Goal: Information Seeking & Learning: Understand process/instructions

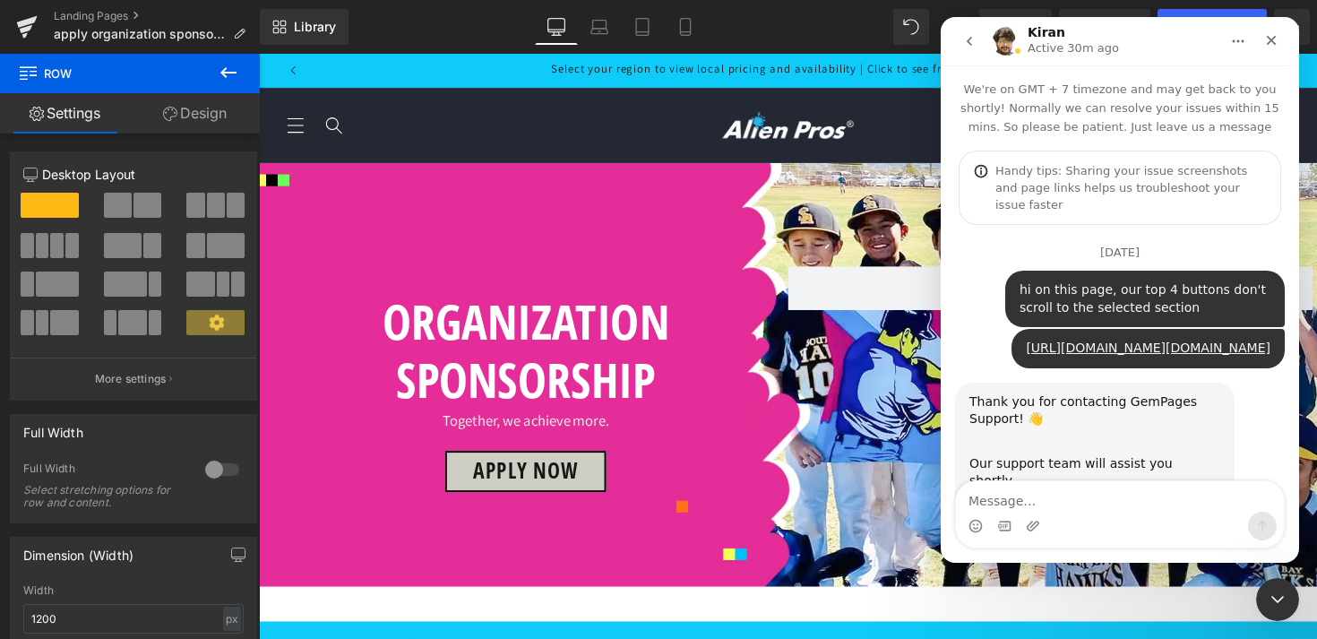
scroll to position [3, 0]
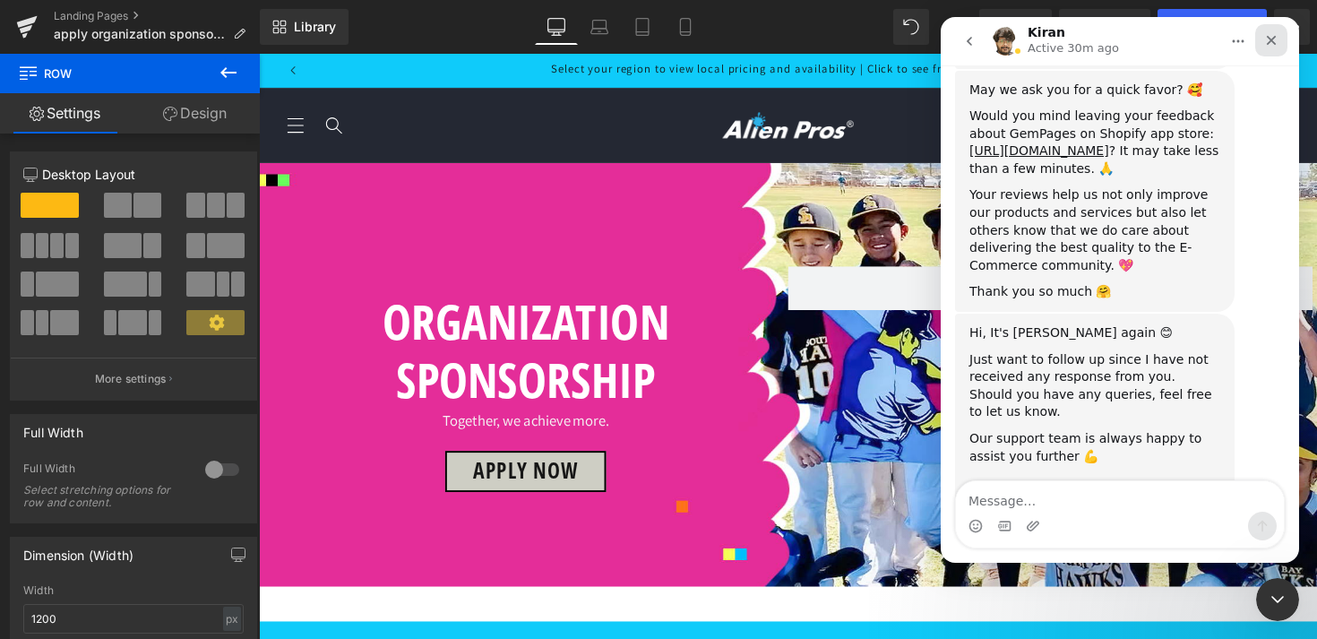
click at [1276, 36] on icon "Close" at bounding box center [1271, 40] width 14 height 14
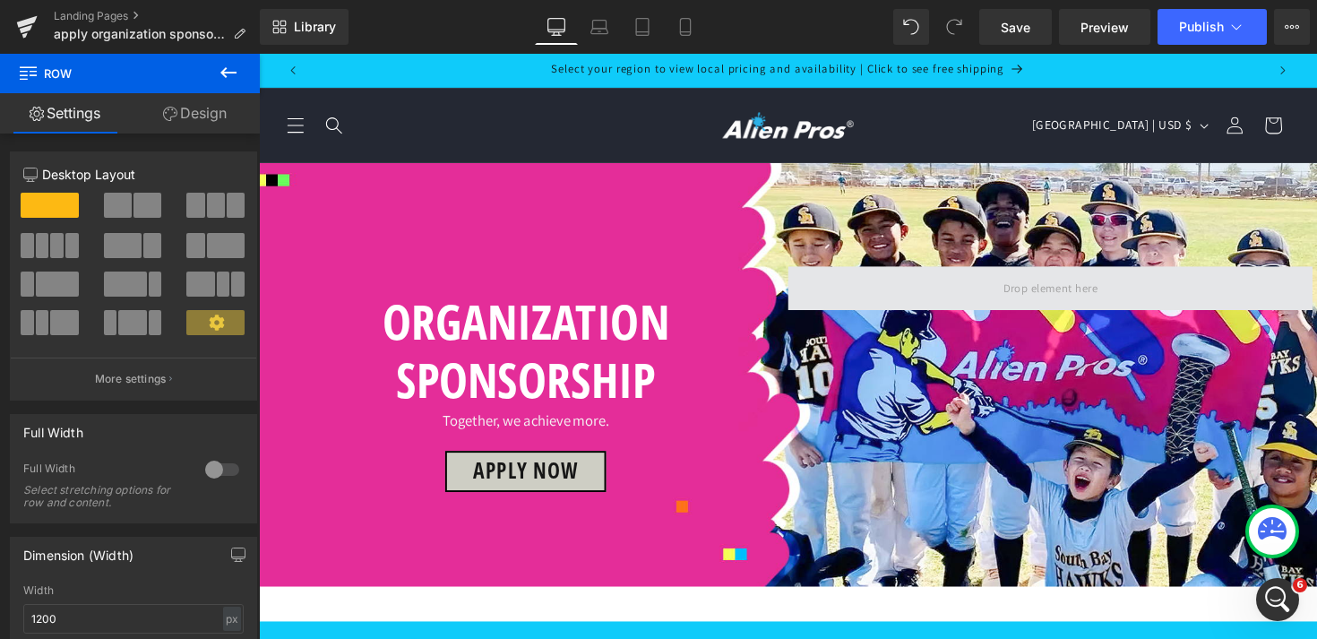
scroll to position [695, 0]
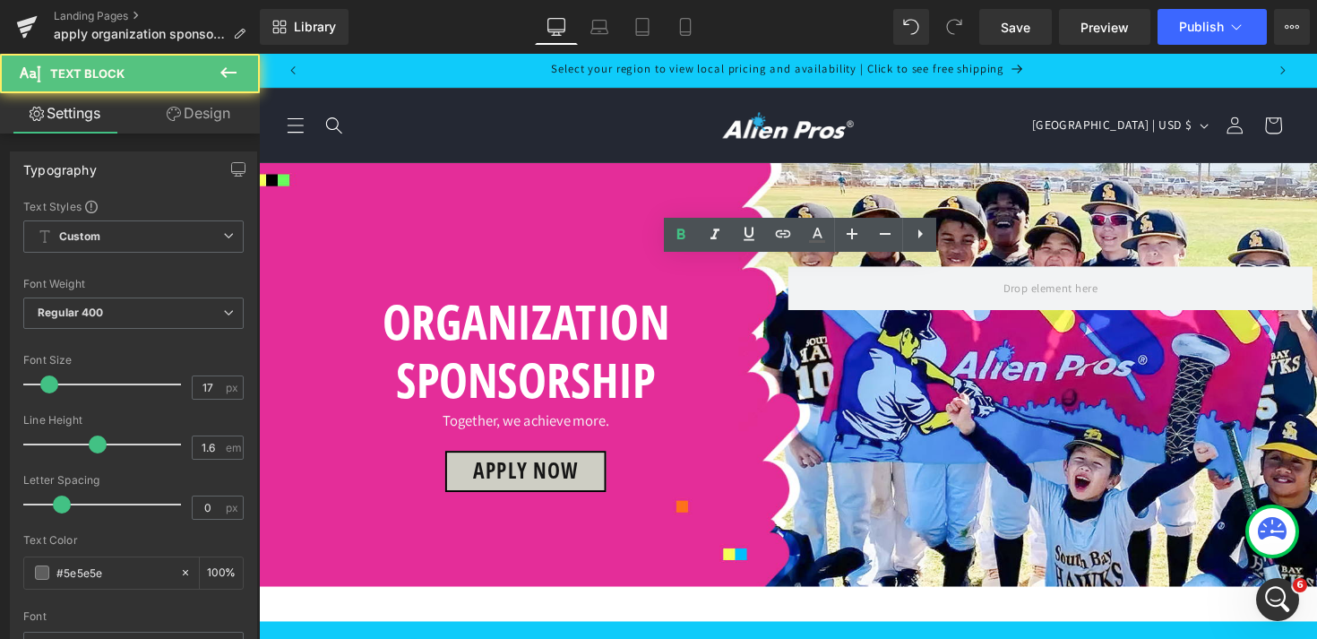
drag, startPoint x: 462, startPoint y: 279, endPoint x: 699, endPoint y: 286, distance: 236.6
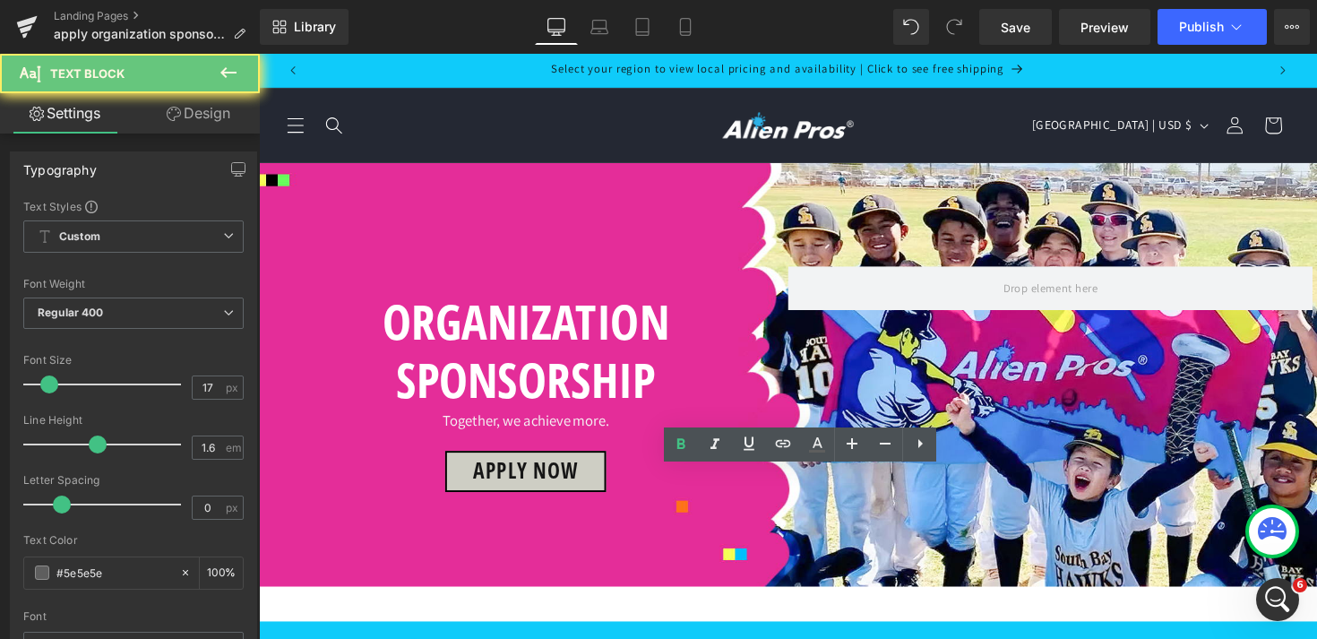
drag, startPoint x: 689, startPoint y: 491, endPoint x: 378, endPoint y: 489, distance: 310.8
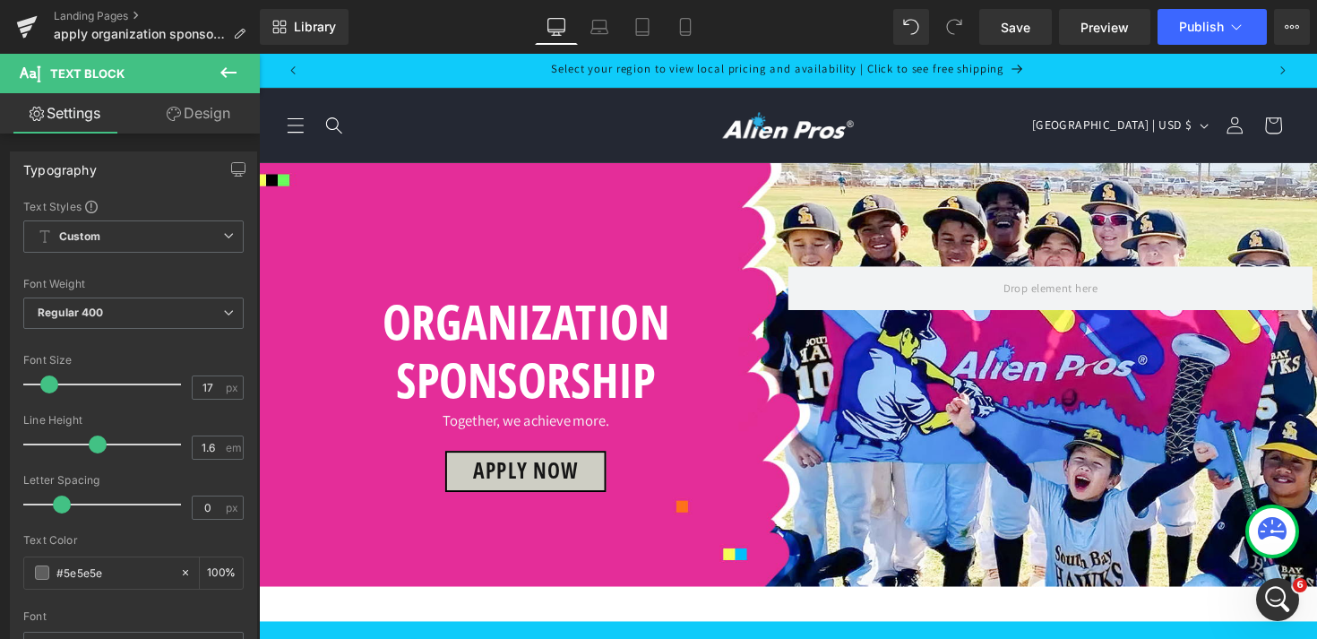
scroll to position [850, 0]
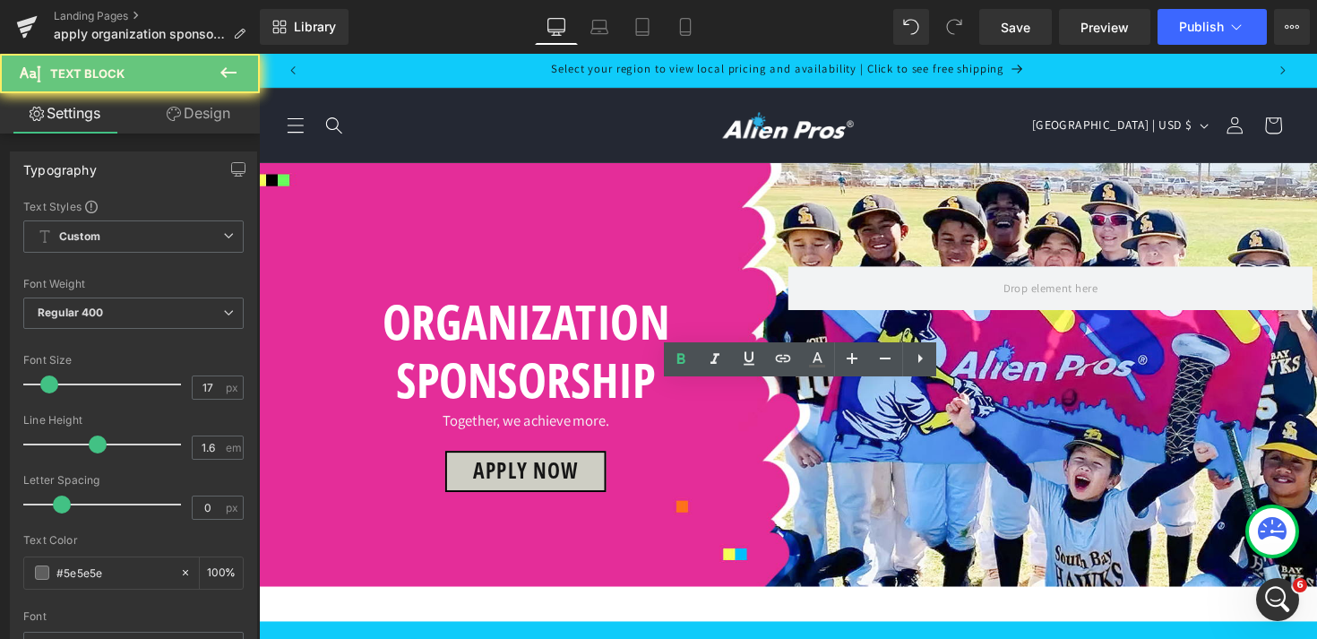
drag, startPoint x: 713, startPoint y: 408, endPoint x: 368, endPoint y: 408, distance: 344.9
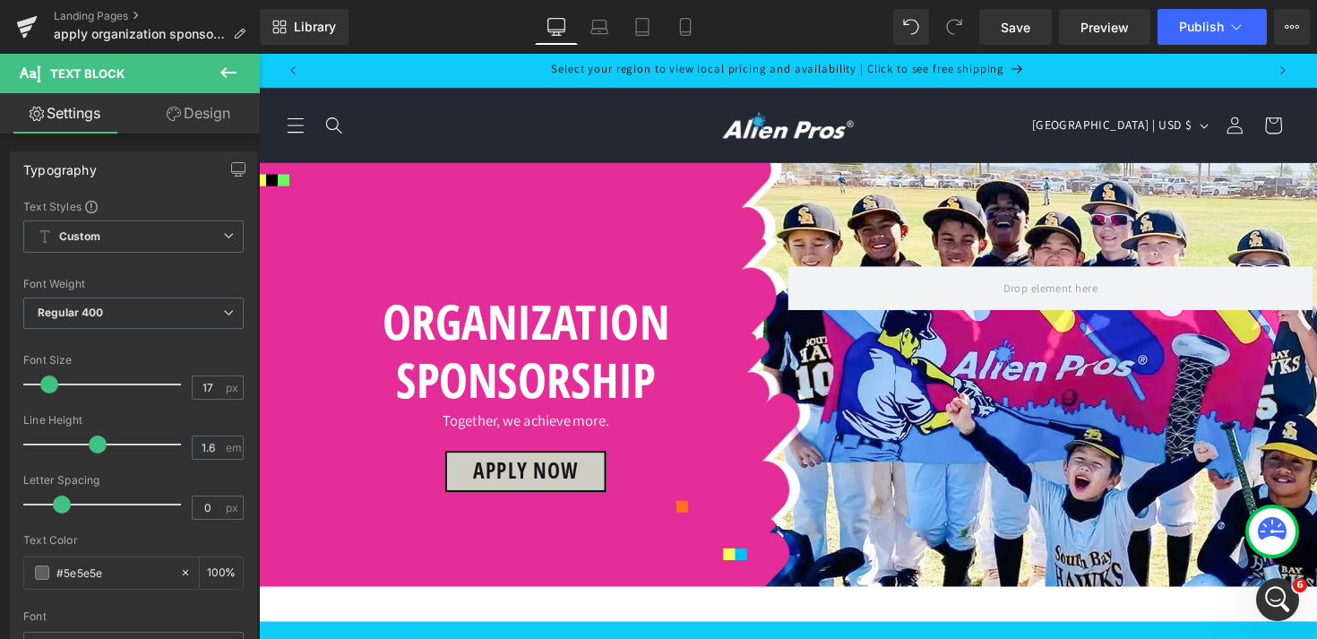
drag, startPoint x: 691, startPoint y: 302, endPoint x: 460, endPoint y: 160, distance: 270.2
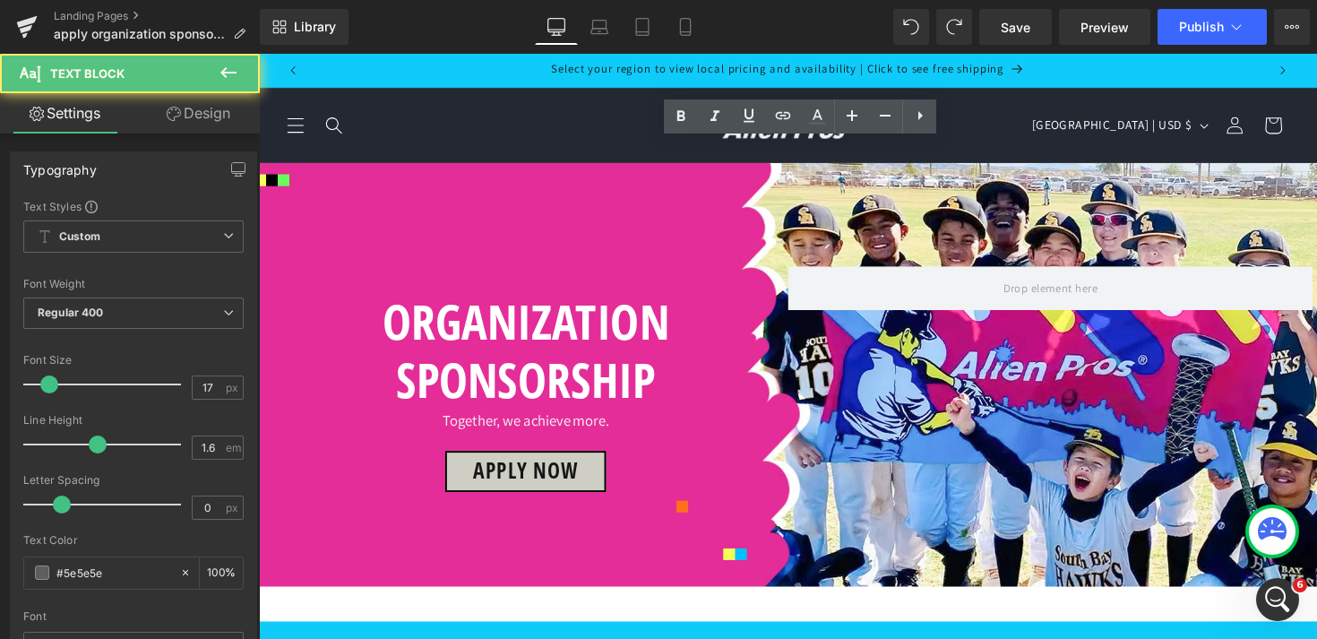
drag, startPoint x: 666, startPoint y: 303, endPoint x: 456, endPoint y: 168, distance: 250.2
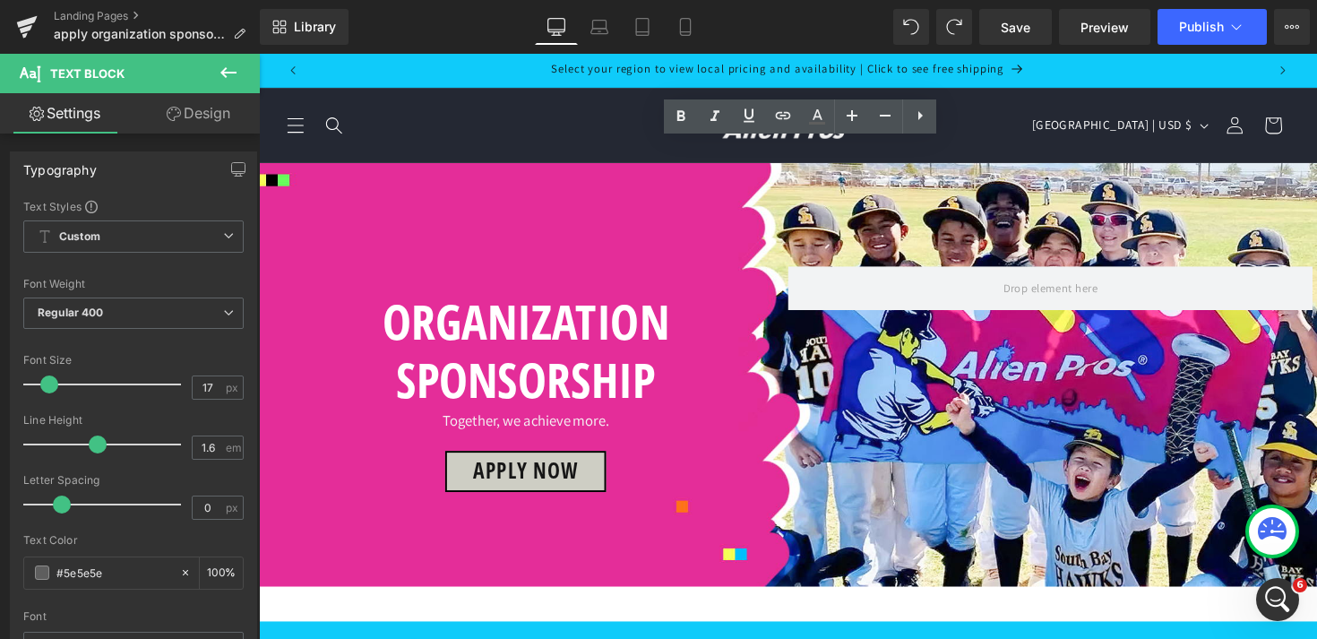
copy div "We are looking for rising sports stars on social media who like our products an…"
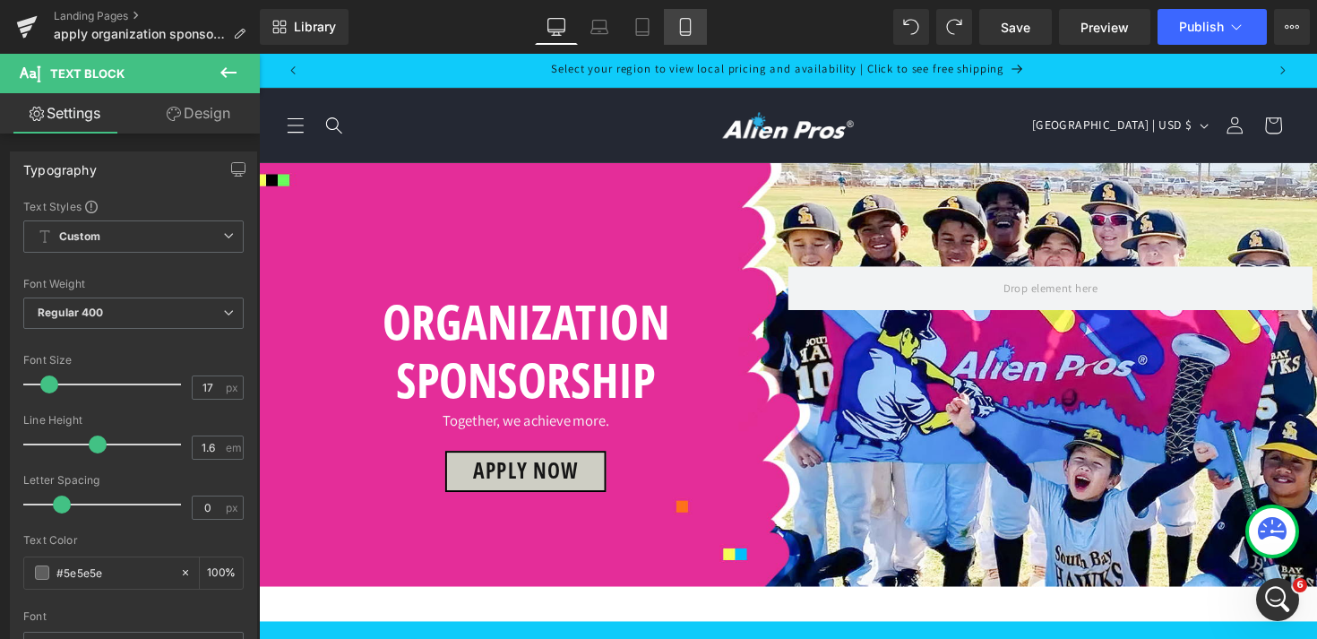
click at [687, 24] on icon at bounding box center [685, 27] width 18 height 18
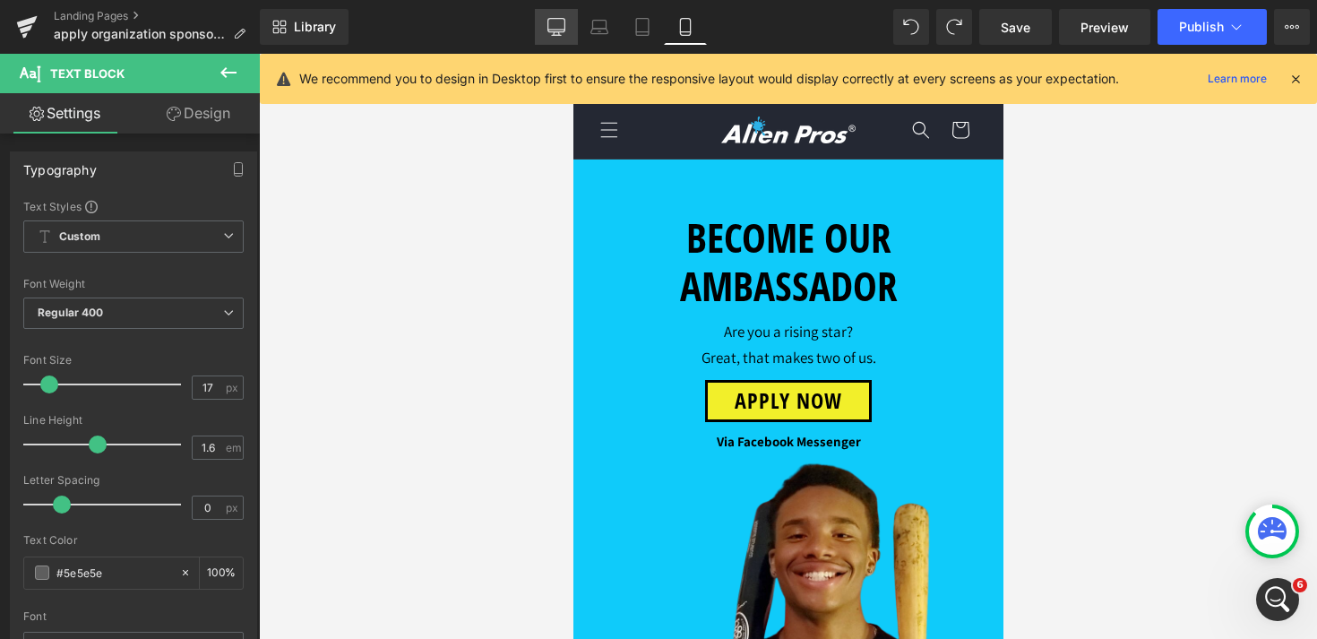
click at [565, 31] on icon at bounding box center [556, 27] width 18 height 18
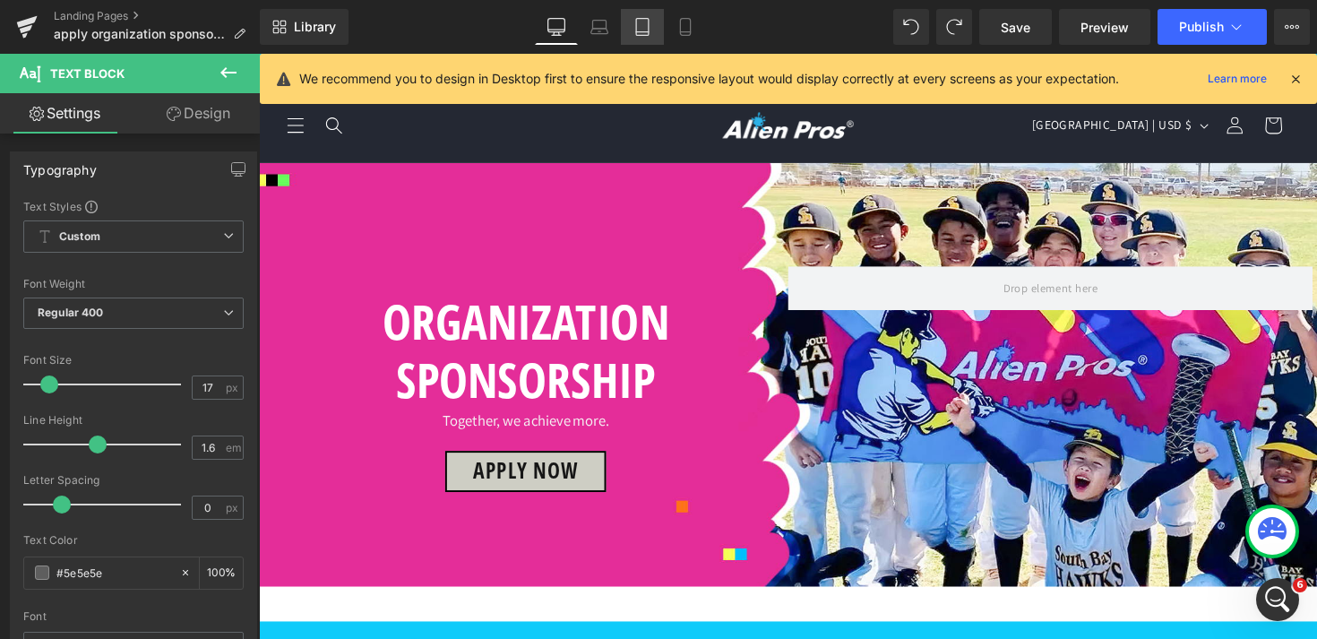
click at [640, 29] on icon at bounding box center [642, 27] width 18 height 18
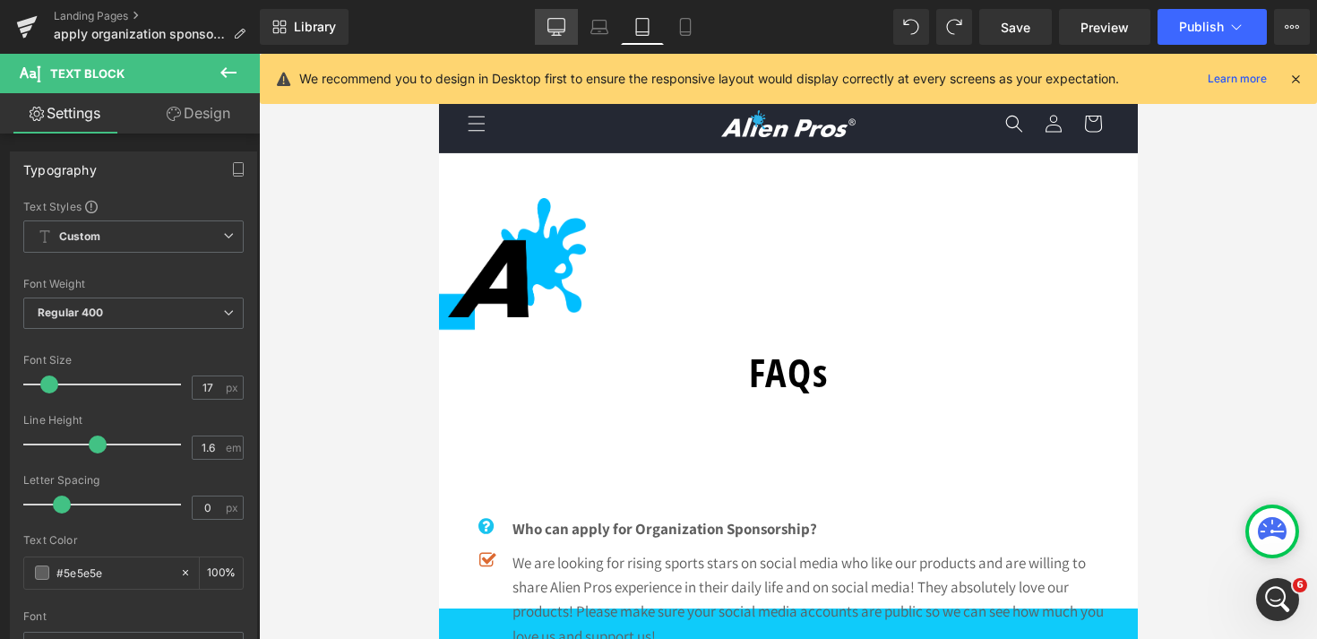
click at [553, 27] on icon at bounding box center [556, 27] width 18 height 18
type input "100"
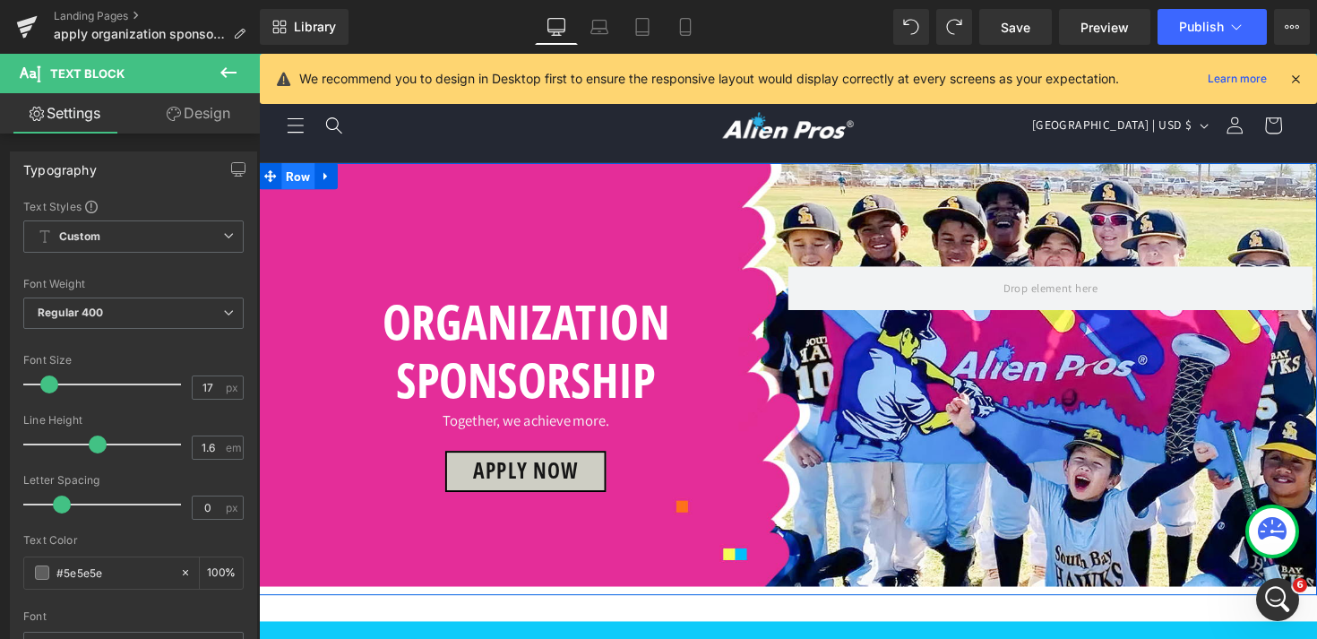
click at [299, 180] on span "Row" at bounding box center [299, 179] width 34 height 27
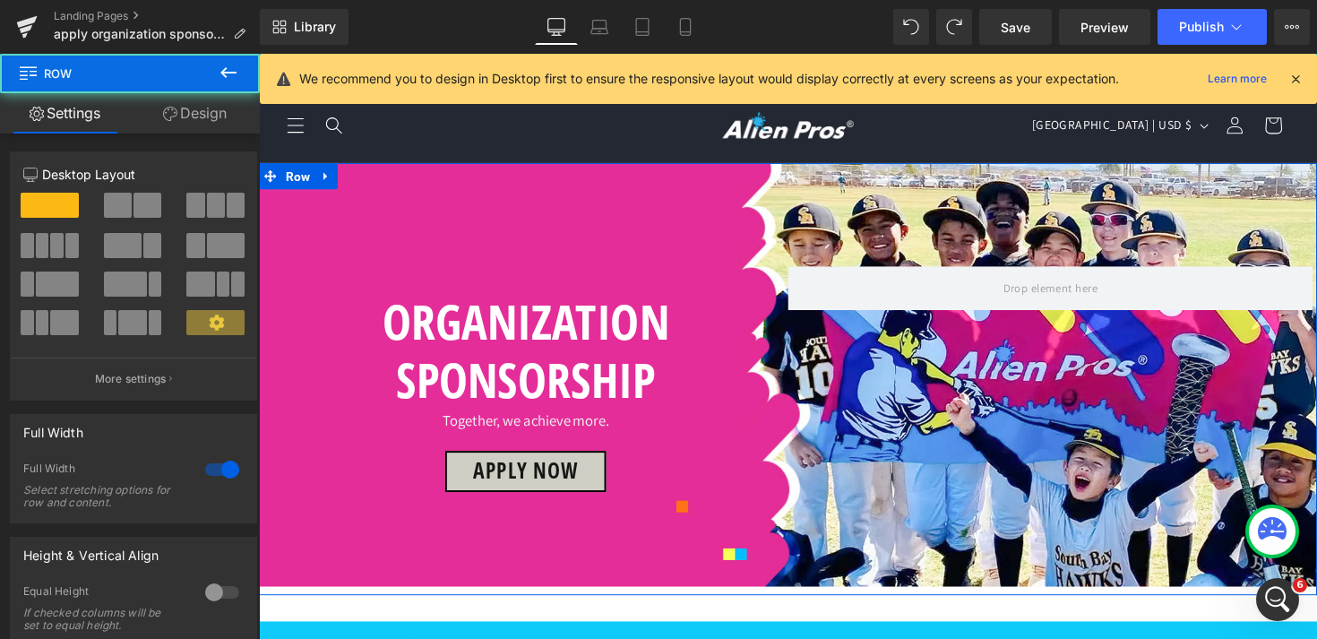
click at [185, 125] on link "Design" at bounding box center [195, 113] width 130 height 40
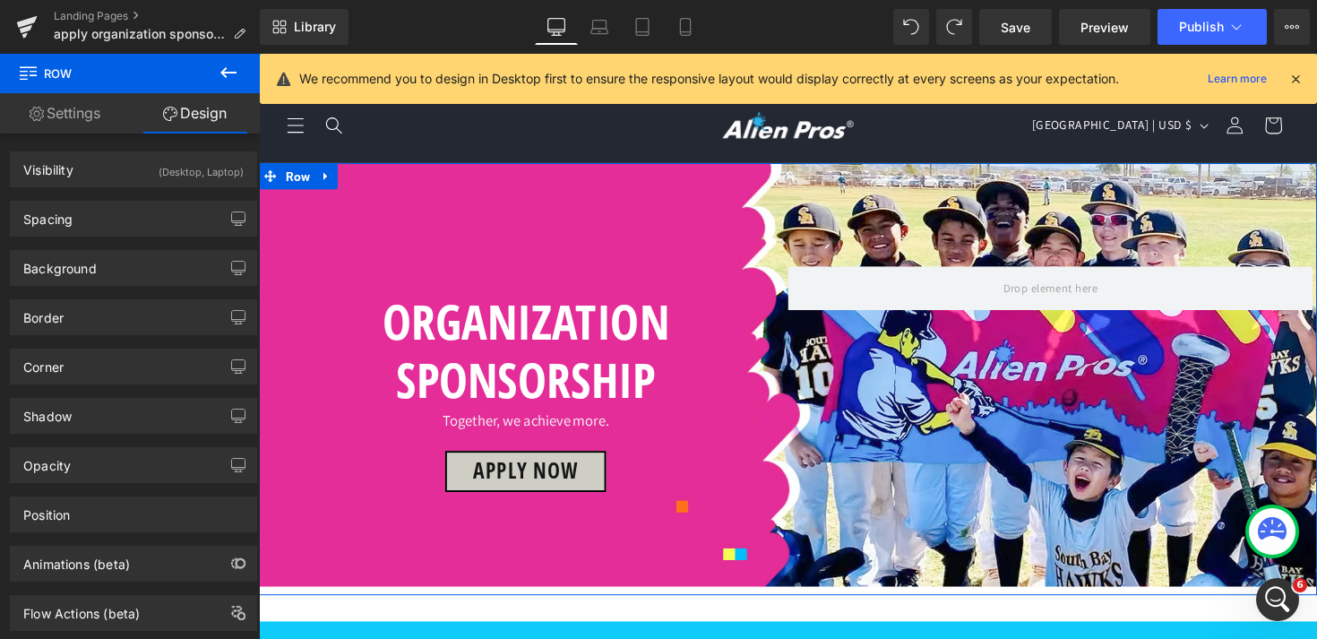
click at [61, 119] on link "Settings" at bounding box center [65, 113] width 130 height 40
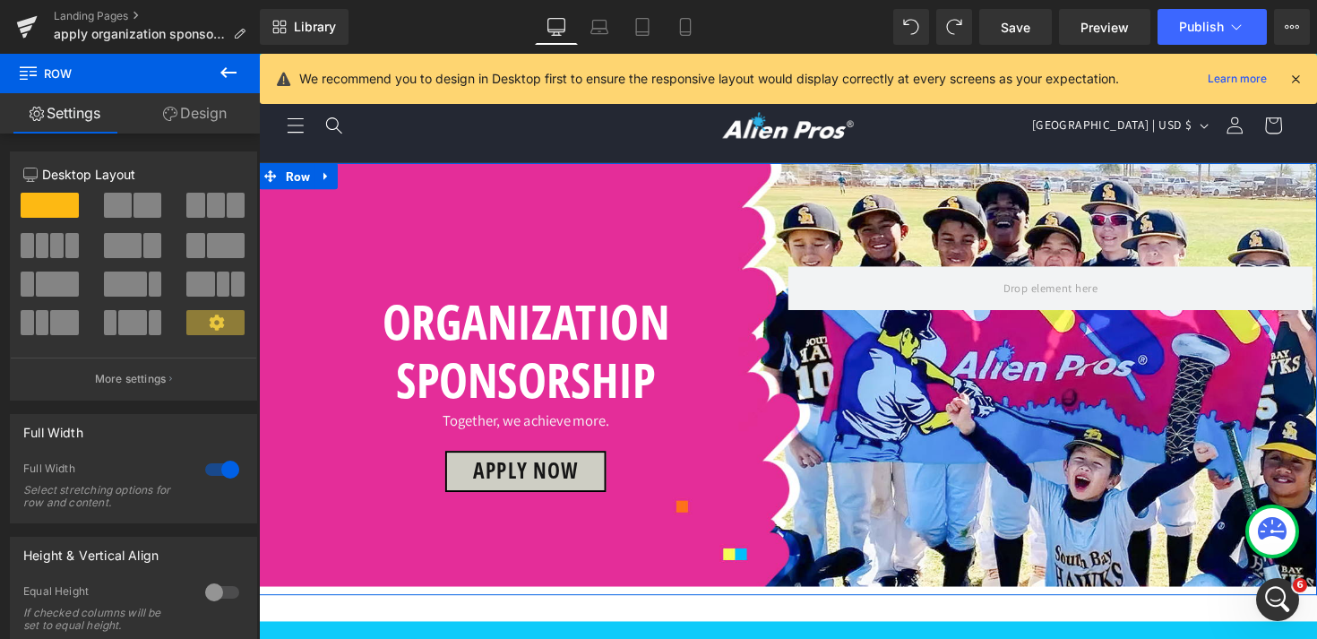
click at [187, 116] on link "Design" at bounding box center [195, 113] width 130 height 40
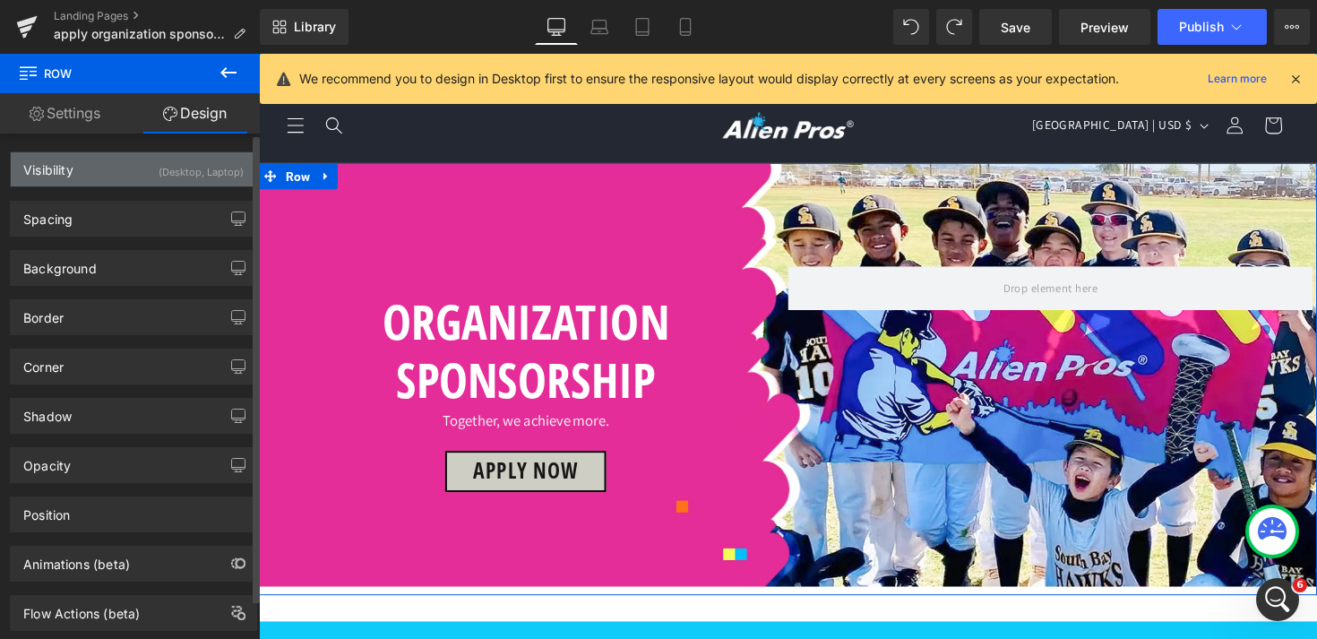
click at [113, 174] on div "Visibility (Desktop, Laptop)" at bounding box center [133, 169] width 245 height 34
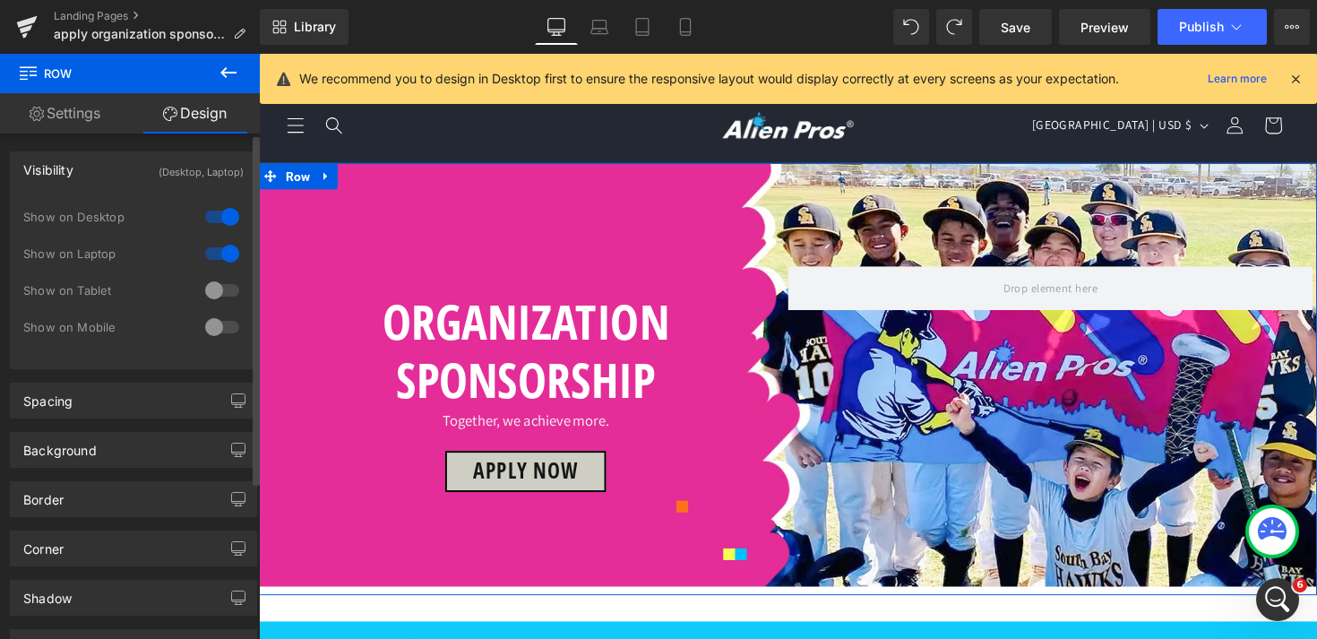
click at [206, 293] on div at bounding box center [222, 290] width 43 height 29
click at [223, 286] on div at bounding box center [222, 290] width 43 height 29
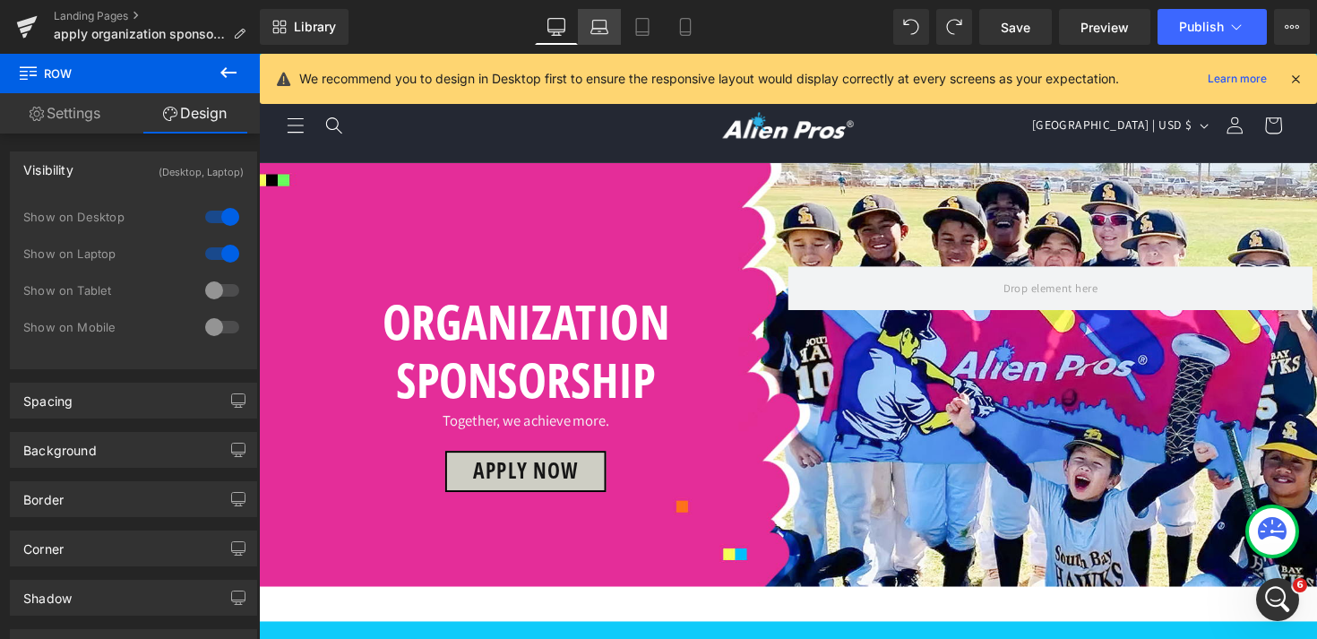
click at [605, 36] on link "Laptop" at bounding box center [599, 27] width 43 height 36
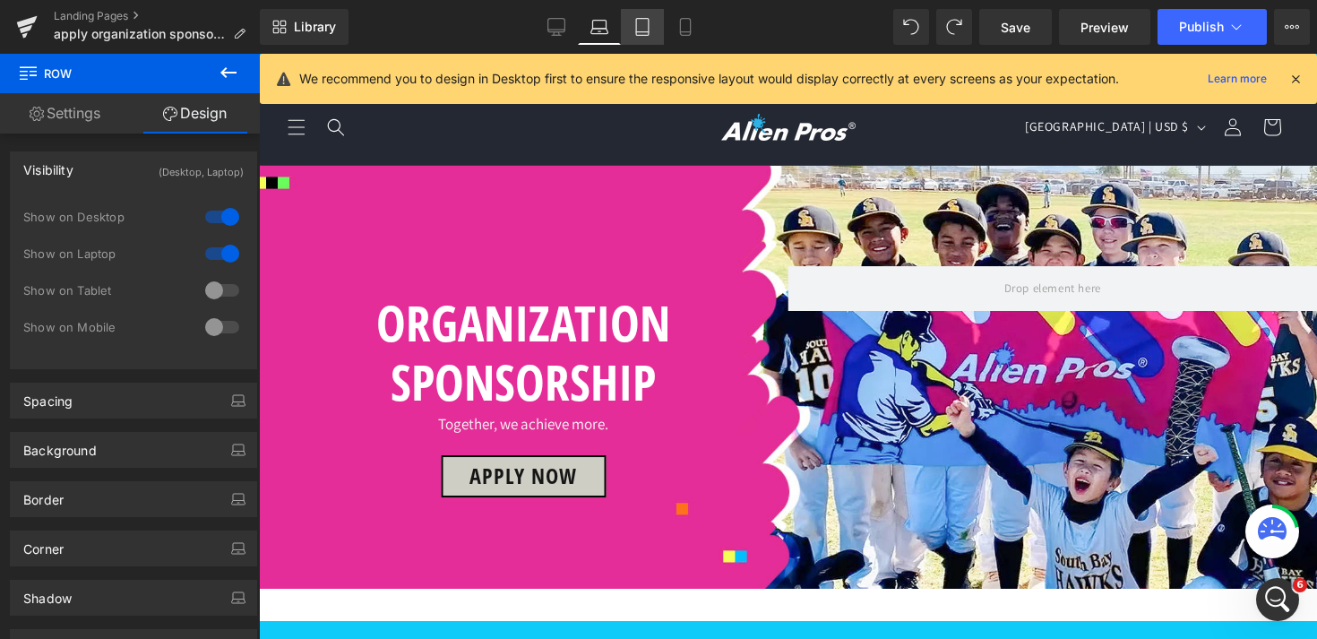
click at [628, 36] on link "Tablet" at bounding box center [642, 27] width 43 height 36
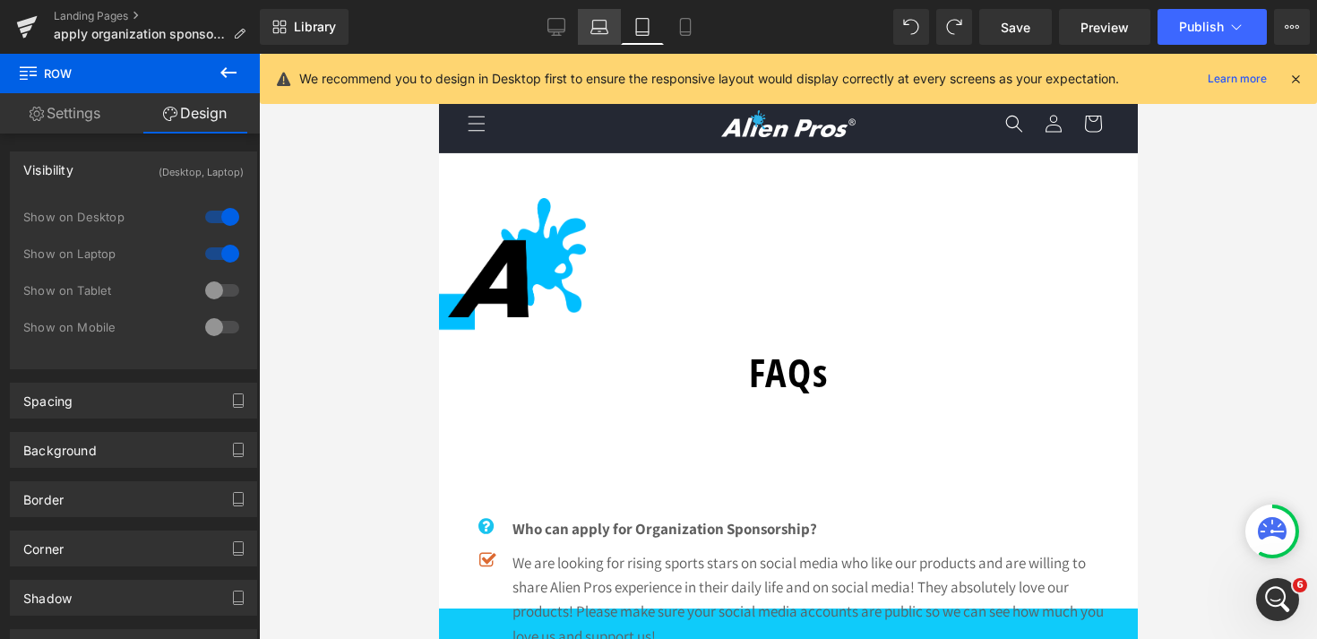
click at [600, 34] on icon at bounding box center [599, 27] width 18 height 18
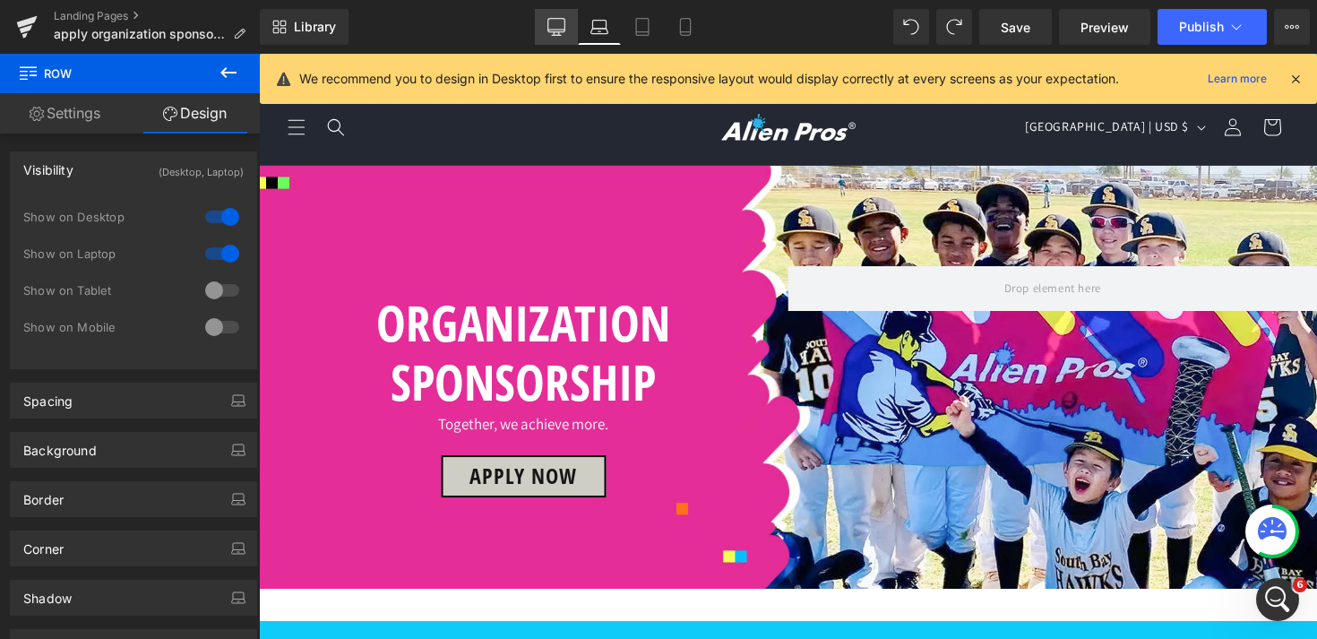
click at [558, 27] on icon at bounding box center [556, 27] width 18 height 18
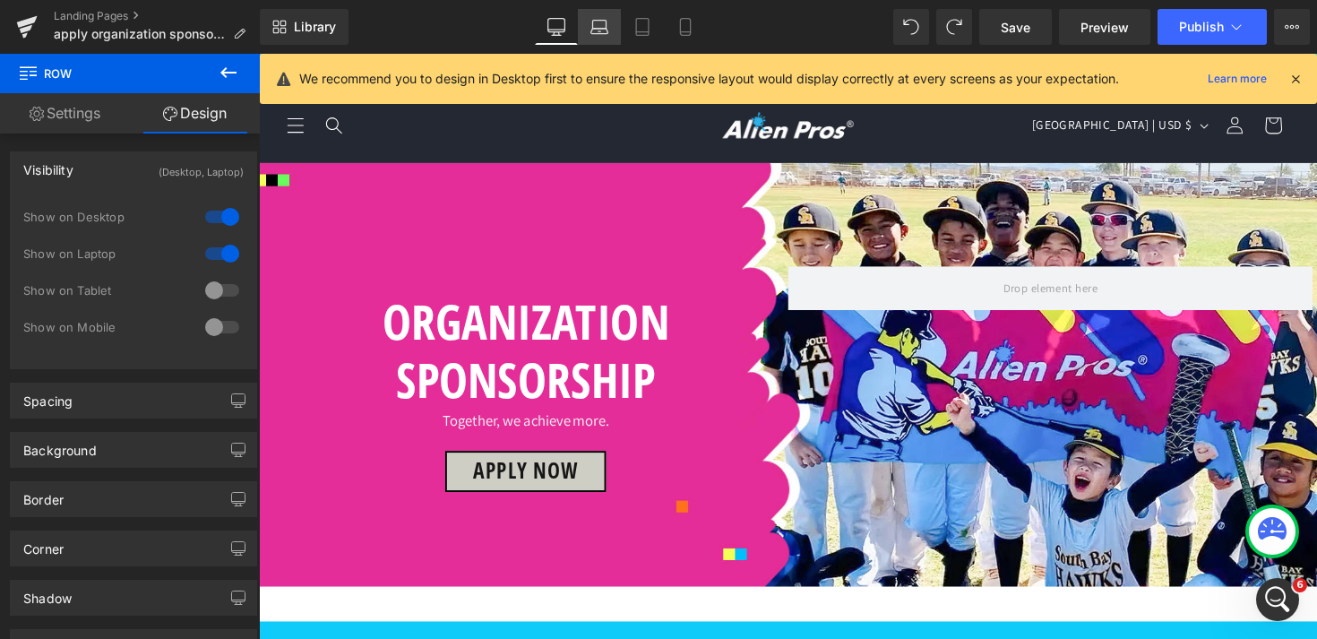
click at [589, 27] on link "Laptop" at bounding box center [599, 27] width 43 height 36
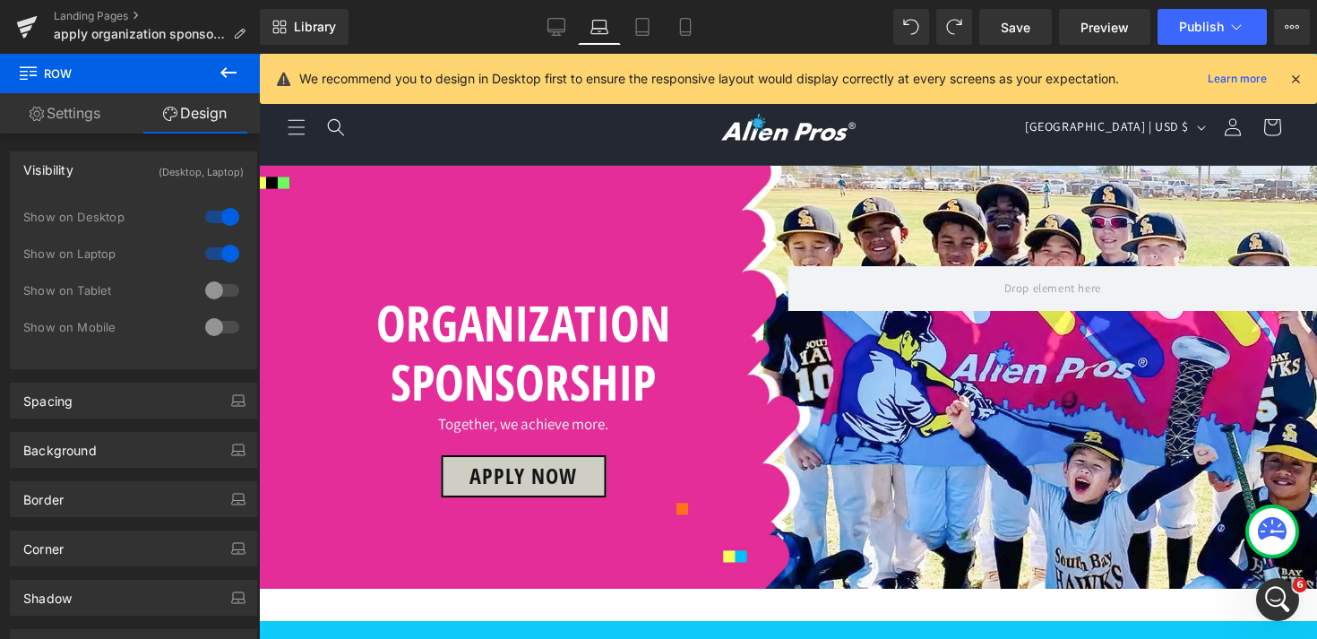
click at [615, 29] on link "Laptop" at bounding box center [599, 27] width 43 height 36
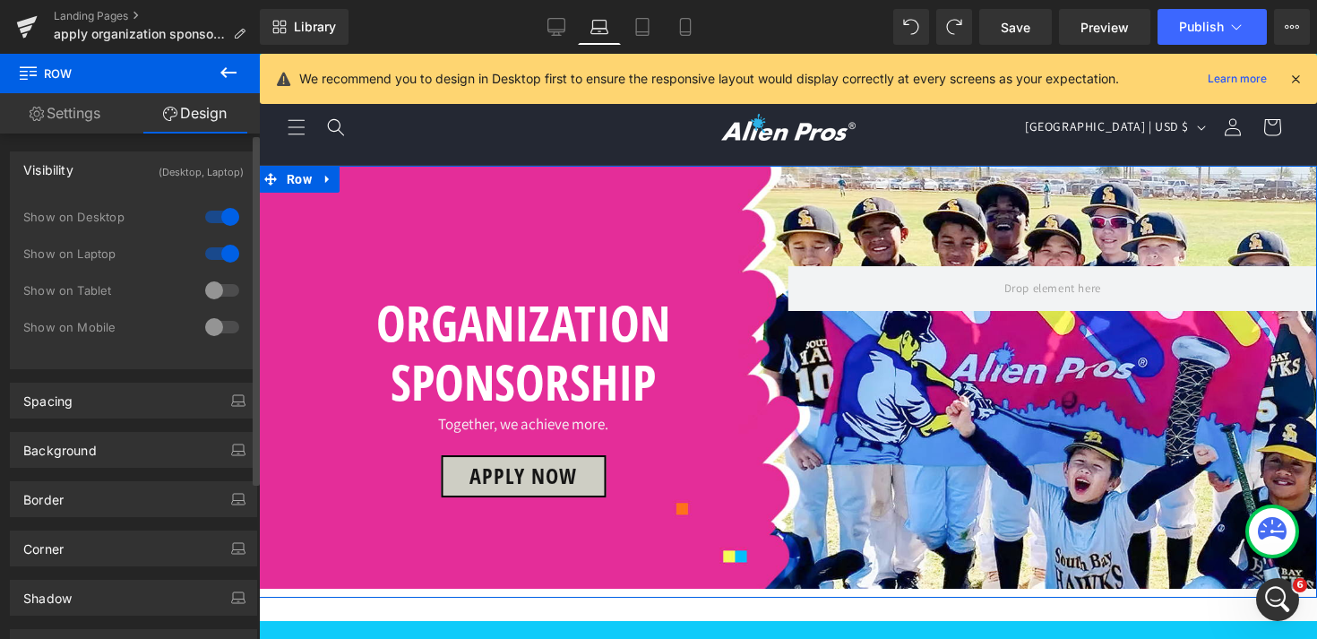
click at [210, 285] on div at bounding box center [222, 290] width 43 height 29
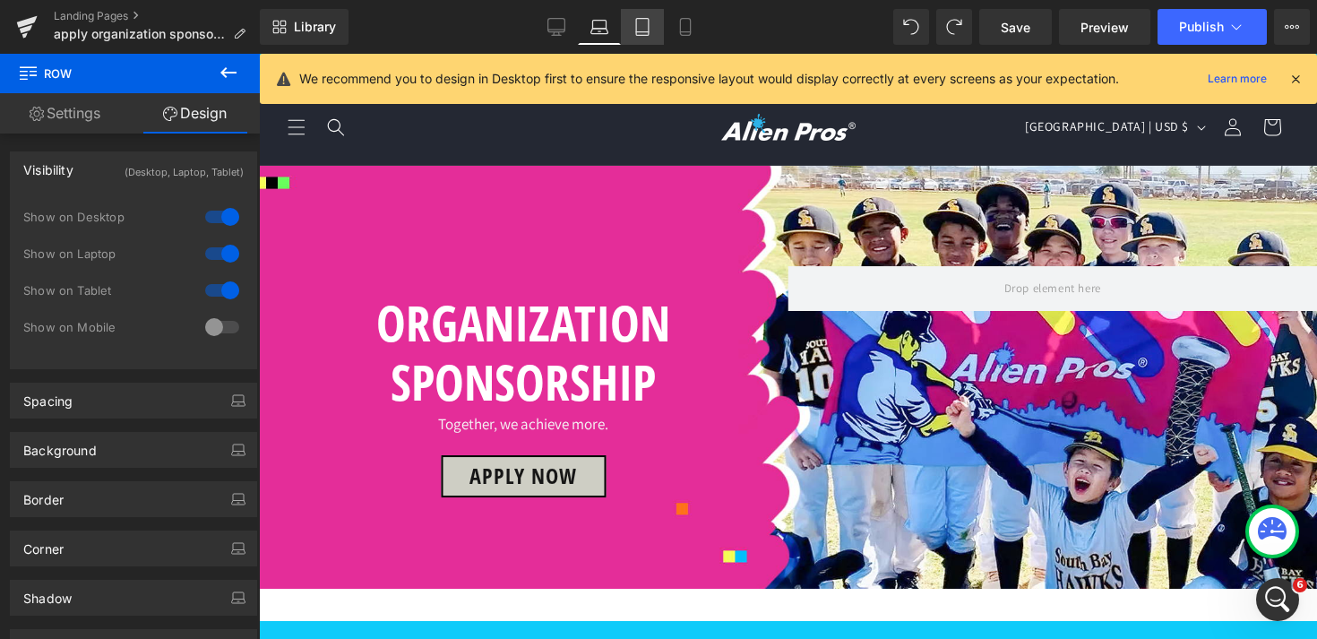
click at [648, 26] on icon at bounding box center [642, 27] width 18 height 18
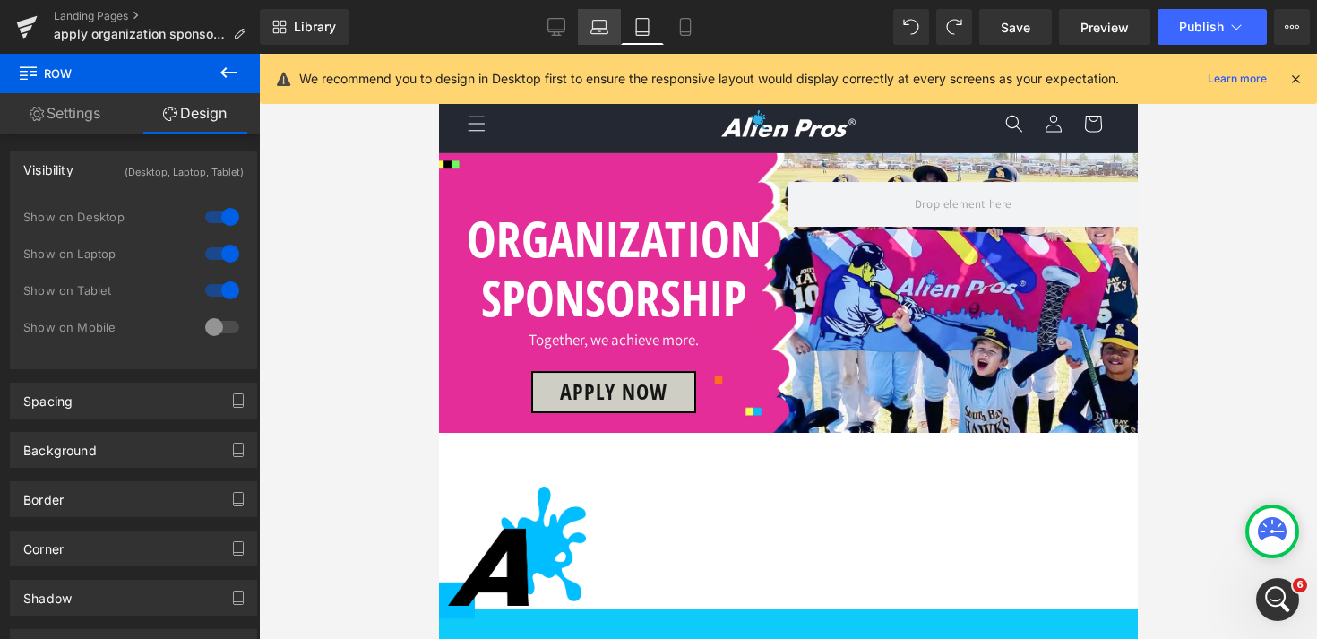
click at [606, 28] on icon at bounding box center [599, 25] width 13 height 8
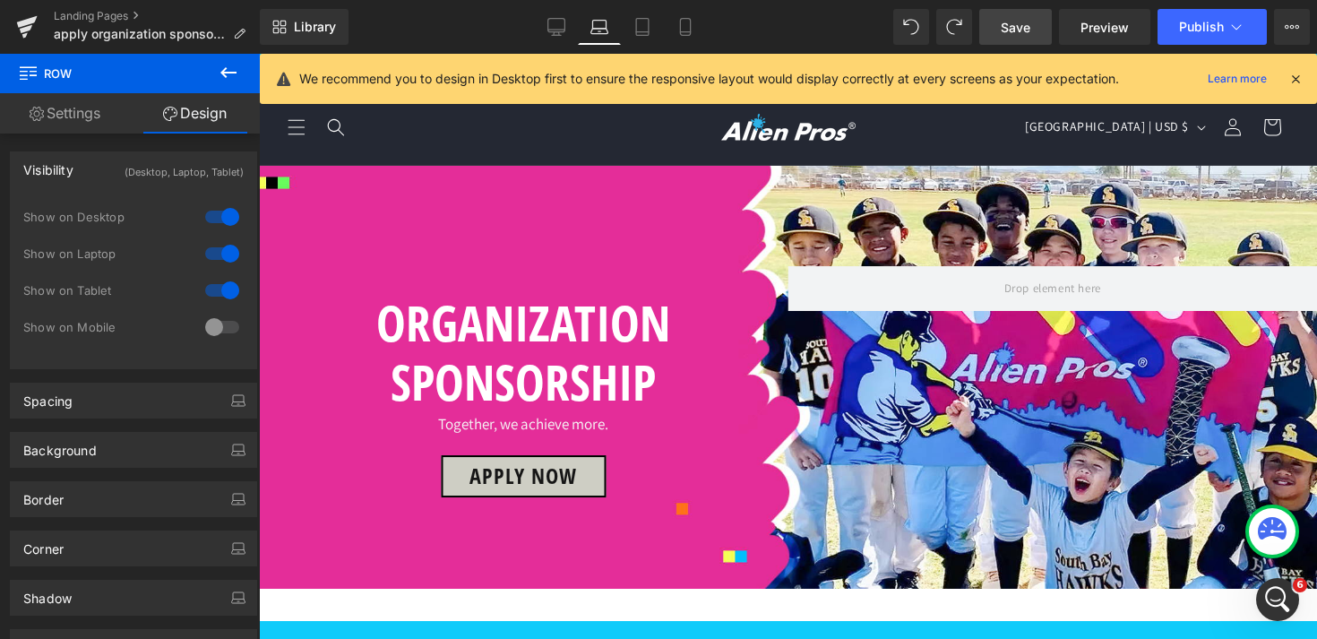
click at [1013, 29] on span "Save" at bounding box center [1016, 27] width 30 height 19
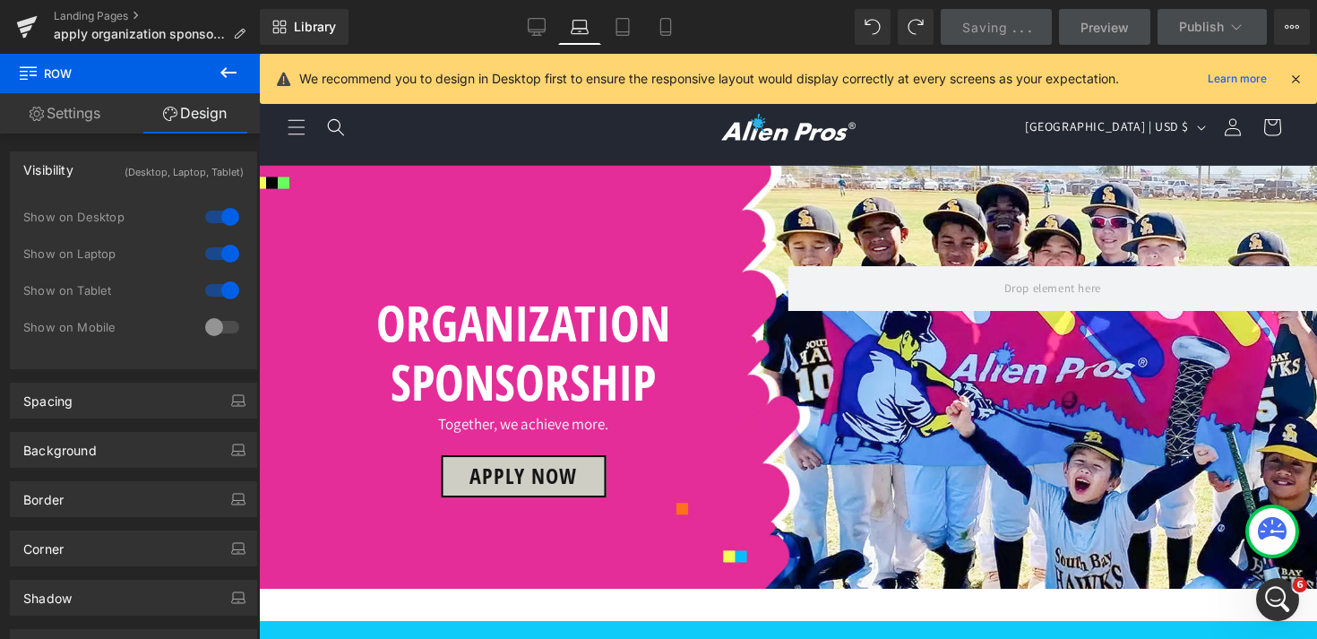
scroll to position [861, 0]
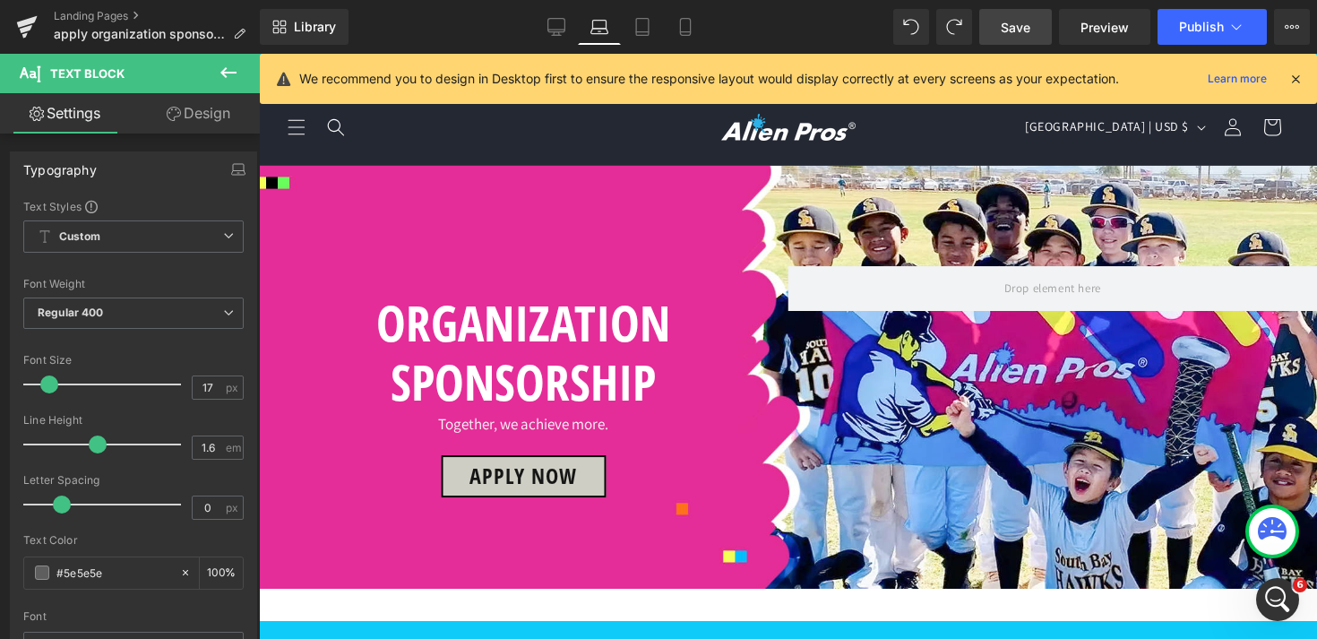
copy div "We are looking for rising sports stars on social media who like our products an…"
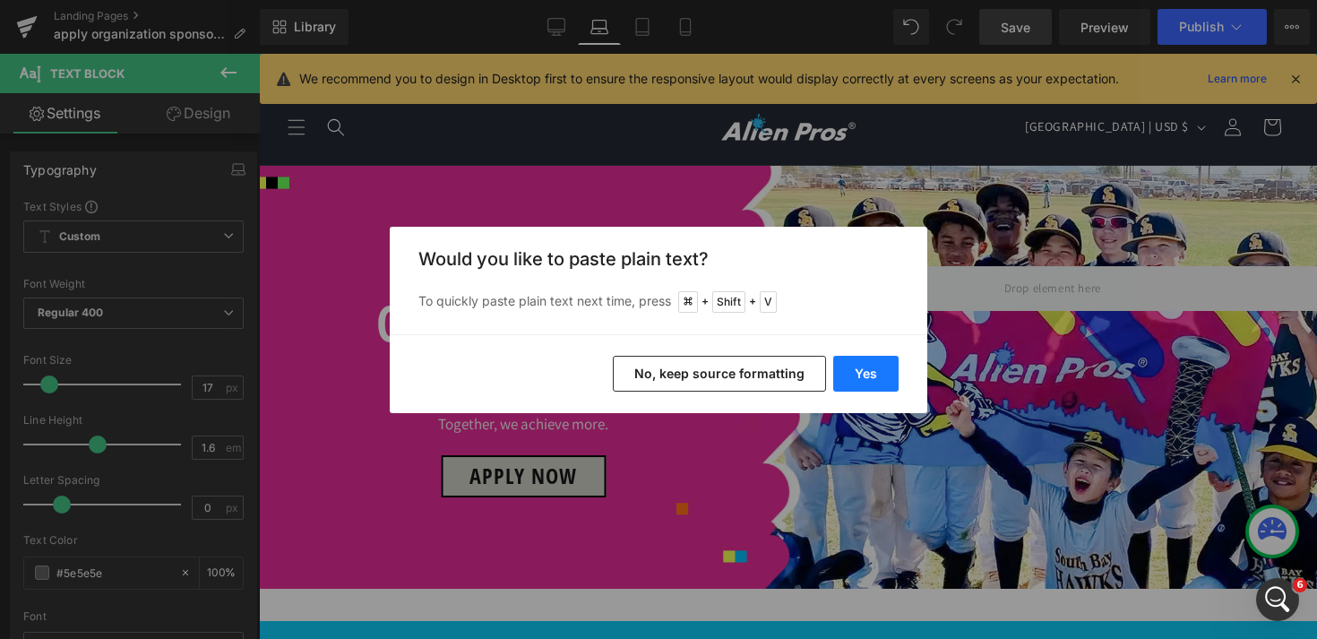
click at [851, 373] on button "Yes" at bounding box center [865, 374] width 65 height 36
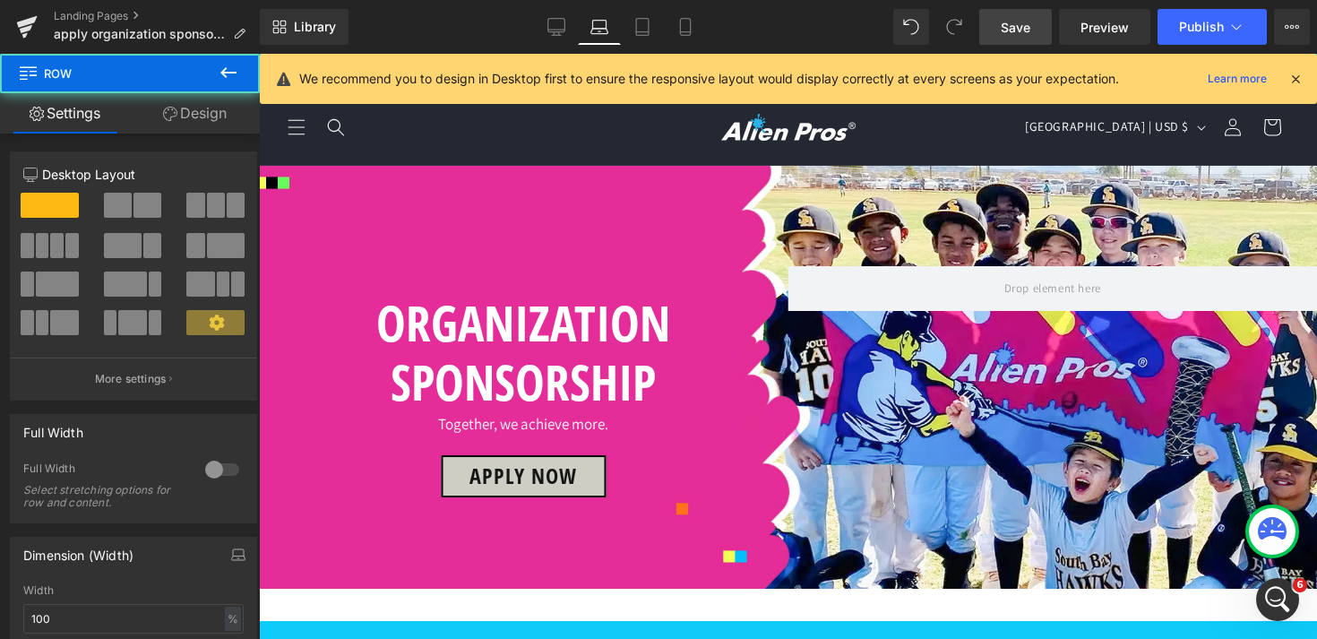
scroll to position [665, 0]
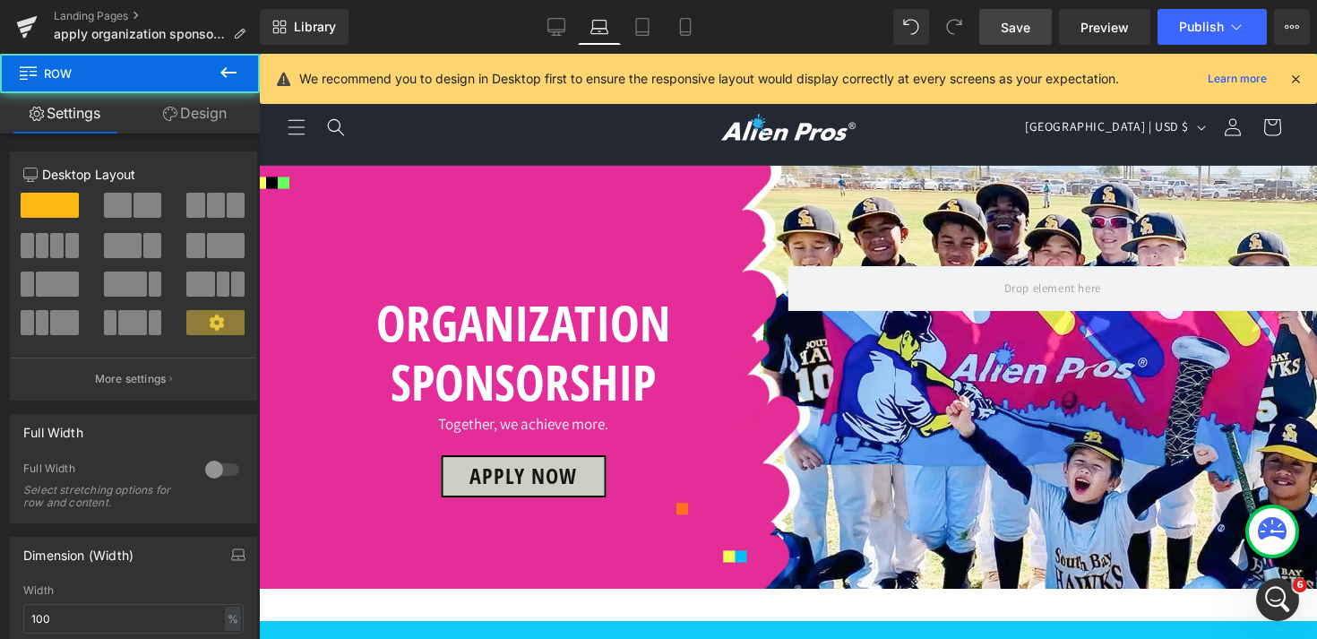
click at [213, 111] on link "Design" at bounding box center [195, 113] width 130 height 40
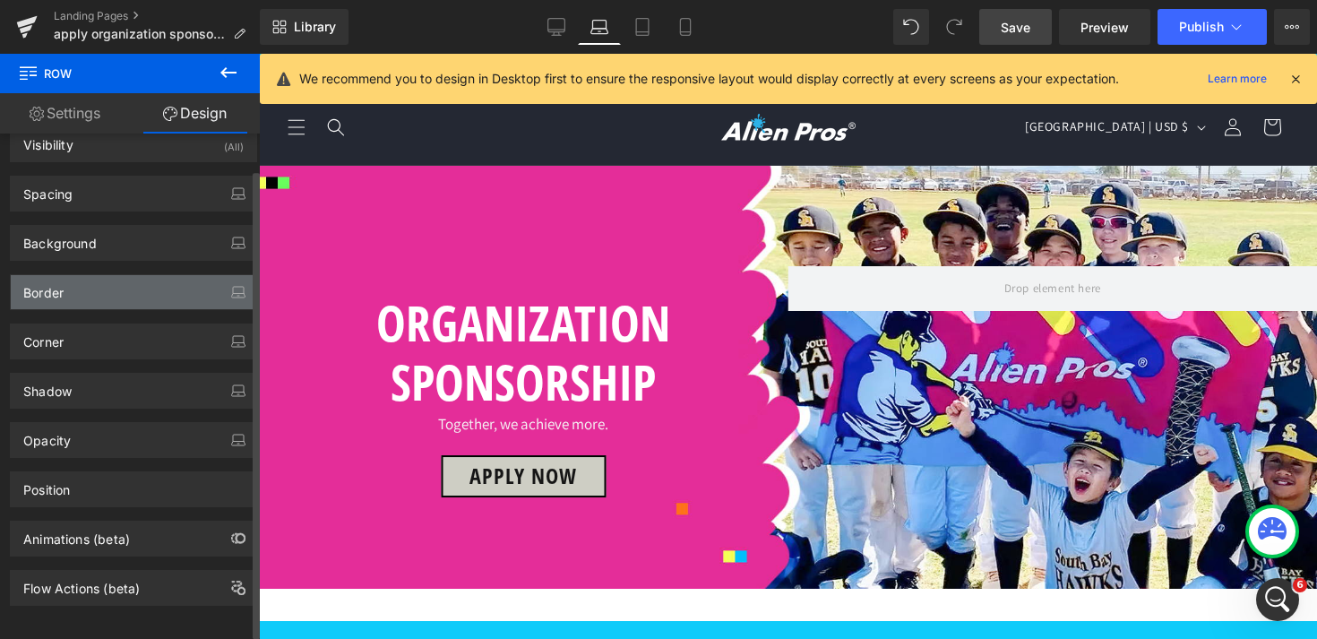
scroll to position [39, 0]
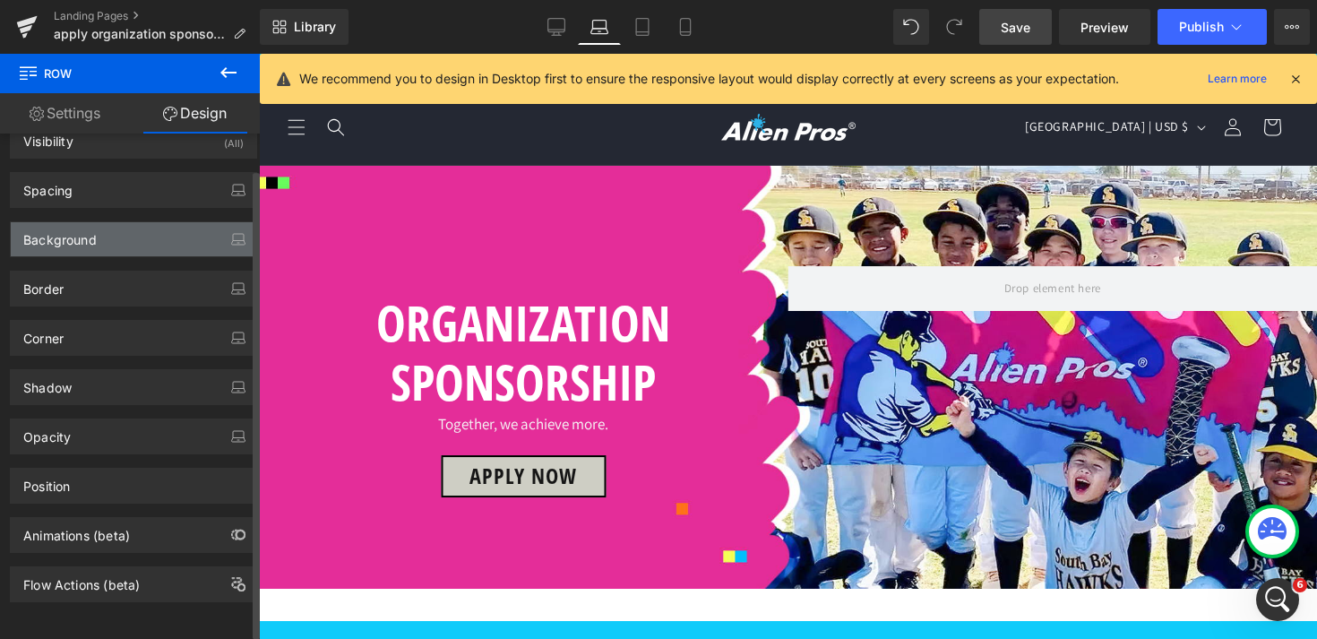
click at [122, 235] on div "Background" at bounding box center [133, 239] width 245 height 34
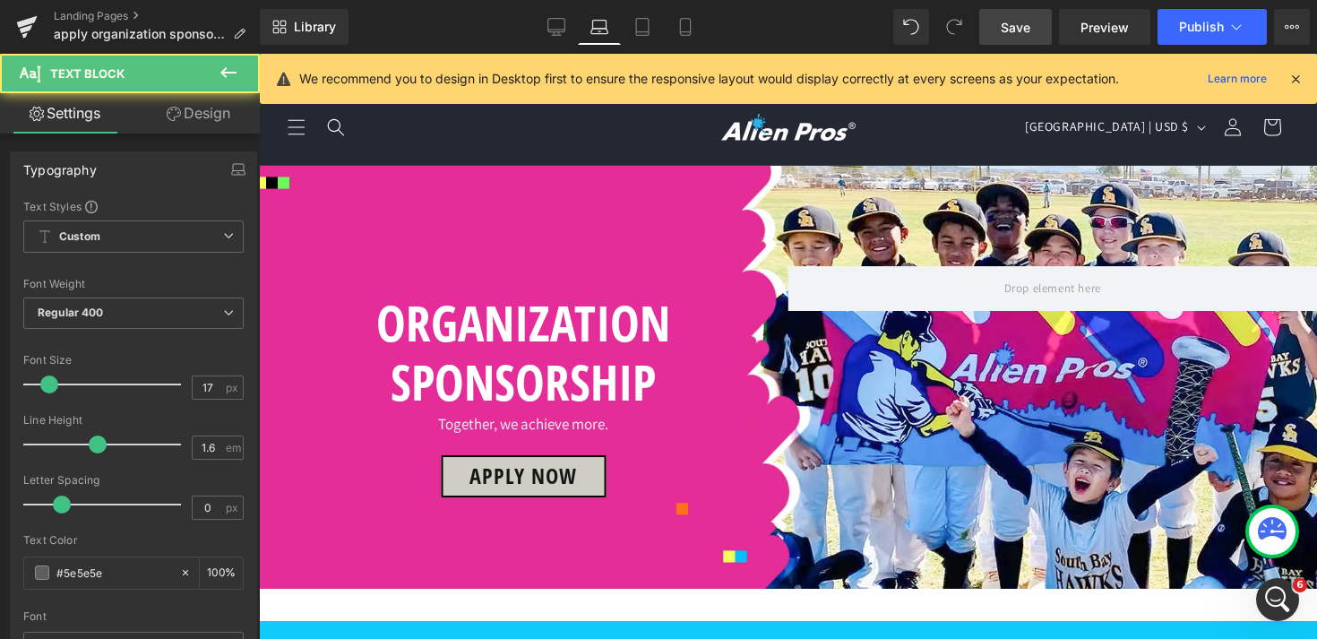
click at [217, 119] on link "Design" at bounding box center [198, 113] width 130 height 40
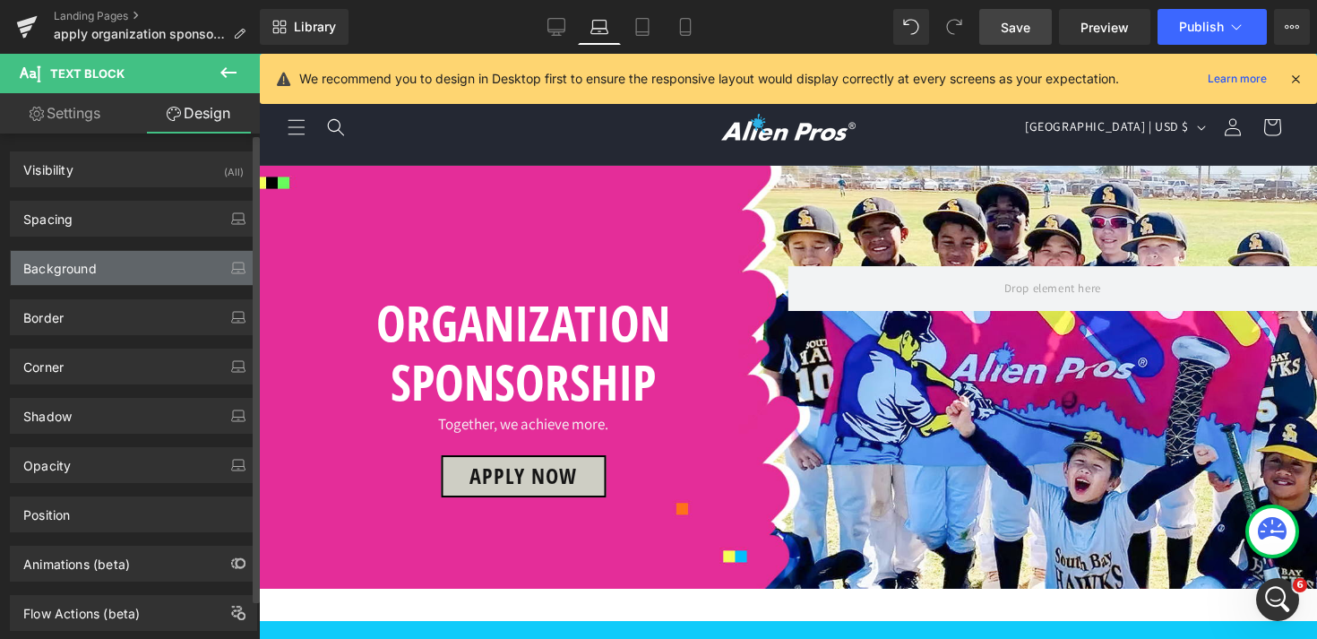
click at [151, 267] on div "Background" at bounding box center [133, 268] width 245 height 34
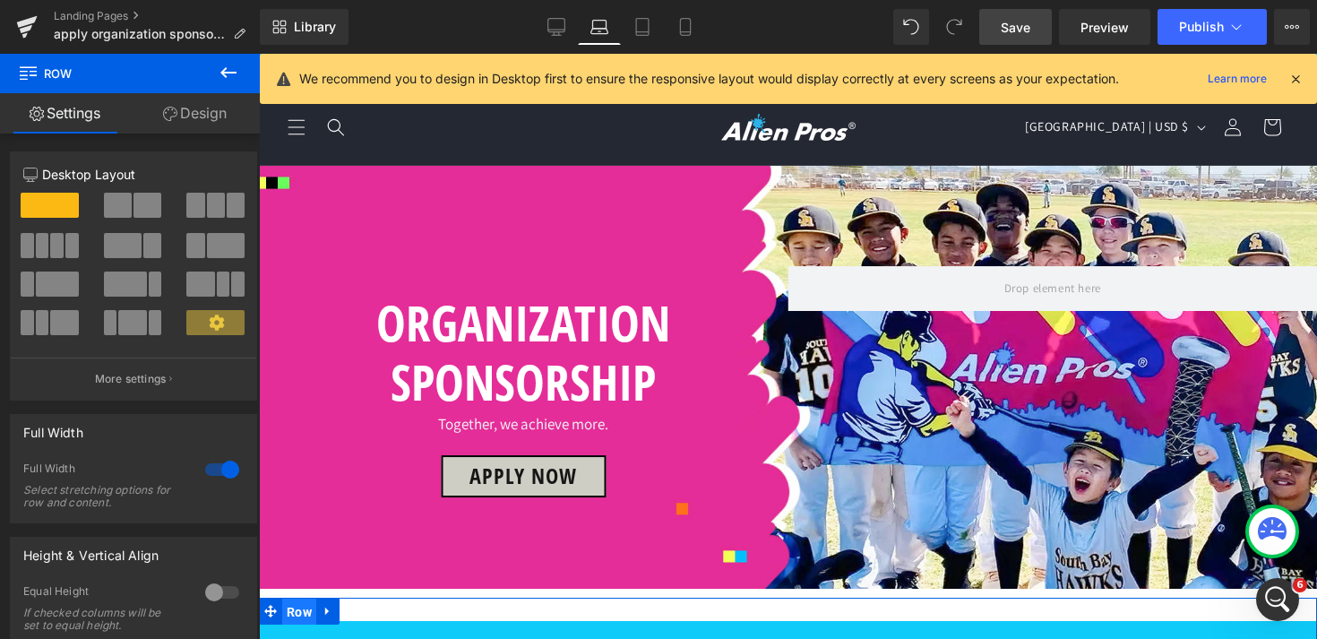
click at [297, 598] on span "Row" at bounding box center [299, 611] width 34 height 27
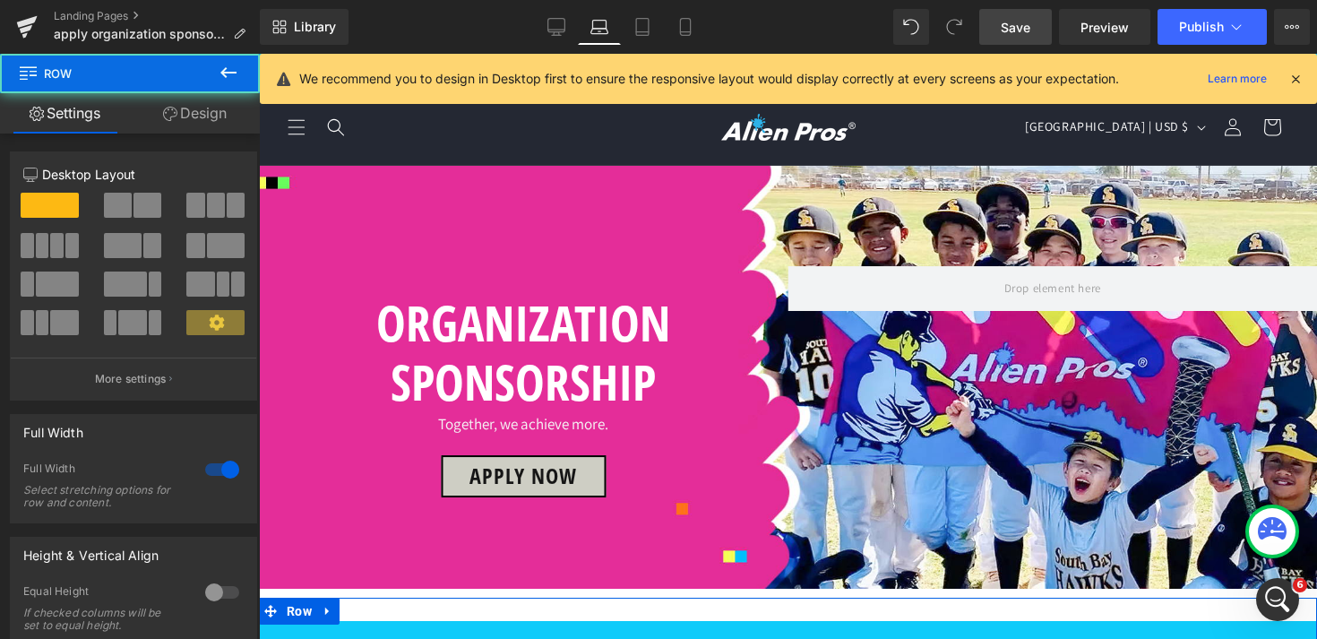
click at [201, 119] on link "Design" at bounding box center [195, 113] width 130 height 40
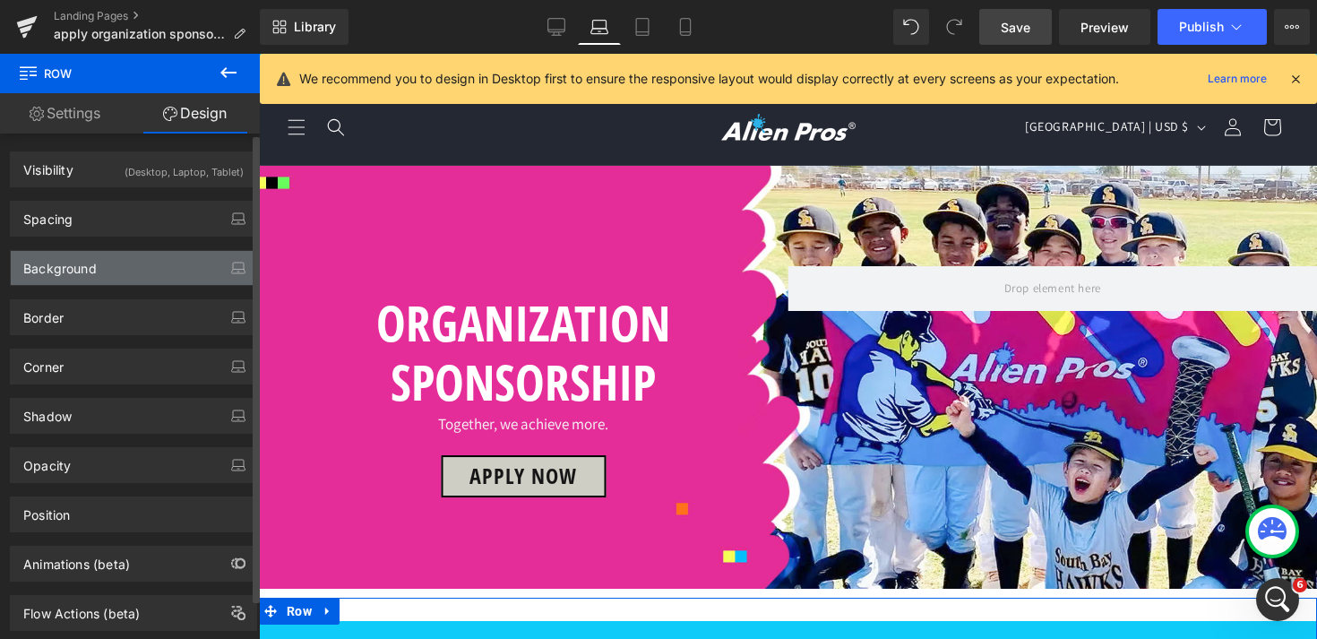
click at [139, 266] on div "Background" at bounding box center [133, 268] width 245 height 34
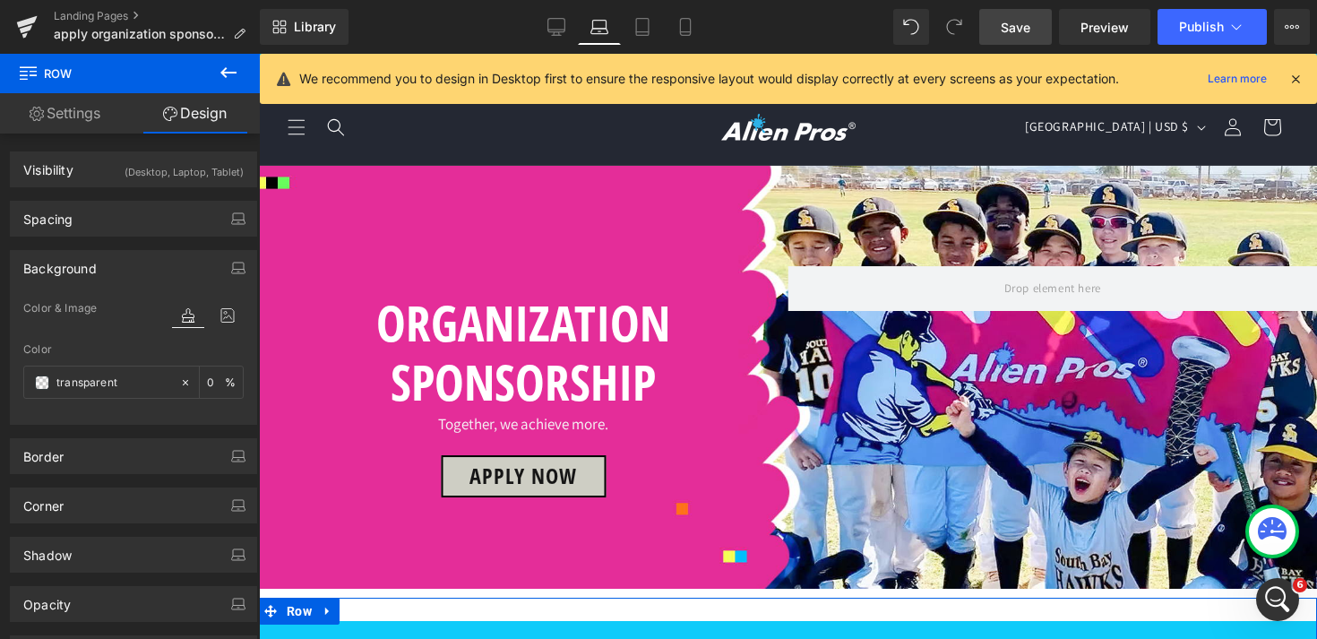
scroll to position [747, 0]
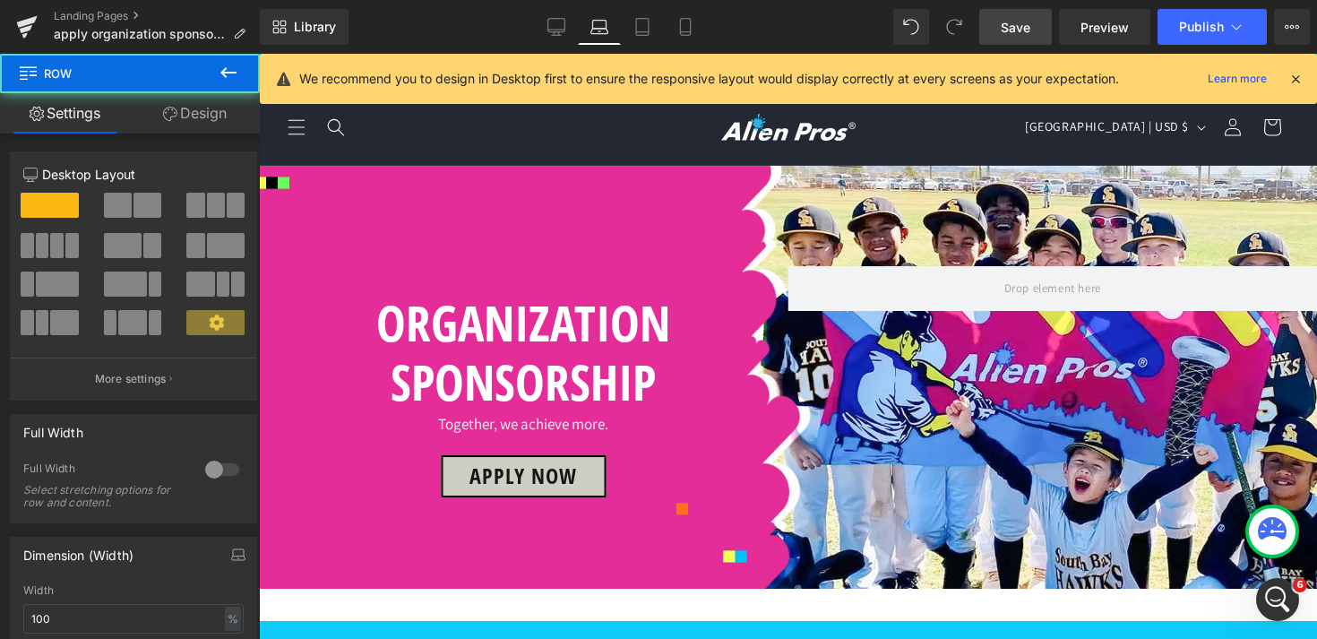
click at [194, 107] on link "Design" at bounding box center [195, 113] width 130 height 40
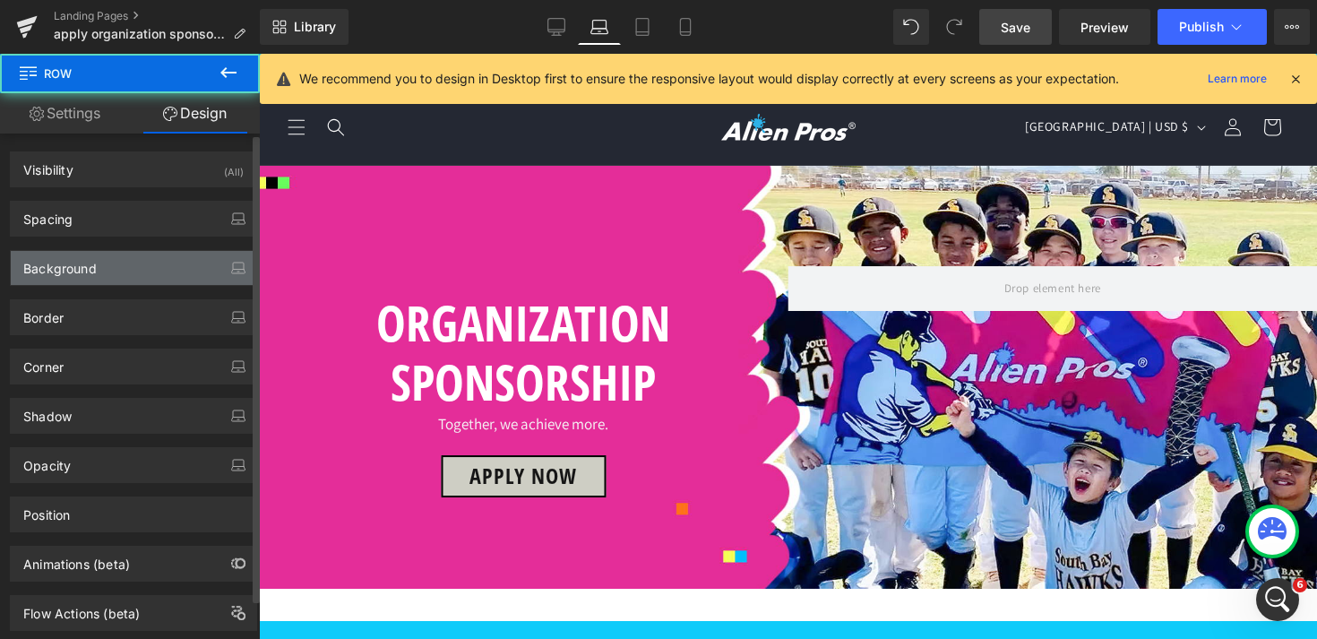
type input "none"
type input "0"
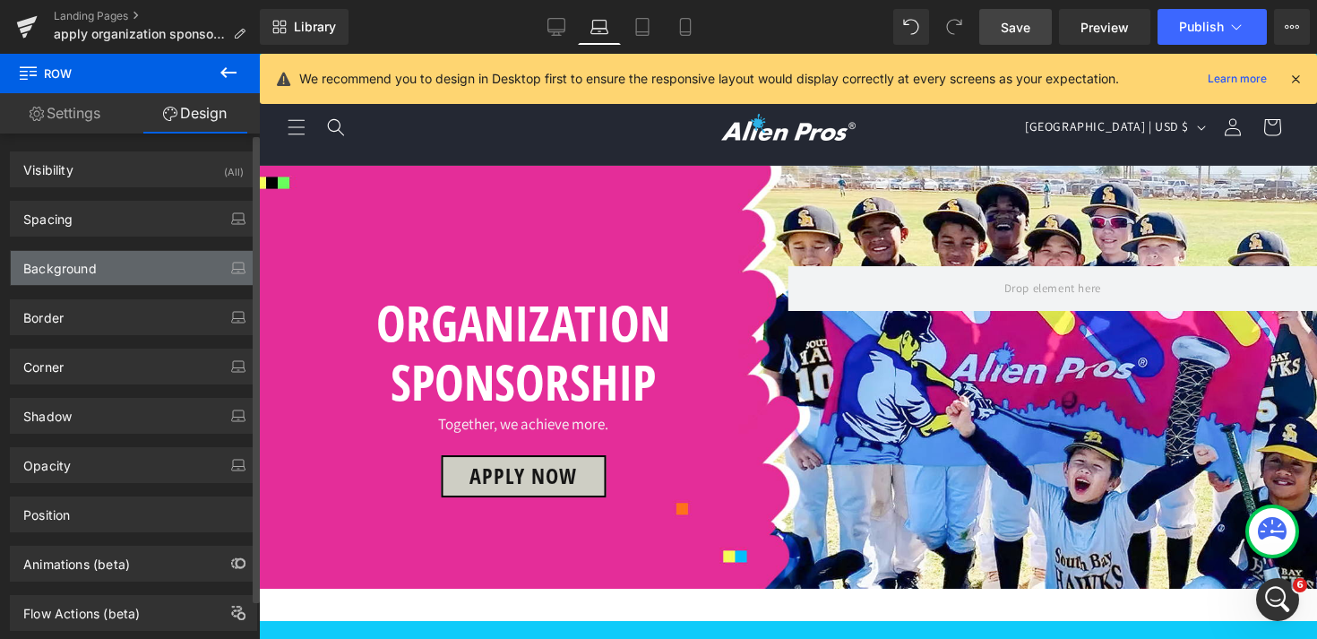
click at [153, 253] on div "Background" at bounding box center [133, 268] width 245 height 34
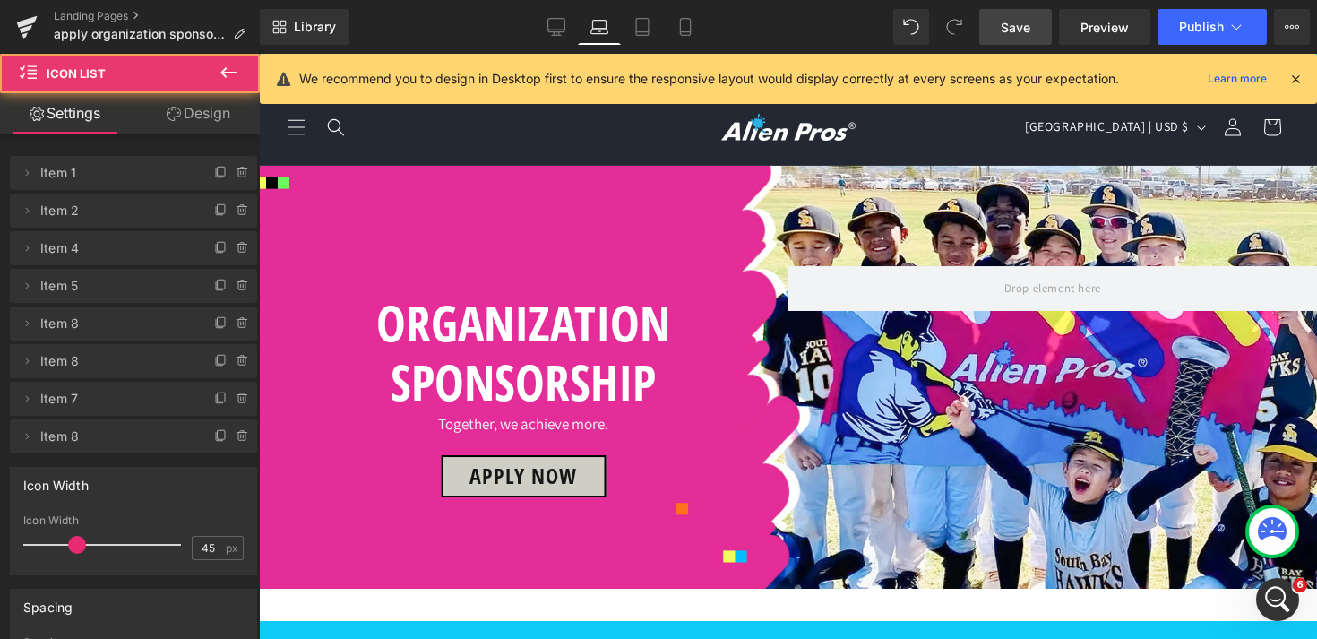
click at [211, 125] on link "Design" at bounding box center [198, 113] width 130 height 40
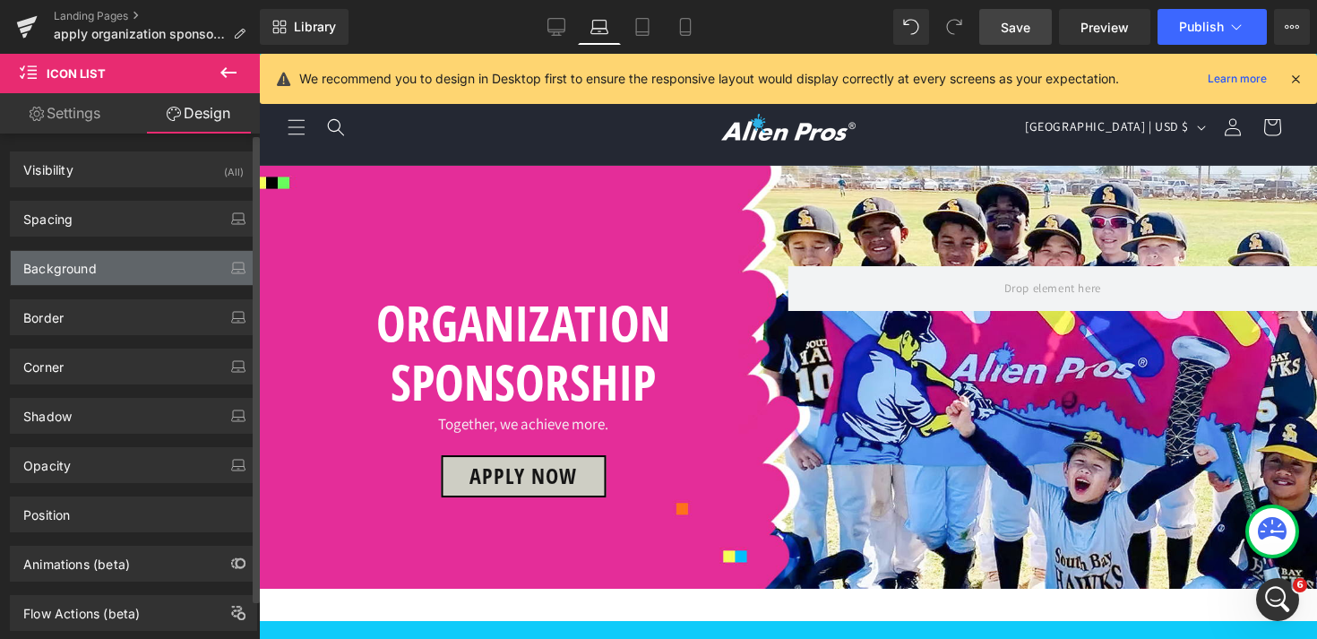
click at [137, 273] on div "Background" at bounding box center [133, 268] width 245 height 34
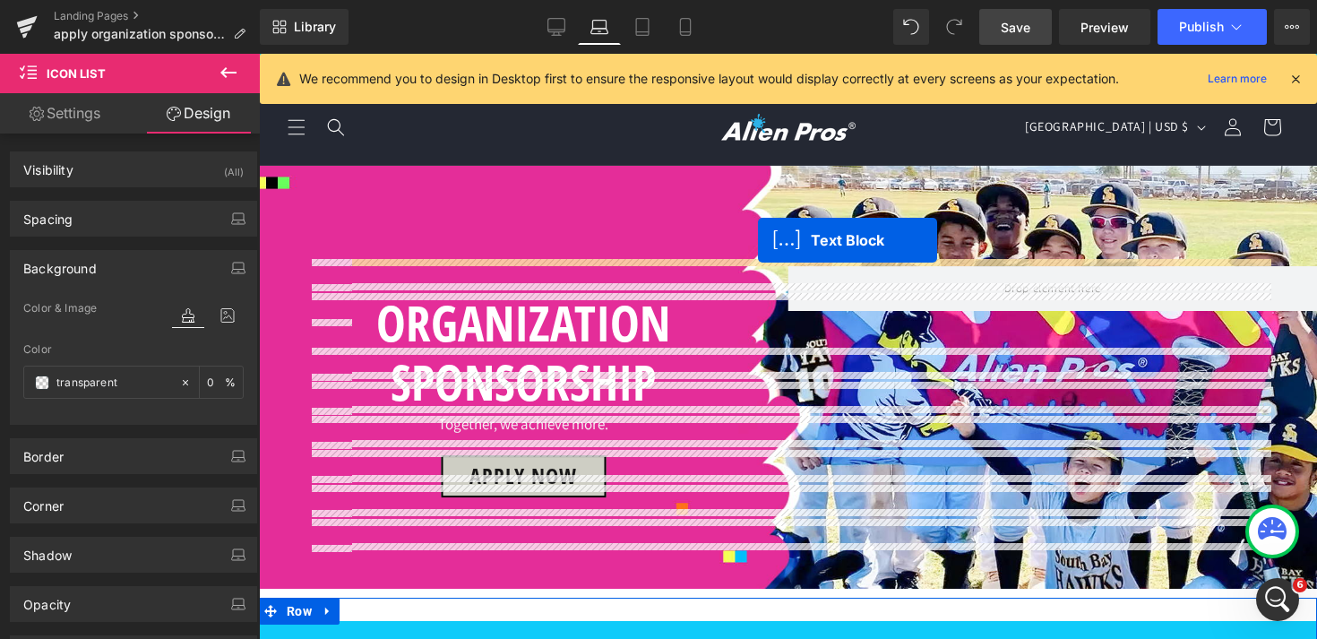
drag, startPoint x: 756, startPoint y: 402, endPoint x: 758, endPoint y: 240, distance: 162.1
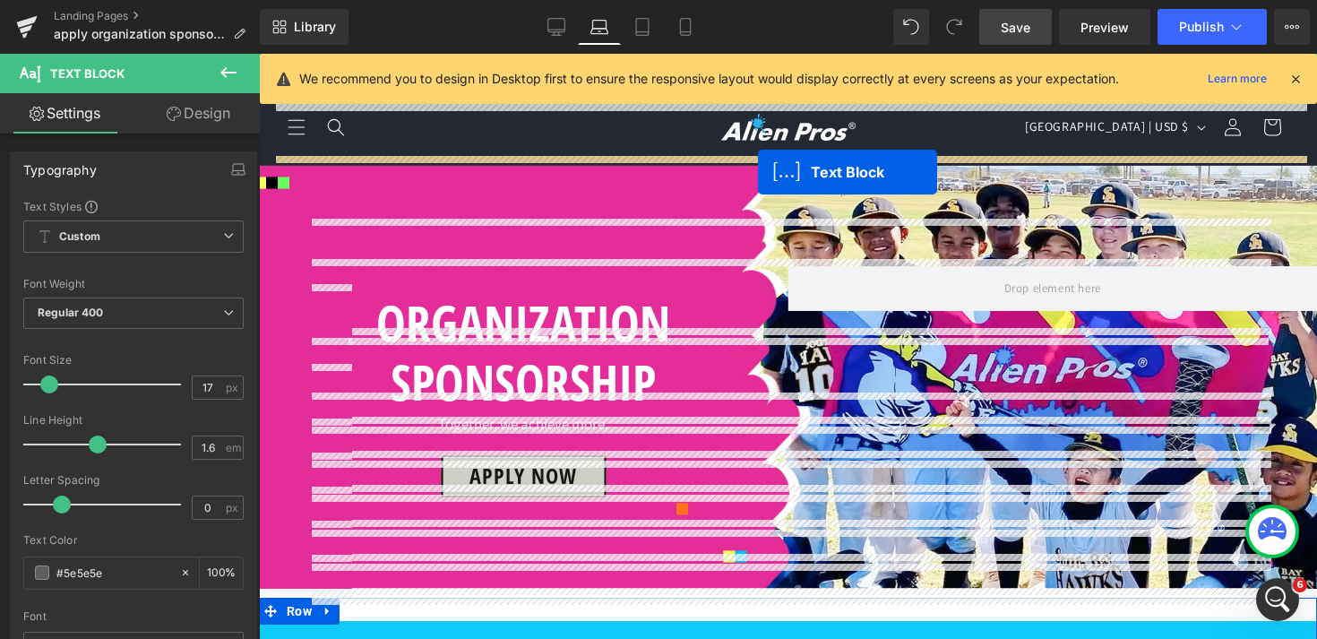
drag, startPoint x: 758, startPoint y: 372, endPoint x: 758, endPoint y: 172, distance: 199.8
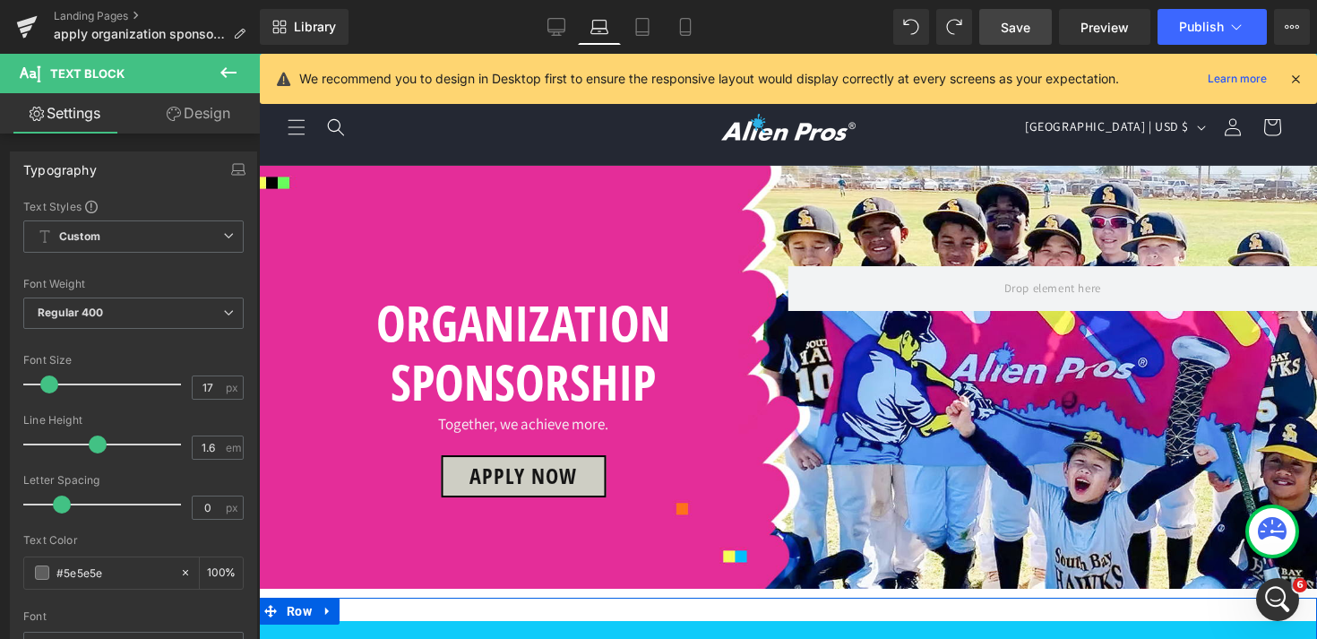
scroll to position [847, 0]
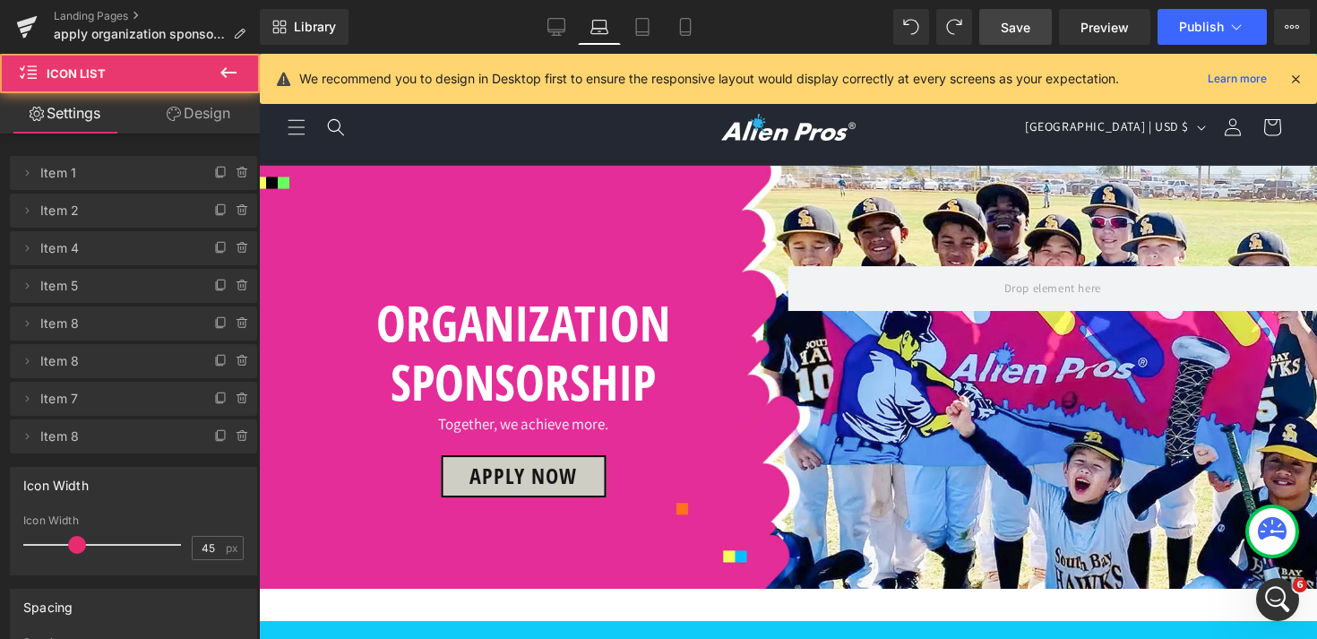
click at [191, 111] on link "Design" at bounding box center [198, 113] width 130 height 40
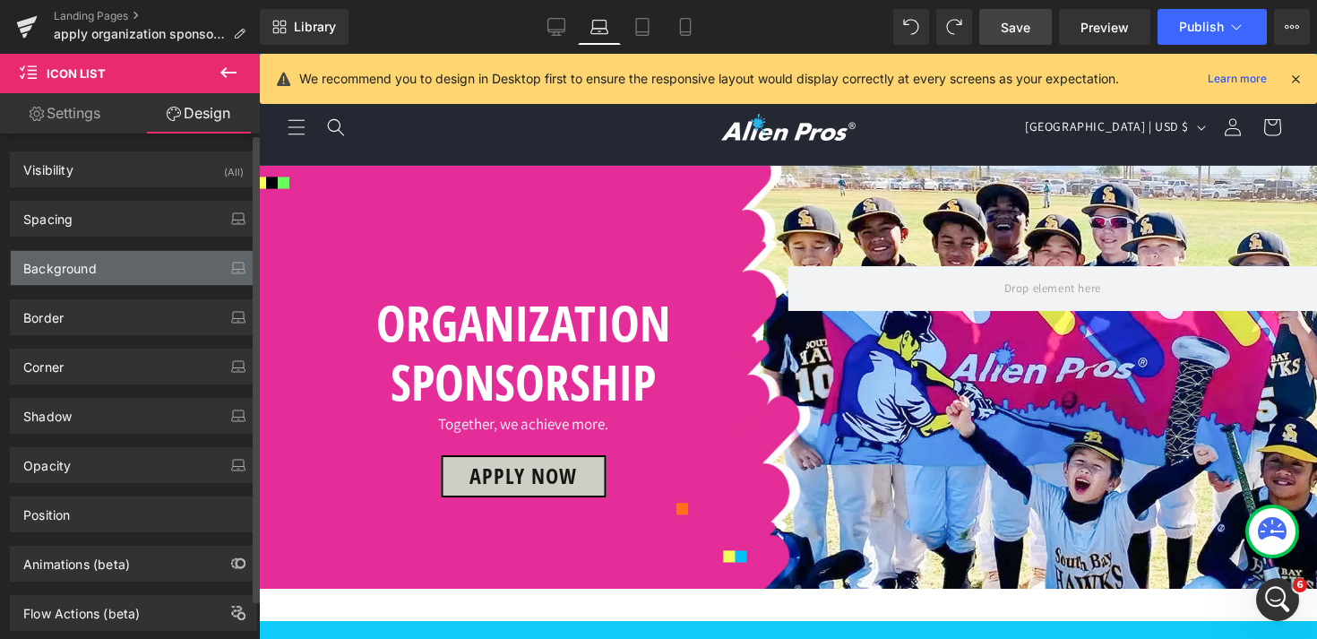
click at [97, 269] on div "Background" at bounding box center [133, 268] width 245 height 34
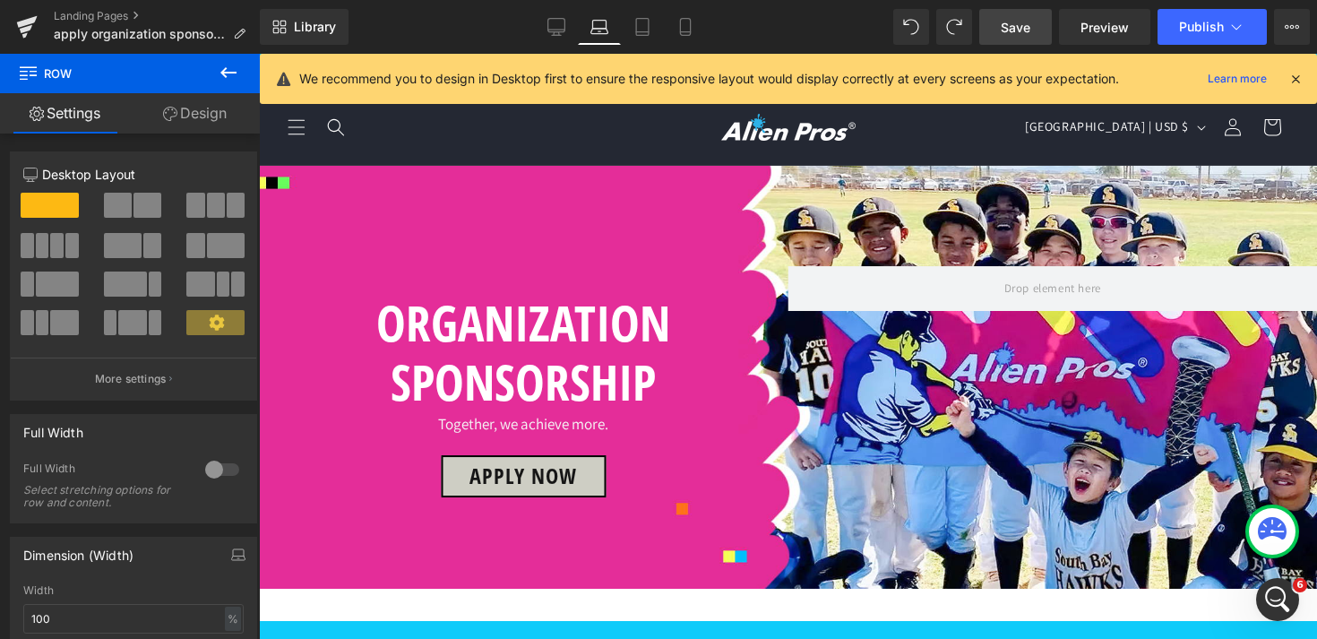
click at [202, 115] on link "Design" at bounding box center [195, 113] width 130 height 40
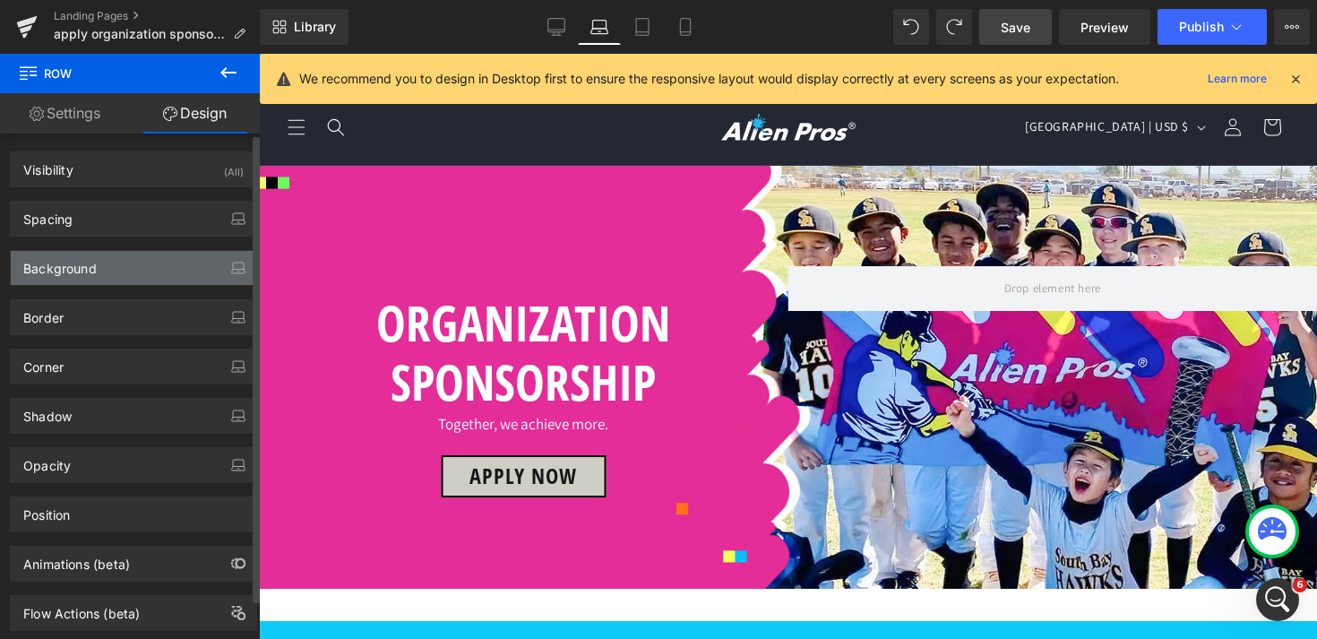
click at [118, 269] on div "Background" at bounding box center [133, 268] width 245 height 34
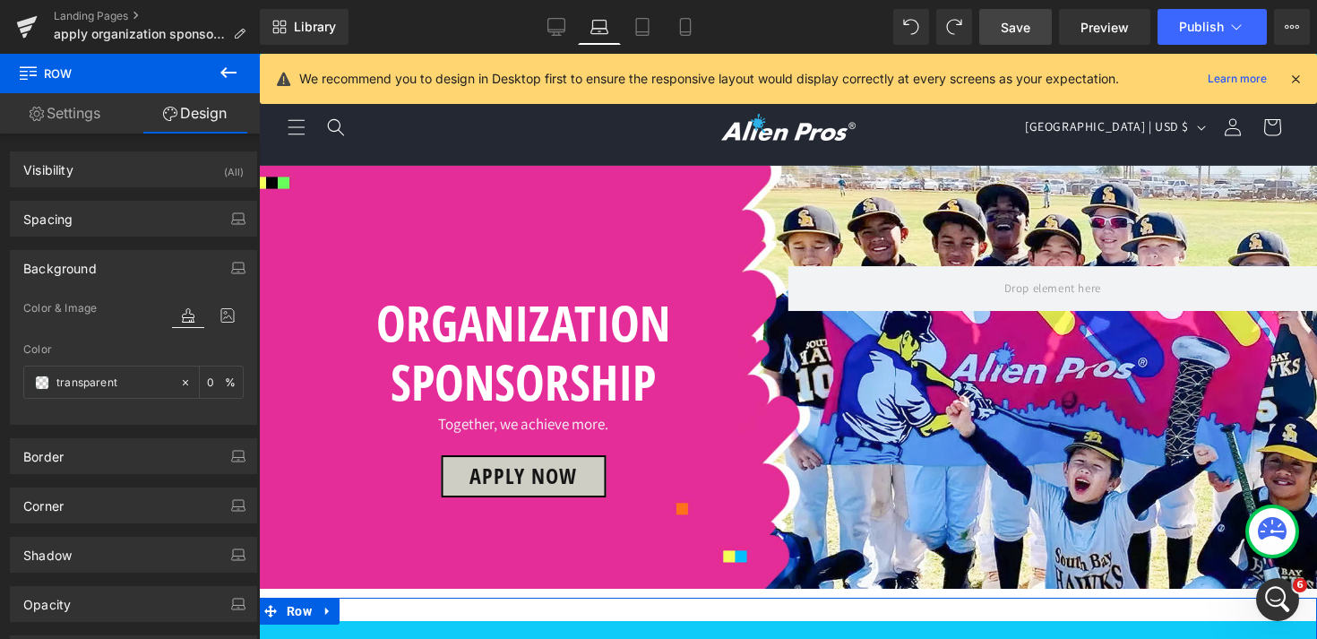
scroll to position [408, 0]
click at [303, 598] on span "Row" at bounding box center [299, 611] width 34 height 27
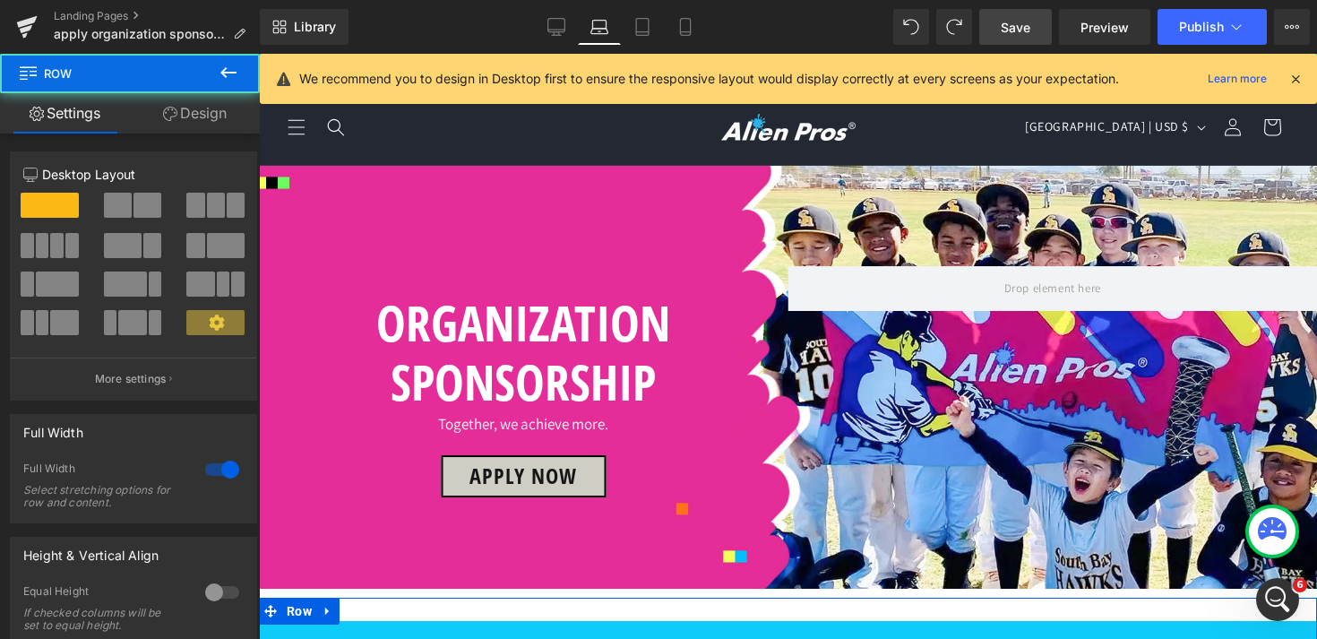
click at [199, 106] on link "Design" at bounding box center [195, 113] width 130 height 40
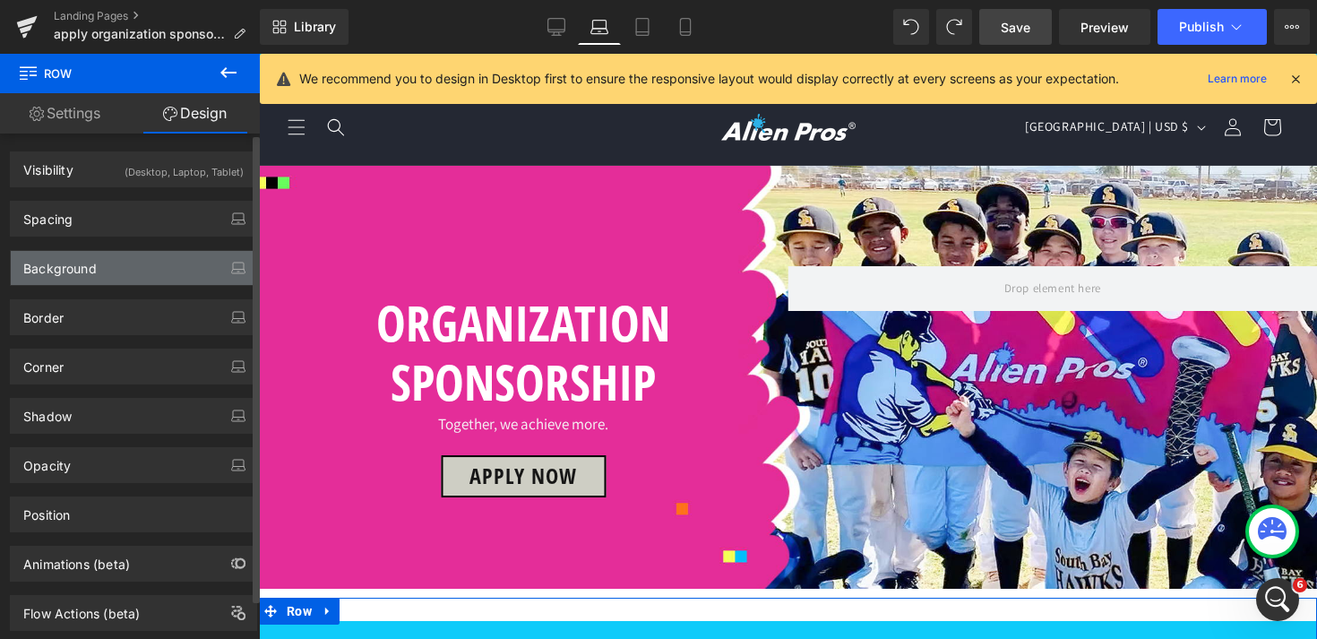
click at [134, 267] on div "Background" at bounding box center [133, 268] width 245 height 34
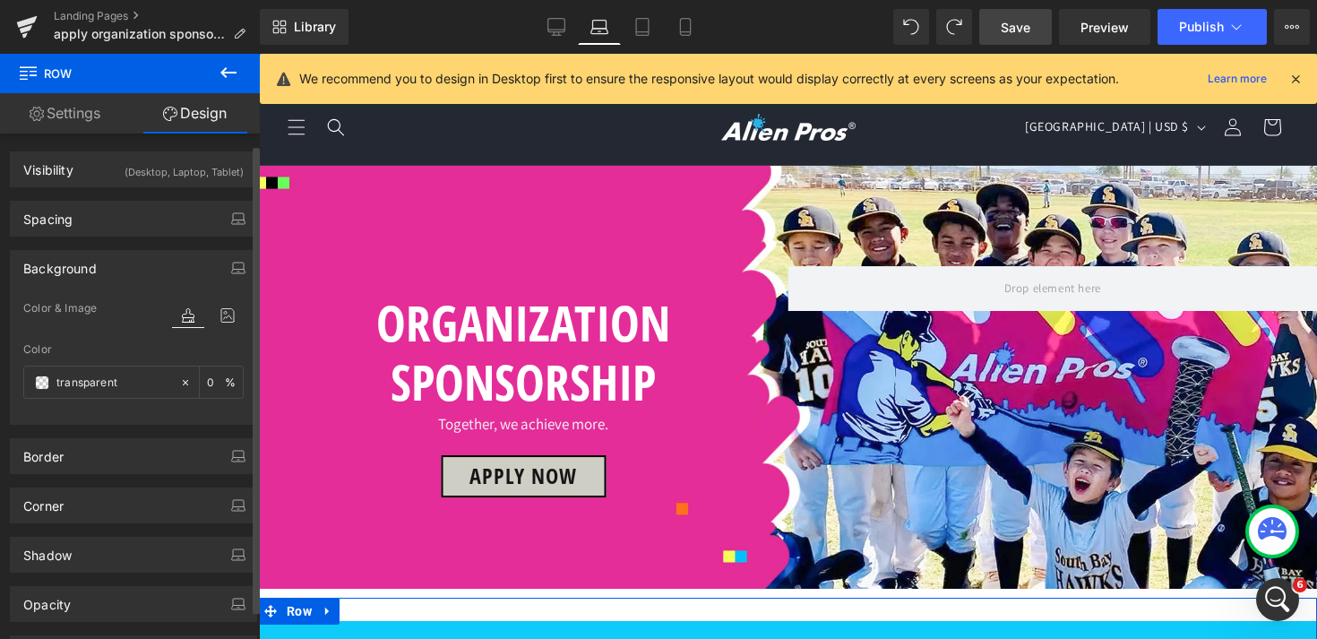
scroll to position [107, 0]
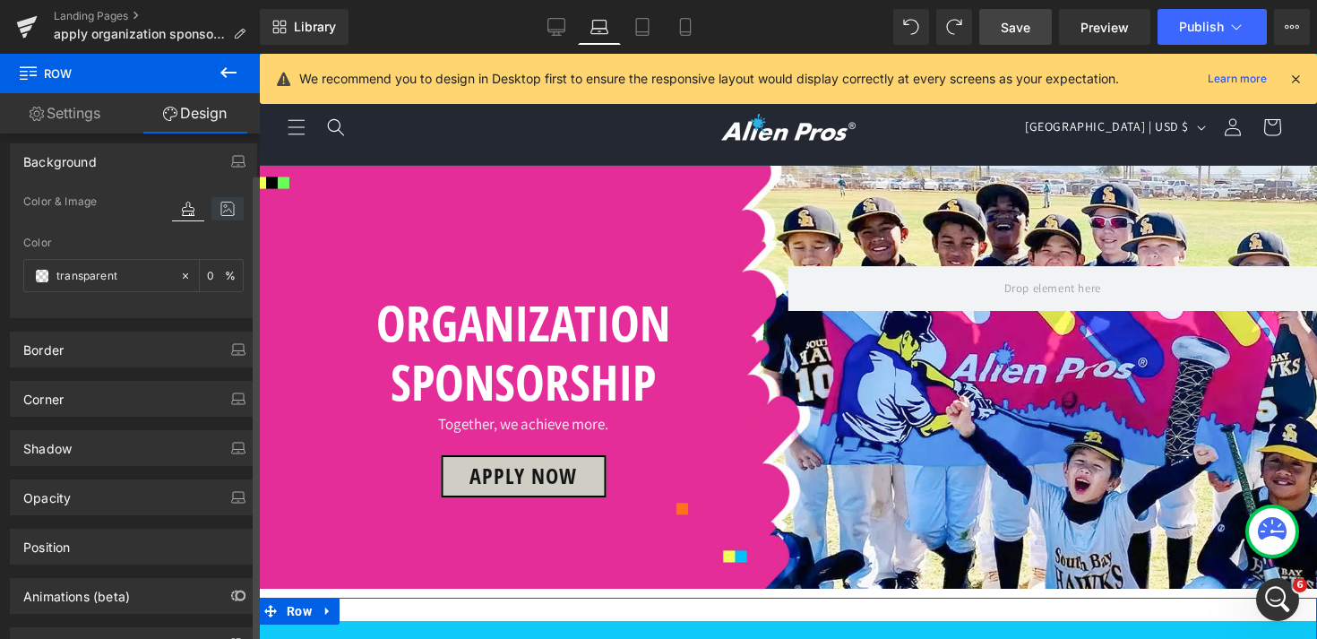
click at [216, 212] on icon at bounding box center [227, 208] width 32 height 23
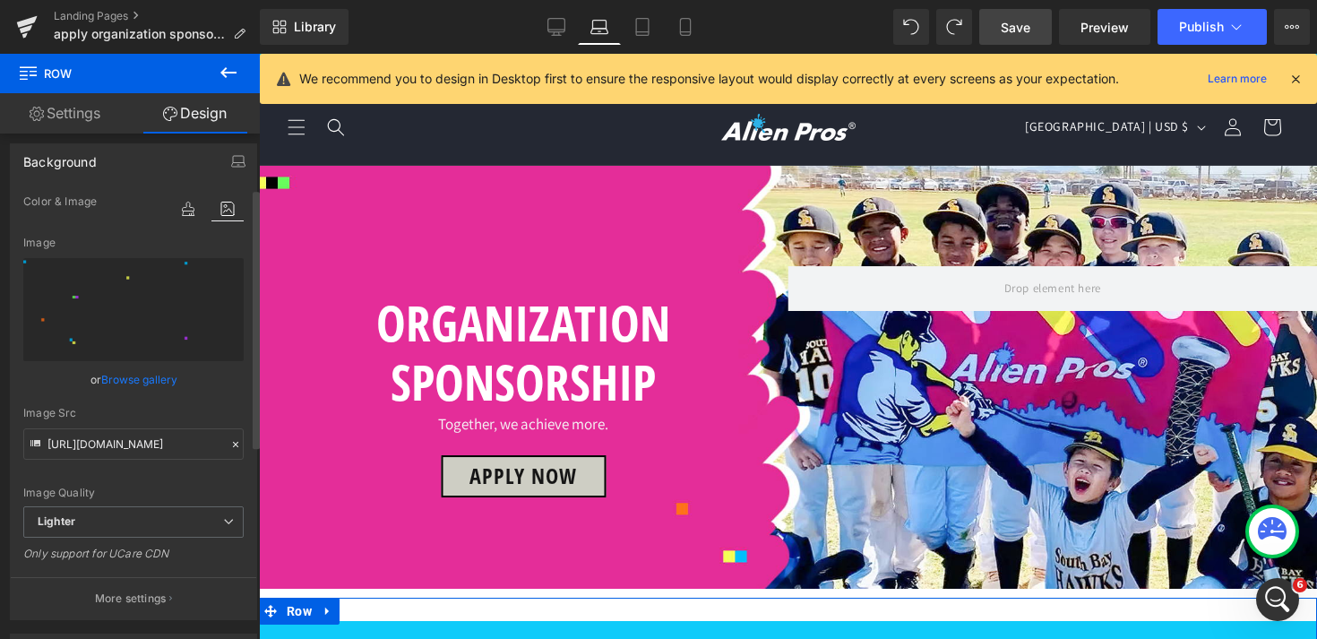
click at [233, 443] on icon at bounding box center [235, 444] width 5 height 5
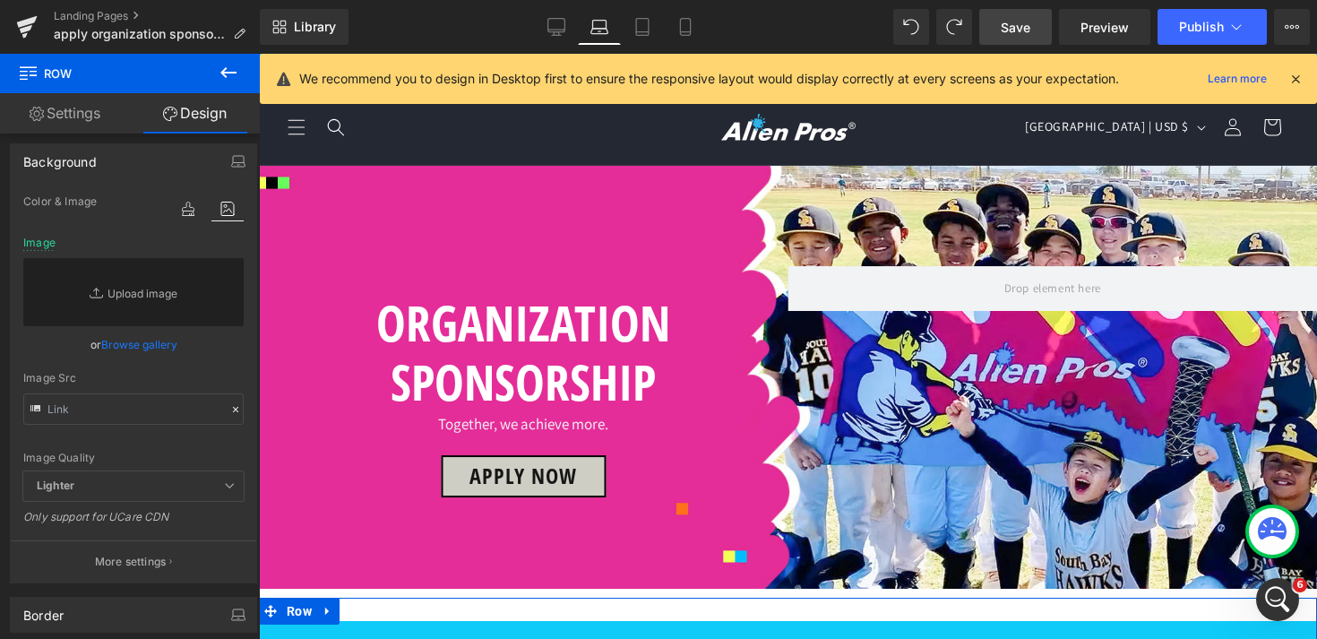
scroll to position [814, 0]
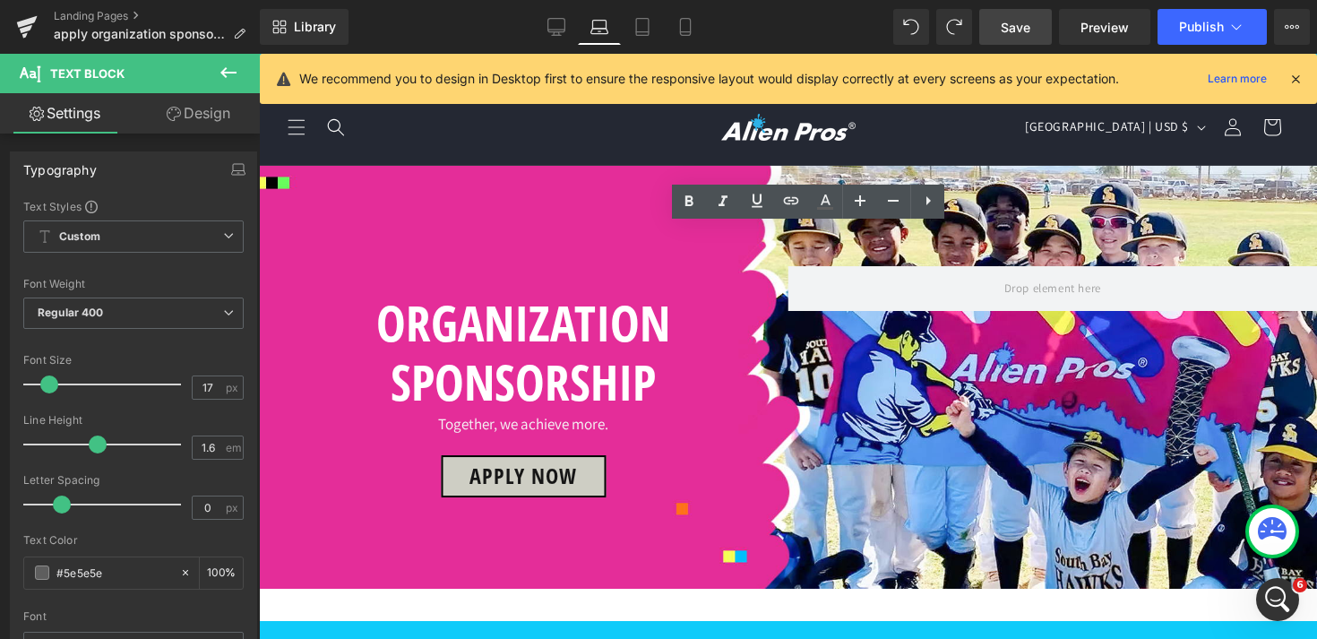
drag, startPoint x: 896, startPoint y: 239, endPoint x: 975, endPoint y: 242, distance: 78.9
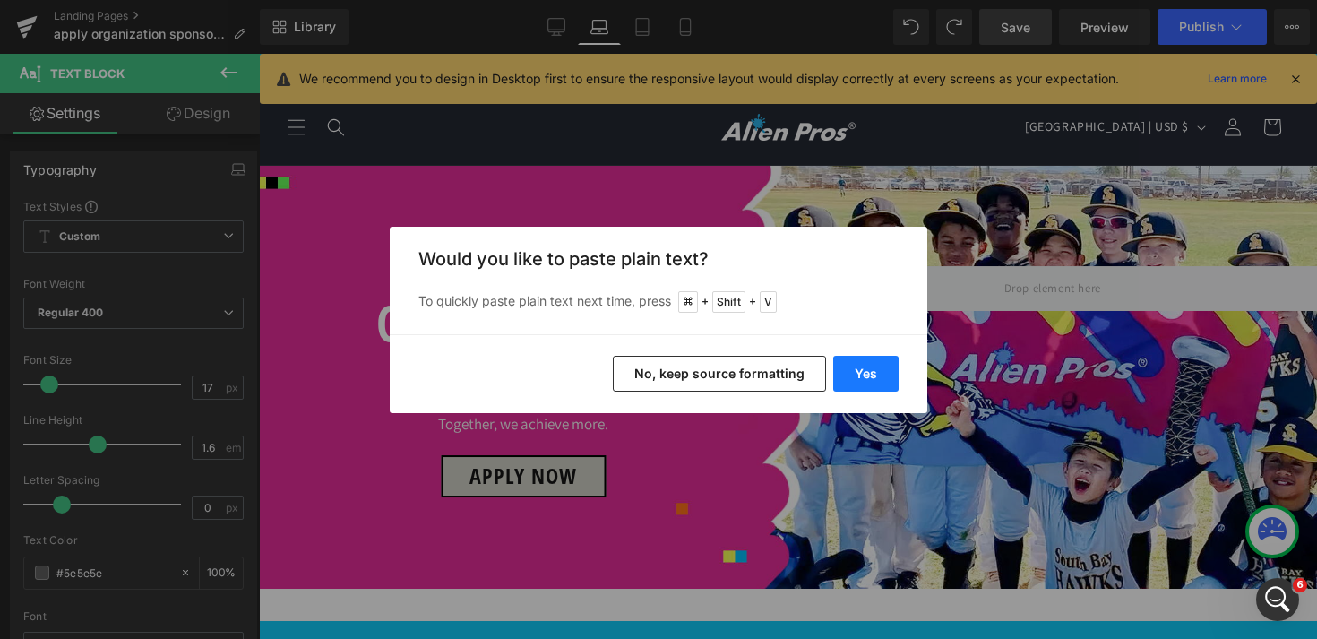
click at [883, 374] on button "Yes" at bounding box center [865, 374] width 65 height 36
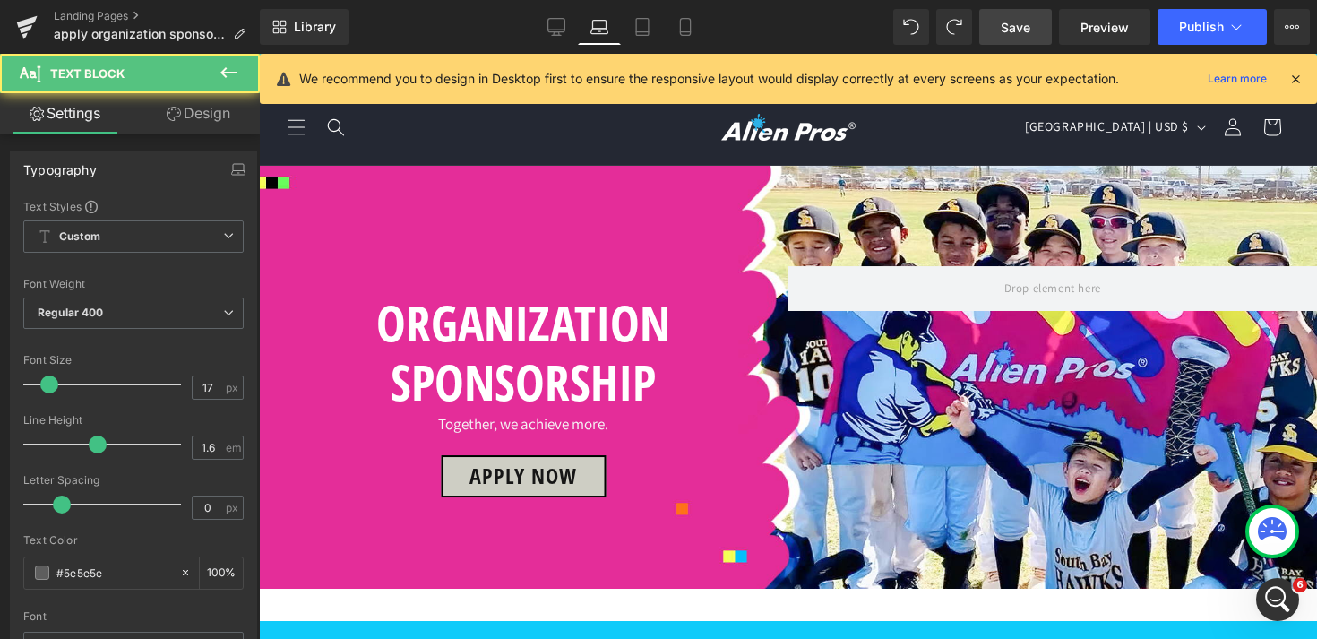
drag, startPoint x: 1008, startPoint y: 243, endPoint x: 1079, endPoint y: 245, distance: 71.7
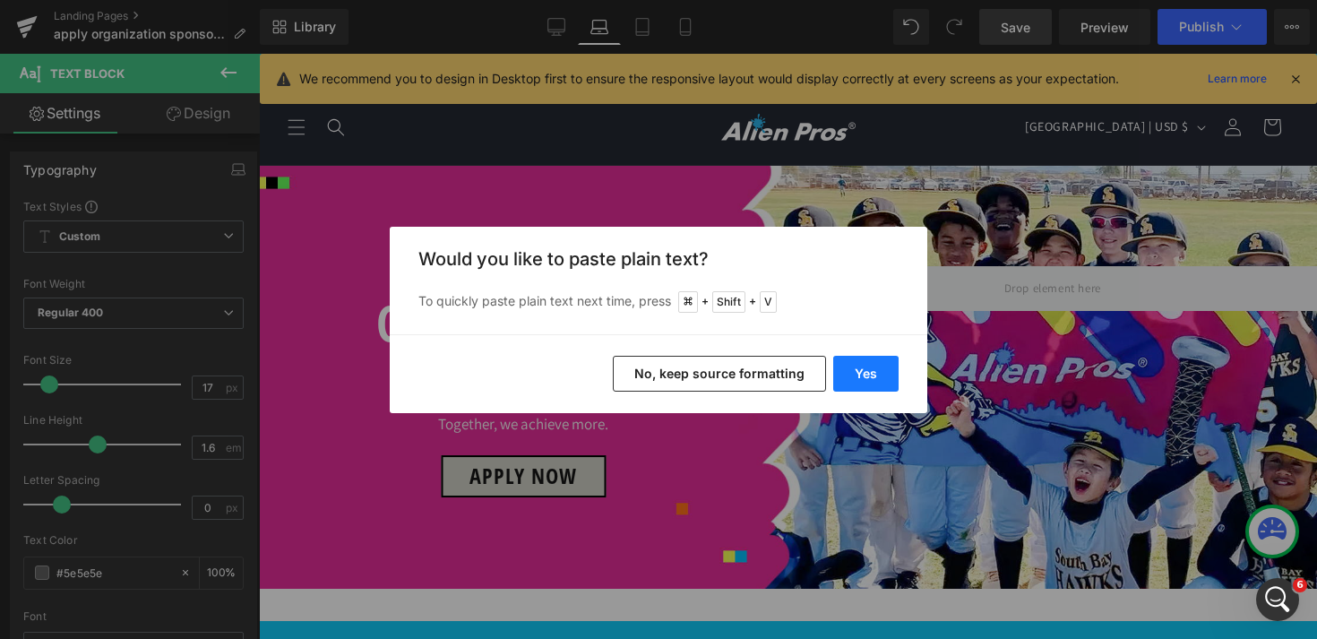
click at [858, 370] on button "Yes" at bounding box center [865, 374] width 65 height 36
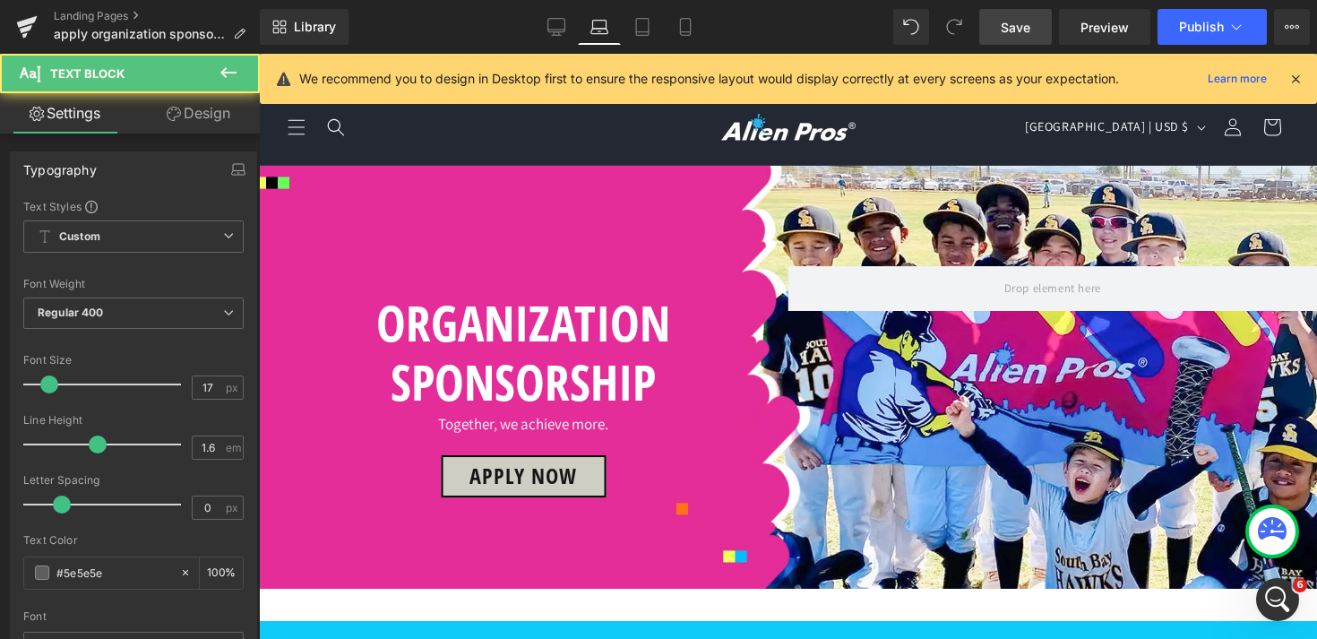
drag, startPoint x: 1240, startPoint y: 238, endPoint x: 1180, endPoint y: 243, distance: 60.2
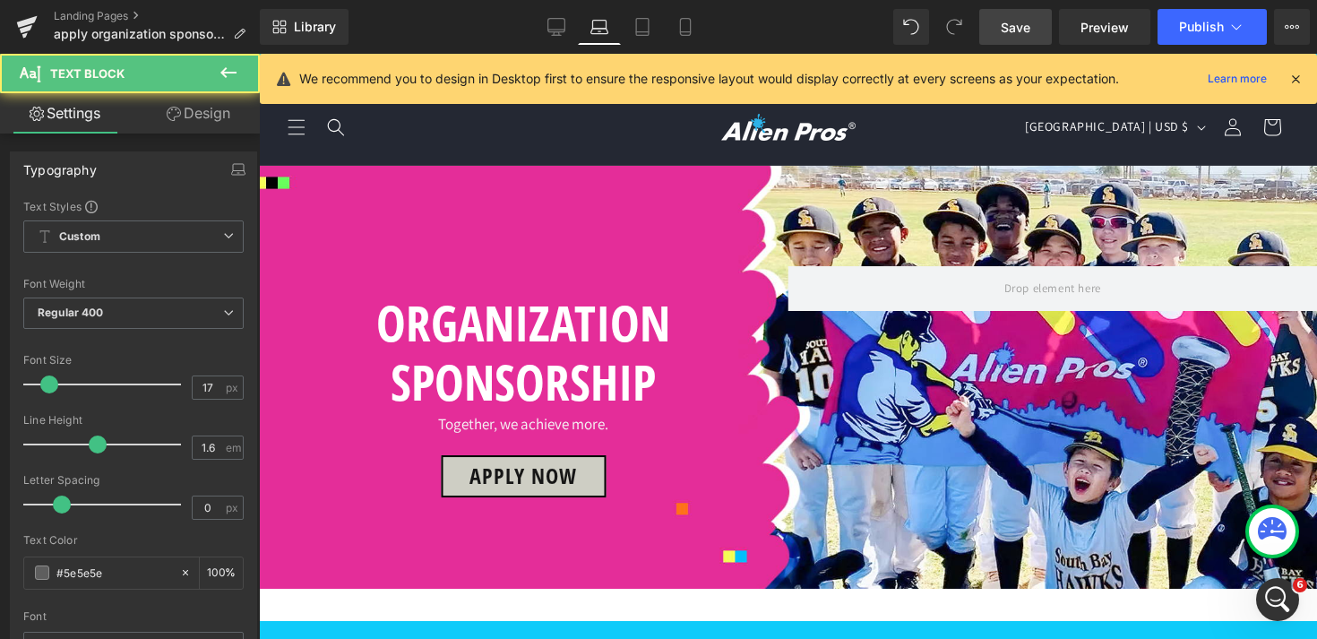
drag, startPoint x: 712, startPoint y: 387, endPoint x: 674, endPoint y: 387, distance: 38.5
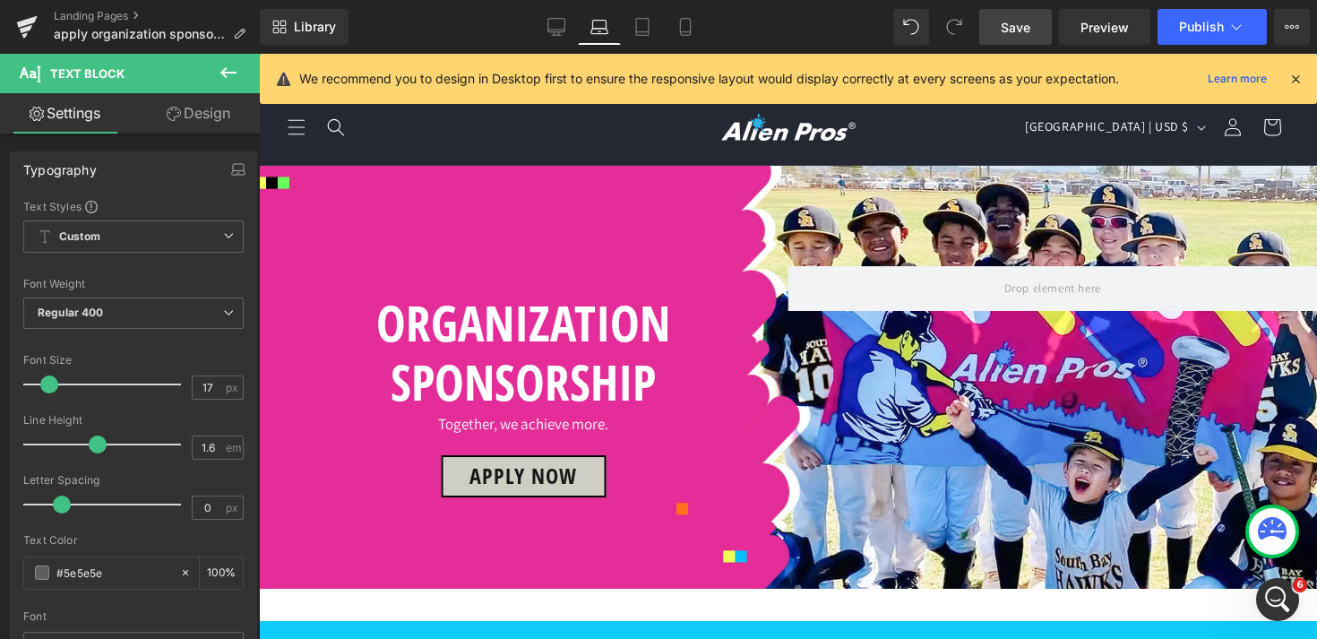
drag, startPoint x: 542, startPoint y: 434, endPoint x: 391, endPoint y: 417, distance: 152.3
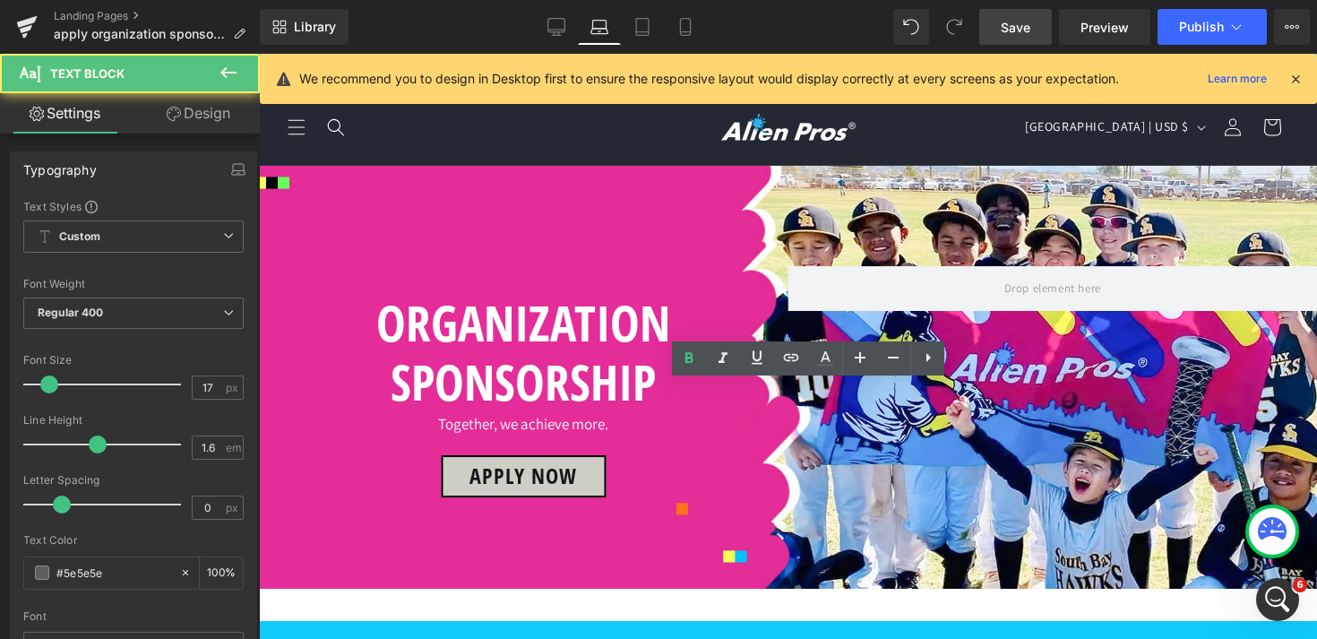
drag, startPoint x: 708, startPoint y: 400, endPoint x: 352, endPoint y: 395, distance: 355.7
copy b "What do I get if my organization was sponsored?"
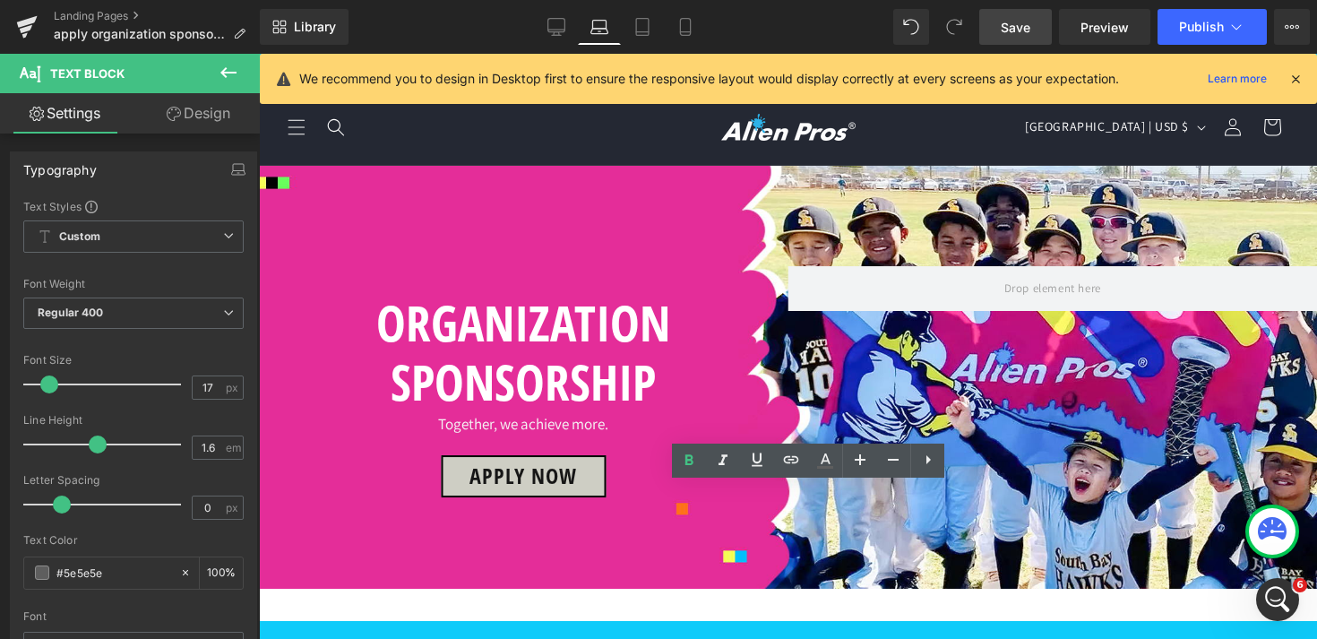
drag, startPoint x: 622, startPoint y: 498, endPoint x: 347, endPoint y: 493, distance: 275.1
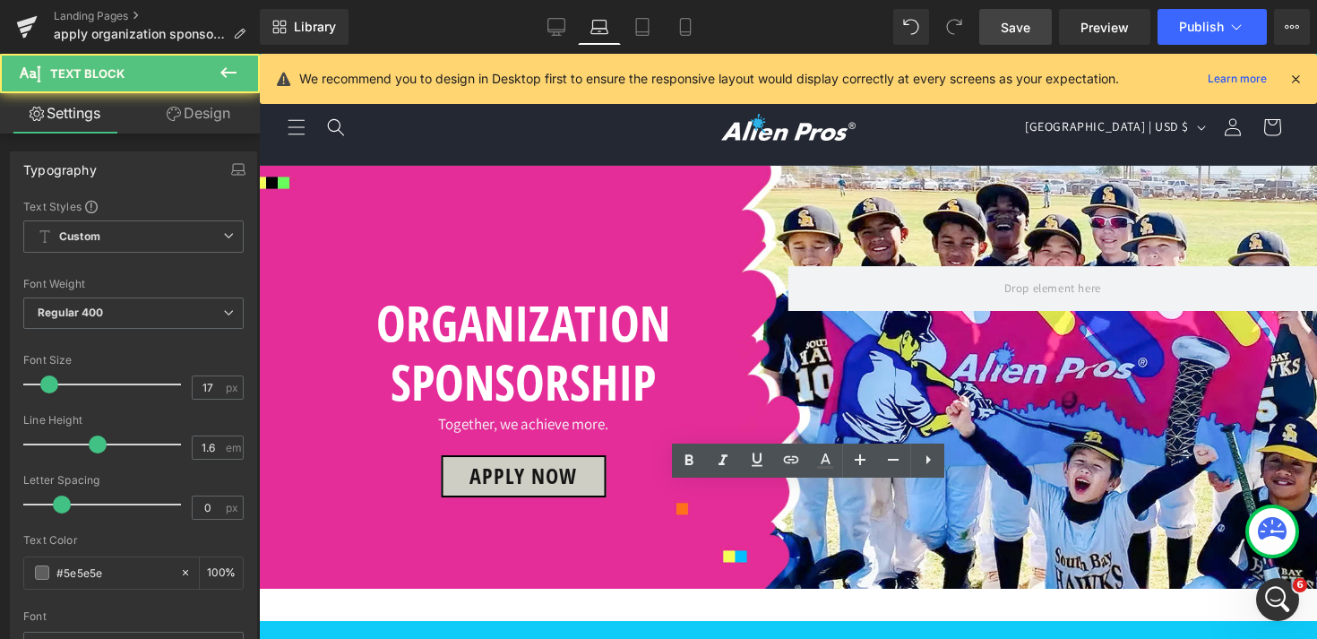
drag, startPoint x: 606, startPoint y: 497, endPoint x: 328, endPoint y: 492, distance: 277.7
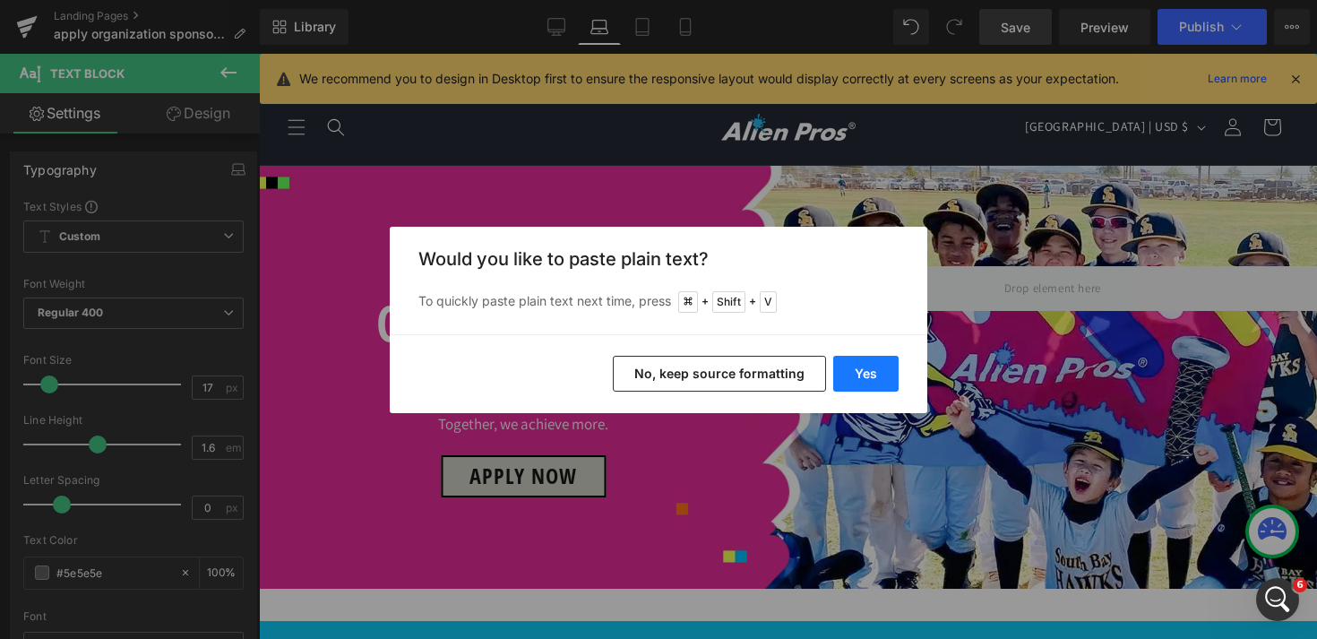
click at [862, 368] on button "Yes" at bounding box center [865, 374] width 65 height 36
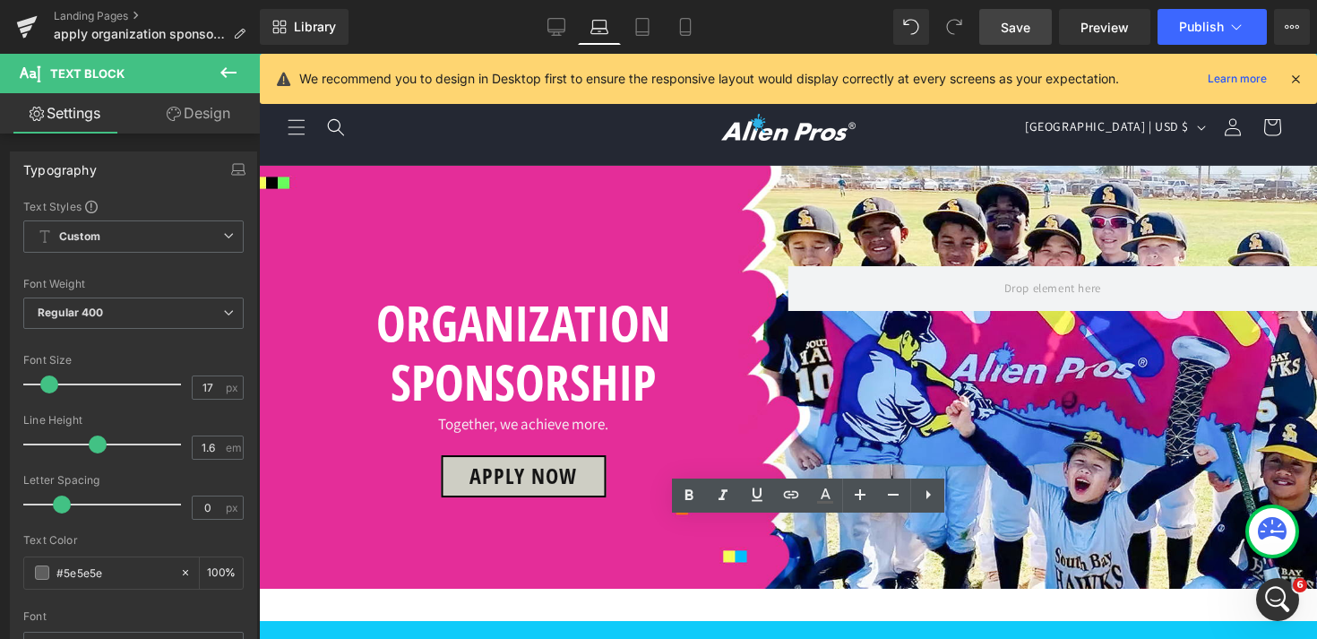
drag, startPoint x: 700, startPoint y: 528, endPoint x: 352, endPoint y: 535, distance: 347.6
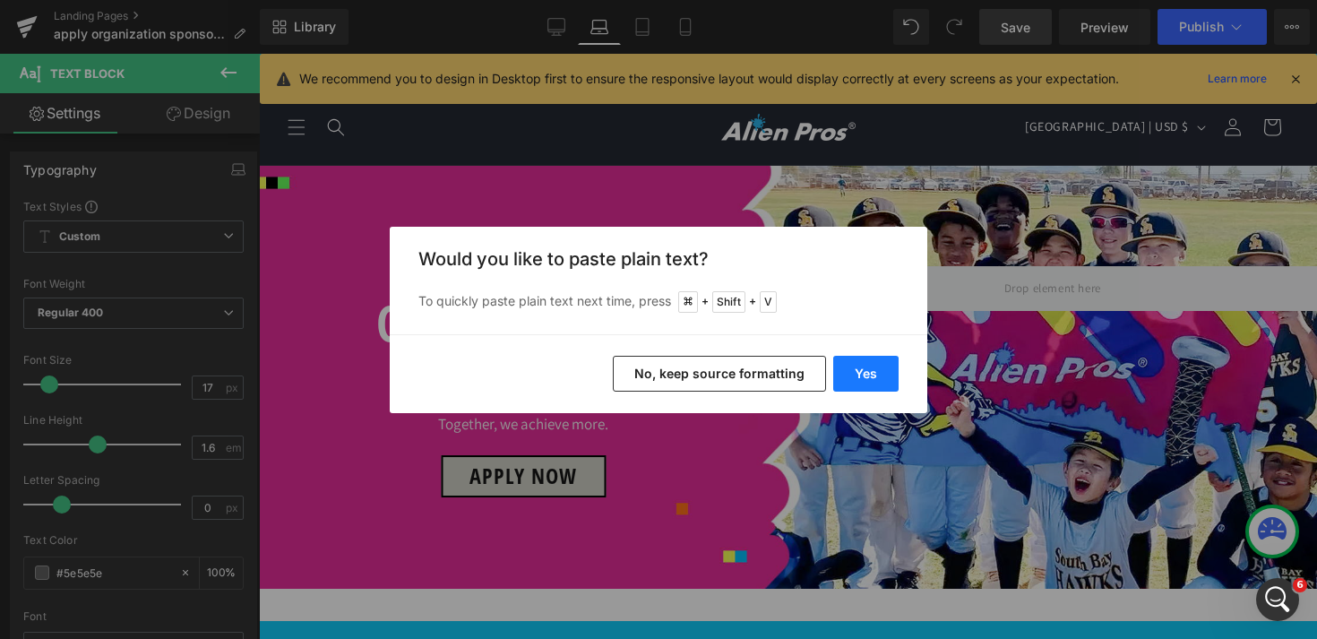
click at [880, 376] on button "Yes" at bounding box center [865, 374] width 65 height 36
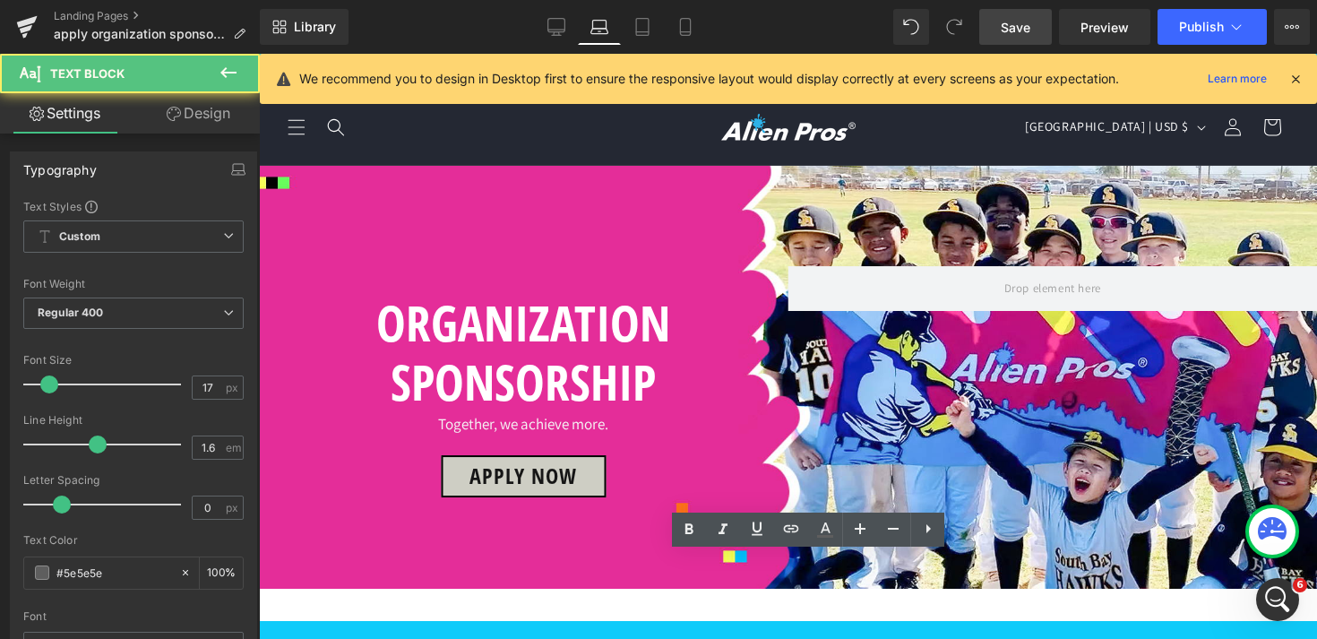
drag, startPoint x: 830, startPoint y: 568, endPoint x: 333, endPoint y: 566, distance: 496.3
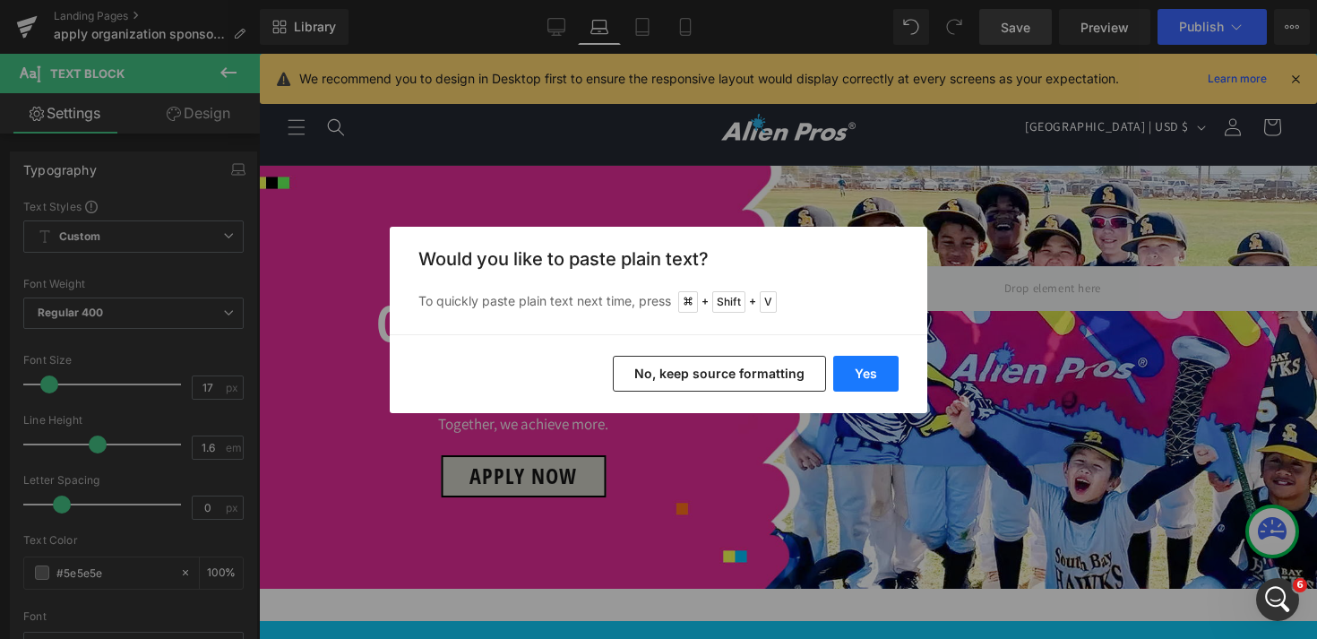
click at [871, 376] on button "Yes" at bounding box center [865, 374] width 65 height 36
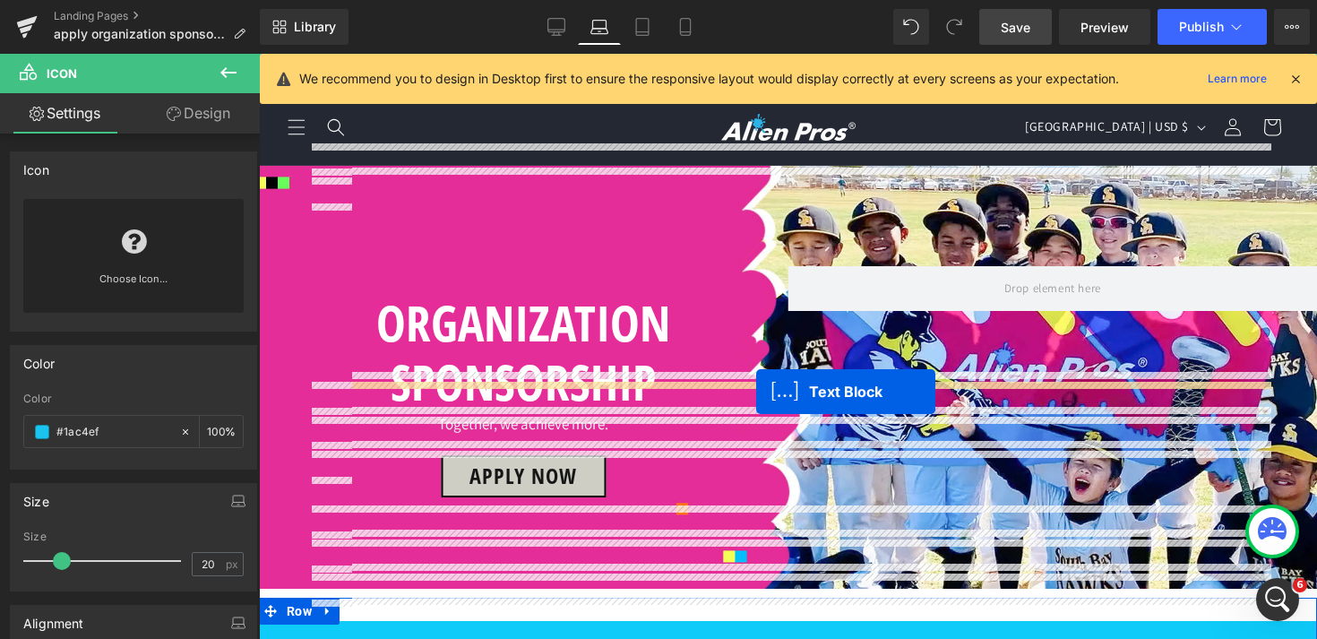
drag, startPoint x: 756, startPoint y: 463, endPoint x: 756, endPoint y: 391, distance: 71.7
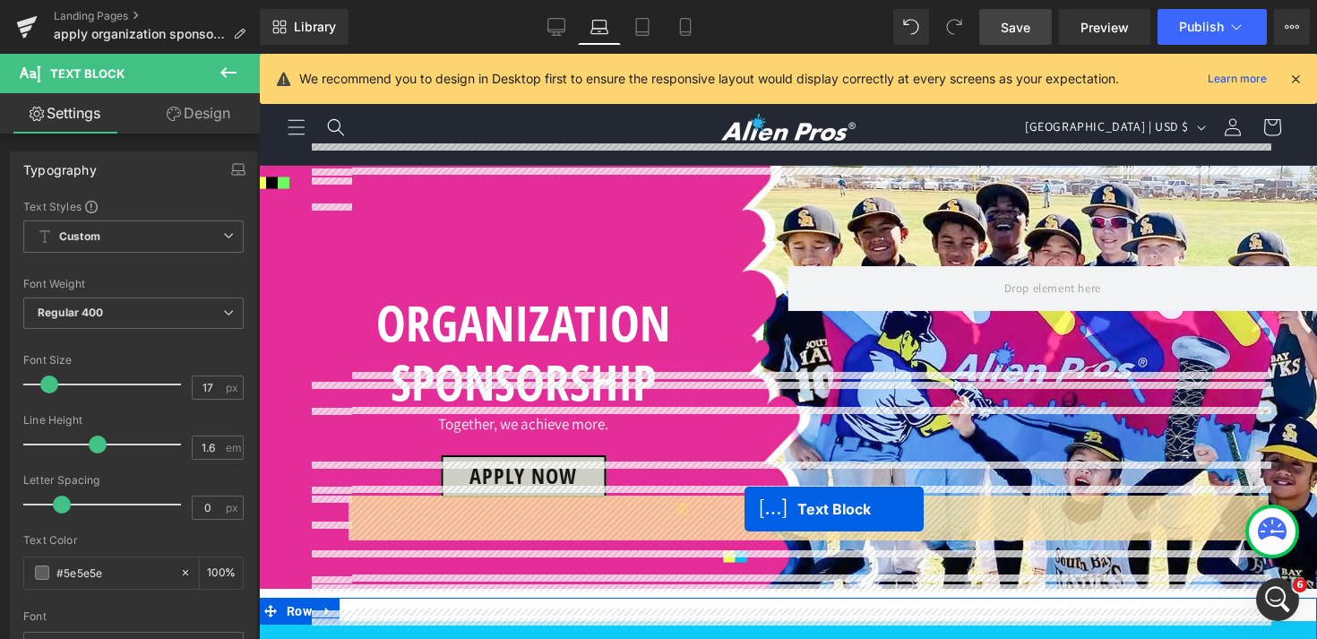
drag, startPoint x: 758, startPoint y: 417, endPoint x: 744, endPoint y: 509, distance: 92.4
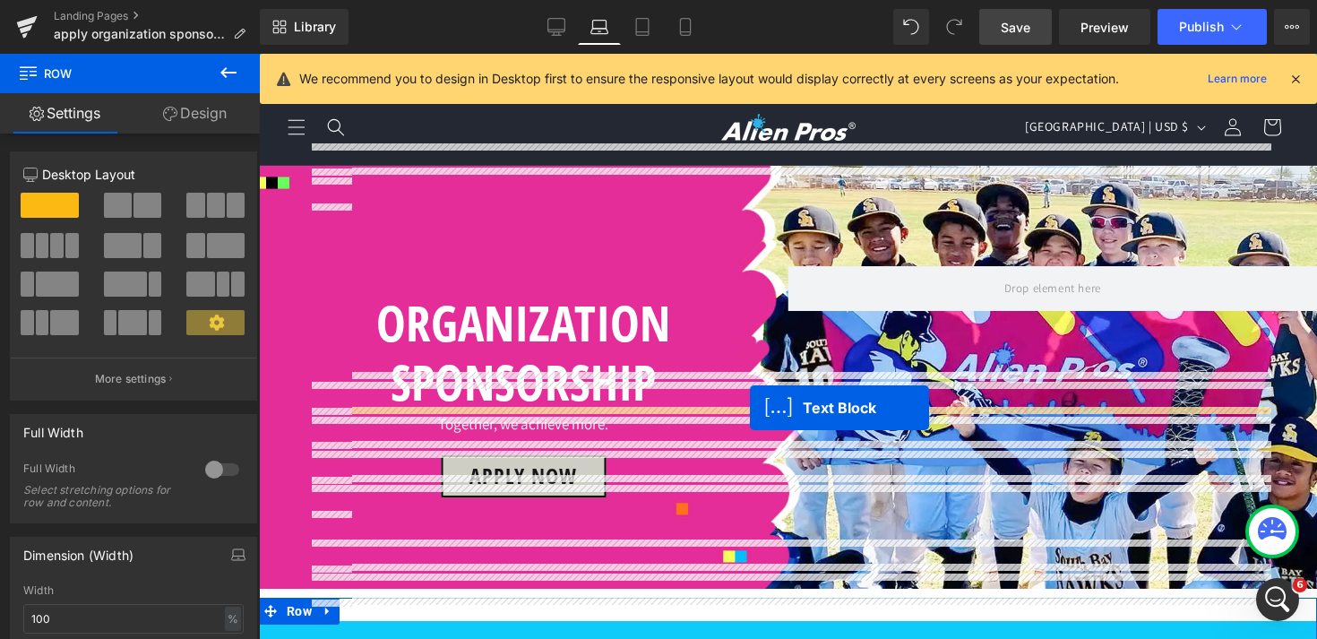
drag, startPoint x: 755, startPoint y: 503, endPoint x: 750, endPoint y: 408, distance: 95.1
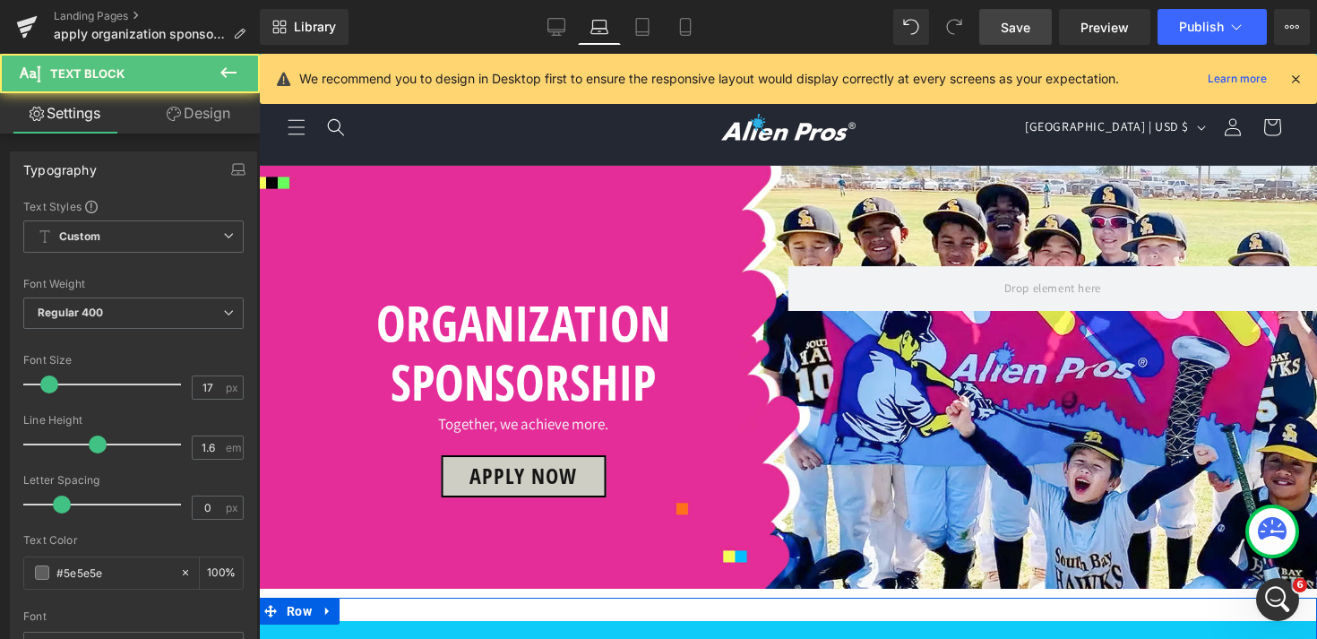
scroll to position [932, 0]
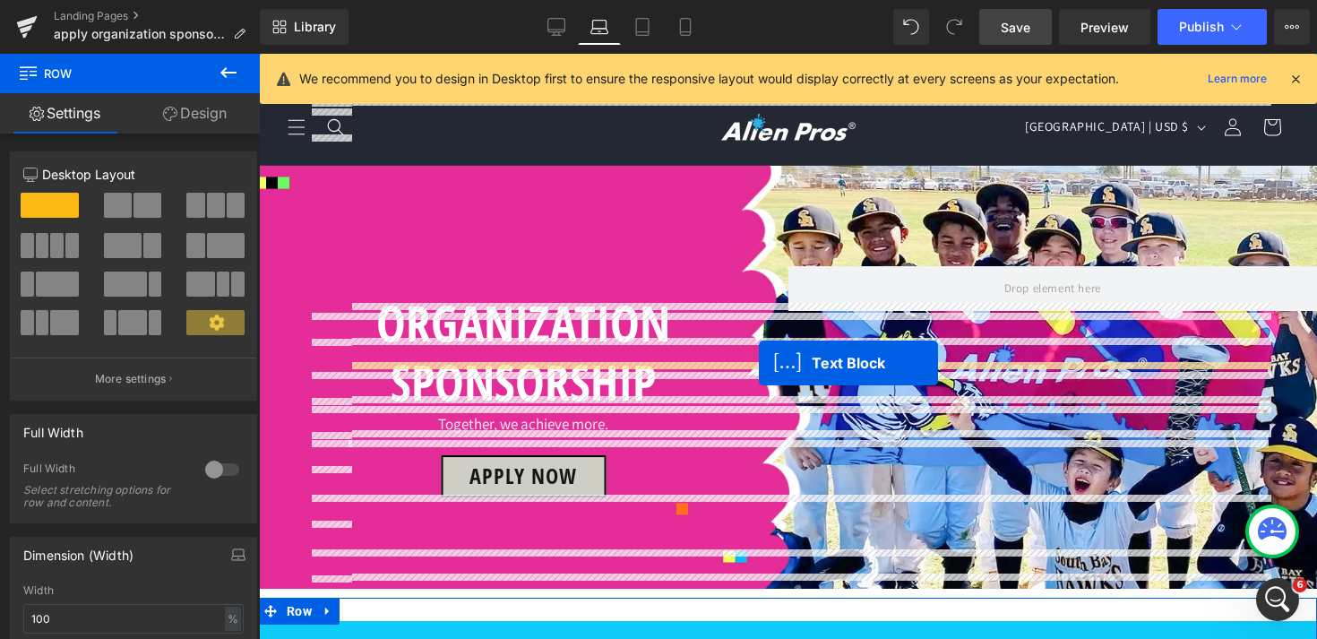
drag, startPoint x: 756, startPoint y: 510, endPoint x: 759, endPoint y: 363, distance: 146.9
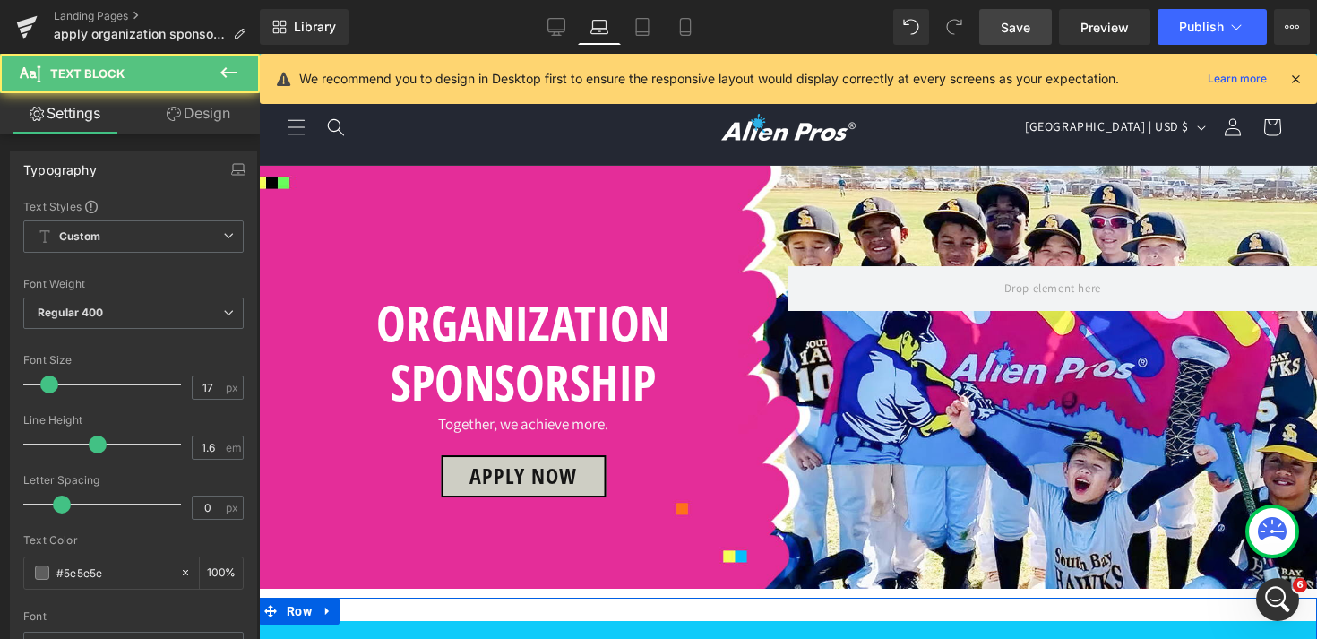
scroll to position [950, 0]
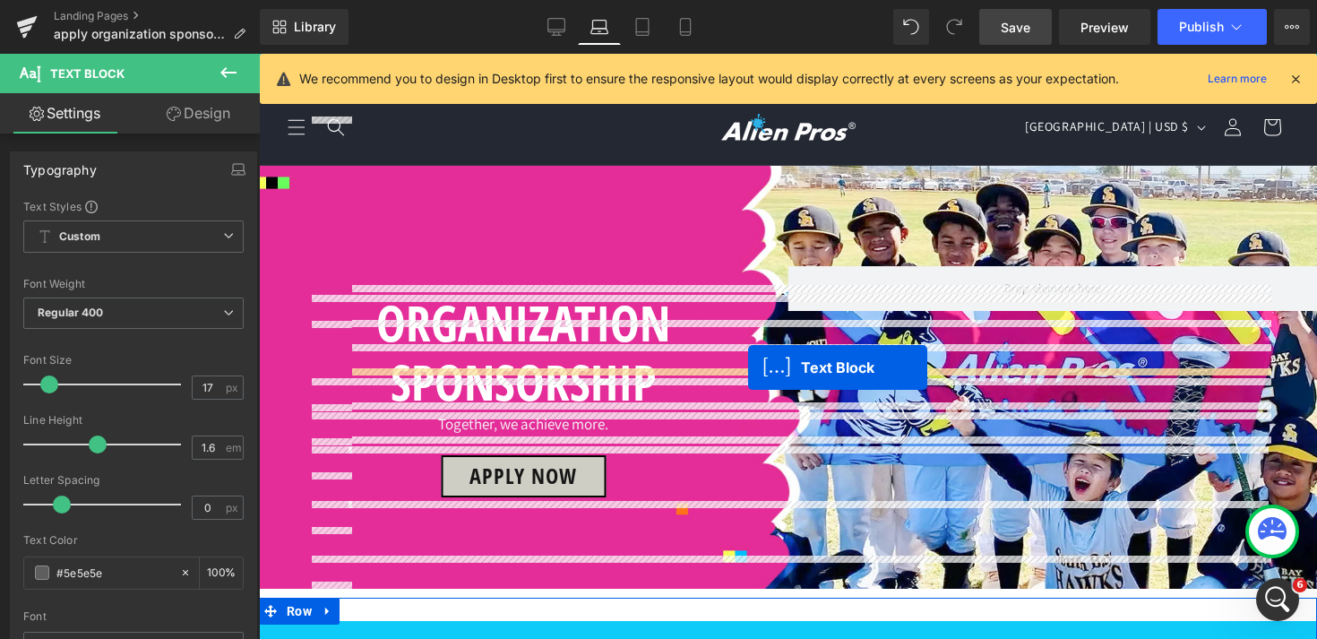
drag, startPoint x: 755, startPoint y: 567, endPoint x: 748, endPoint y: 367, distance: 199.9
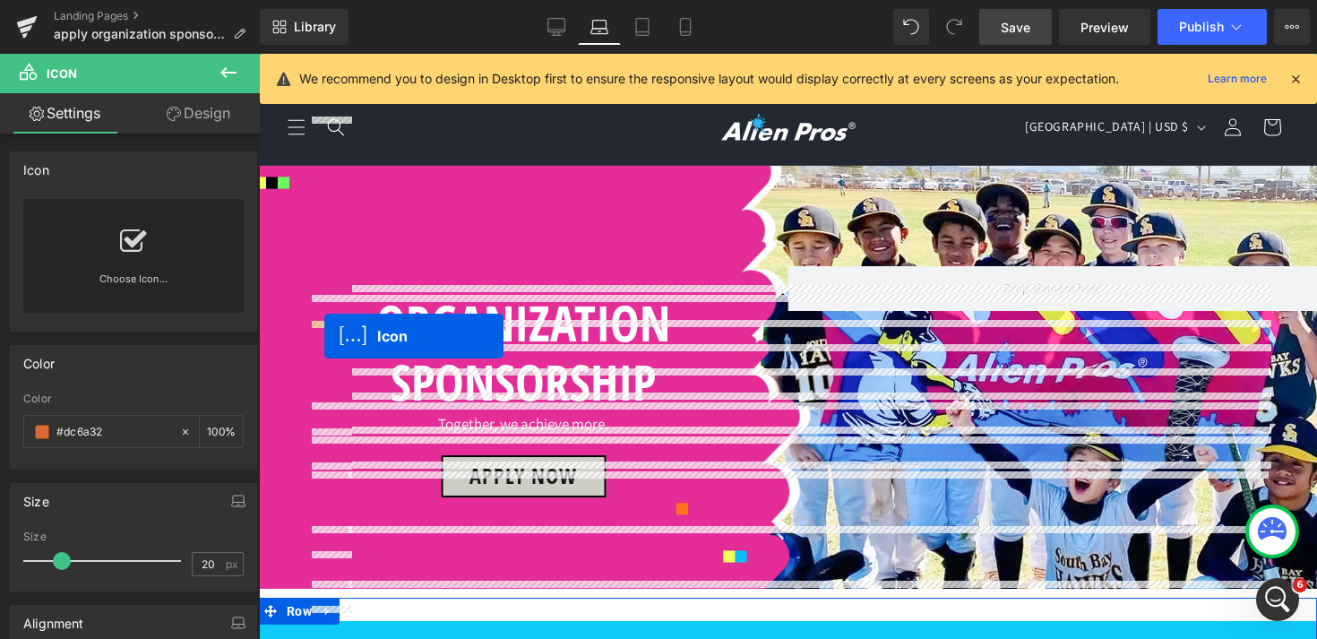
drag, startPoint x: 322, startPoint y: 484, endPoint x: 324, endPoint y: 336, distance: 147.8
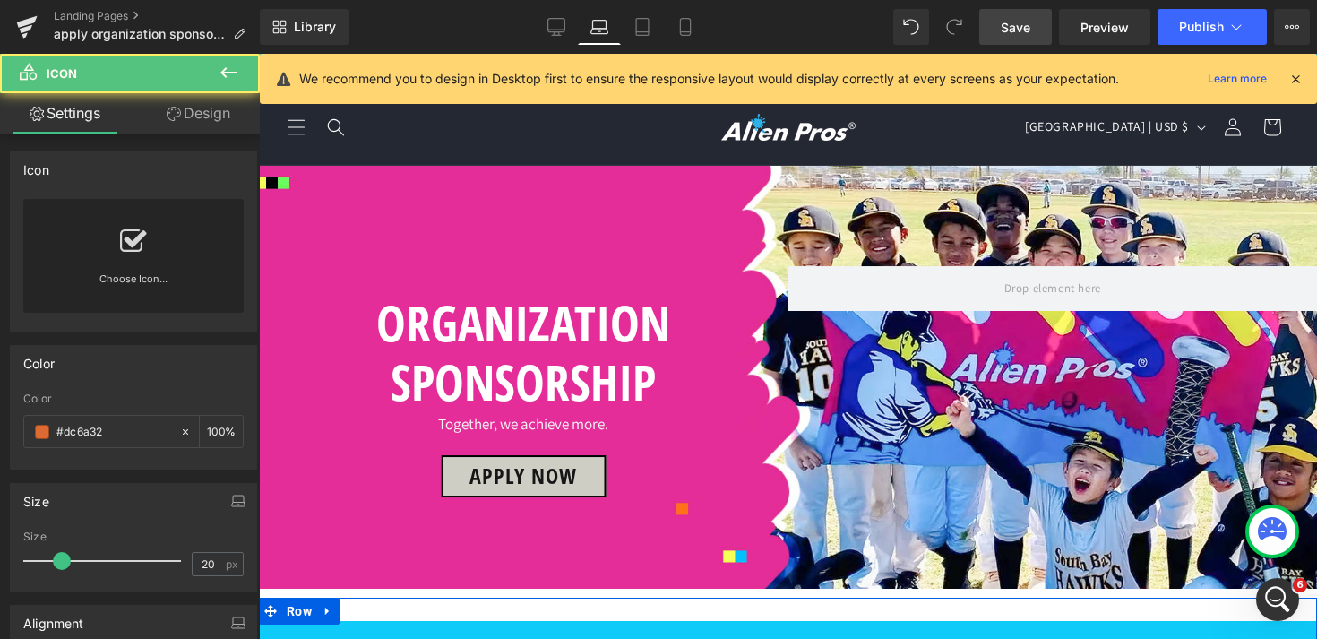
scroll to position [1007, 0]
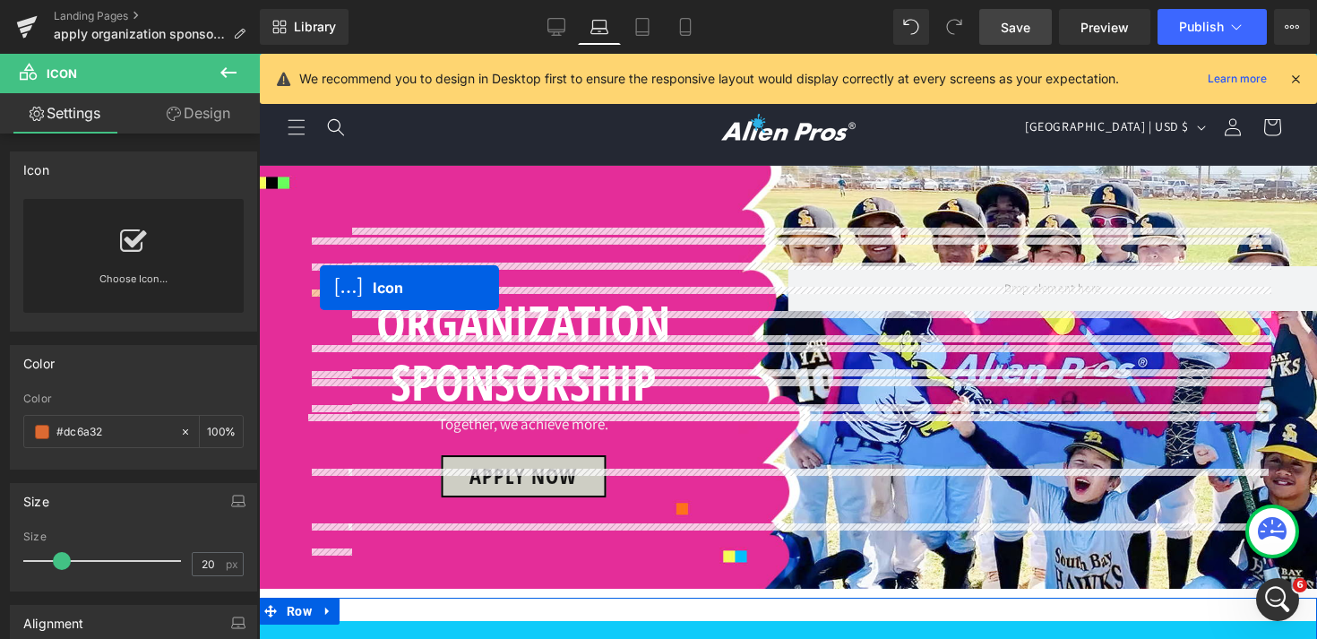
drag, startPoint x: 324, startPoint y: 479, endPoint x: 320, endPoint y: 288, distance: 191.8
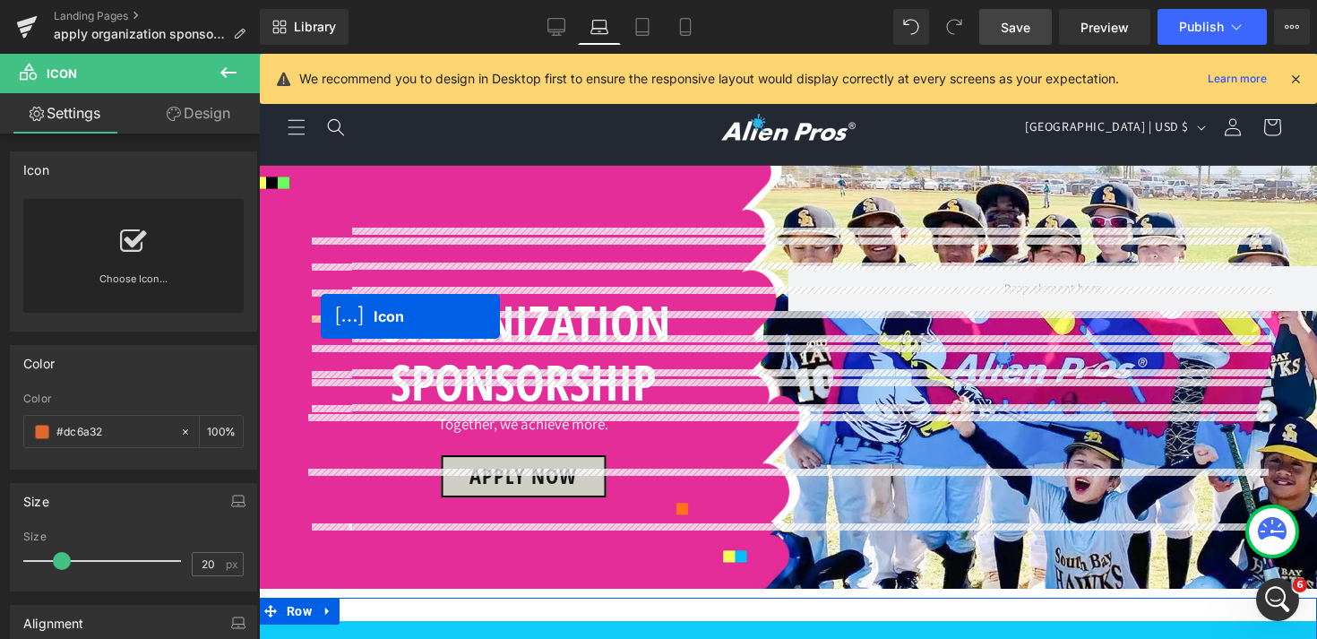
drag, startPoint x: 328, startPoint y: 537, endPoint x: 321, endPoint y: 316, distance: 221.4
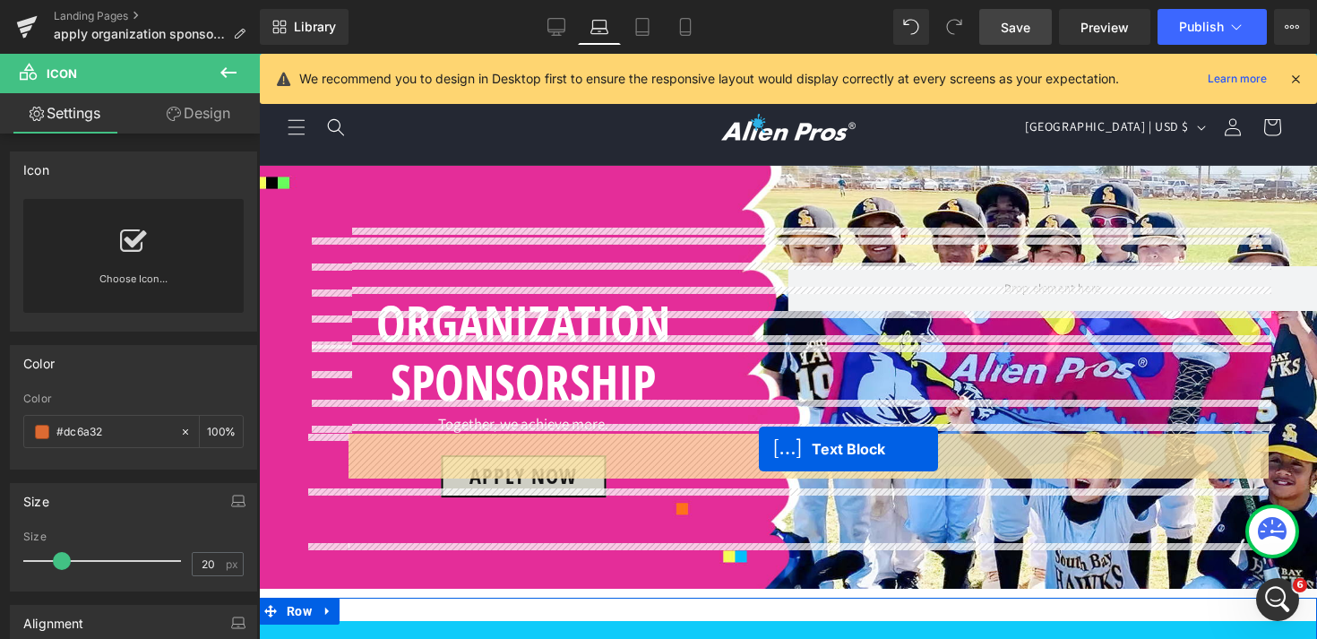
drag, startPoint x: 761, startPoint y: 358, endPoint x: 759, endPoint y: 449, distance: 90.5
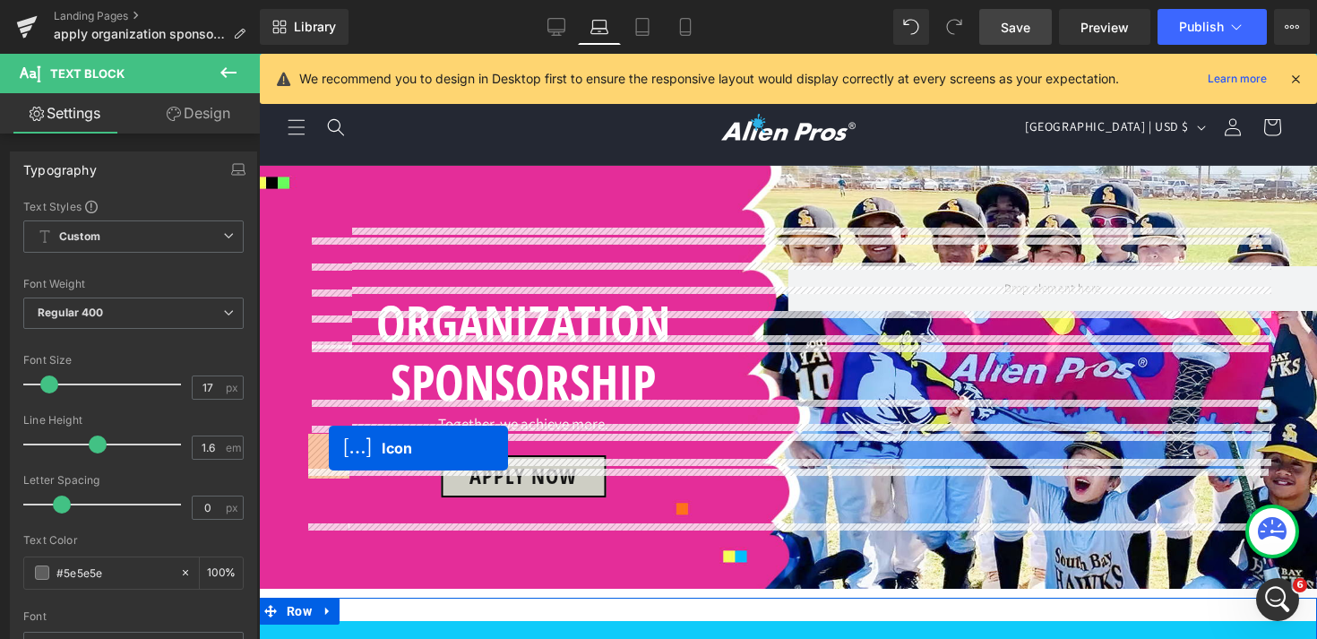
drag, startPoint x: 328, startPoint y: 357, endPoint x: 329, endPoint y: 448, distance: 91.4
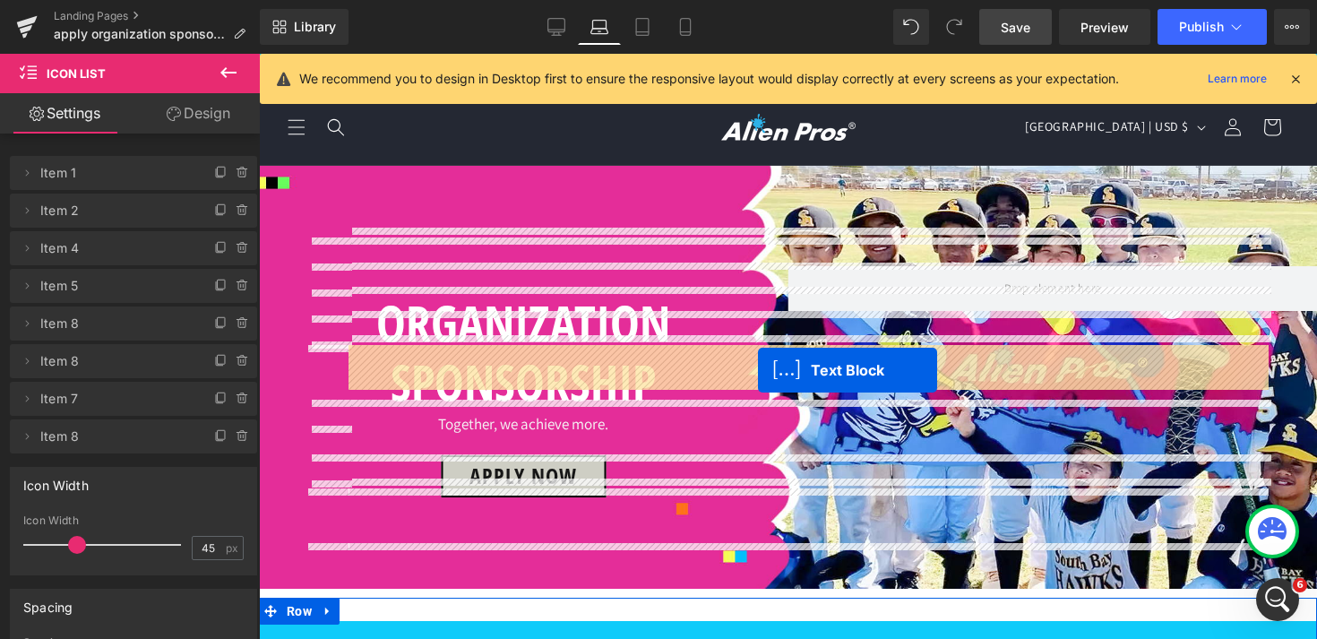
drag, startPoint x: 758, startPoint y: 416, endPoint x: 758, endPoint y: 370, distance: 45.7
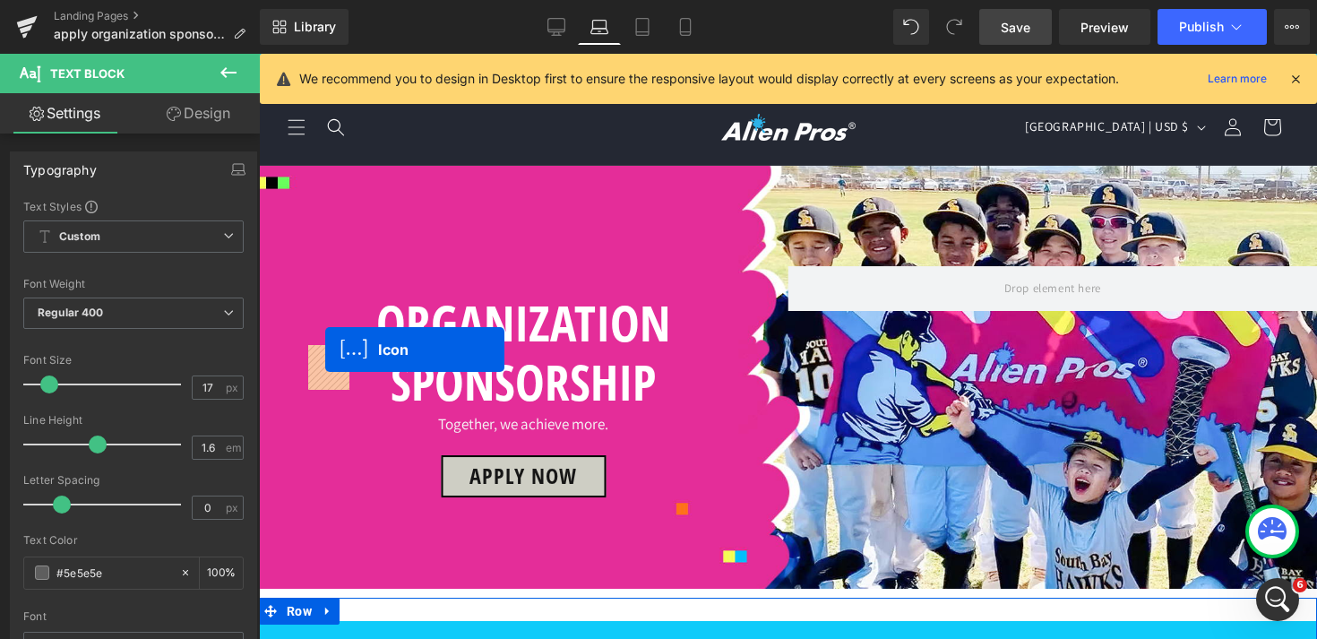
drag, startPoint x: 325, startPoint y: 393, endPoint x: 325, endPoint y: 349, distance: 43.9
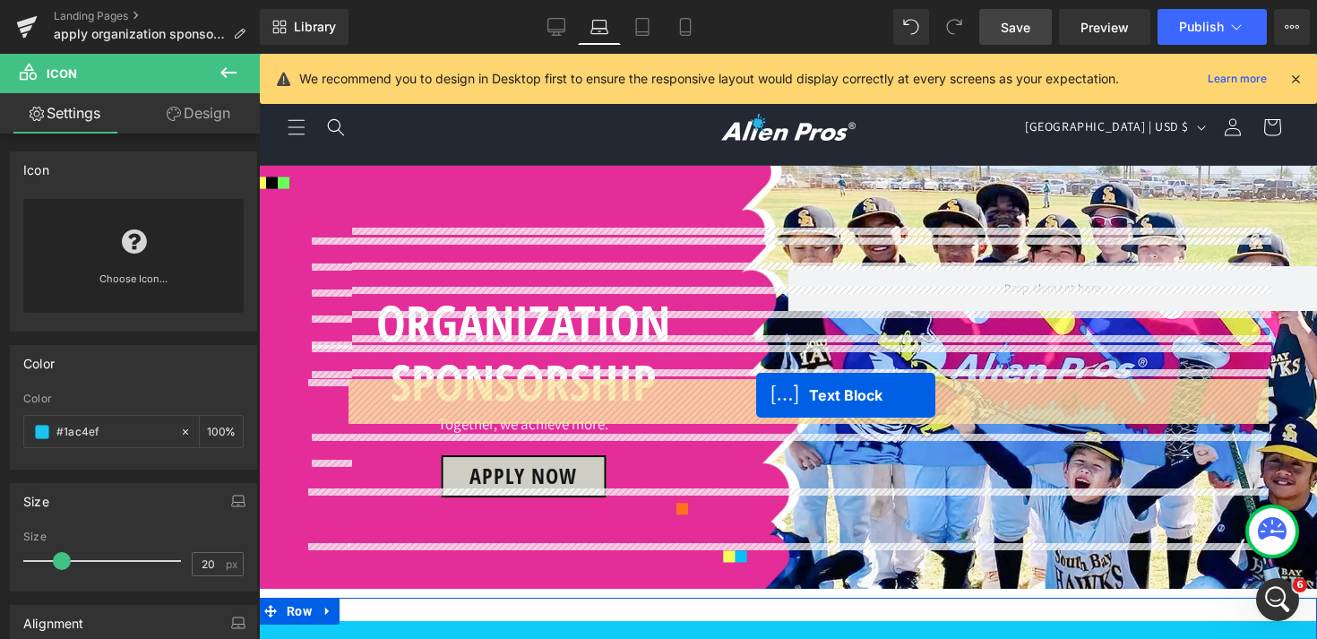
drag, startPoint x: 756, startPoint y: 443, endPoint x: 756, endPoint y: 395, distance: 47.5
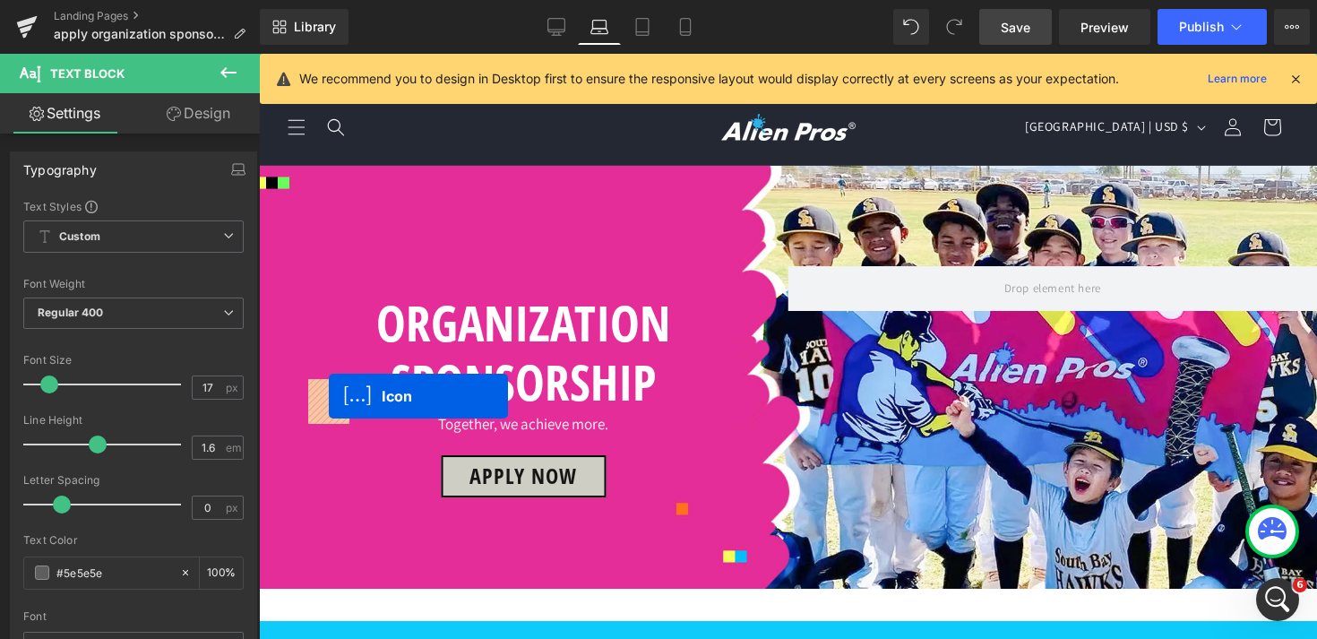
drag, startPoint x: 323, startPoint y: 426, endPoint x: 329, endPoint y: 396, distance: 30.9
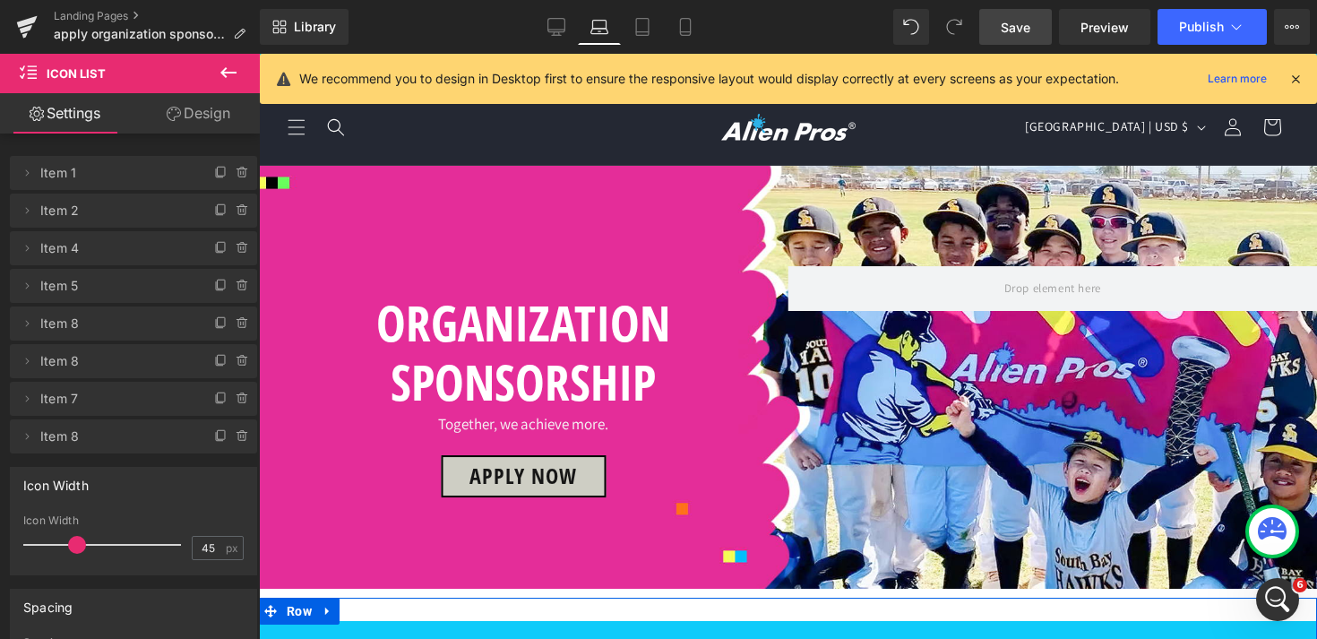
scroll to position [836, 0]
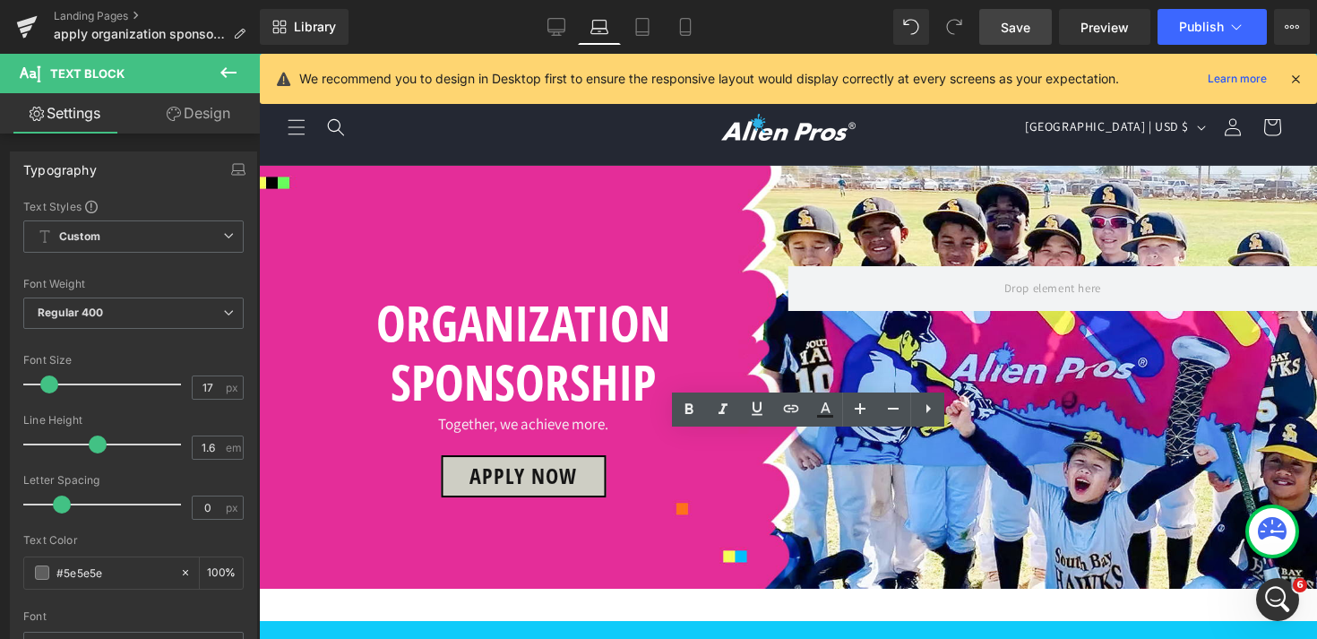
drag, startPoint x: 508, startPoint y: 448, endPoint x: 353, endPoint y: 449, distance: 155.0
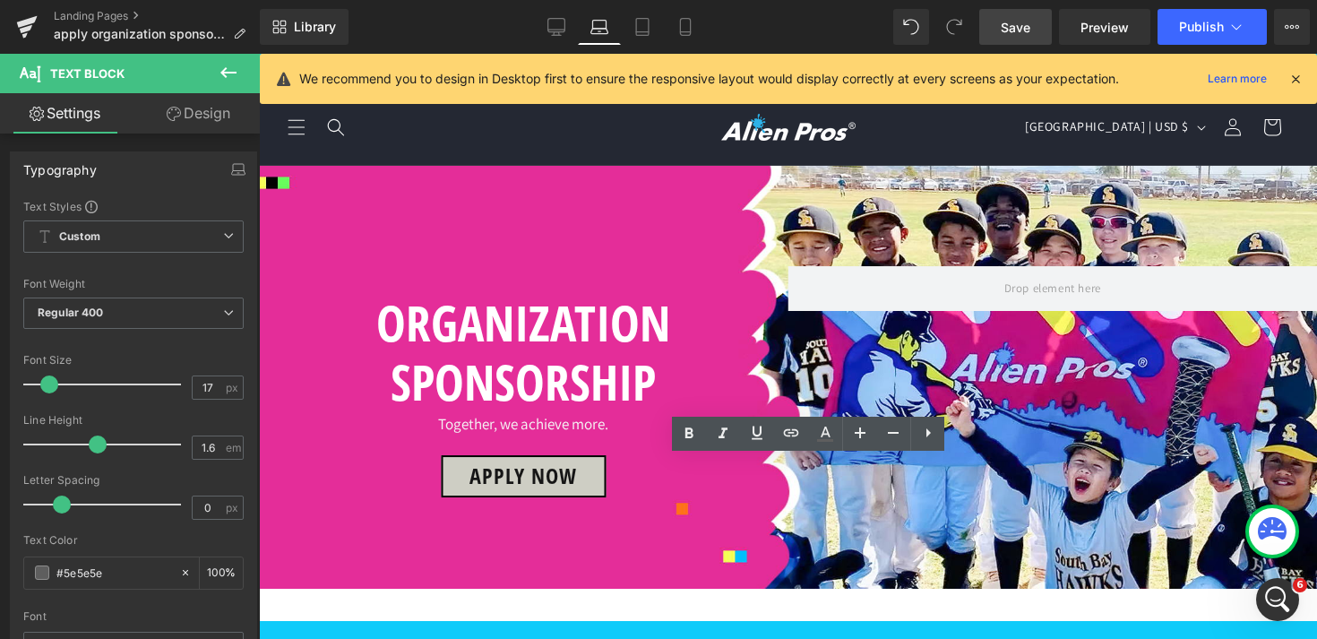
drag, startPoint x: 426, startPoint y: 473, endPoint x: 324, endPoint y: 473, distance: 102.1
drag, startPoint x: 430, startPoint y: 471, endPoint x: 354, endPoint y: 471, distance: 76.1
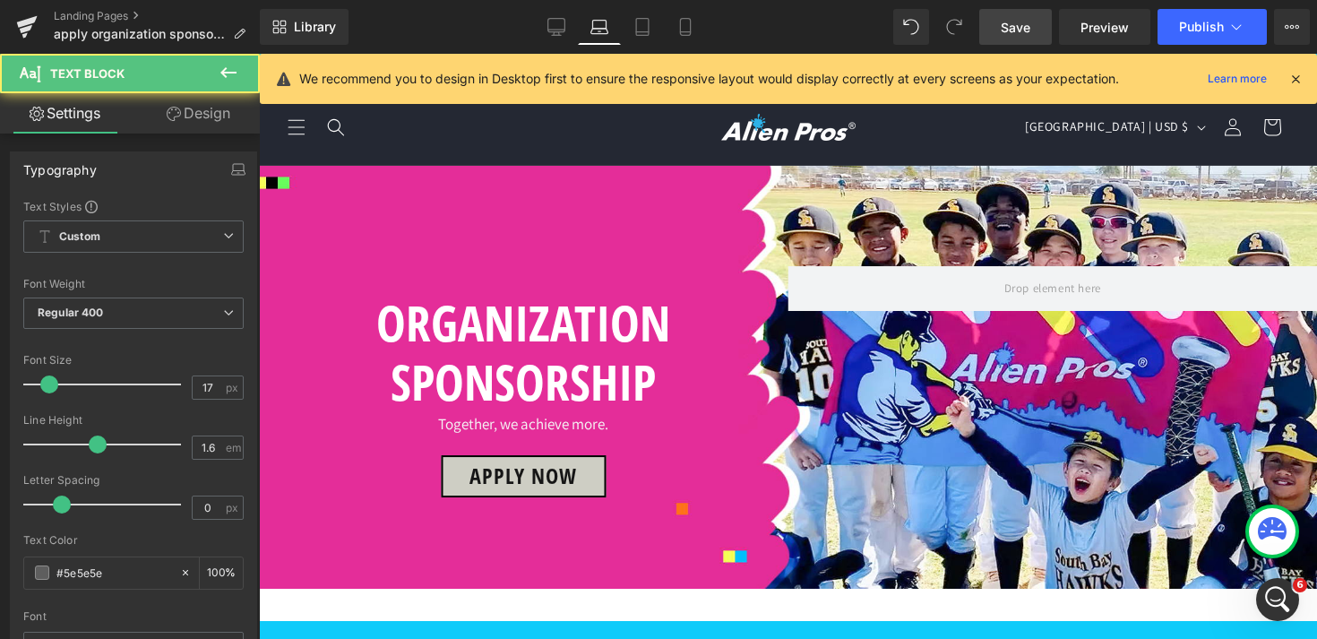
copy p "Exclusive partnership opportunities, highlighting your organization in our comm…"
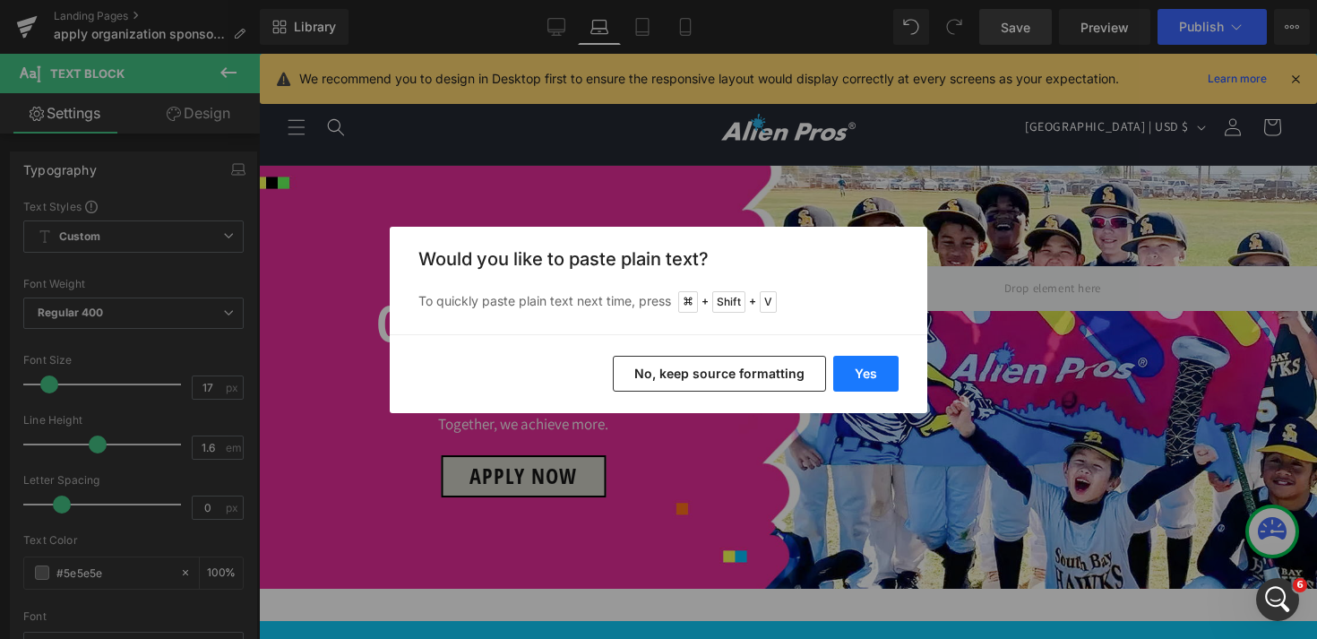
click at [872, 370] on button "Yes" at bounding box center [865, 374] width 65 height 36
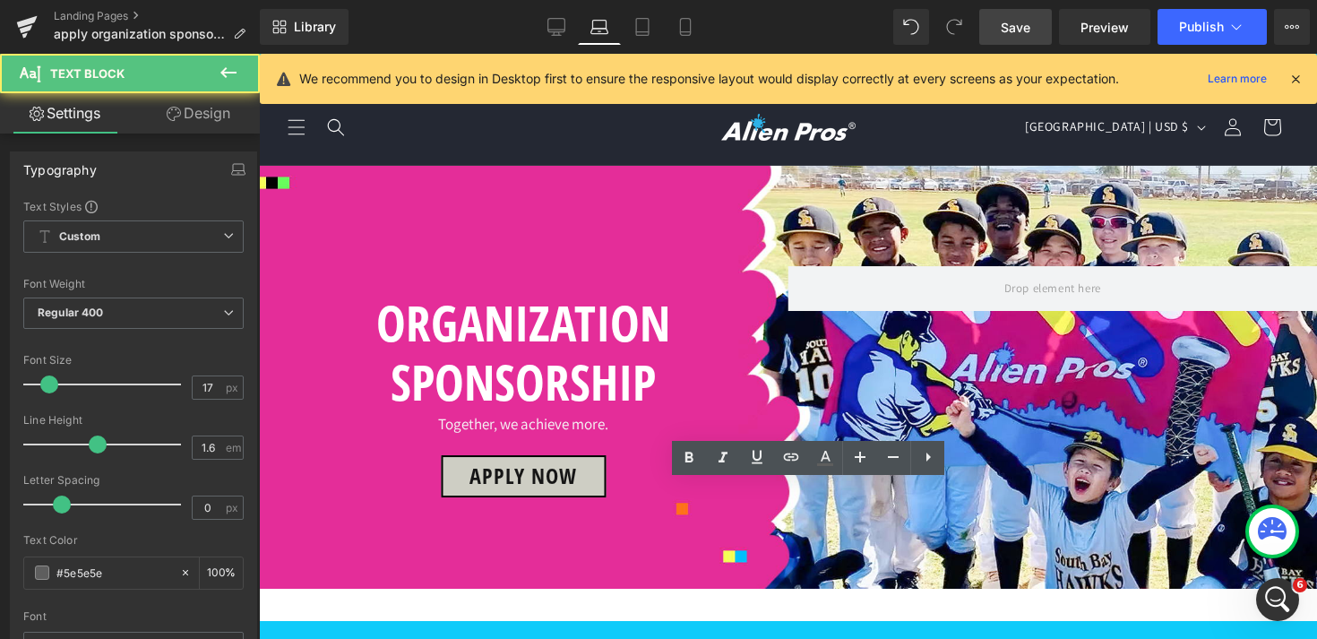
drag, startPoint x: 417, startPoint y: 498, endPoint x: 356, endPoint y: 493, distance: 61.2
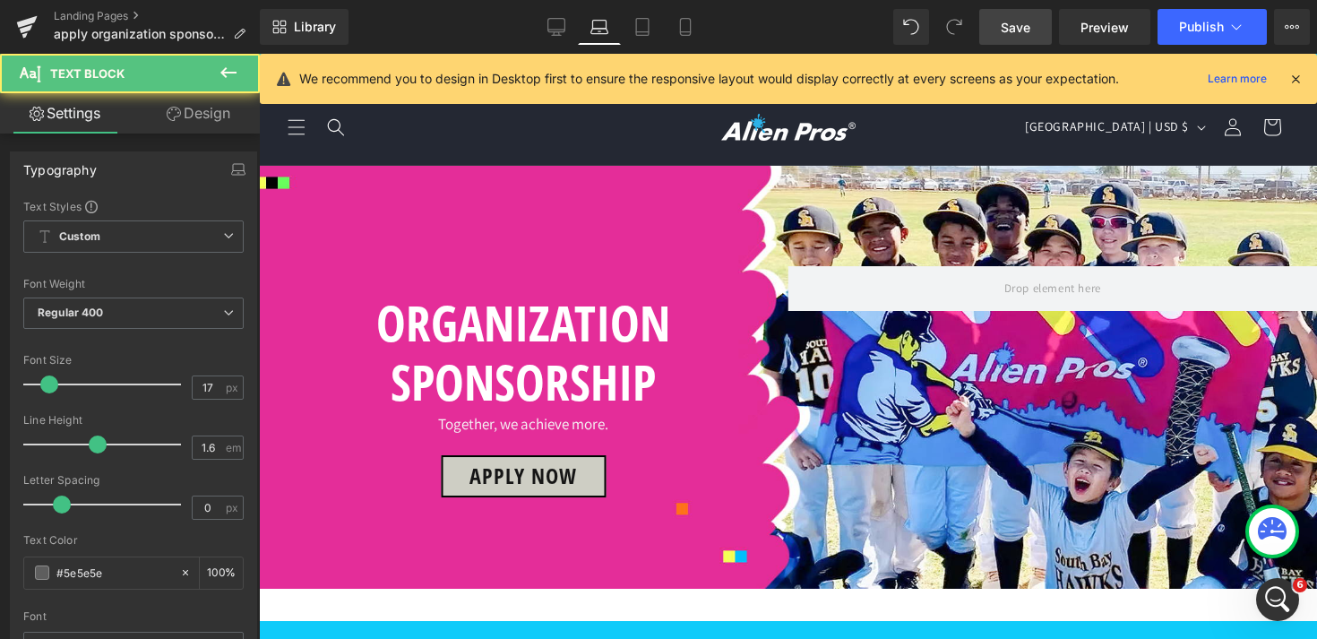
drag, startPoint x: 506, startPoint y: 498, endPoint x: 352, endPoint y: 498, distance: 154.1
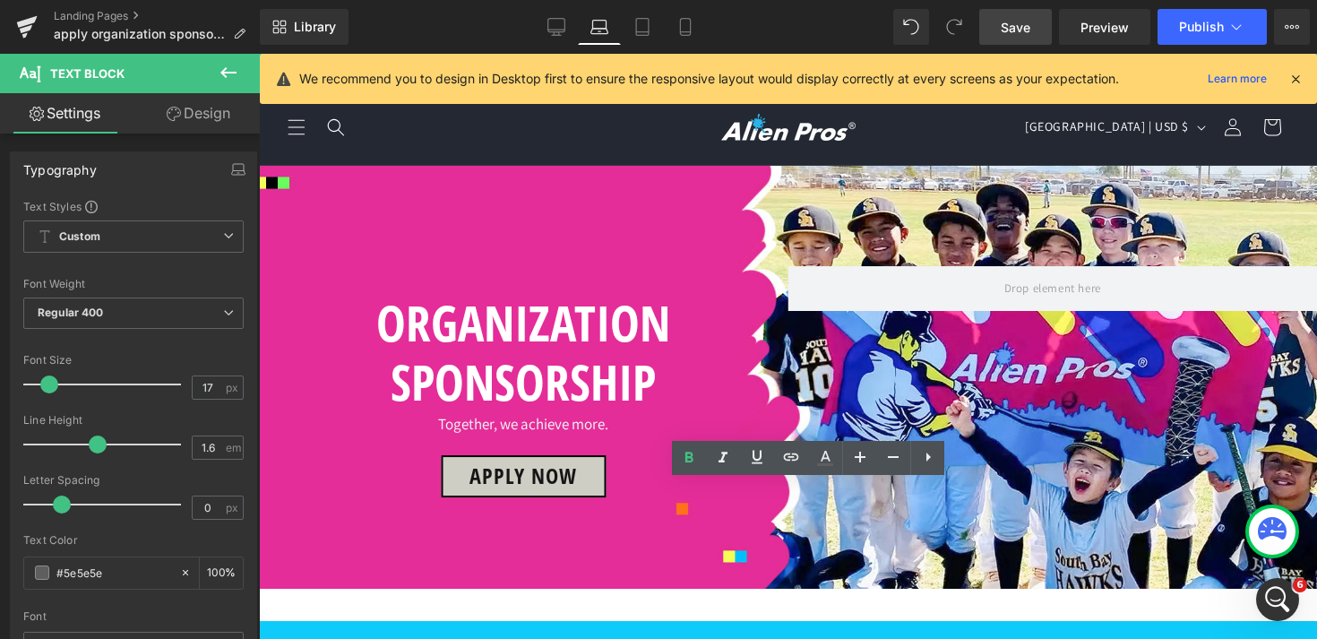
drag, startPoint x: 925, startPoint y: 523, endPoint x: 1056, endPoint y: 500, distance: 132.8
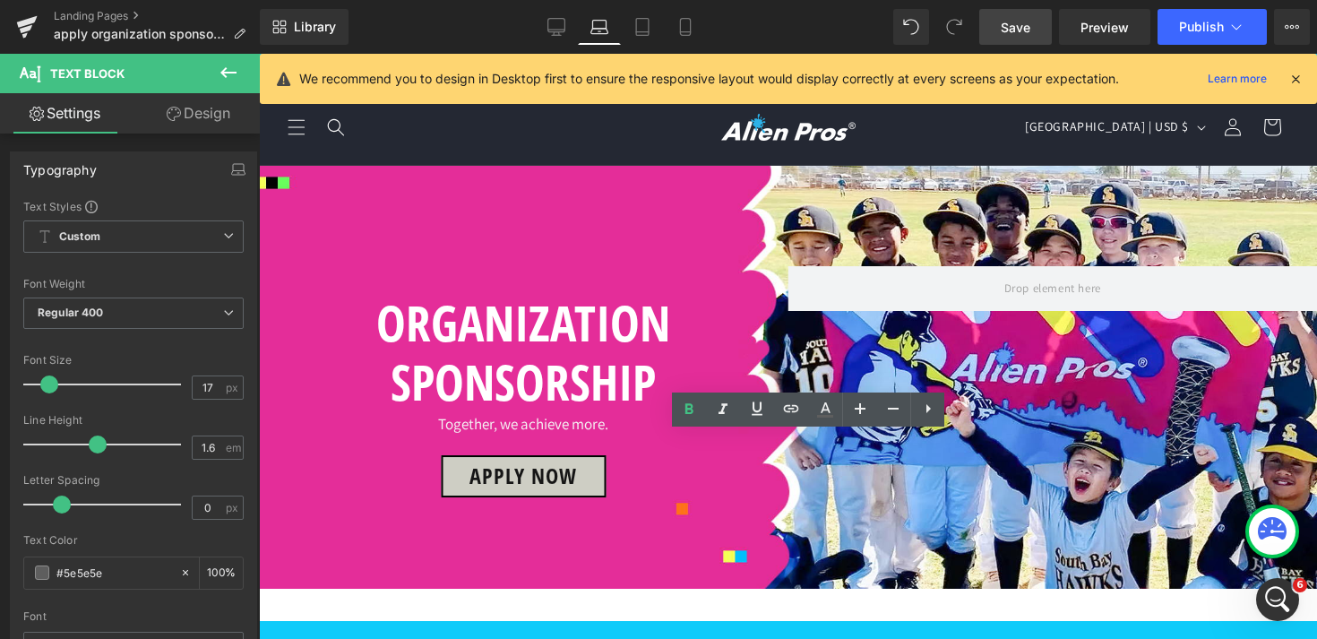
drag, startPoint x: 517, startPoint y: 449, endPoint x: 352, endPoint y: 449, distance: 164.8
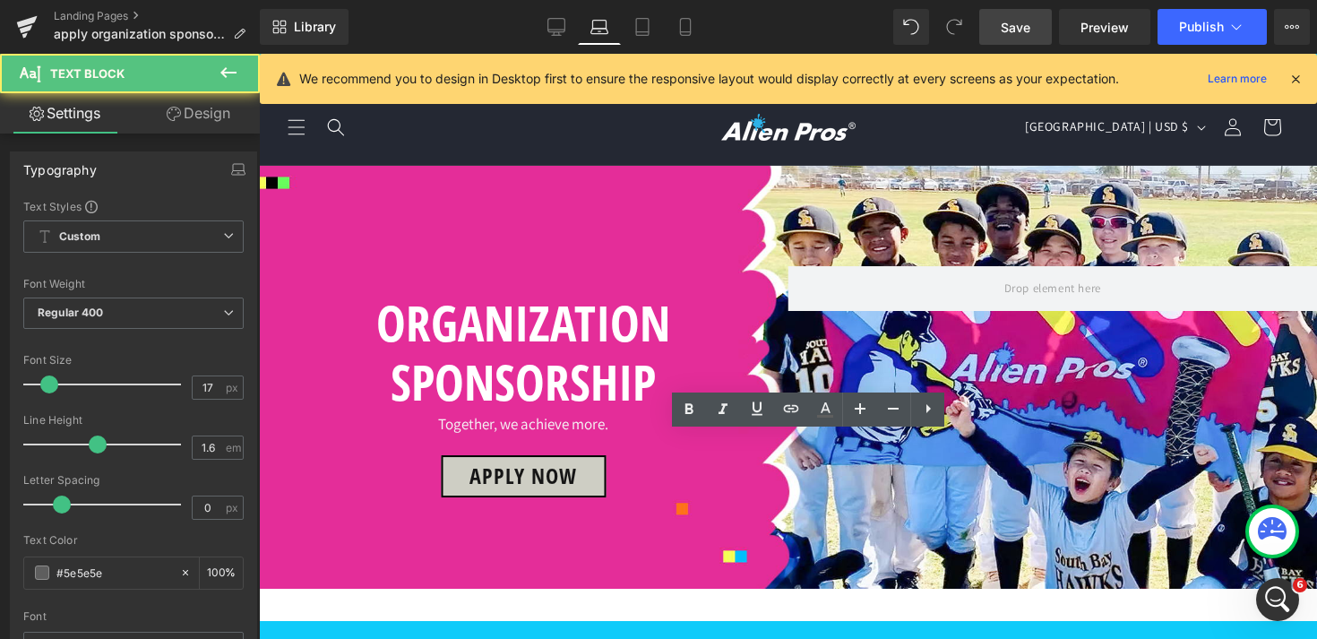
drag, startPoint x: 354, startPoint y: 449, endPoint x: 507, endPoint y: 450, distance: 153.2
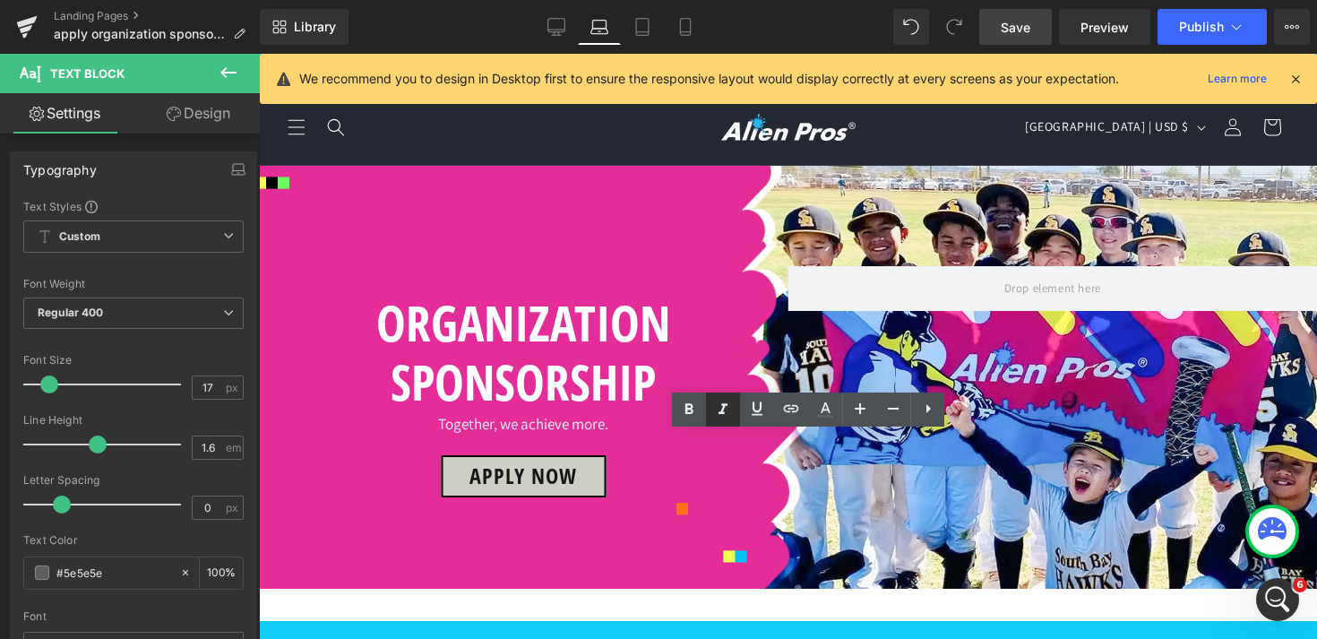
click at [720, 409] on icon at bounding box center [722, 409] width 21 height 21
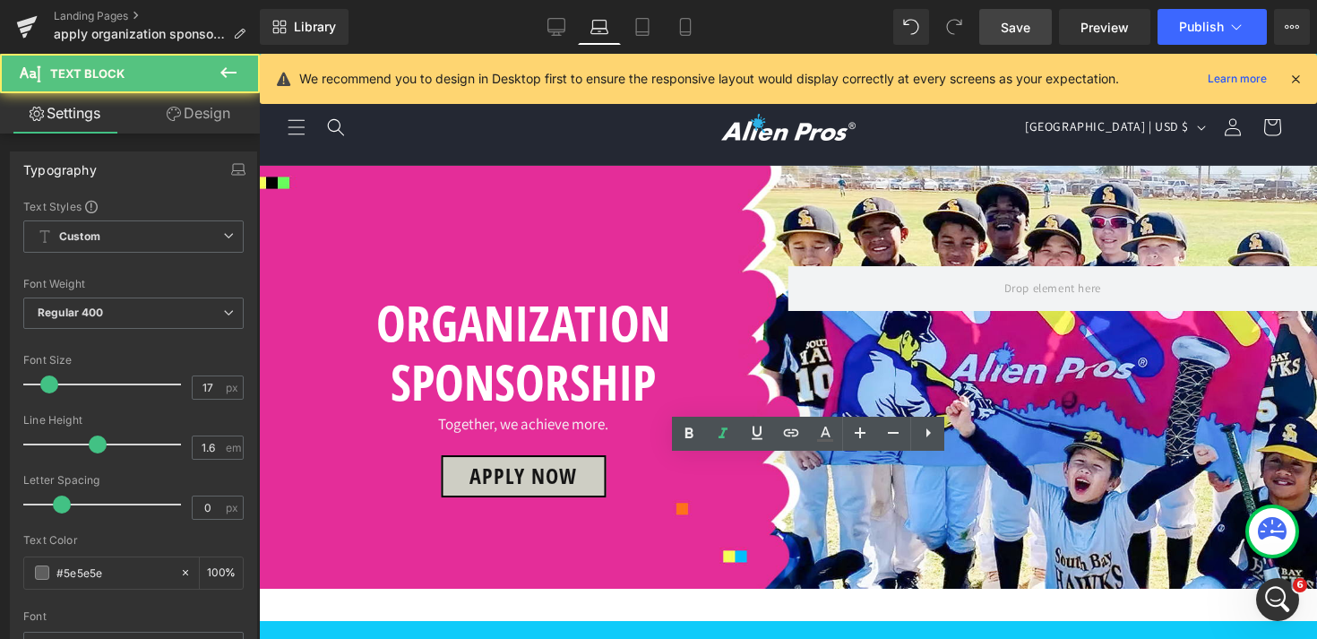
drag, startPoint x: 432, startPoint y: 472, endPoint x: 355, endPoint y: 472, distance: 77.0
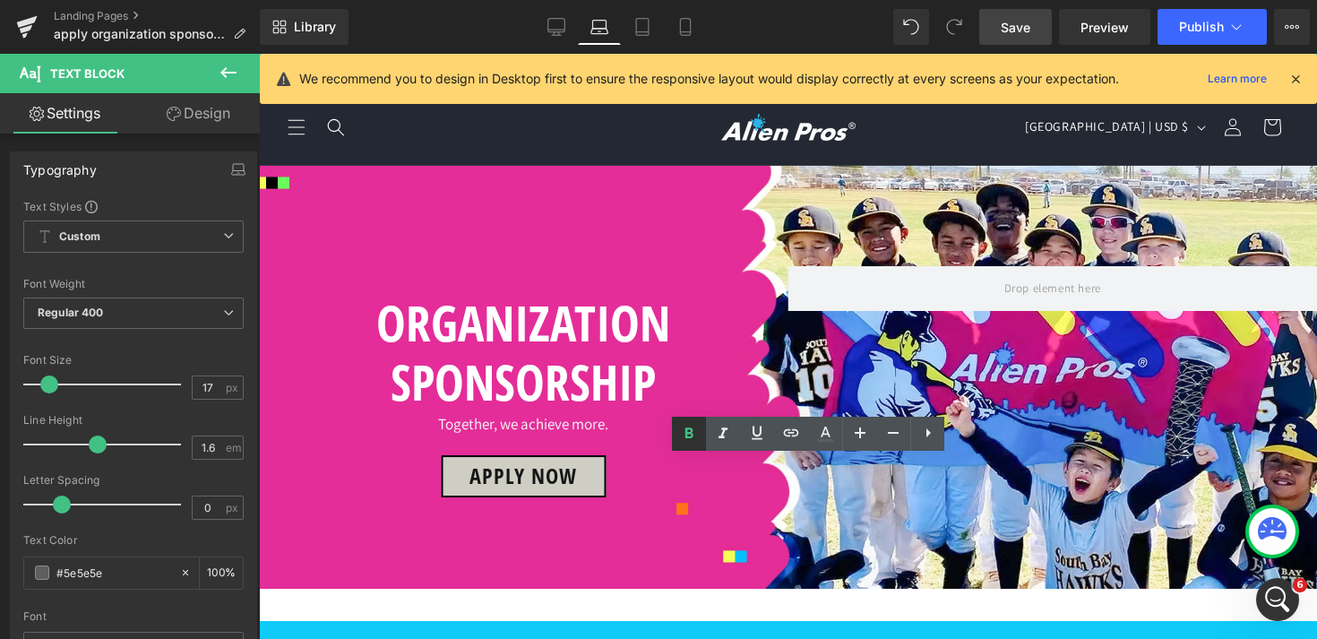
click at [695, 441] on icon at bounding box center [688, 433] width 21 height 21
click at [713, 440] on icon at bounding box center [722, 433] width 21 height 21
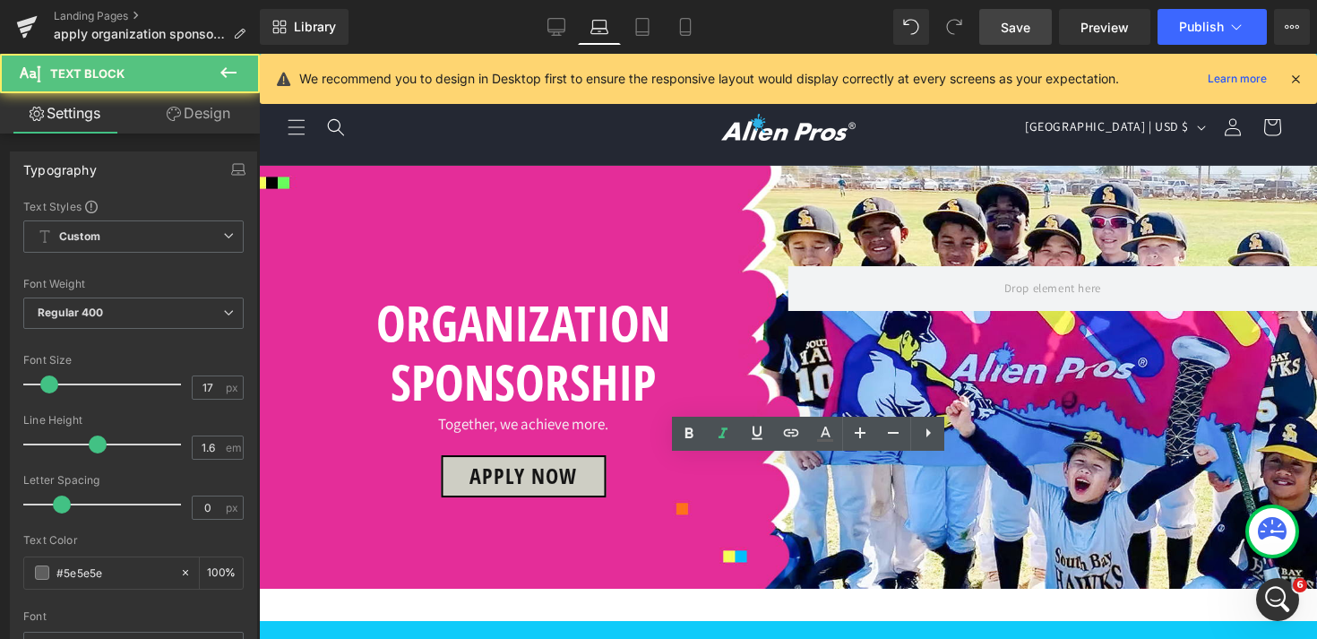
drag, startPoint x: 426, startPoint y: 474, endPoint x: 331, endPoint y: 474, distance: 95.0
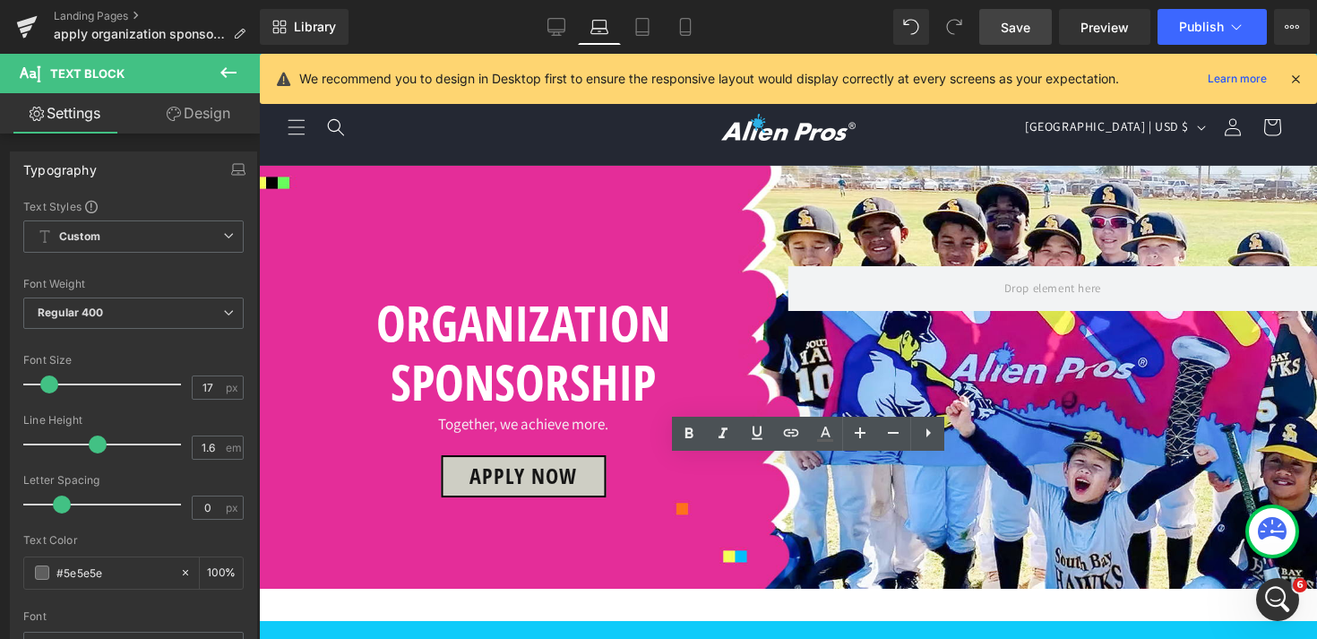
drag, startPoint x: 355, startPoint y: 471, endPoint x: 426, endPoint y: 473, distance: 70.8
click at [729, 432] on icon at bounding box center [722, 433] width 21 height 21
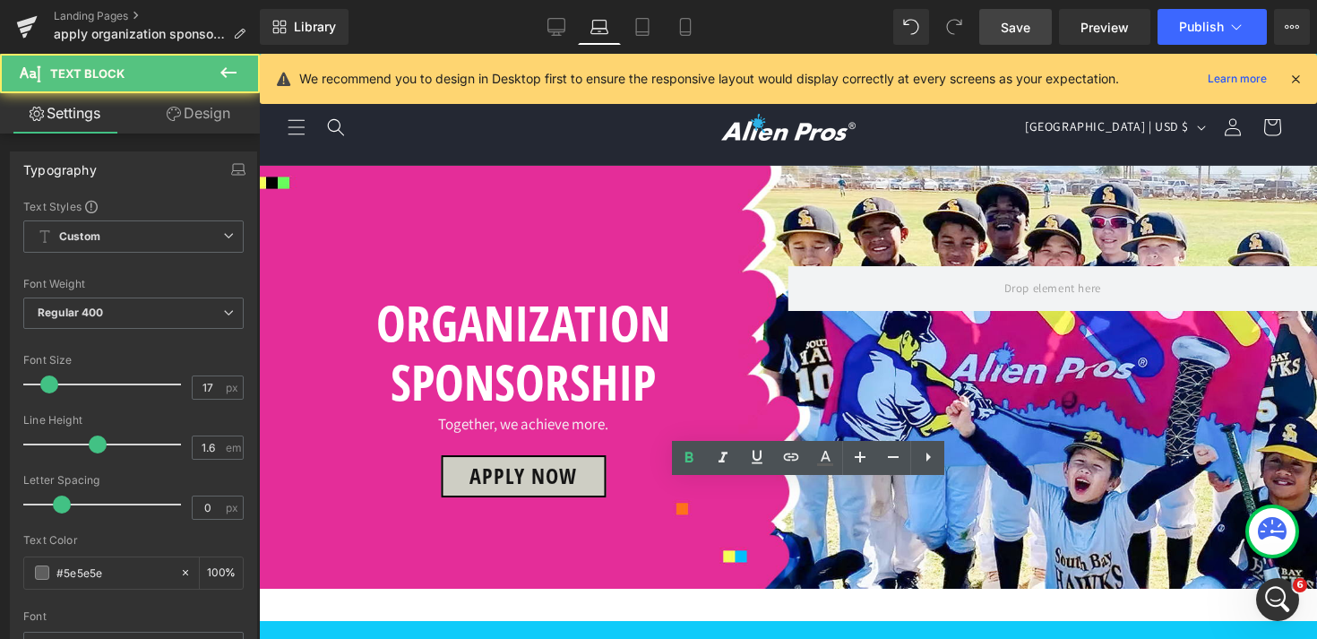
drag, startPoint x: 352, startPoint y: 496, endPoint x: 519, endPoint y: 502, distance: 166.7
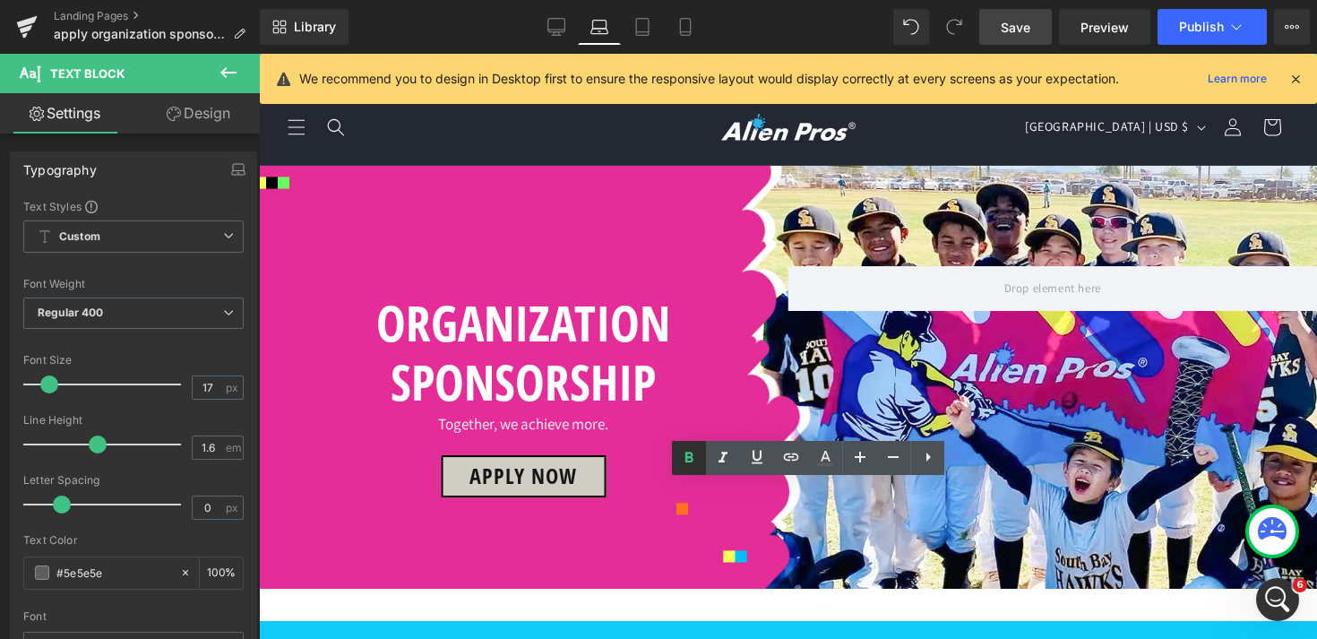
click at [689, 463] on icon at bounding box center [688, 457] width 21 height 21
click at [719, 459] on icon at bounding box center [722, 457] width 21 height 21
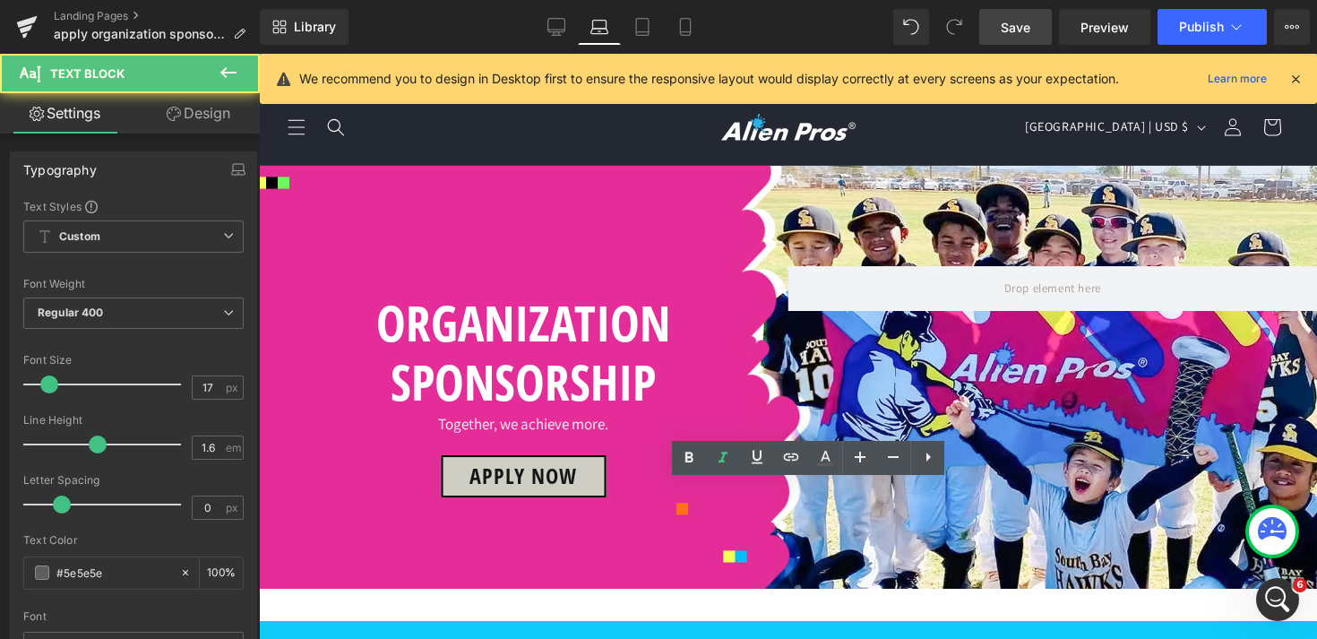
drag, startPoint x: 510, startPoint y: 498, endPoint x: 312, endPoint y: 498, distance: 198.0
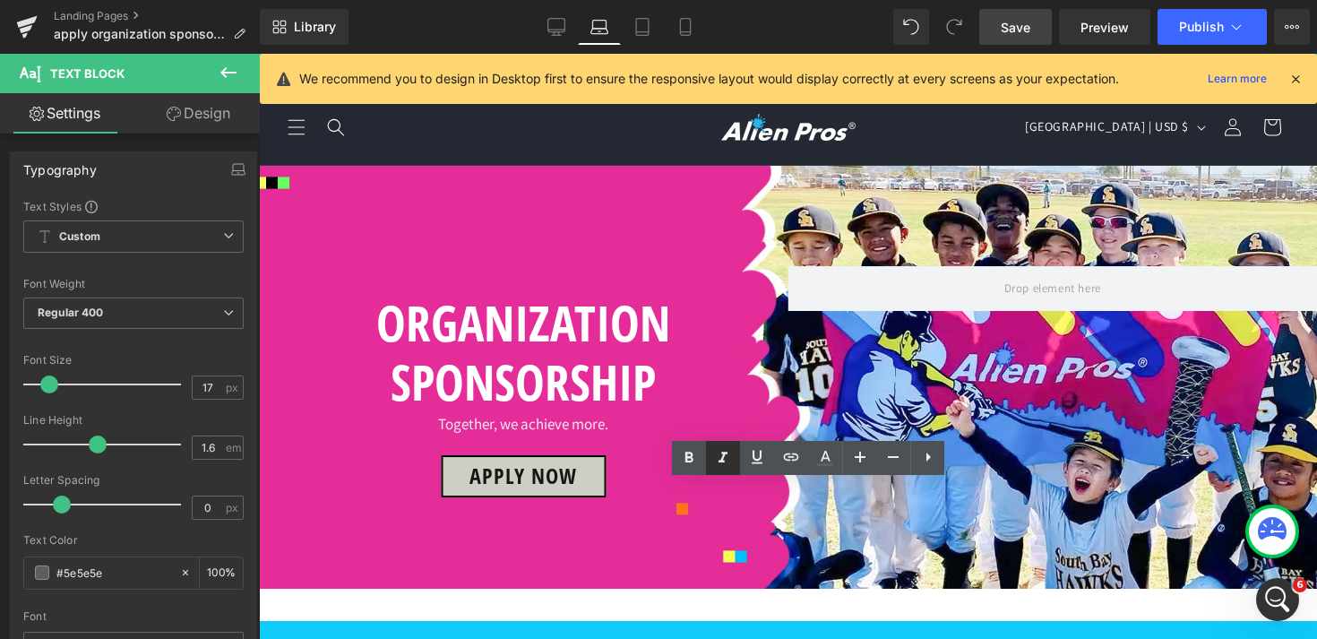
click at [726, 459] on icon at bounding box center [722, 457] width 21 height 21
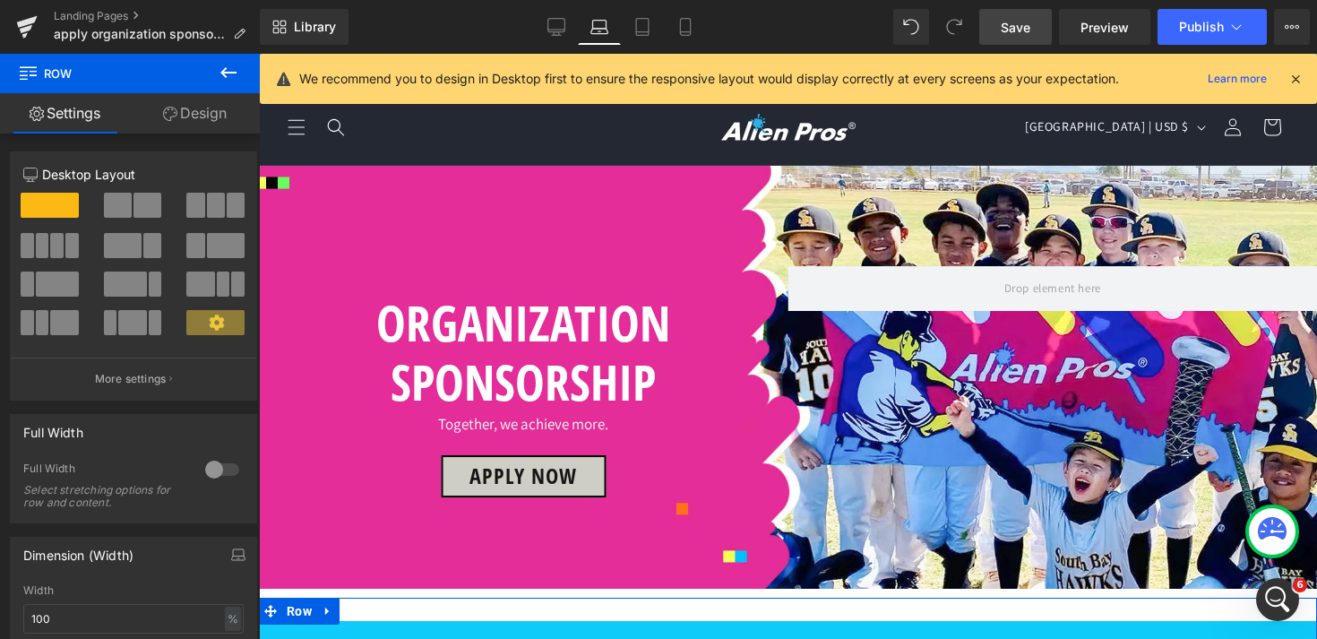
scroll to position [853, 0]
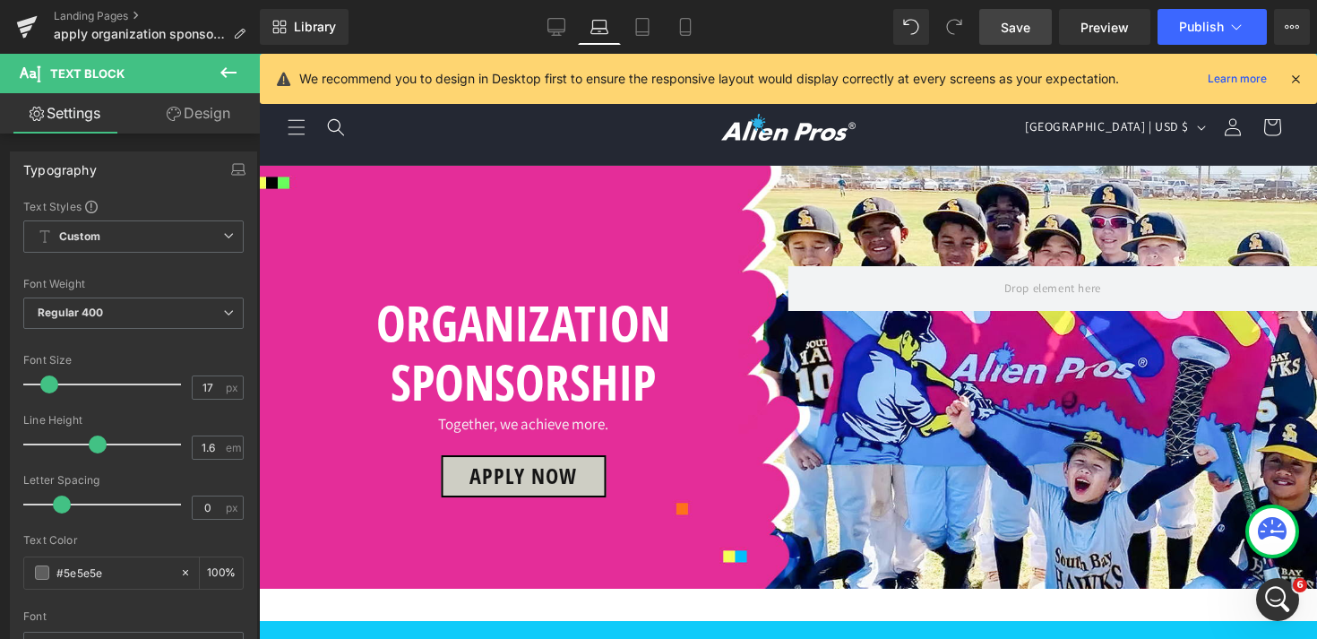
click at [226, 74] on icon at bounding box center [228, 72] width 21 height 21
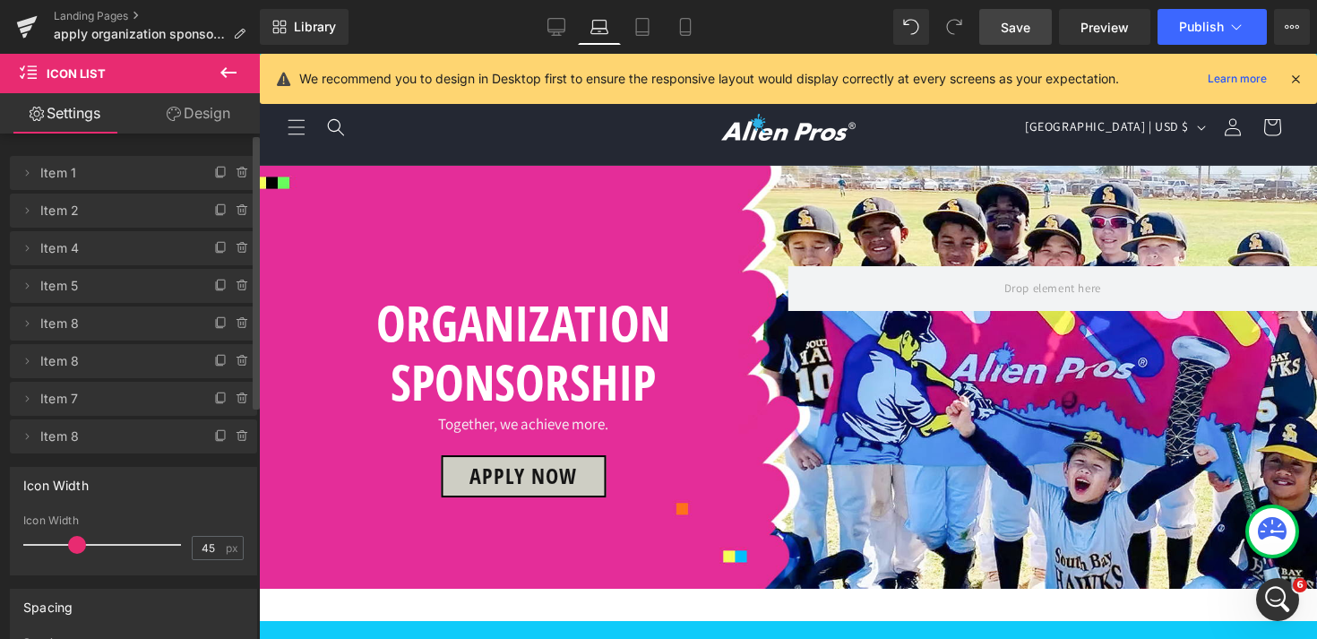
drag, startPoint x: 25, startPoint y: 400, endPoint x: 96, endPoint y: 400, distance: 70.8
click at [94, 400] on li "Delete Cancel Item 7 Item 7 Name Item 7" at bounding box center [133, 399] width 247 height 34
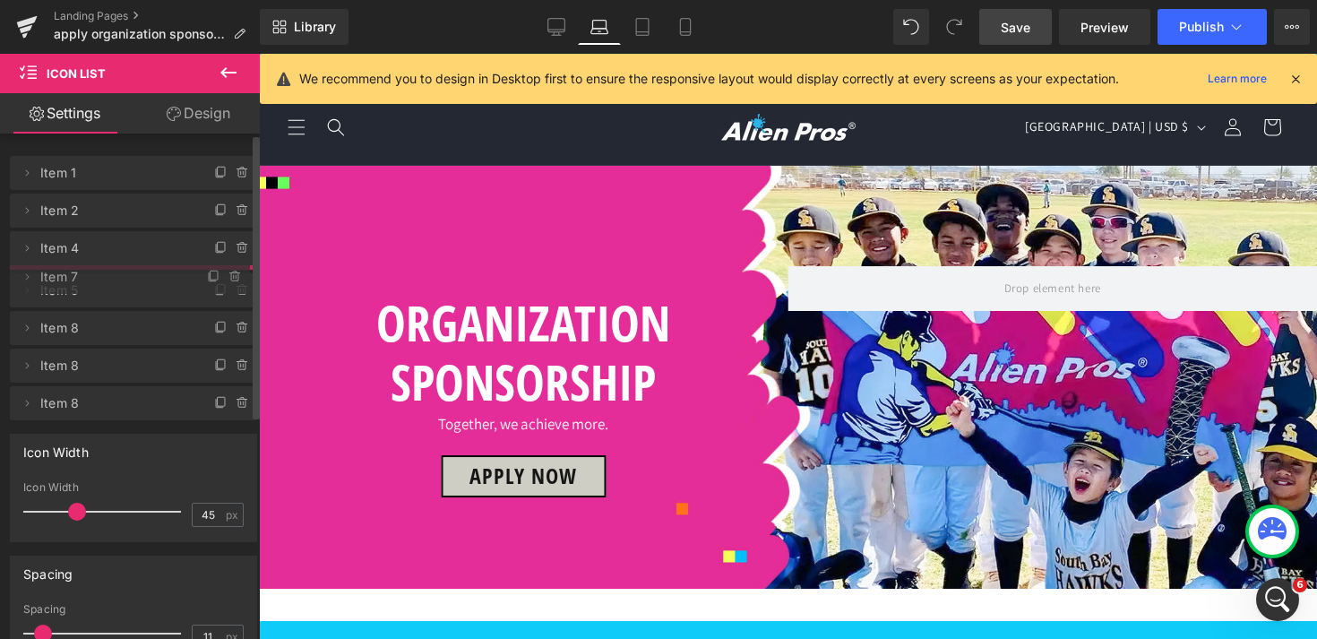
drag, startPoint x: 151, startPoint y: 401, endPoint x: 160, endPoint y: 279, distance: 122.2
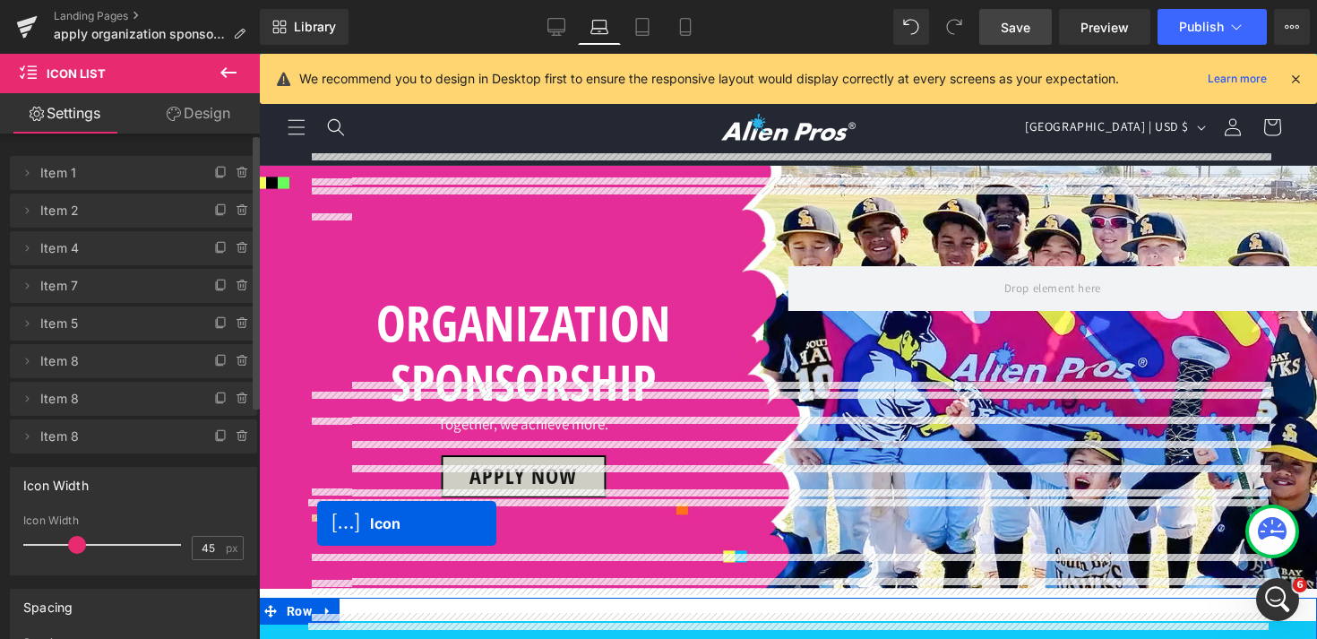
drag, startPoint x: 323, startPoint y: 431, endPoint x: 317, endPoint y: 523, distance: 92.5
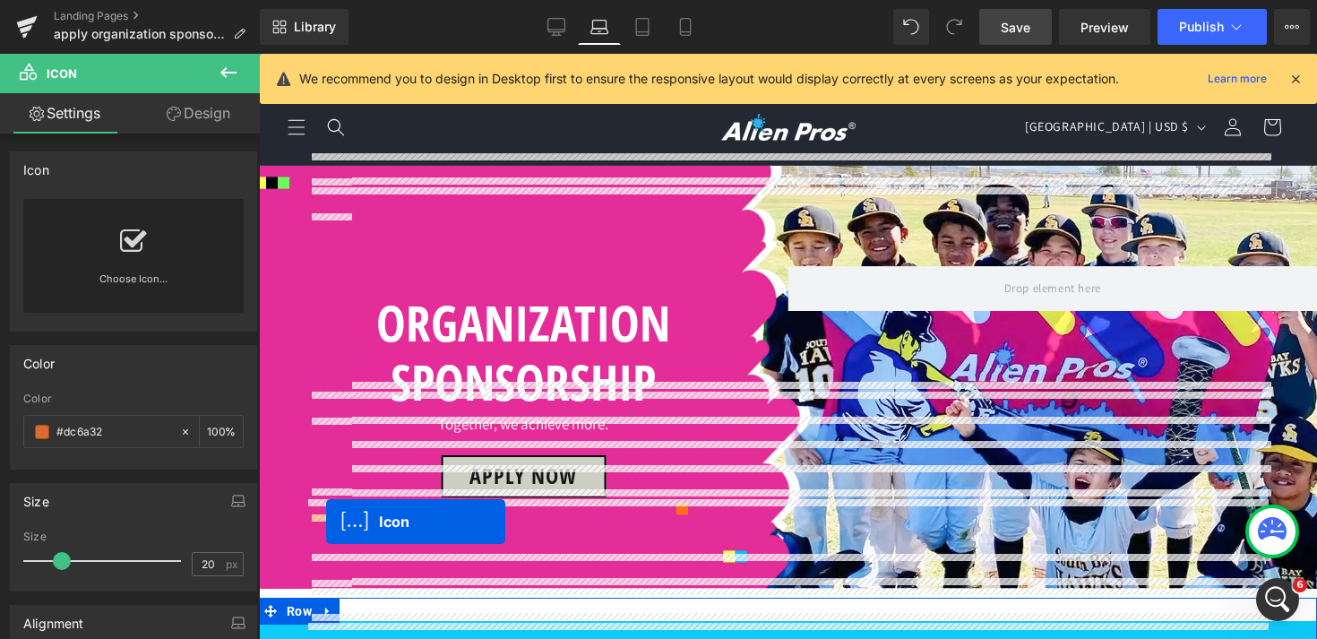
drag, startPoint x: 328, startPoint y: 430, endPoint x: 326, endPoint y: 521, distance: 91.4
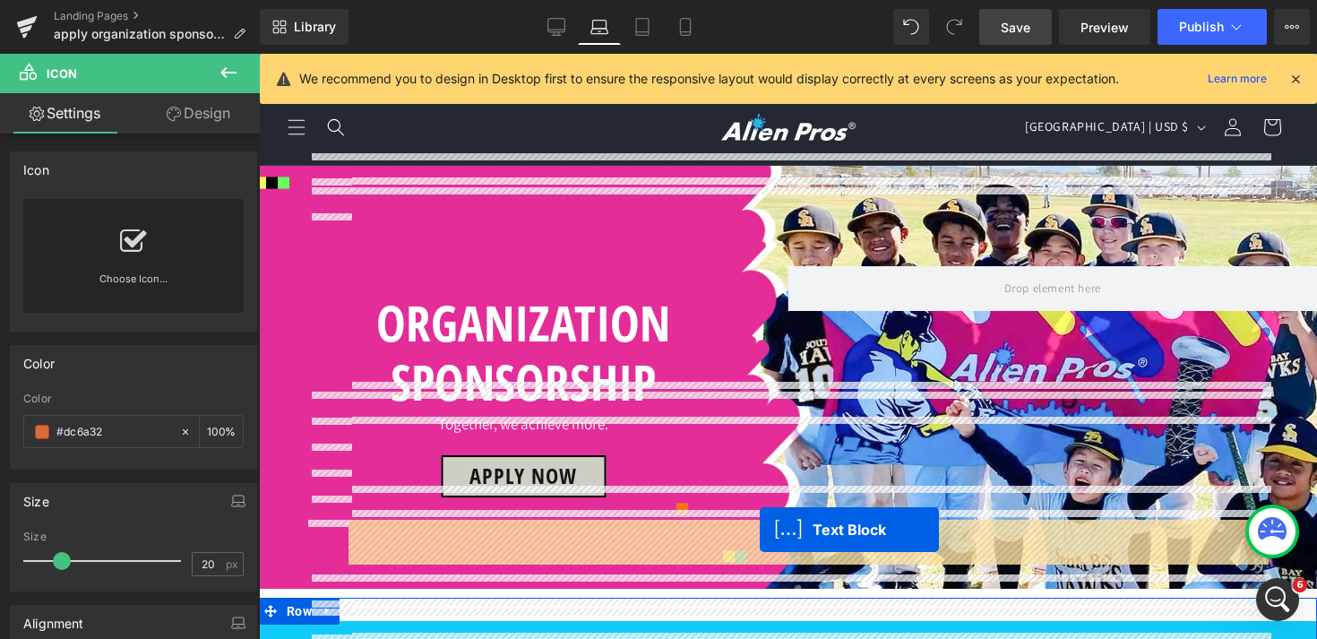
drag, startPoint x: 763, startPoint y: 430, endPoint x: 760, endPoint y: 529, distance: 99.5
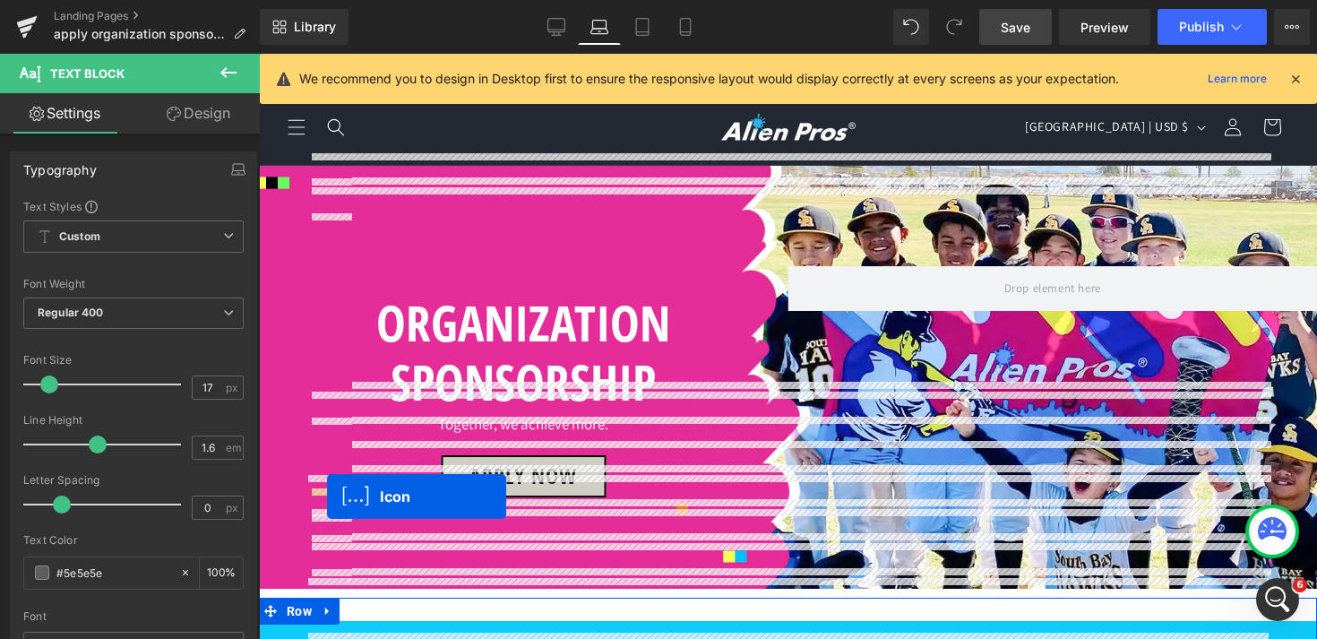
drag, startPoint x: 326, startPoint y: 431, endPoint x: 327, endPoint y: 496, distance: 65.4
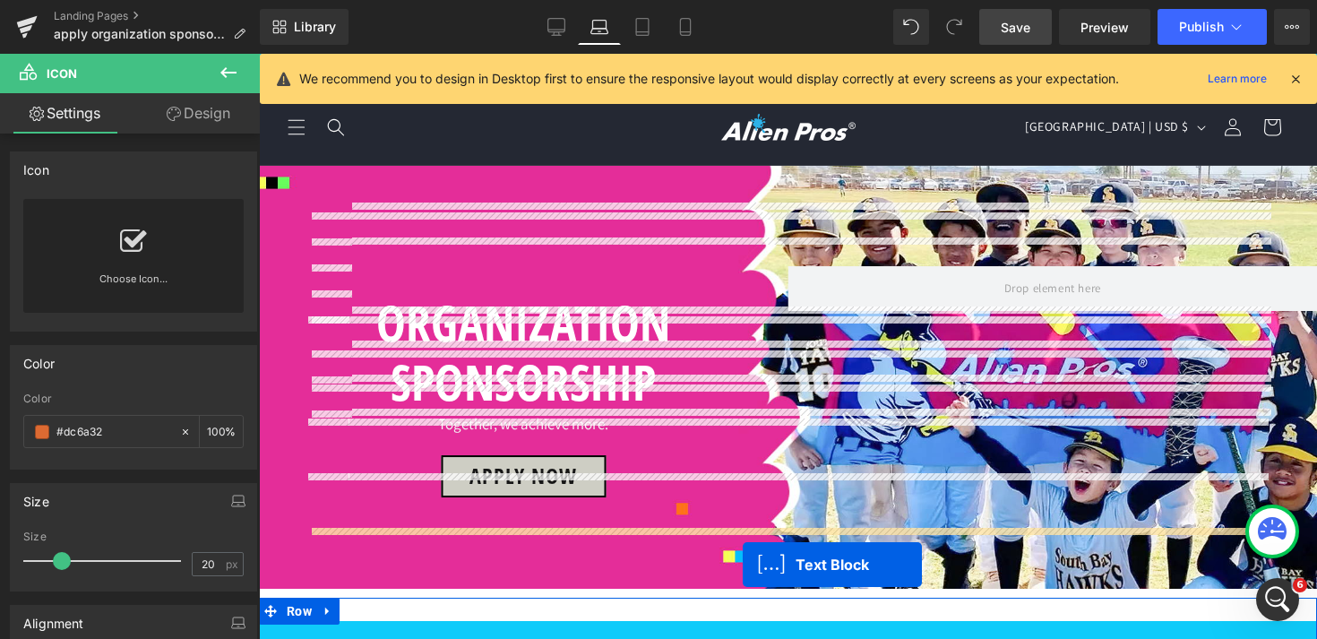
scroll to position [1050, 0]
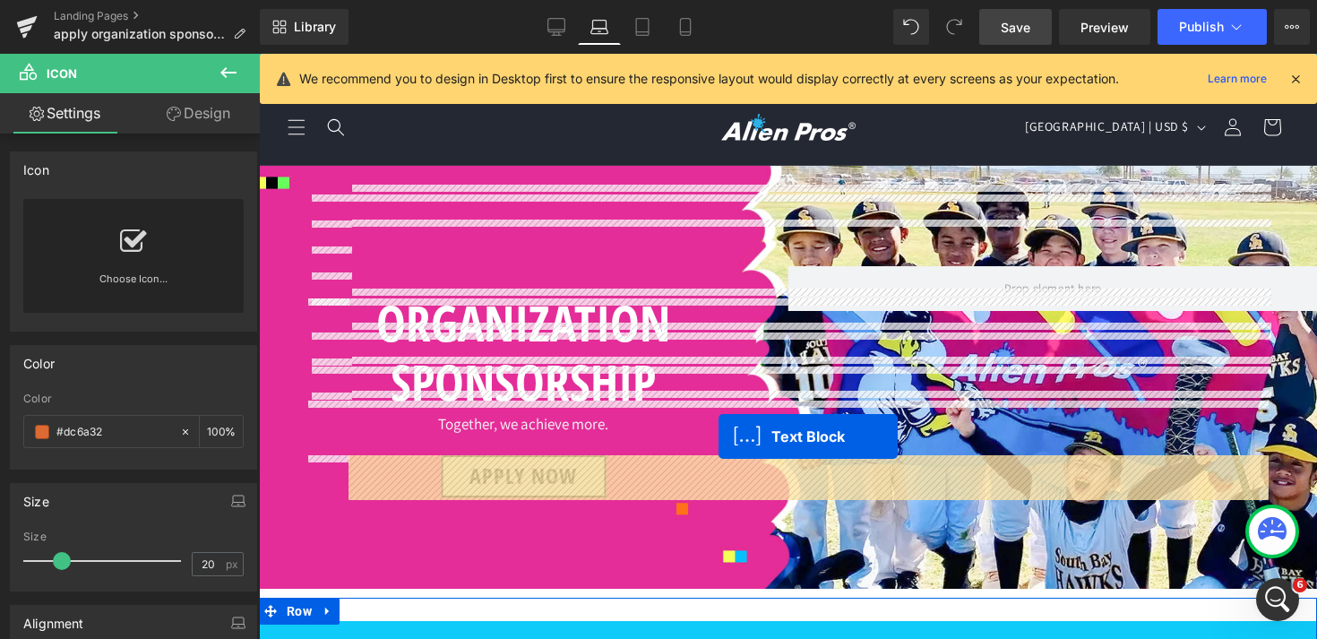
drag, startPoint x: 755, startPoint y: 431, endPoint x: 718, endPoint y: 436, distance: 37.1
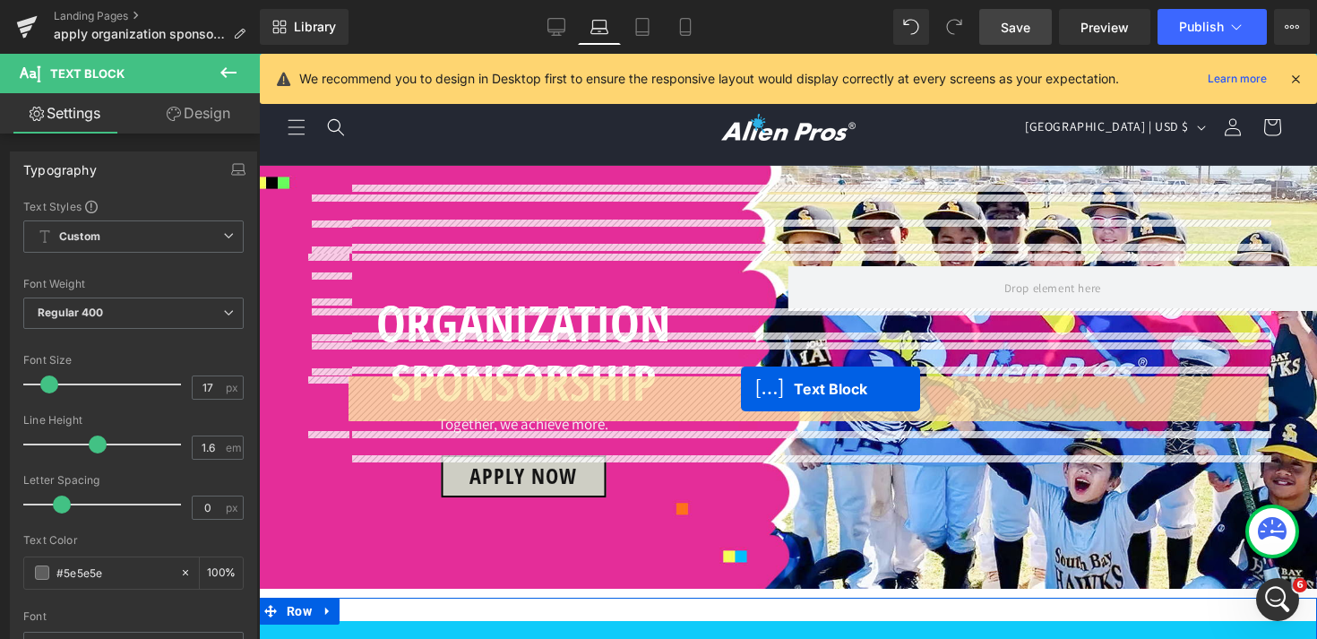
drag, startPoint x: 758, startPoint y: 267, endPoint x: 741, endPoint y: 389, distance: 123.0
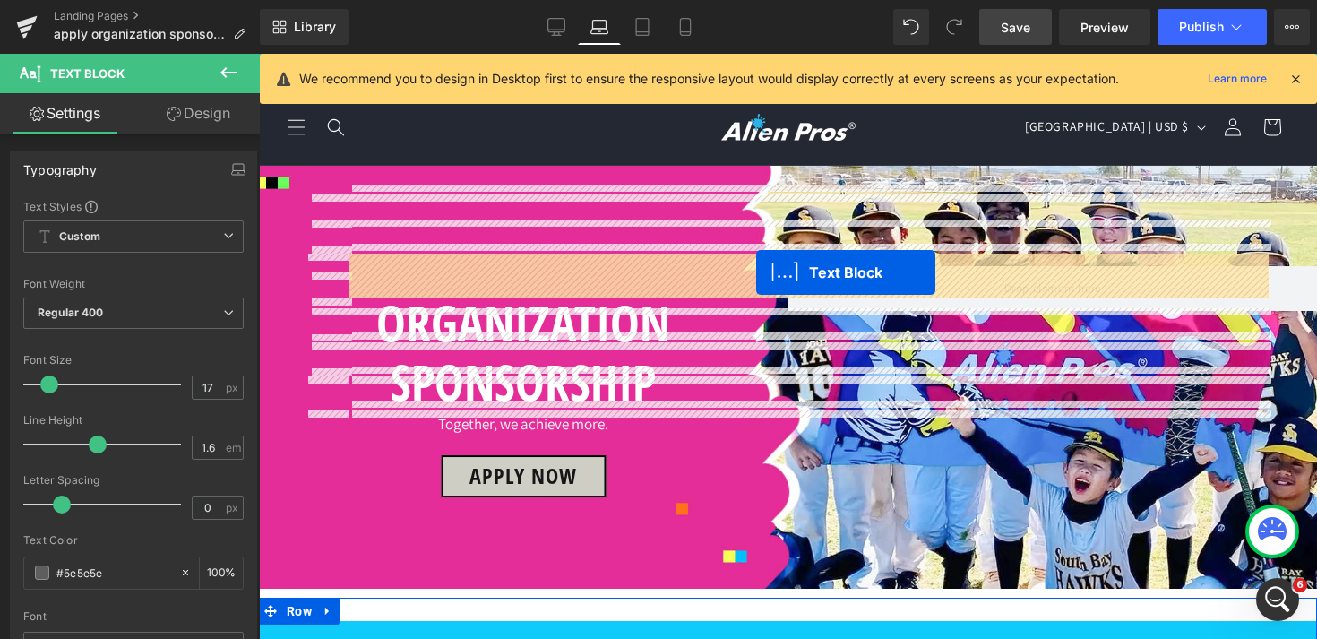
drag, startPoint x: 756, startPoint y: 426, endPoint x: 756, endPoint y: 272, distance: 154.1
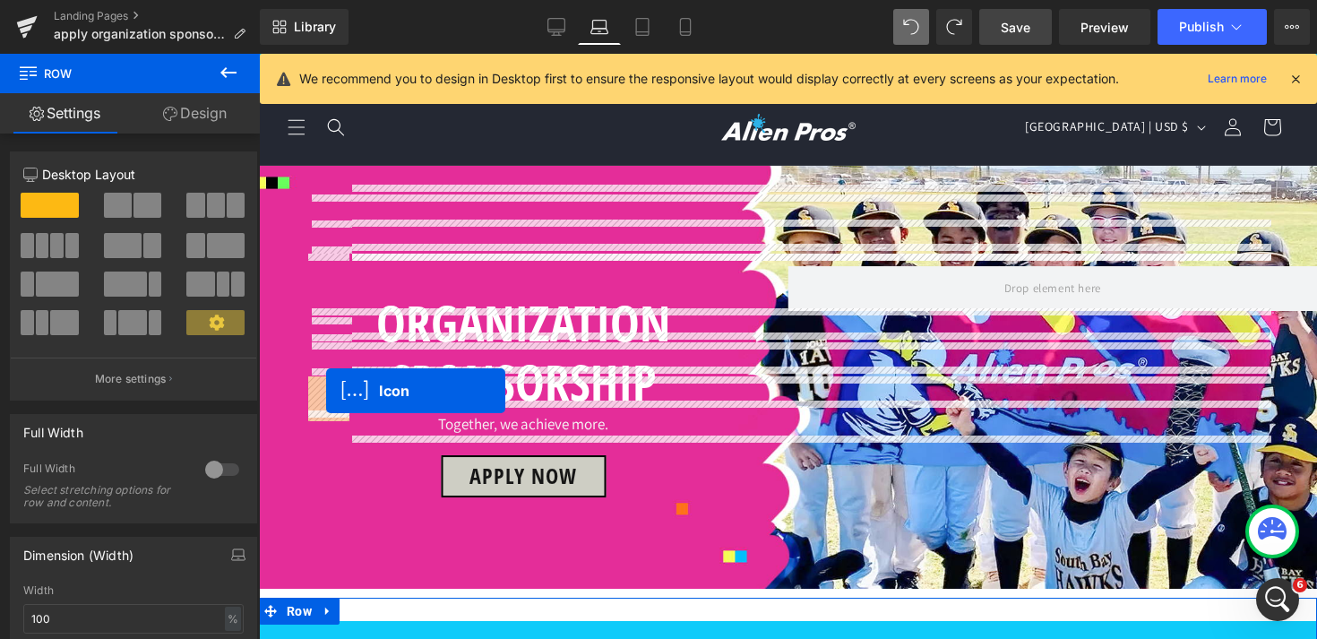
drag, startPoint x: 326, startPoint y: 249, endPoint x: 326, endPoint y: 391, distance: 141.5
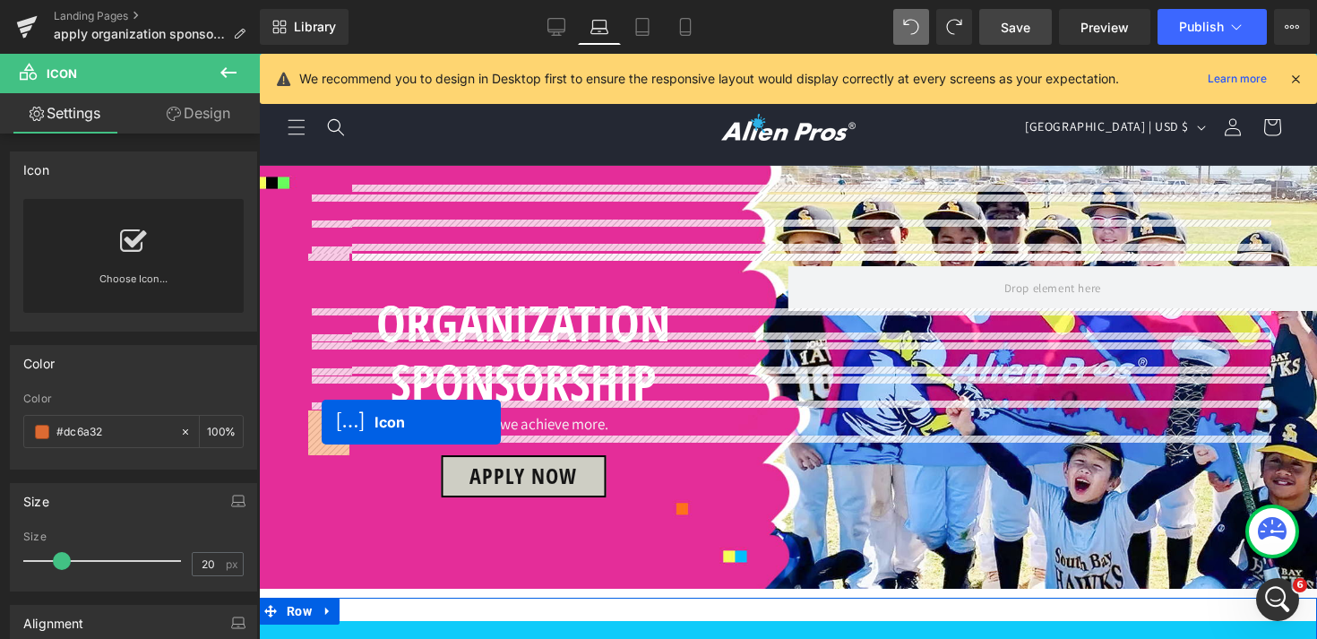
drag, startPoint x: 322, startPoint y: 250, endPoint x: 322, endPoint y: 422, distance: 172.0
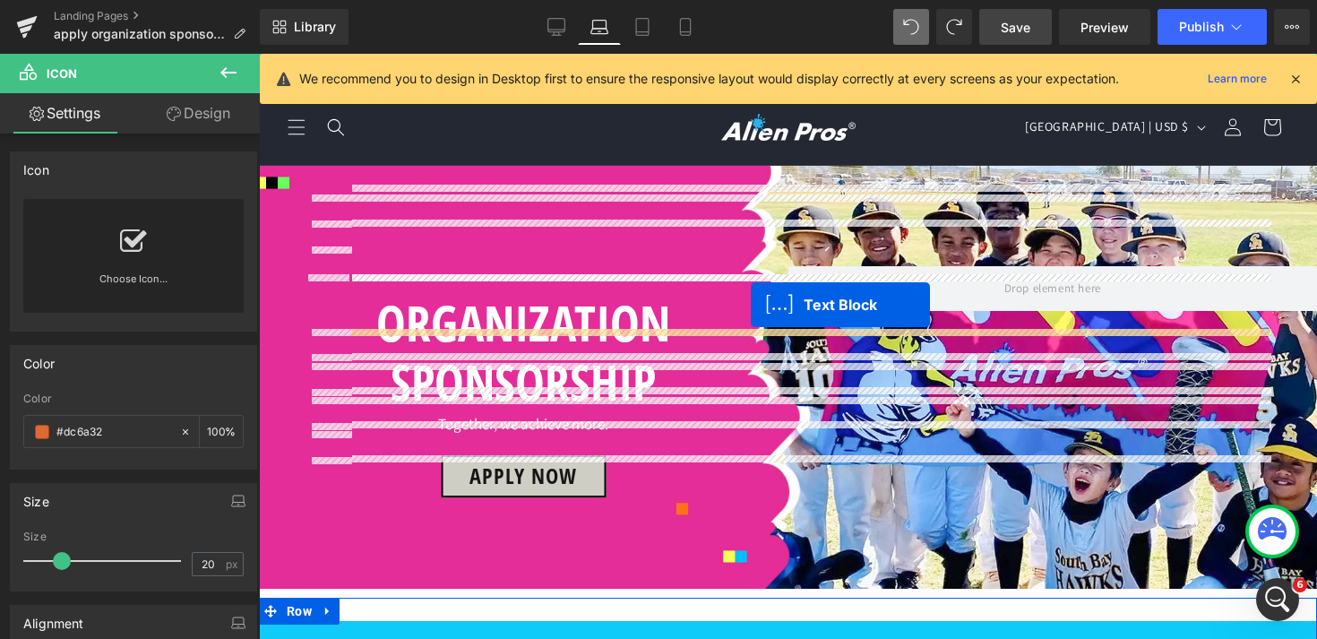
drag, startPoint x: 755, startPoint y: 236, endPoint x: 751, endPoint y: 305, distance: 69.1
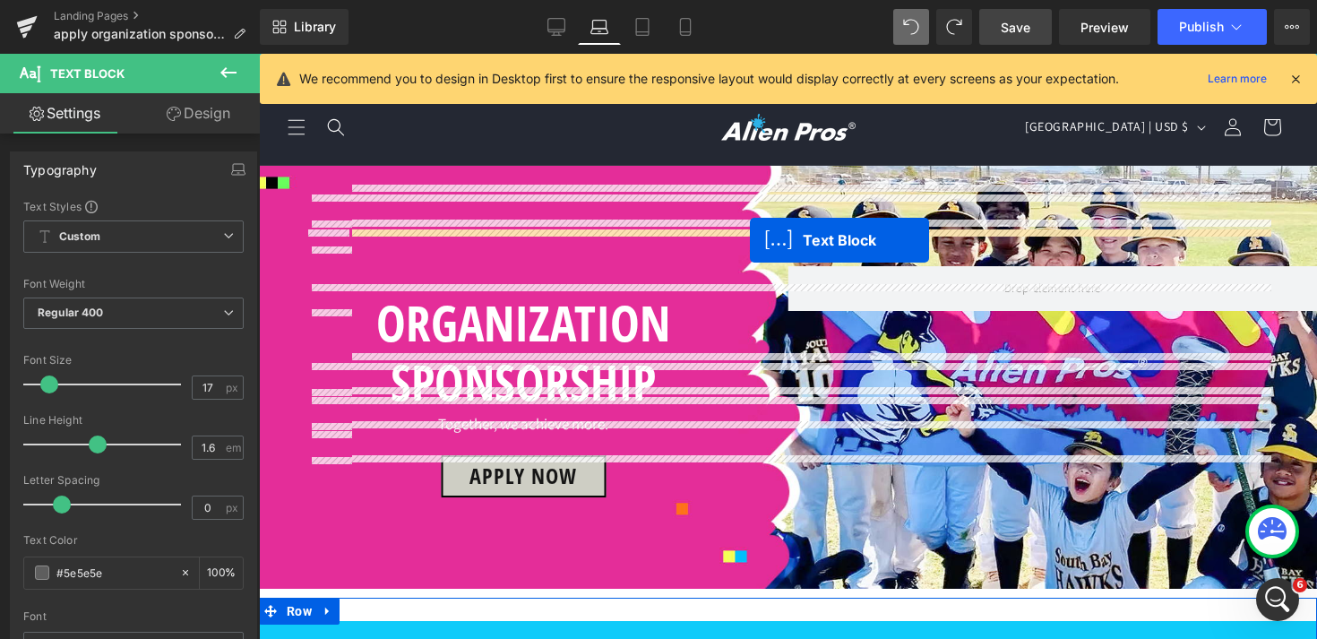
drag, startPoint x: 759, startPoint y: 298, endPoint x: 750, endPoint y: 240, distance: 58.9
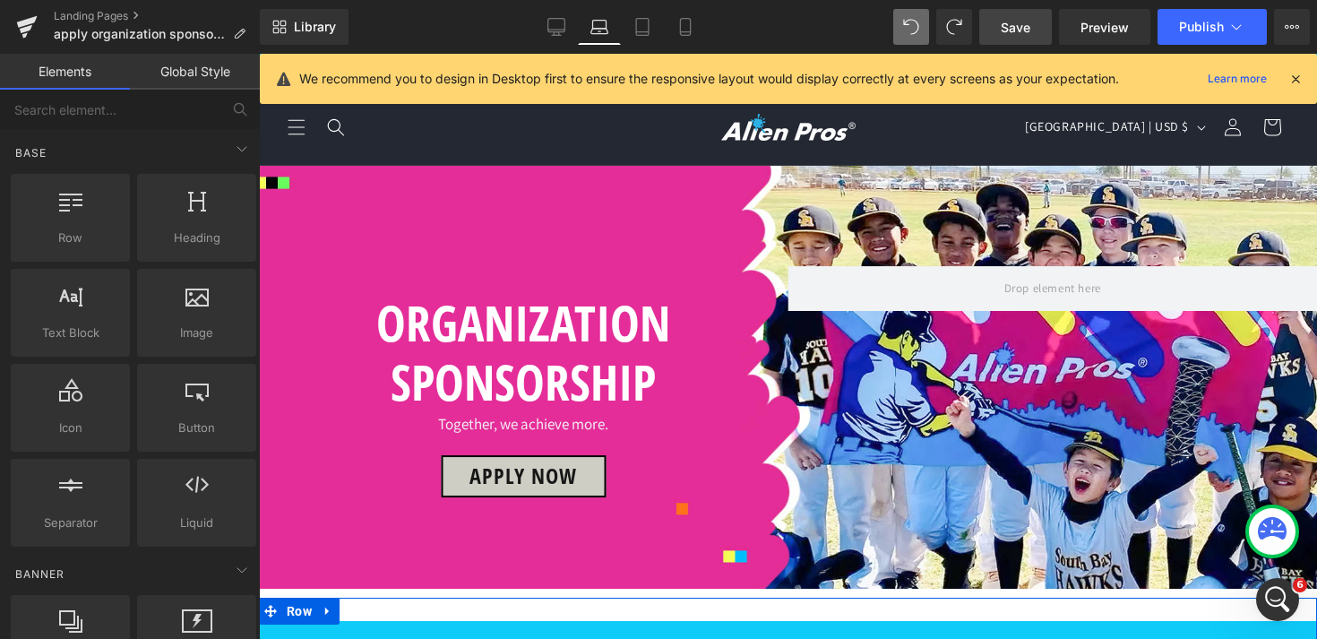
drag, startPoint x: 327, startPoint y: 230, endPoint x: 327, endPoint y: 265, distance: 34.9
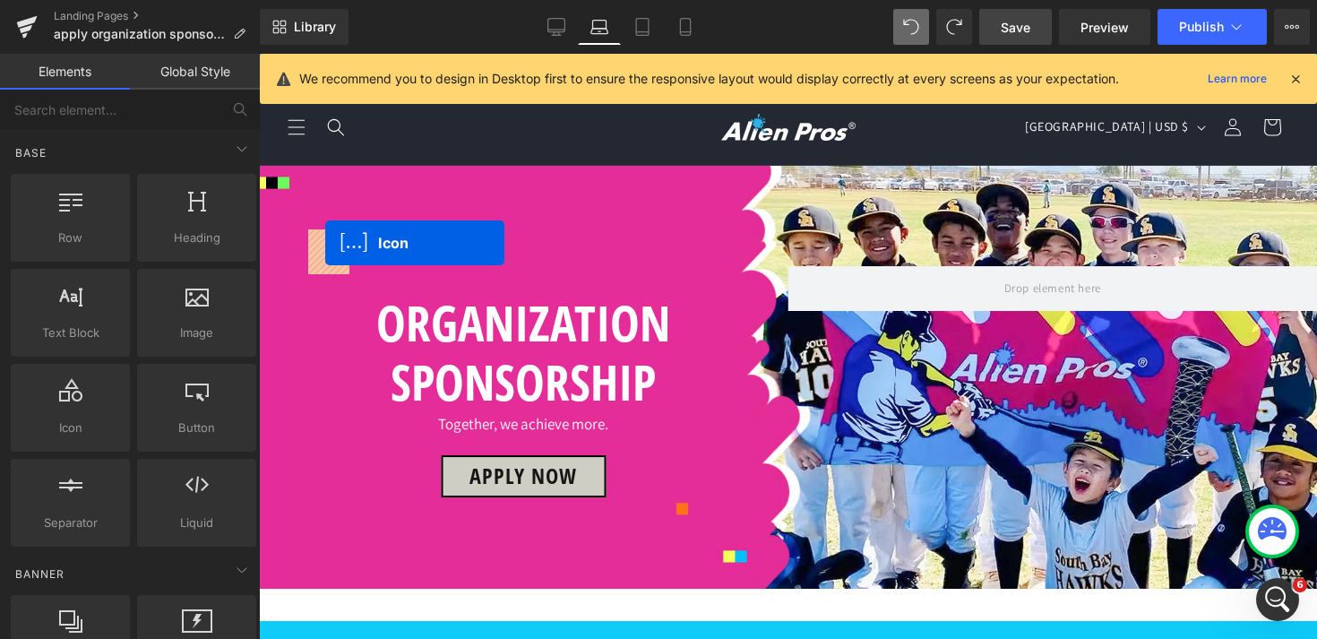
drag, startPoint x: 324, startPoint y: 223, endPoint x: 325, endPoint y: 243, distance: 19.7
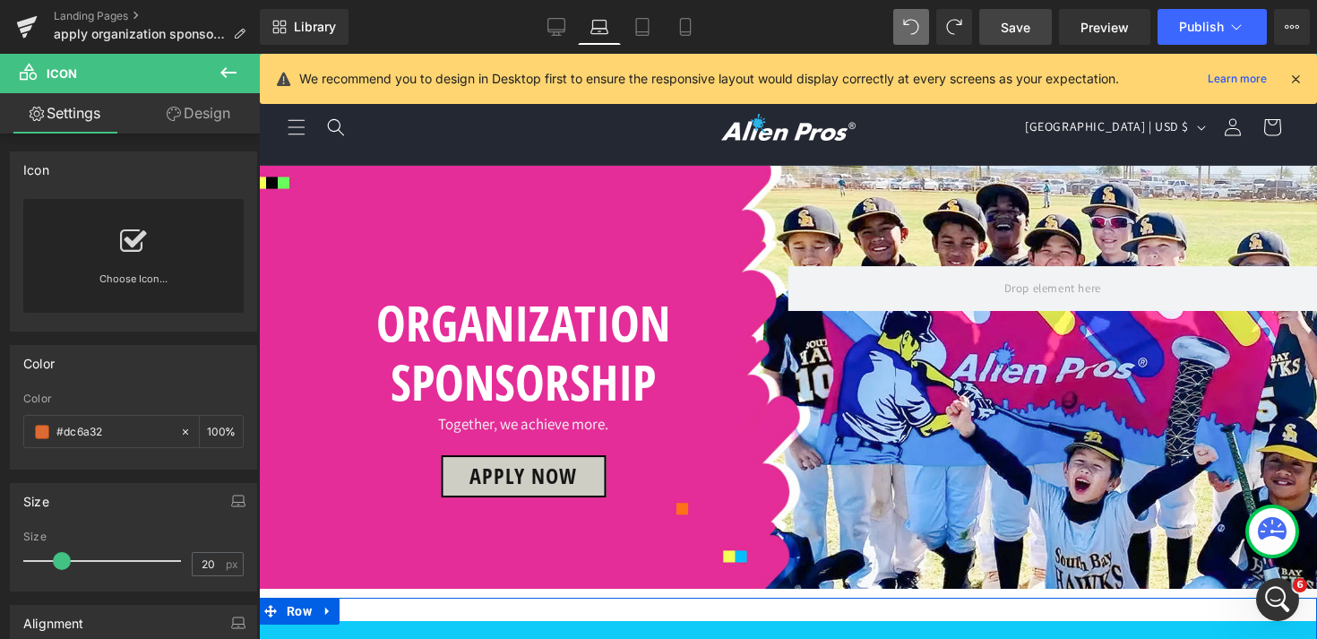
scroll to position [929, 0]
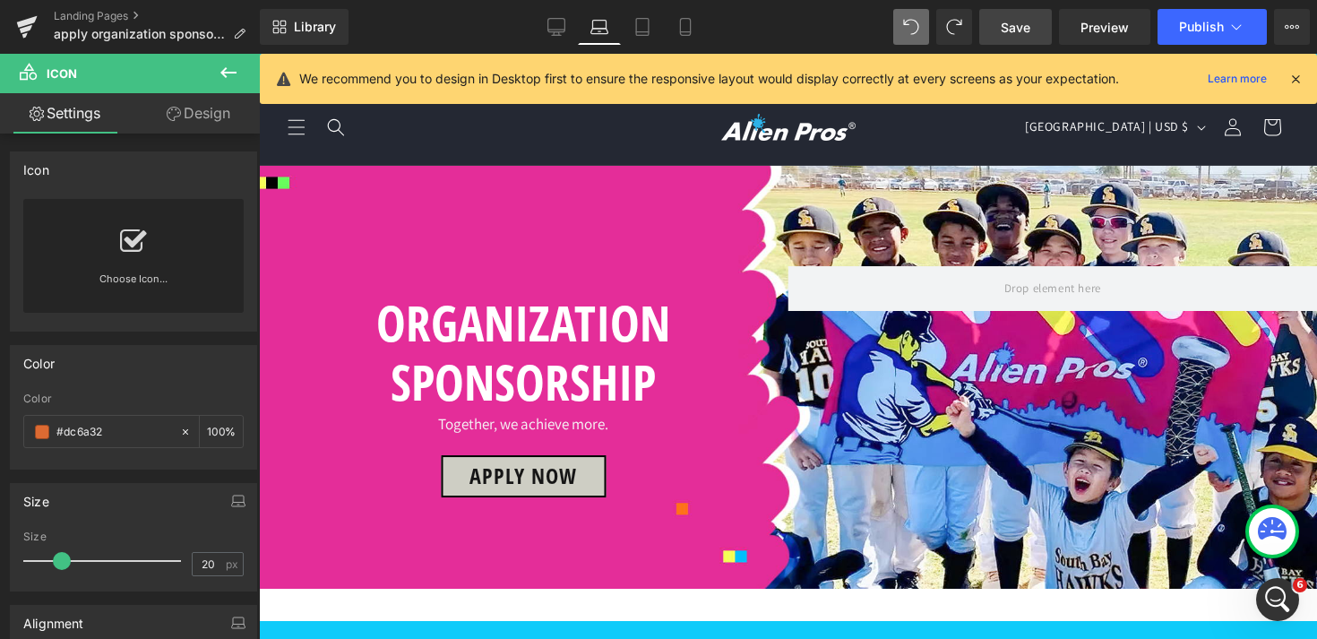
click at [222, 64] on icon at bounding box center [228, 72] width 21 height 21
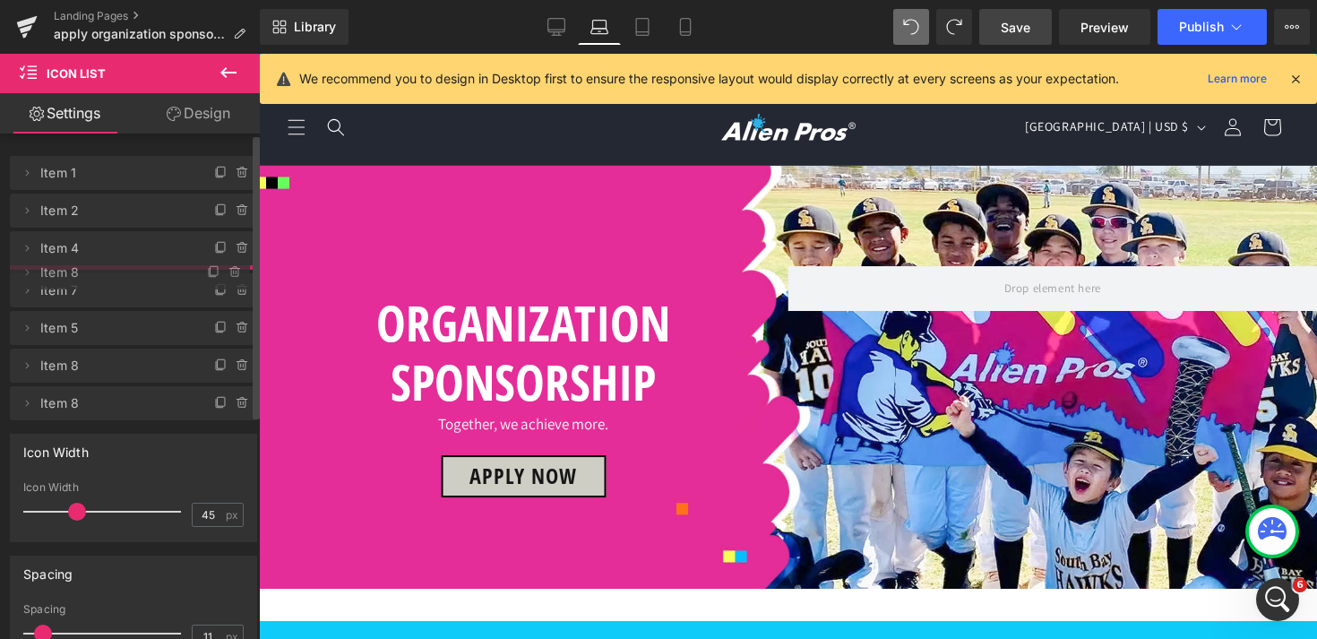
drag, startPoint x: 60, startPoint y: 434, endPoint x: 105, endPoint y: 270, distance: 169.9
drag, startPoint x: 64, startPoint y: 434, endPoint x: 85, endPoint y: 270, distance: 166.2
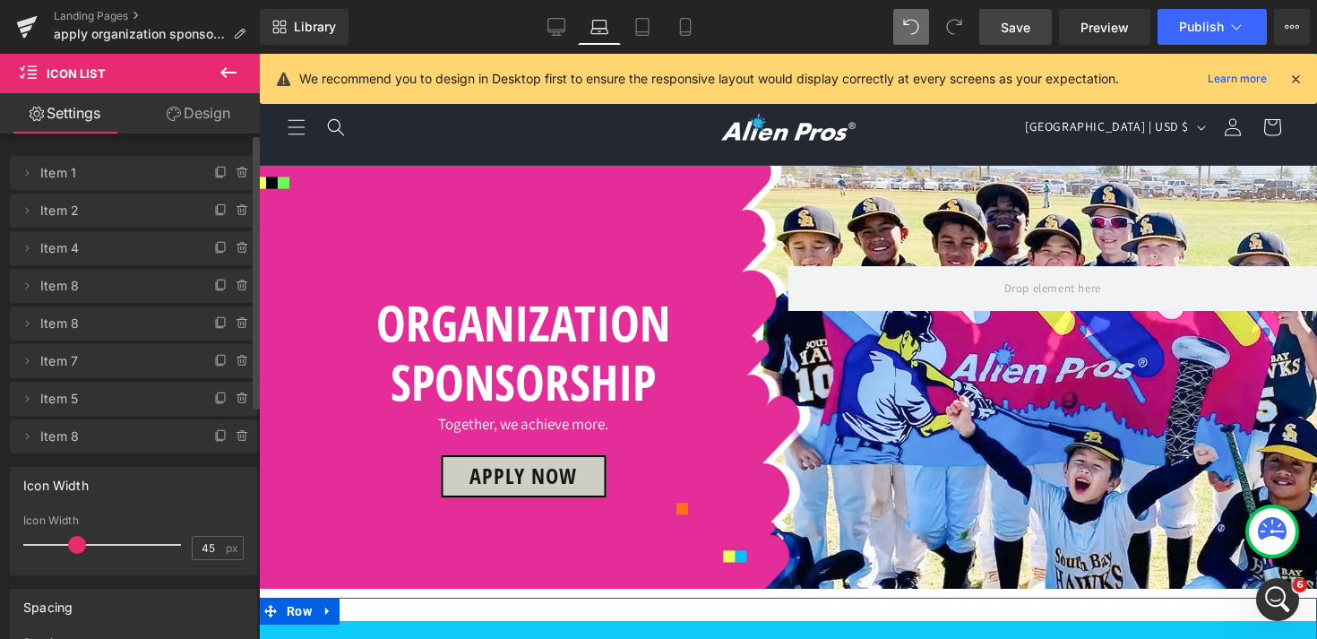
scroll to position [0, 0]
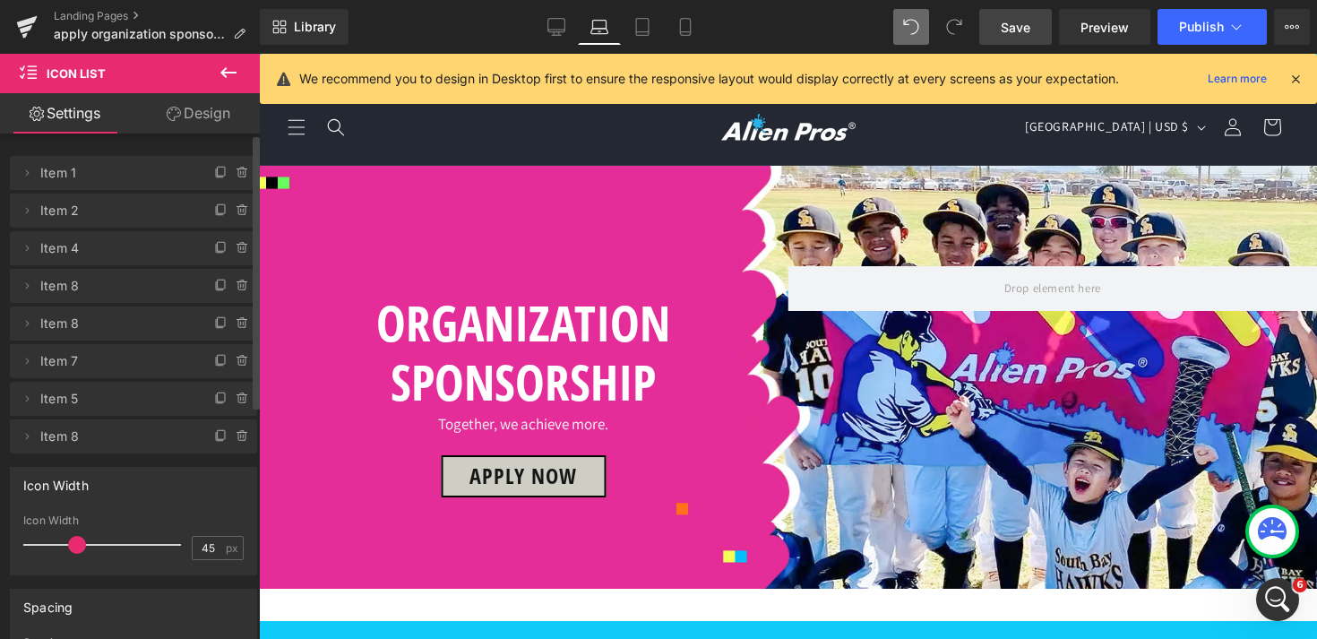
click at [1007, 39] on link "Save" at bounding box center [1015, 27] width 73 height 36
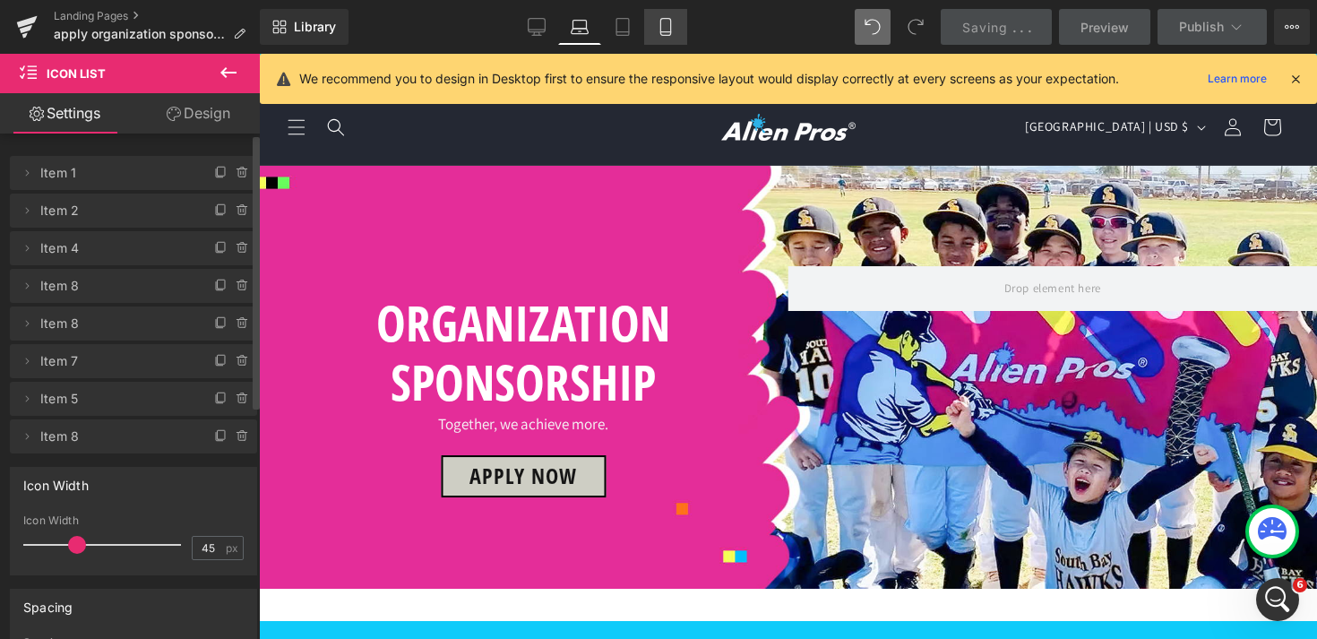
click at [674, 33] on icon at bounding box center [666, 27] width 18 height 18
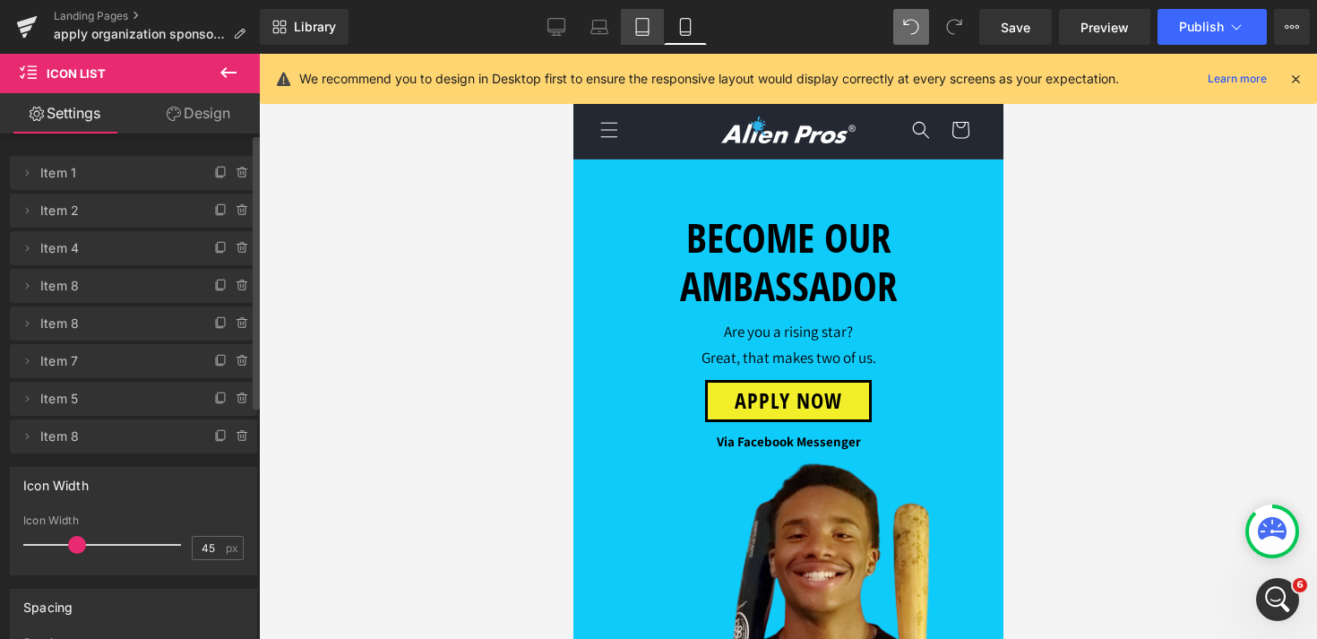
click at [656, 40] on link "Tablet" at bounding box center [642, 27] width 43 height 36
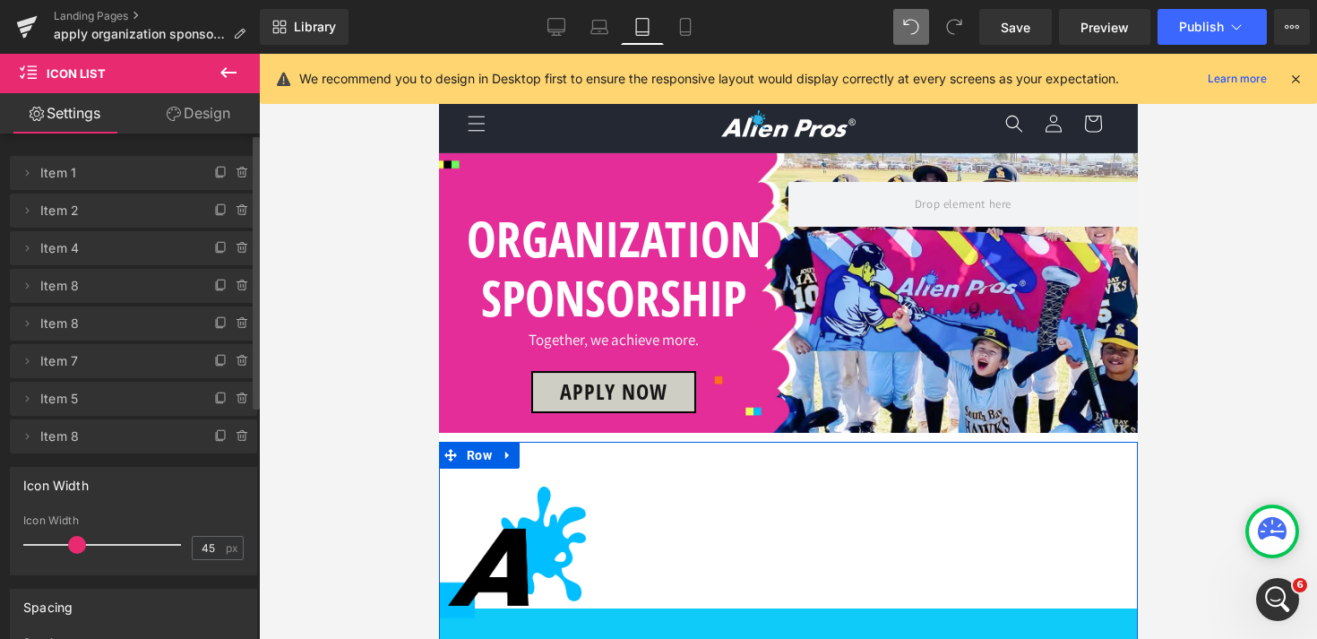
scroll to position [480, 0]
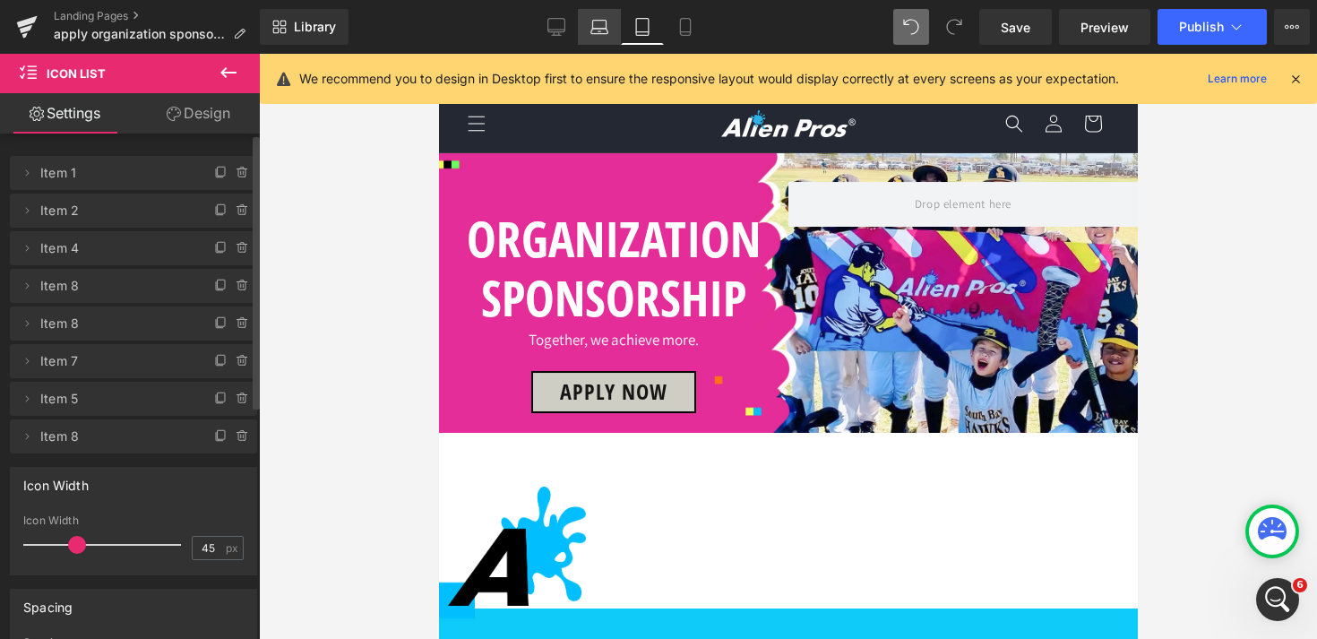
click at [598, 23] on icon at bounding box center [599, 27] width 18 height 18
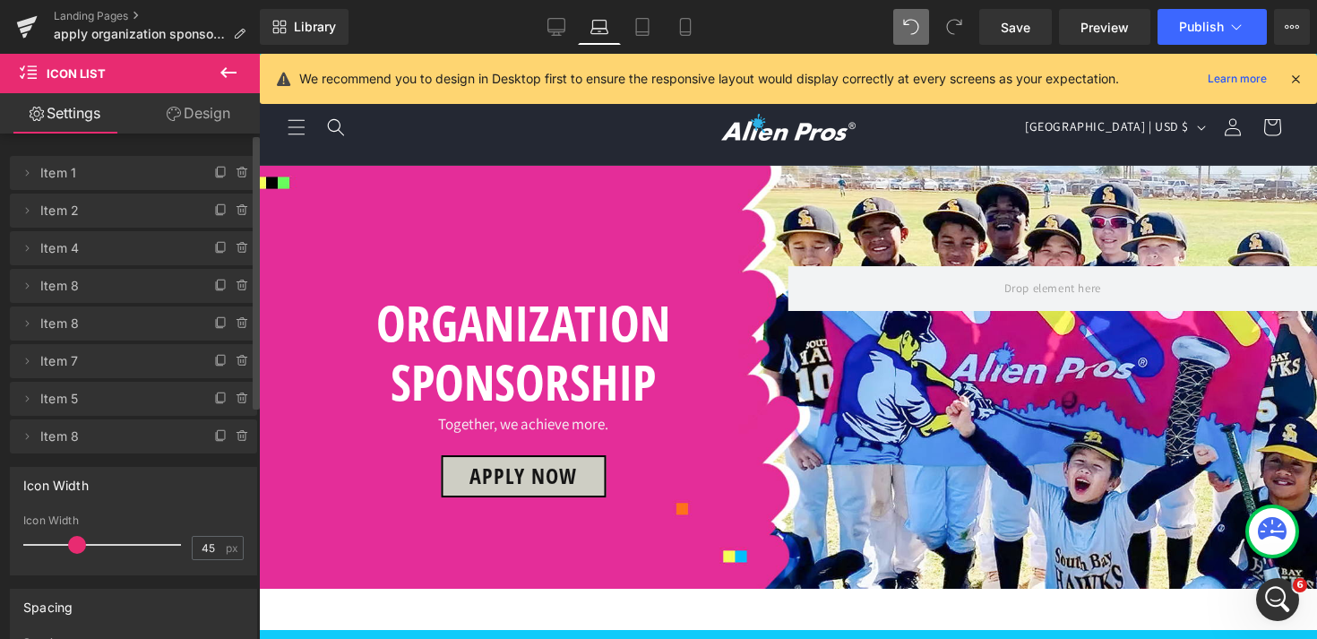
scroll to position [681, 0]
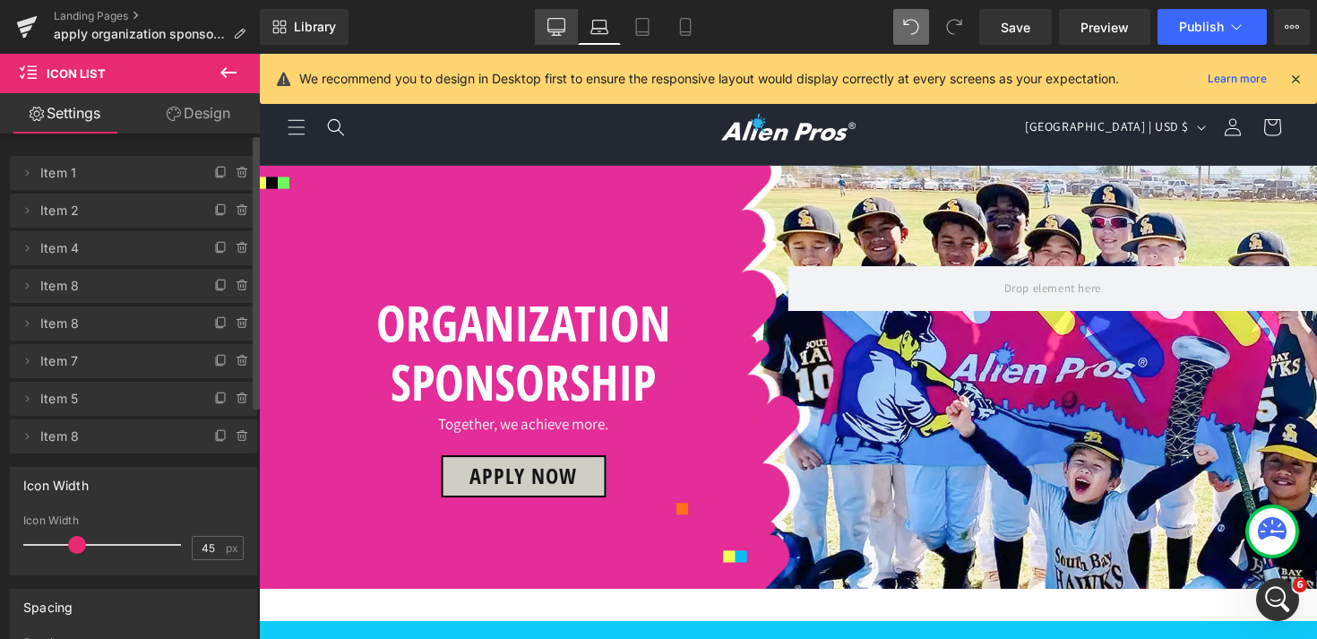
click at [557, 30] on icon at bounding box center [556, 27] width 18 height 18
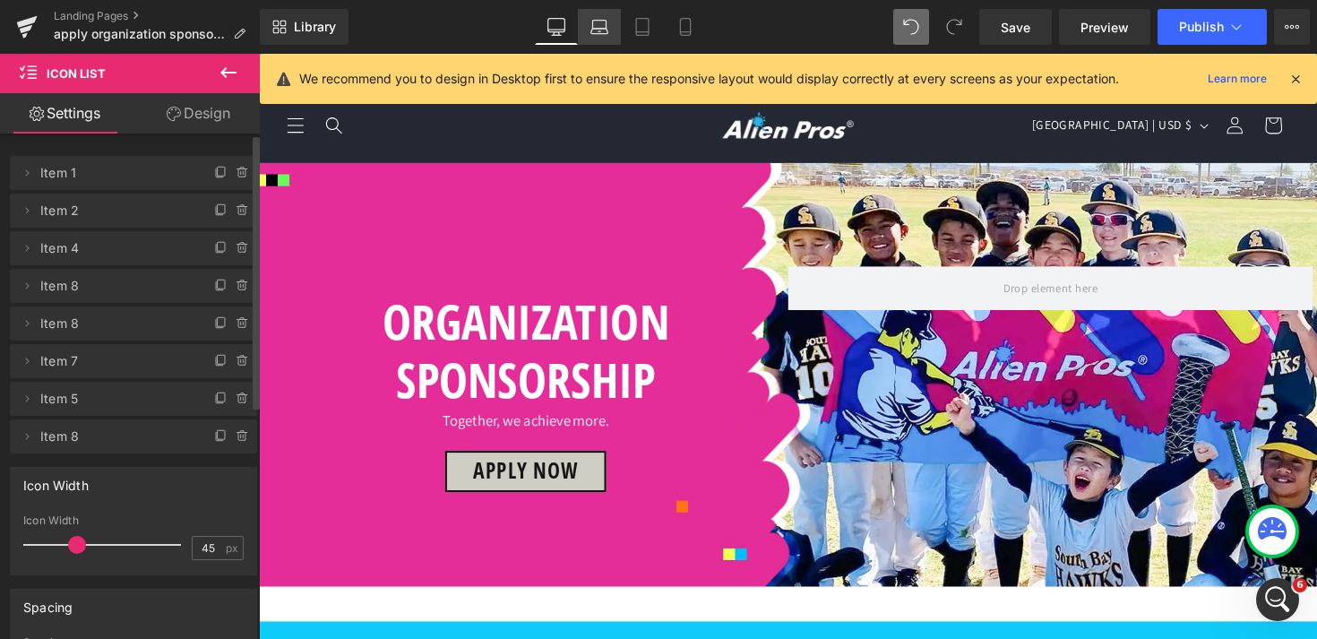
click at [596, 39] on link "Laptop" at bounding box center [599, 27] width 43 height 36
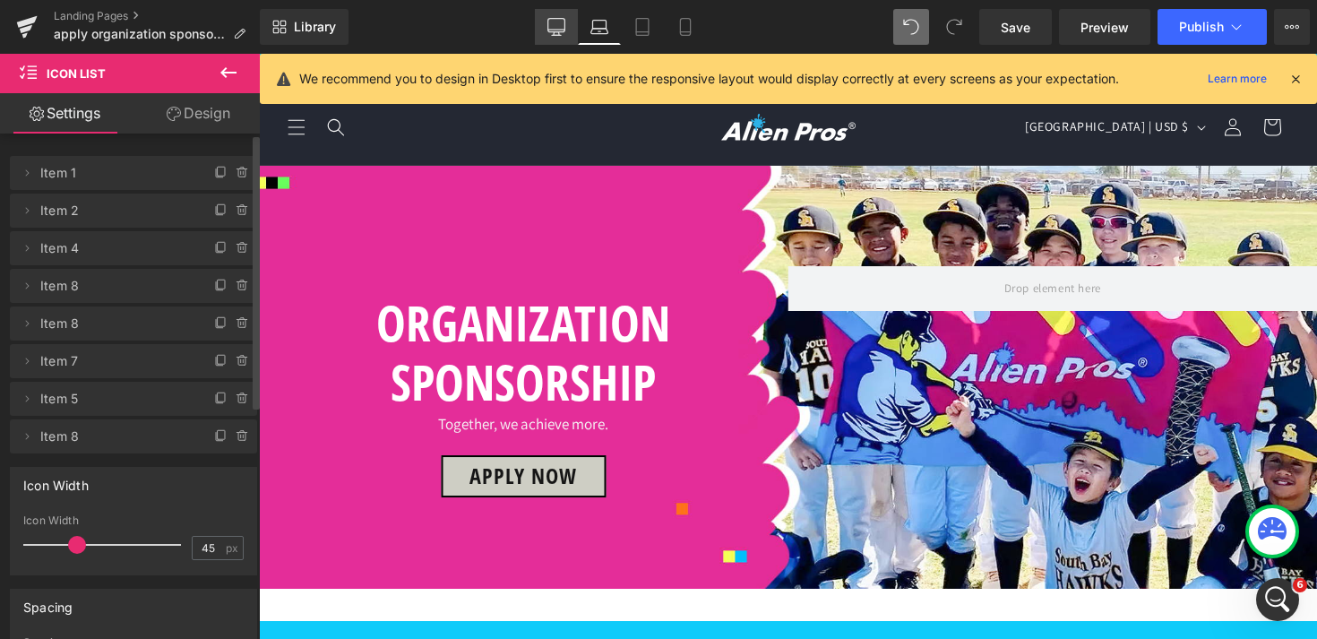
click at [554, 41] on link "Desktop" at bounding box center [556, 27] width 43 height 36
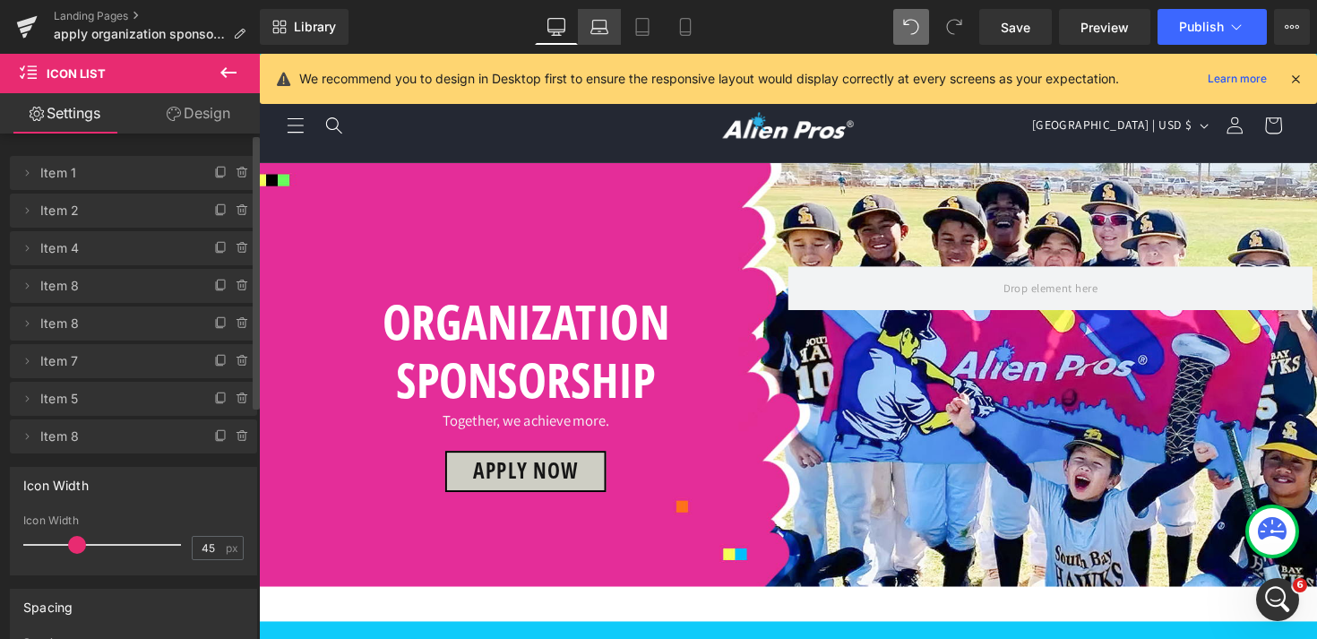
click at [606, 30] on icon at bounding box center [599, 27] width 18 height 18
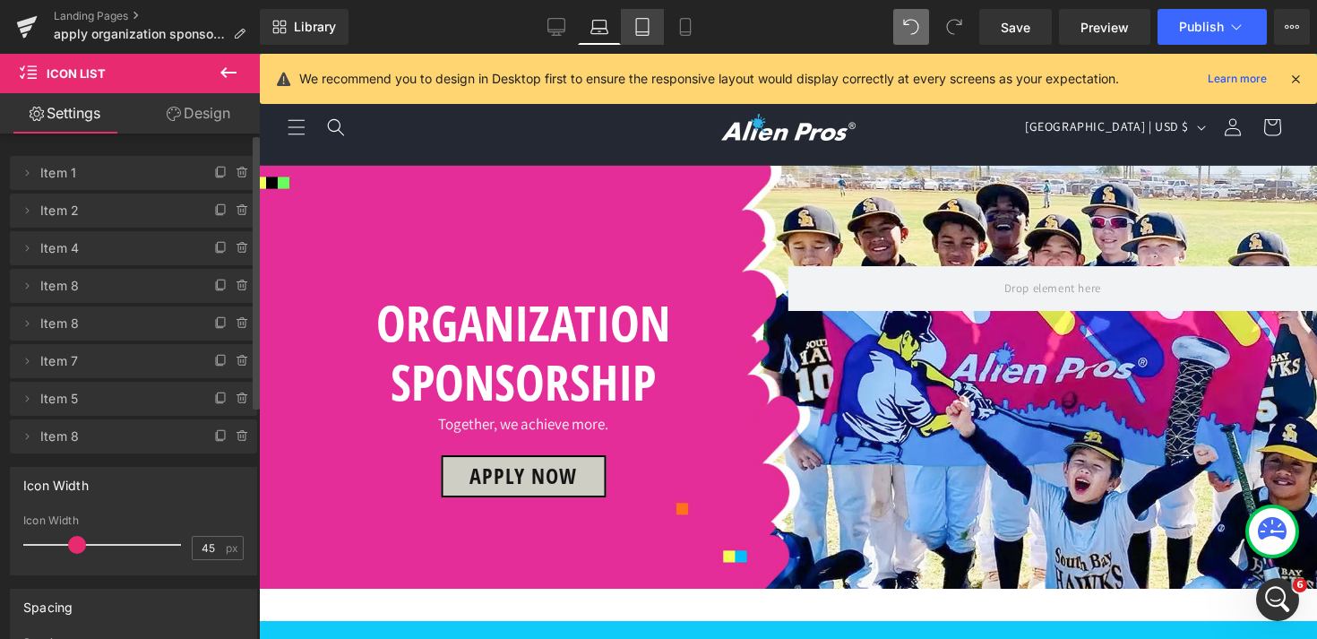
click at [644, 28] on icon at bounding box center [642, 27] width 18 height 18
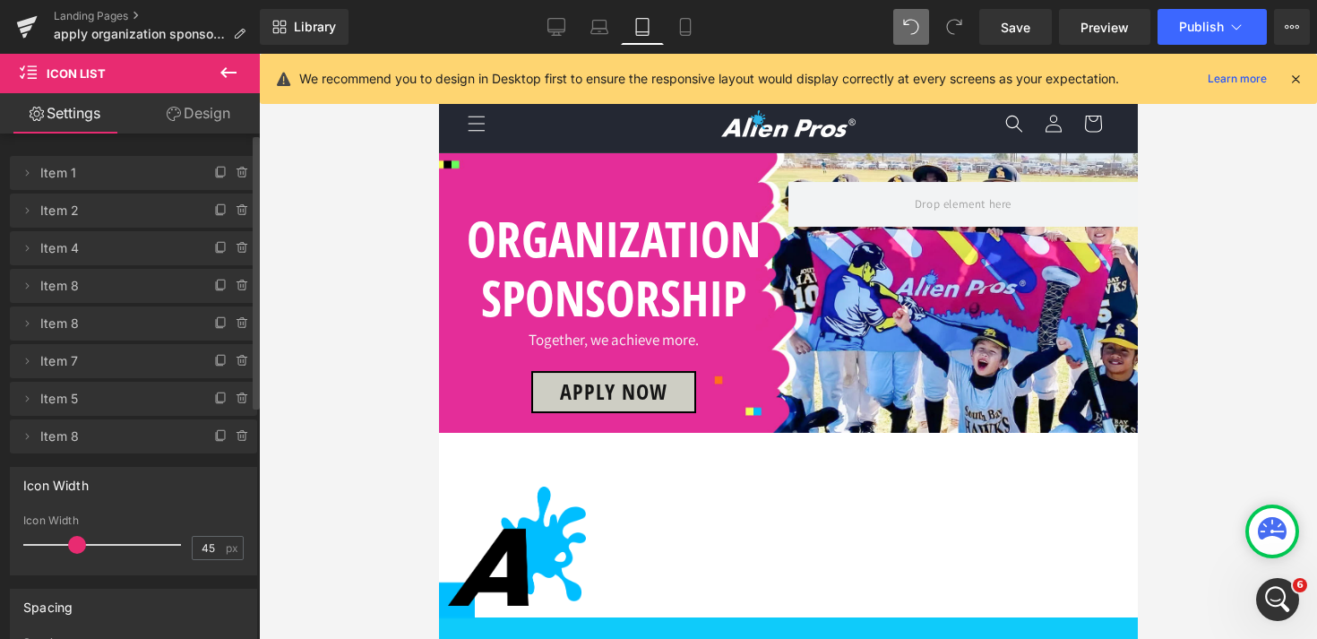
scroll to position [480, 0]
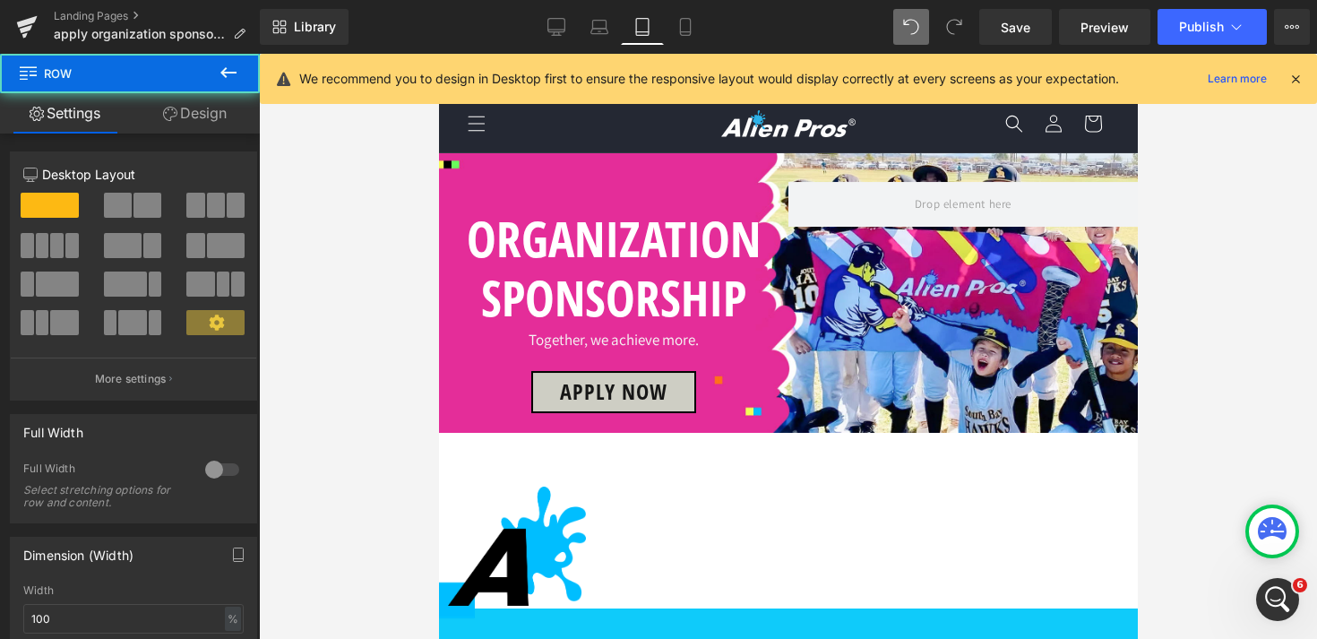
click at [192, 113] on link "Design" at bounding box center [195, 113] width 130 height 40
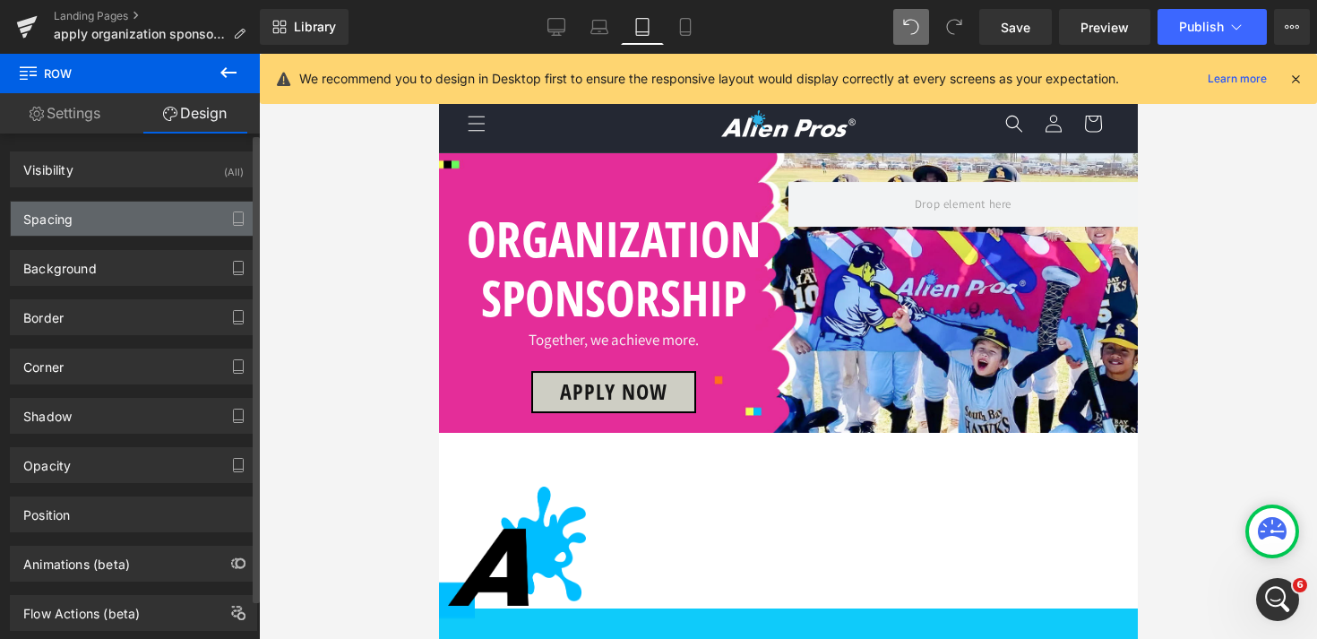
click at [86, 218] on div "Spacing" at bounding box center [133, 219] width 245 height 34
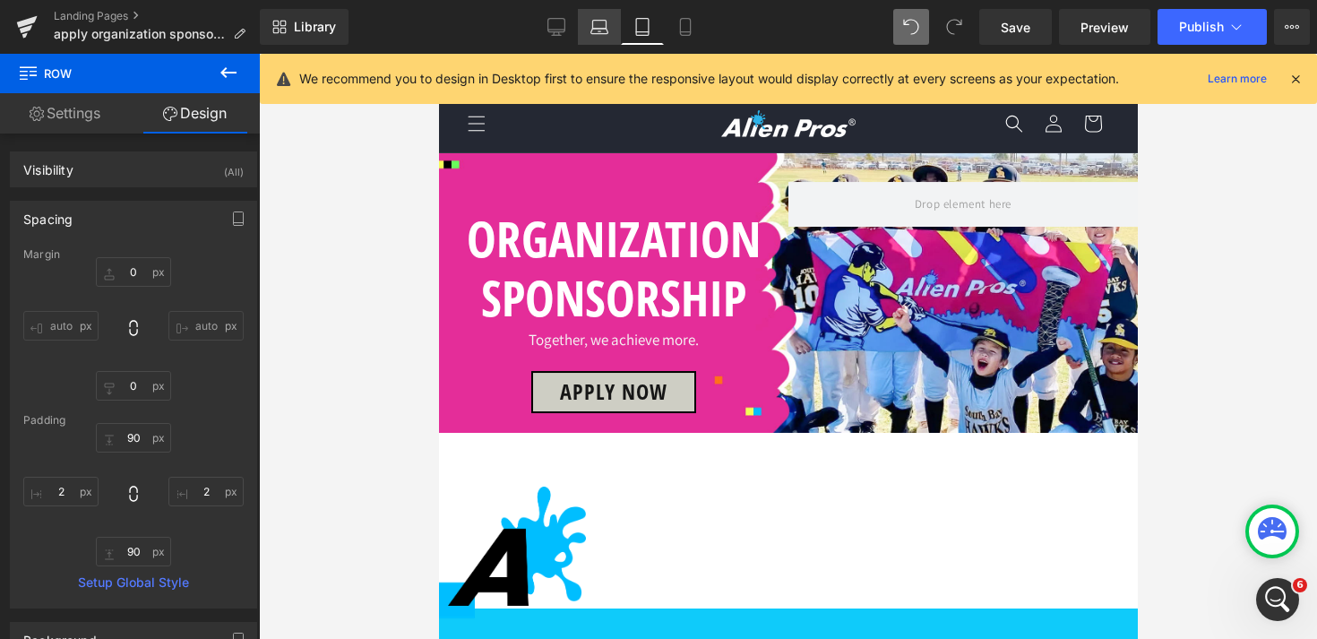
click at [606, 26] on icon at bounding box center [599, 25] width 13 height 8
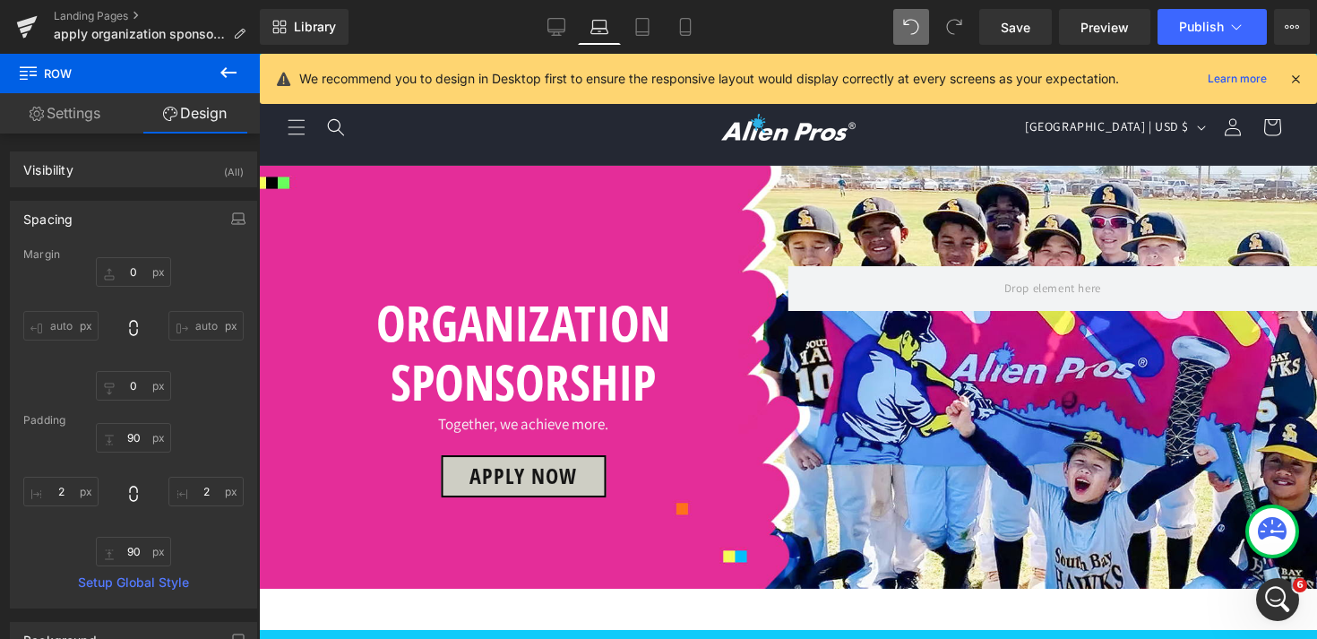
type input "0"
type input "70"
type input "10"
type input "70"
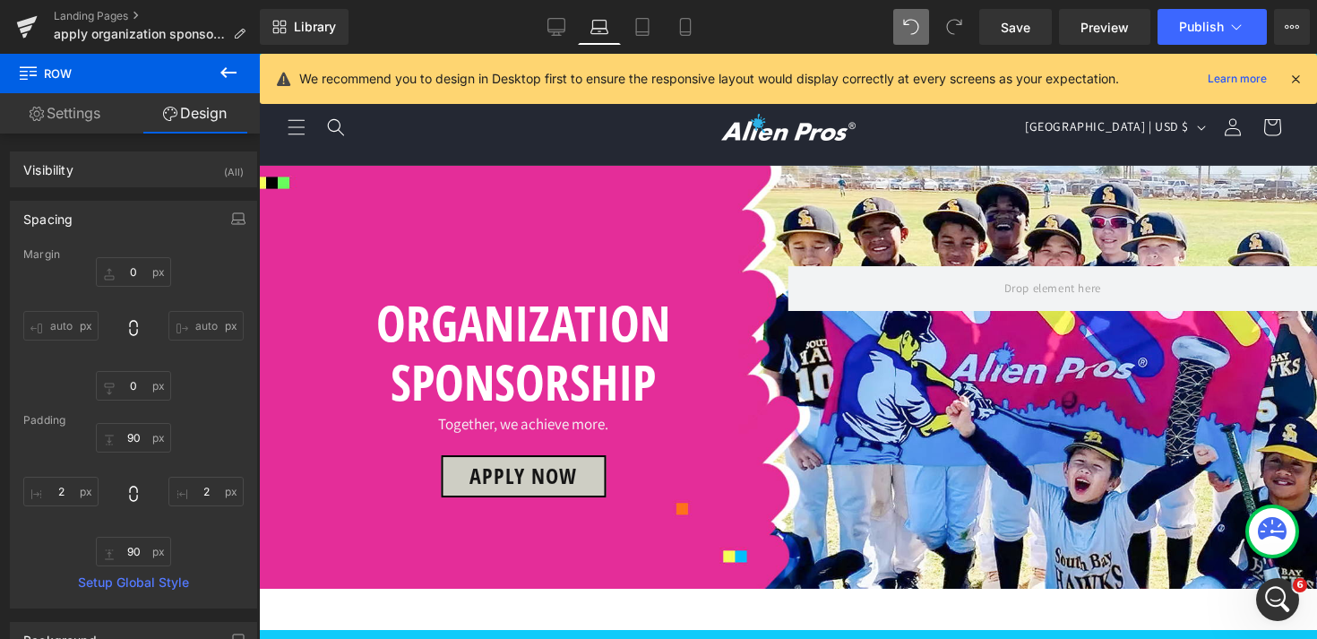
type input "10"
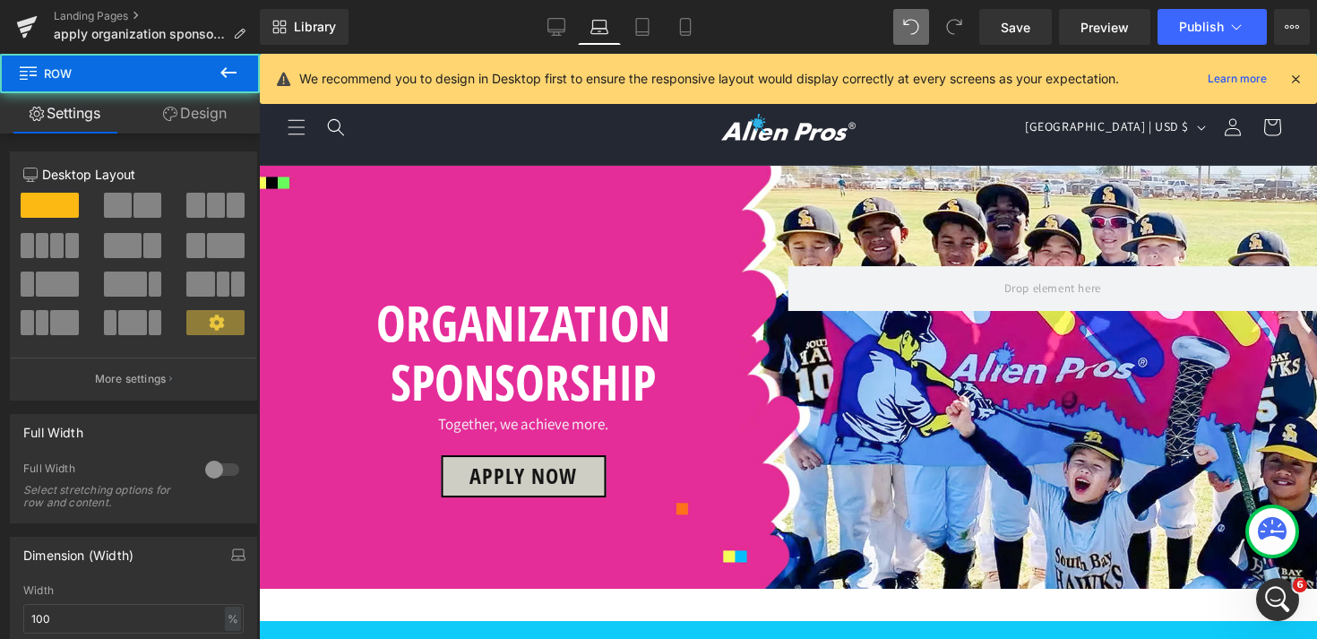
click at [198, 111] on link "Design" at bounding box center [195, 113] width 130 height 40
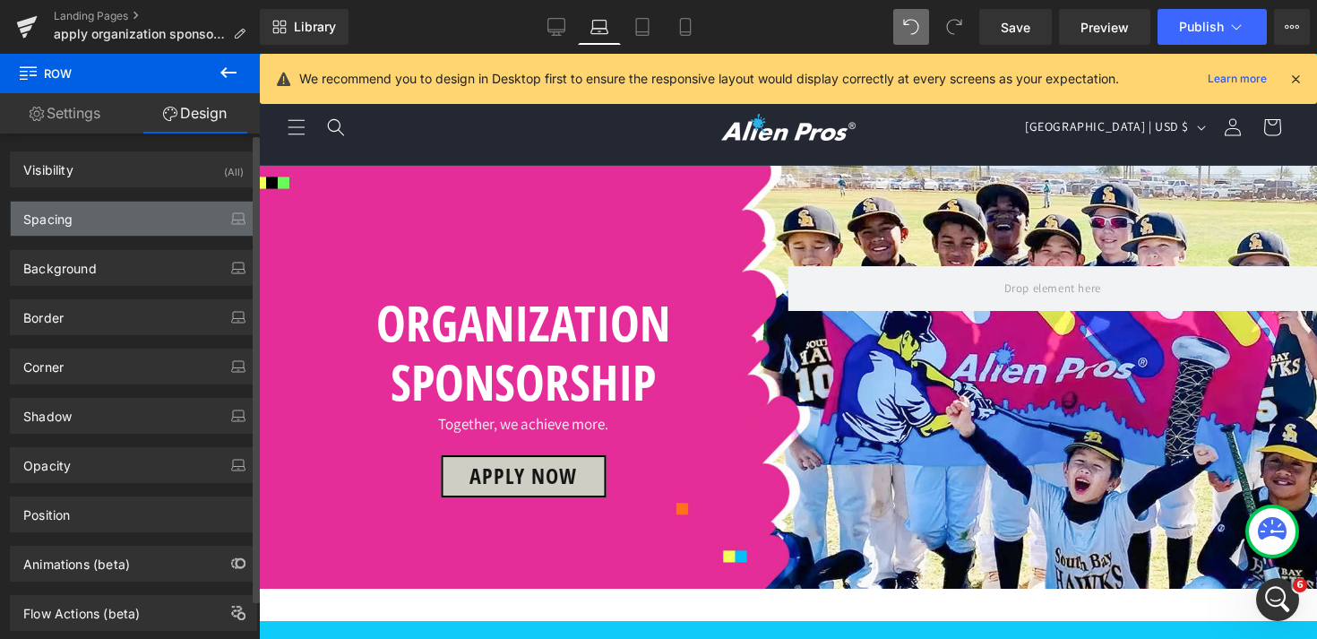
click at [100, 216] on div "Spacing" at bounding box center [133, 219] width 245 height 34
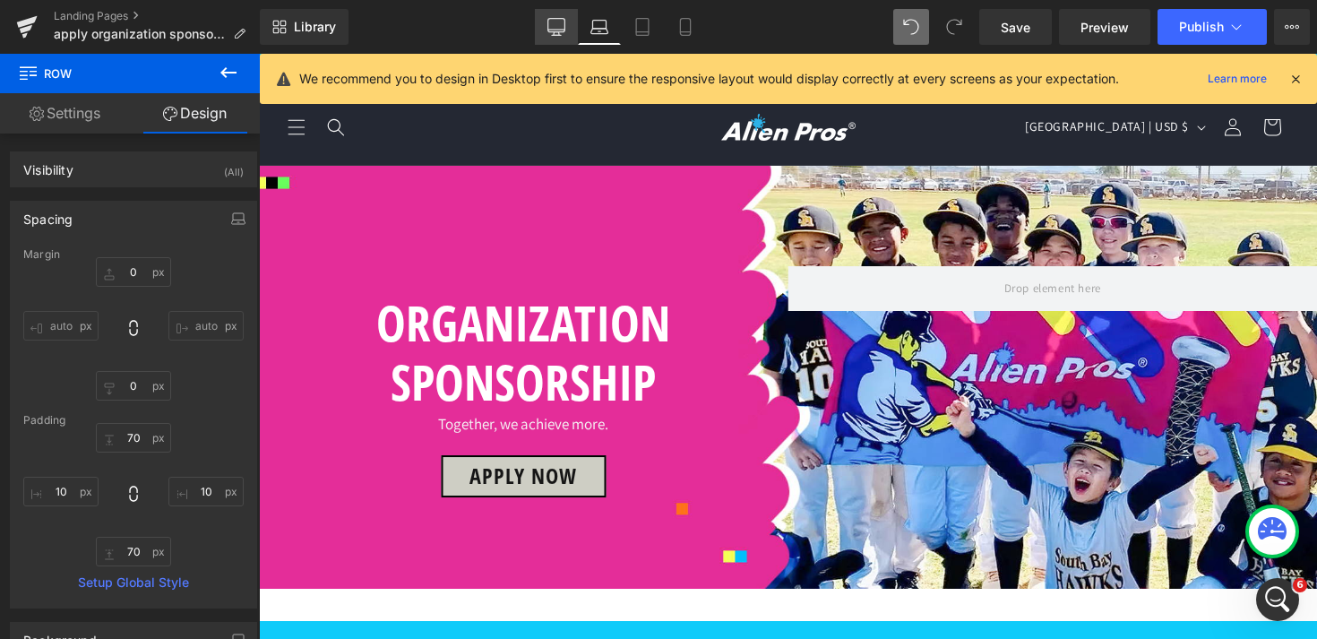
click at [551, 34] on icon at bounding box center [556, 27] width 18 height 18
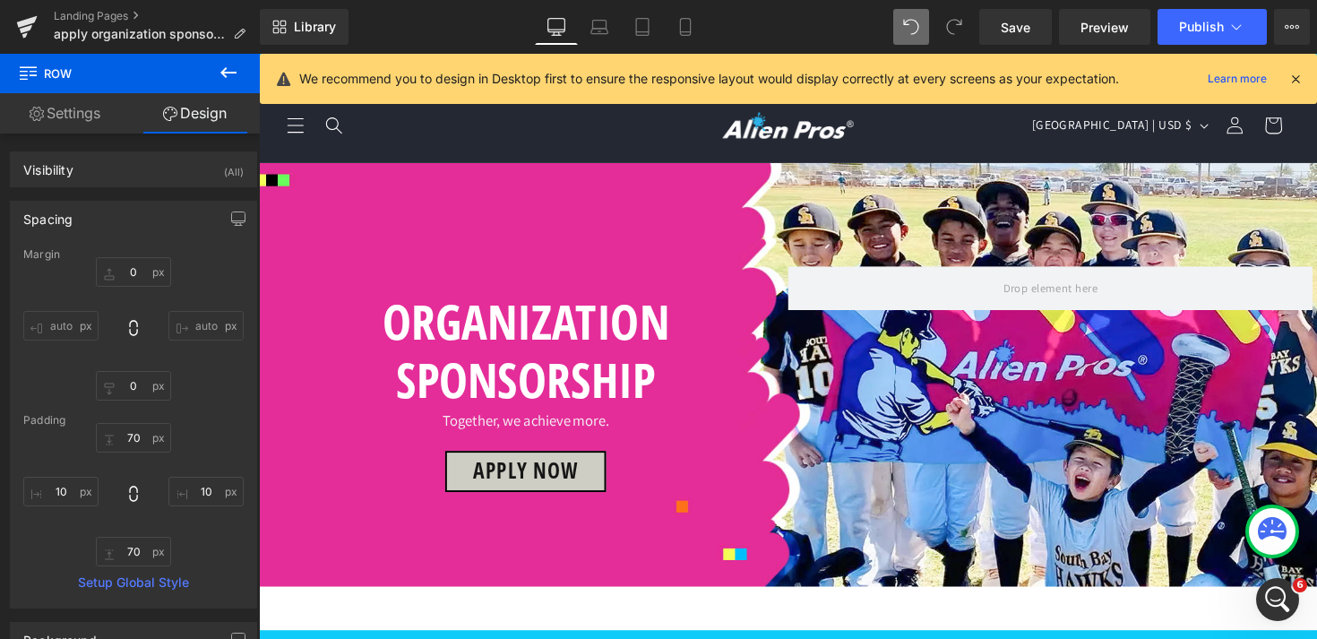
type input "0"
type input "150"
type input "30"
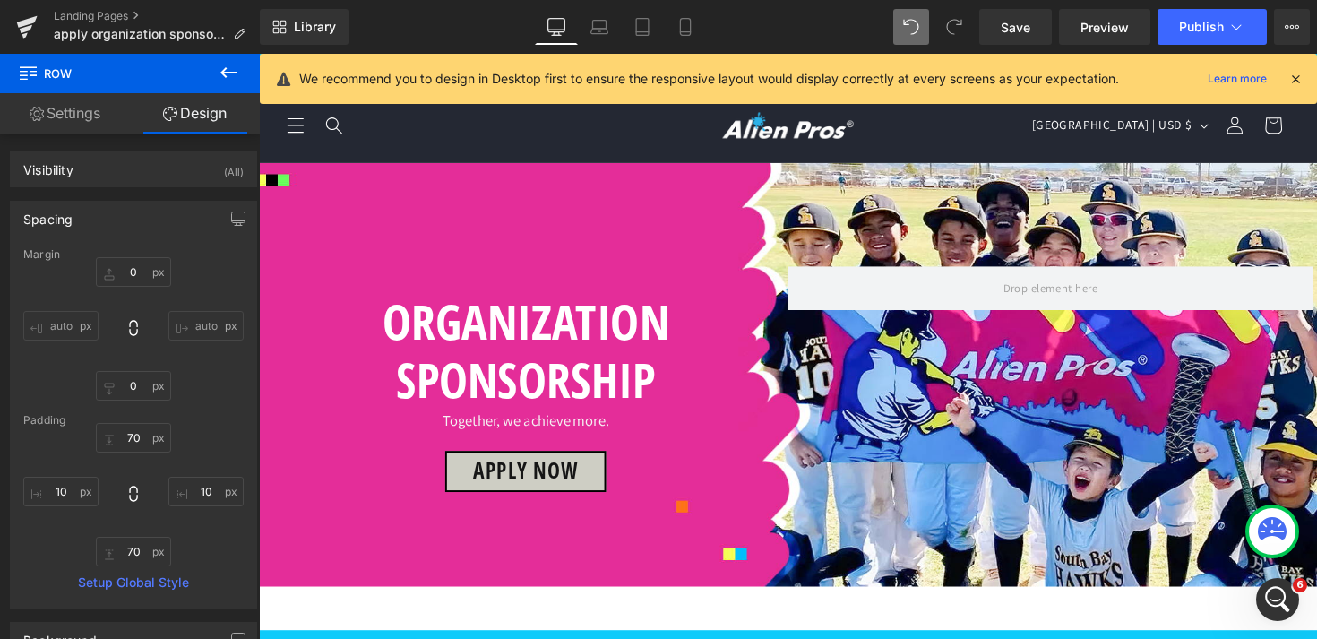
type input "140"
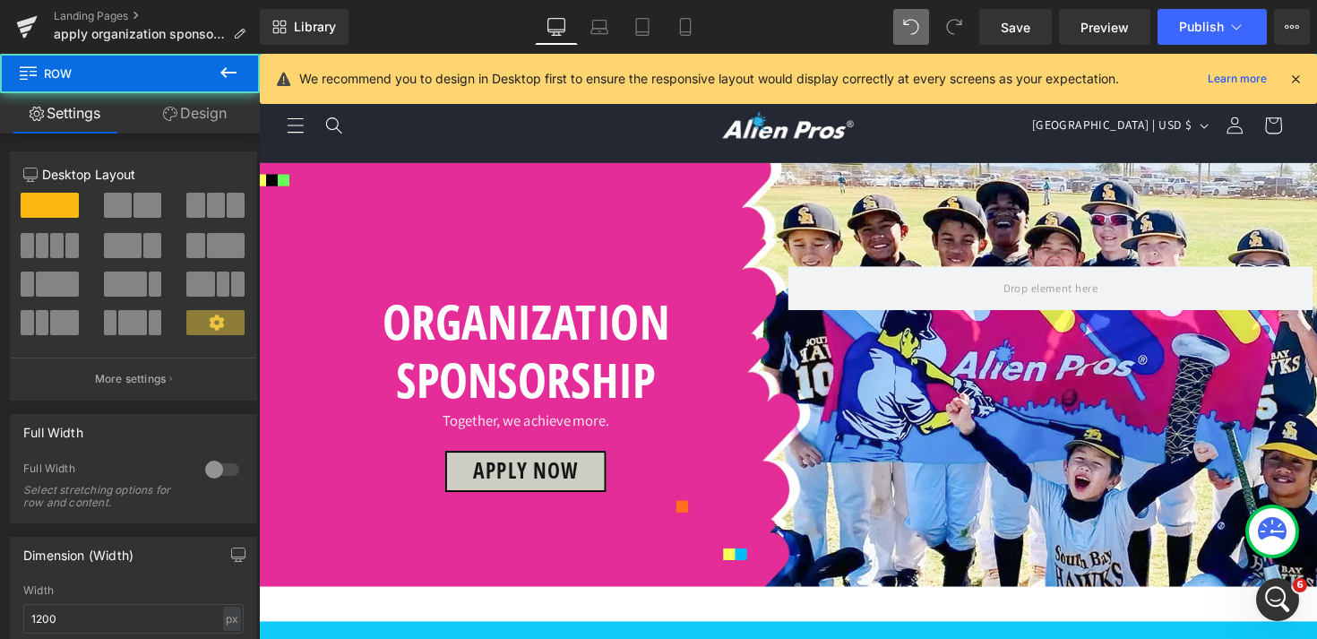
click at [211, 105] on link "Design" at bounding box center [195, 113] width 130 height 40
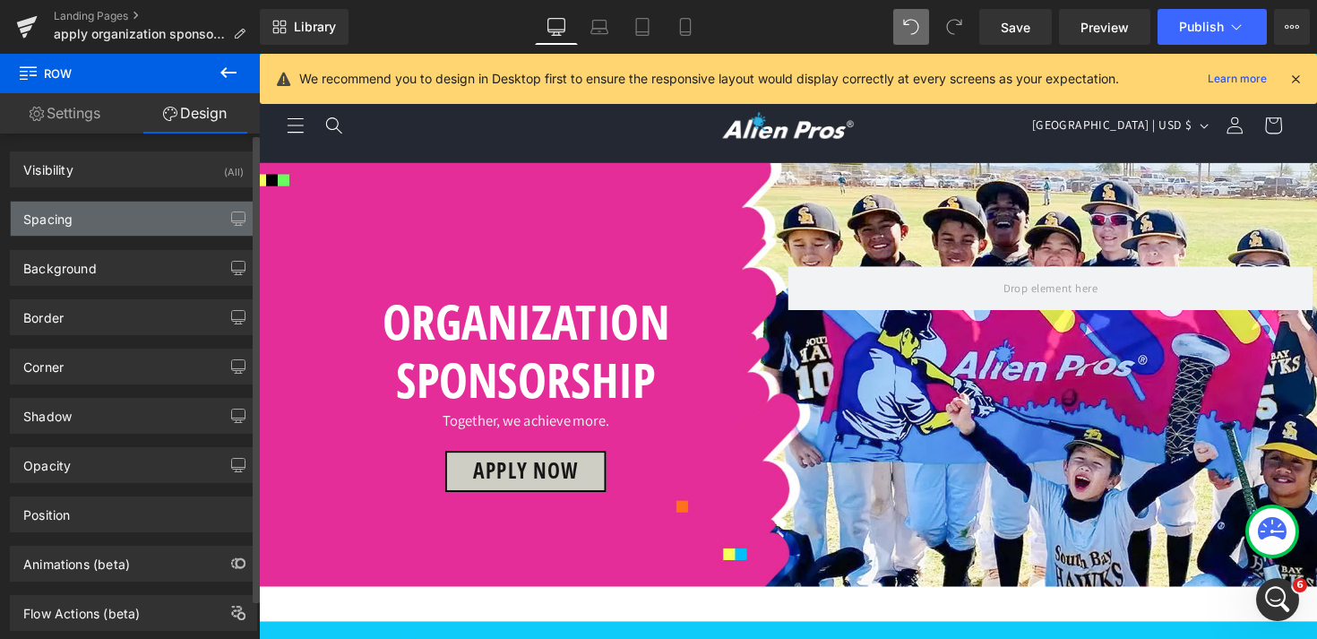
click at [134, 214] on div "Spacing" at bounding box center [133, 219] width 245 height 34
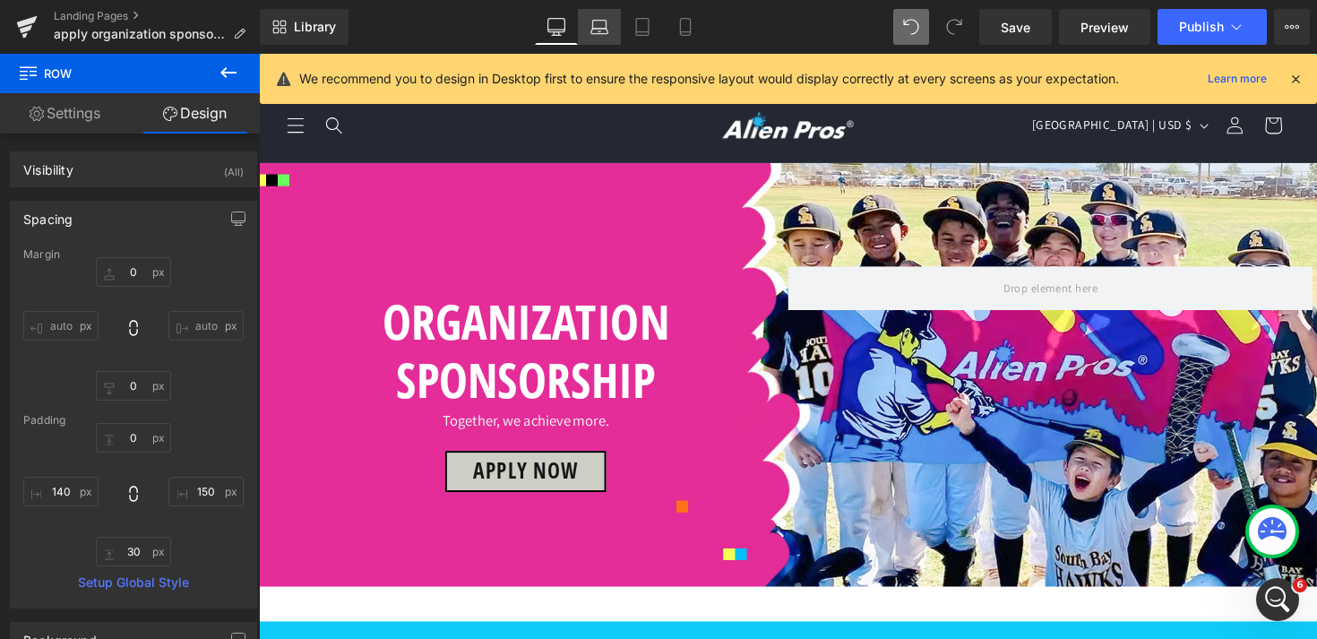
click at [615, 30] on link "Laptop" at bounding box center [599, 27] width 43 height 36
type input "0"
type input "70"
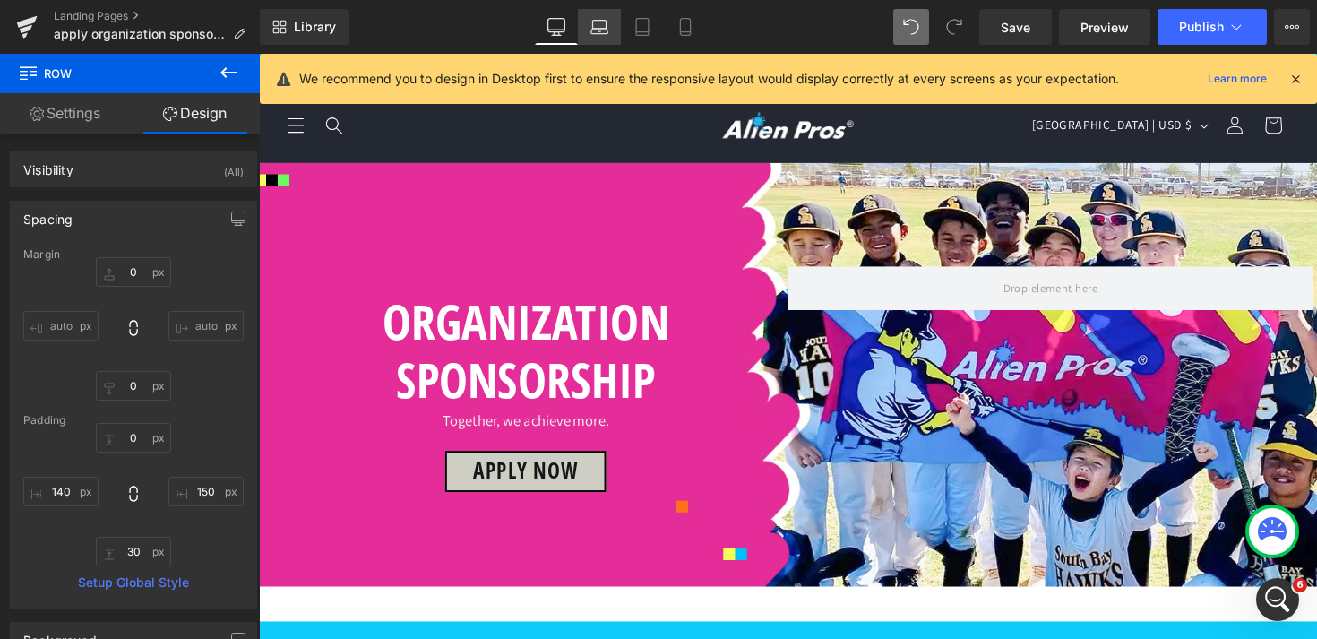
type input "10"
type input "70"
type input "10"
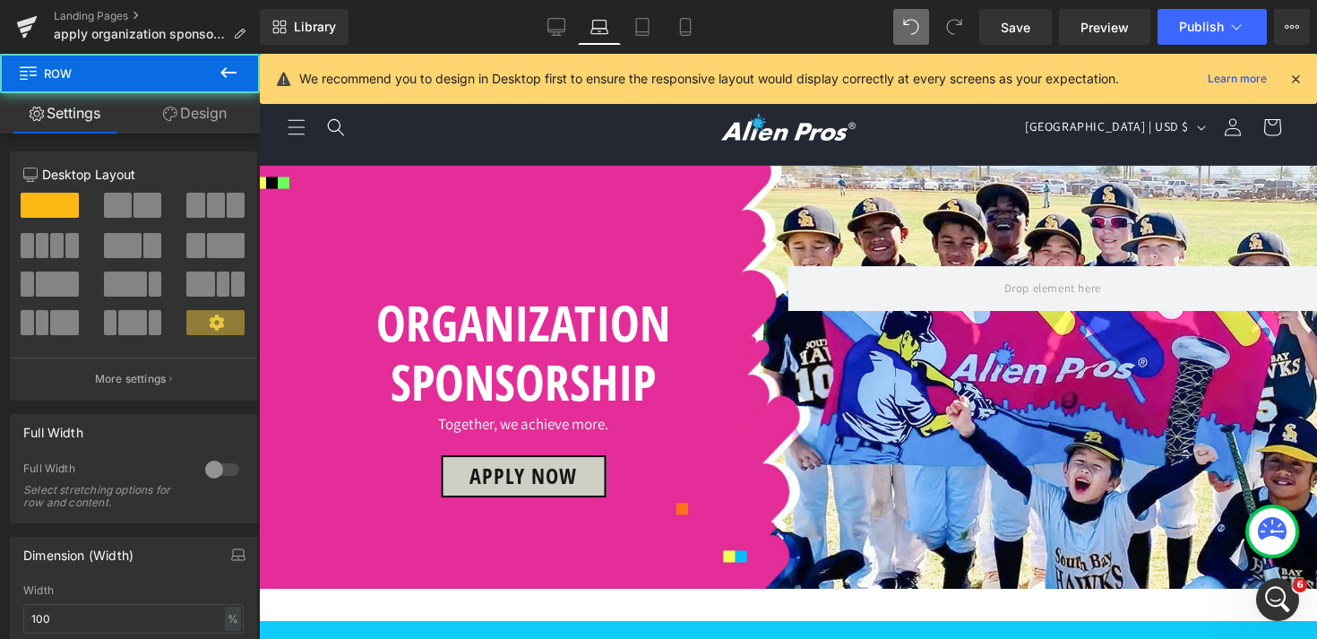
click at [213, 114] on link "Design" at bounding box center [195, 113] width 130 height 40
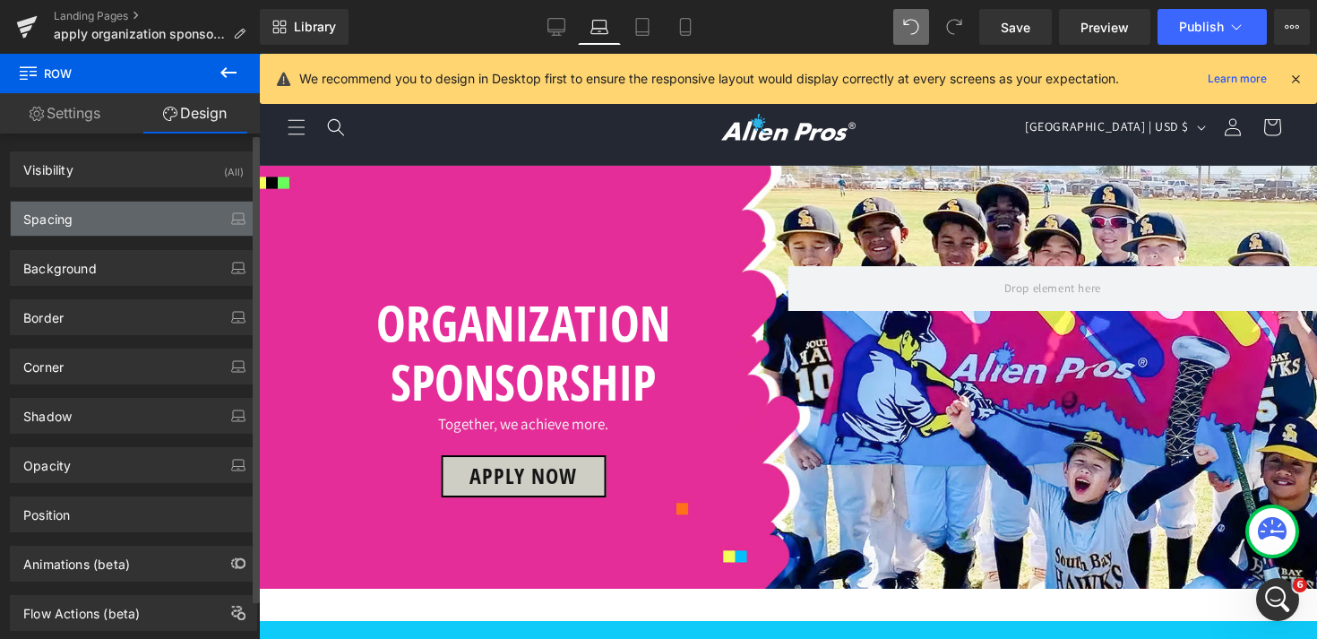
click at [135, 217] on div "Spacing" at bounding box center [133, 219] width 245 height 34
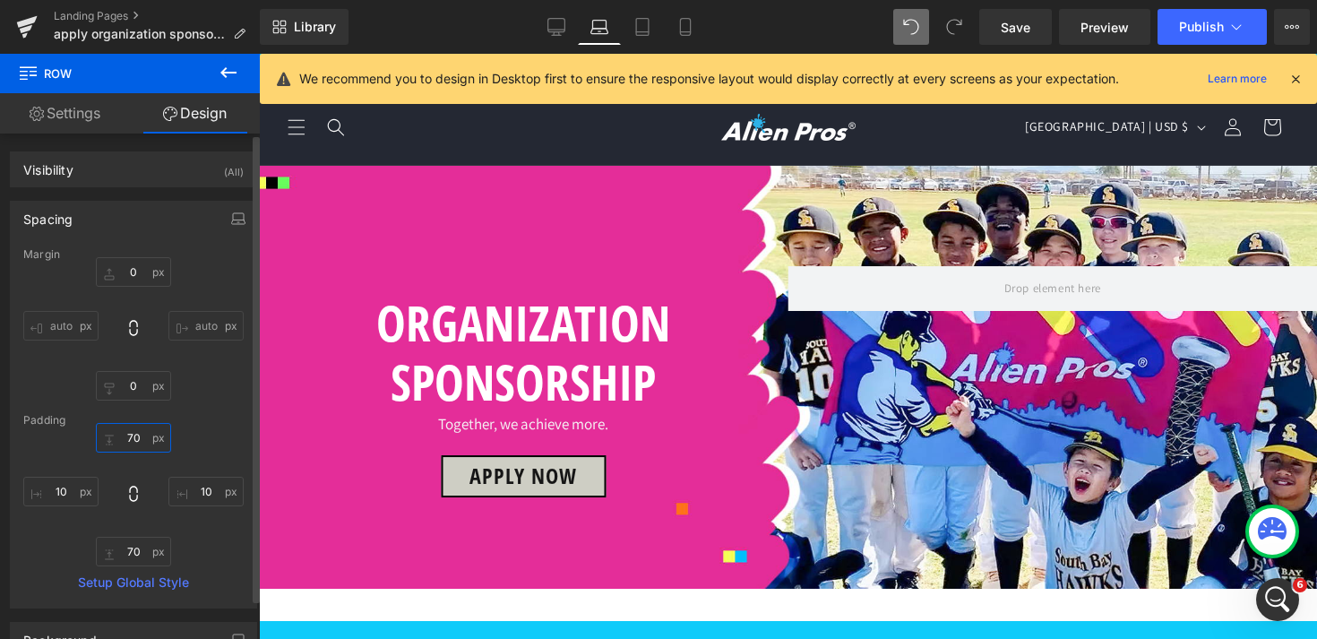
click at [132, 437] on input "70" at bounding box center [133, 438] width 75 height 30
click at [644, 32] on icon at bounding box center [642, 32] width 13 height 0
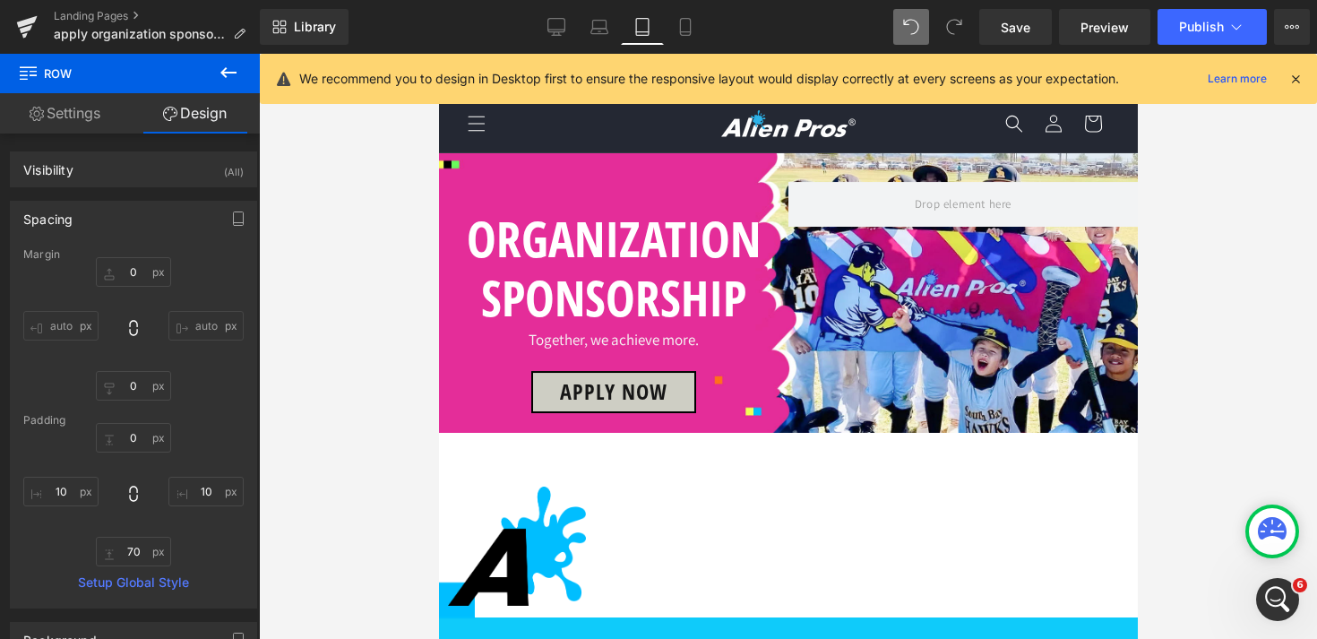
type input "0"
type input "90"
type input "2"
type input "90"
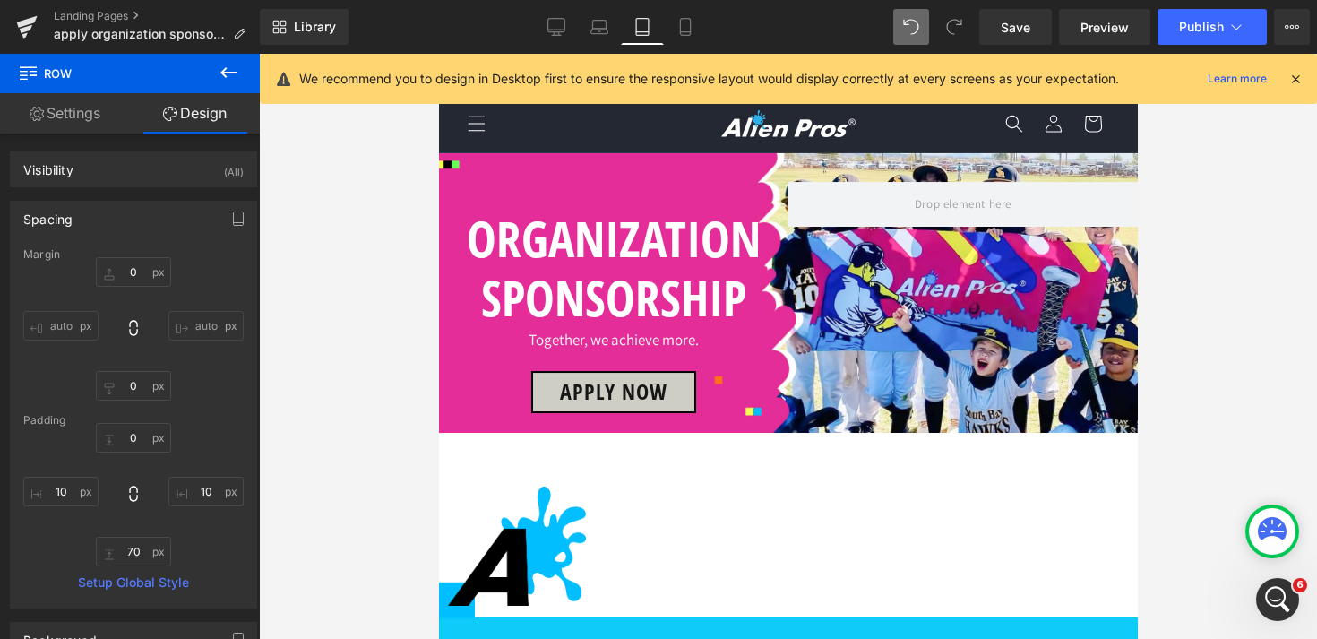
type input "2"
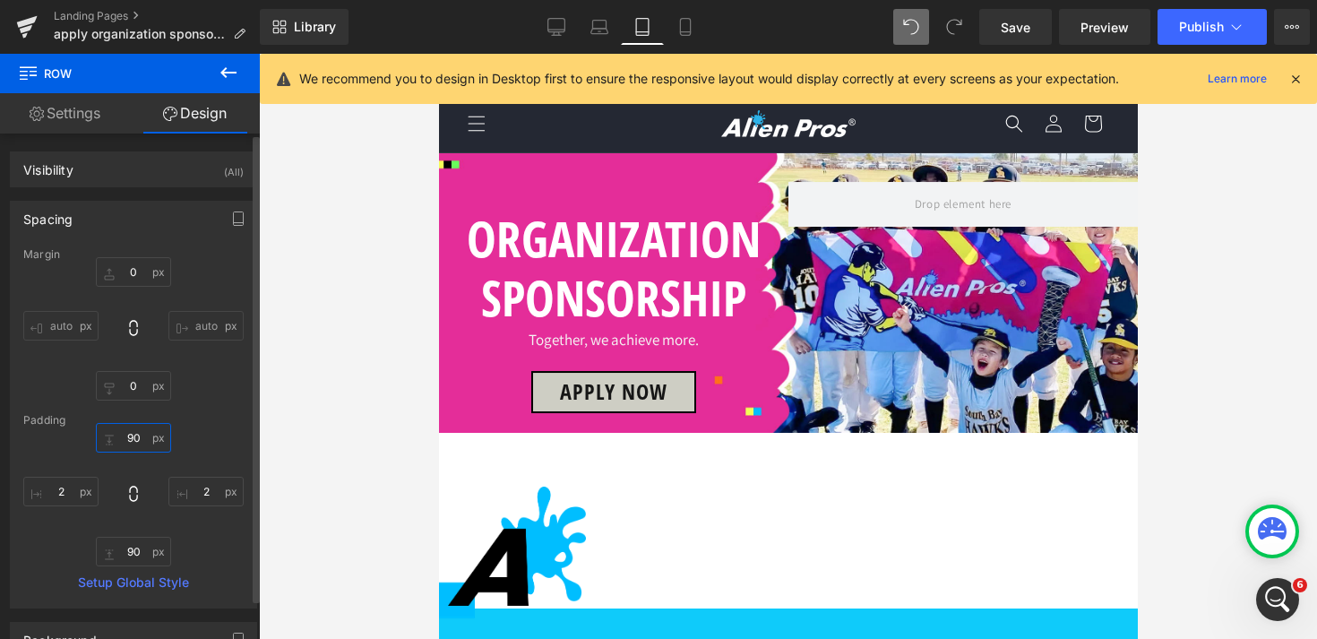
click at [131, 439] on input "90" at bounding box center [133, 438] width 75 height 30
type input "0"
click at [595, 34] on icon at bounding box center [599, 27] width 18 height 18
type input "0"
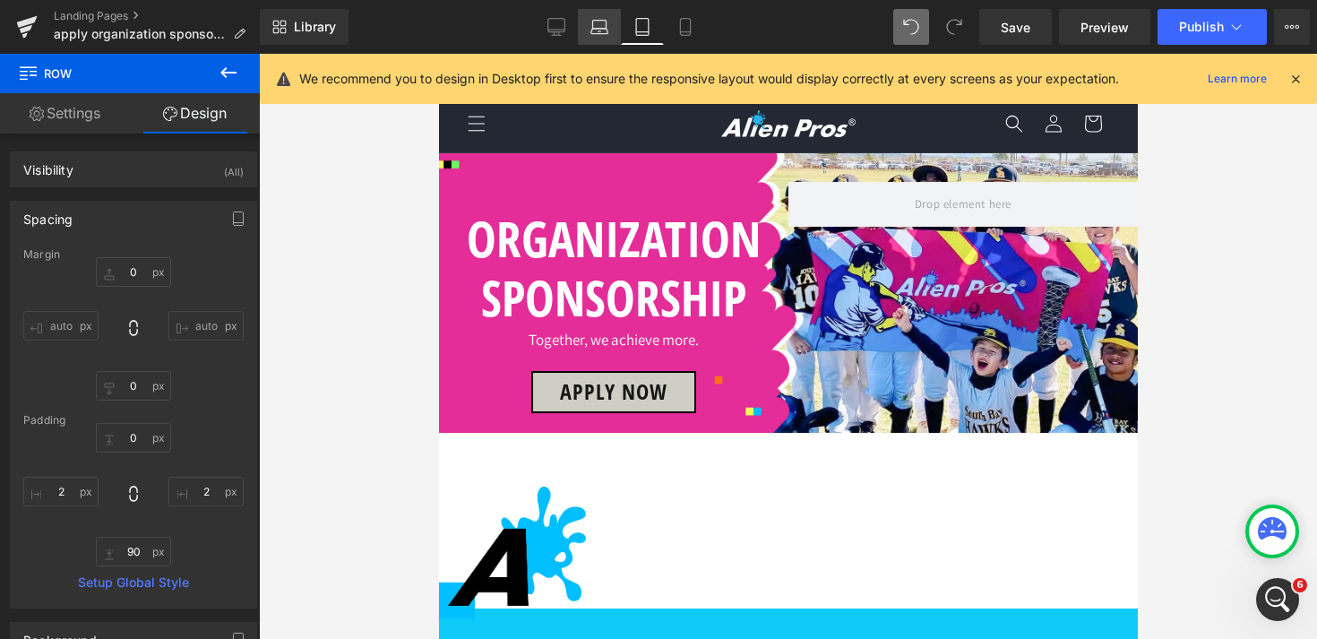
type input "30"
type input "10"
type input "70"
type input "10"
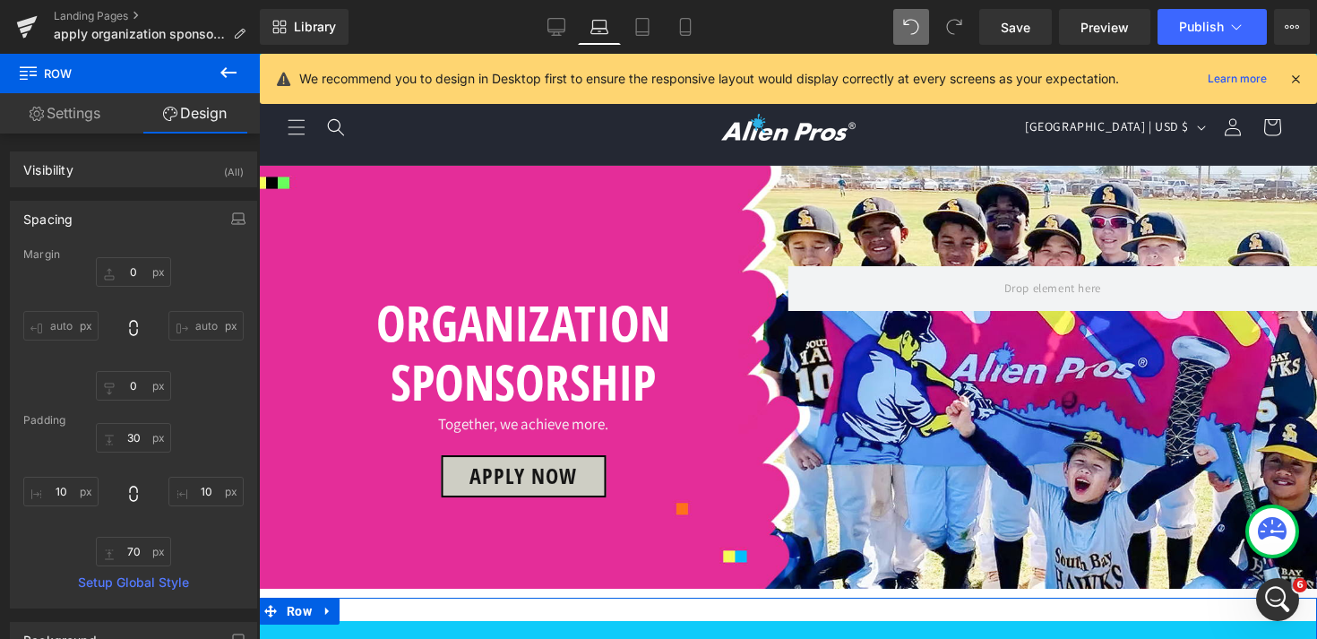
scroll to position [830, 0]
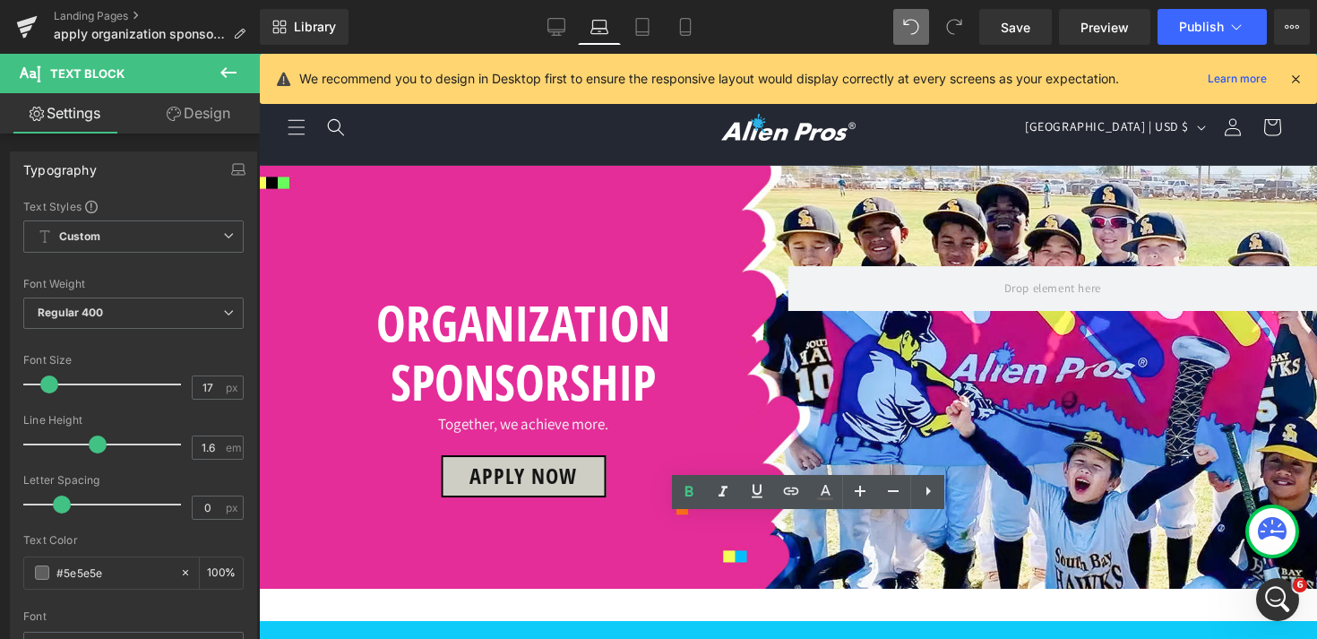
drag, startPoint x: 683, startPoint y: 534, endPoint x: 357, endPoint y: 534, distance: 326.1
copy b "What do I get if my organization was sponsored?"
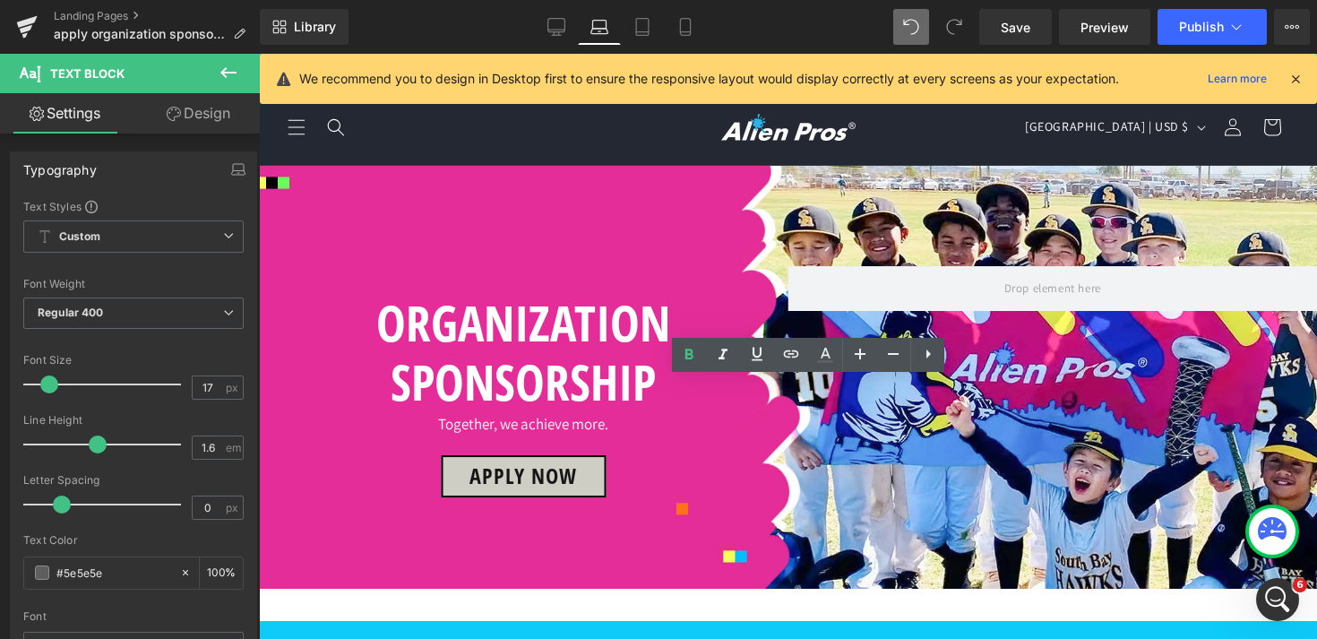
drag, startPoint x: 731, startPoint y: 396, endPoint x: 356, endPoint y: 394, distance: 375.3
copy b "What do I need to do if my organization was sponsored?"
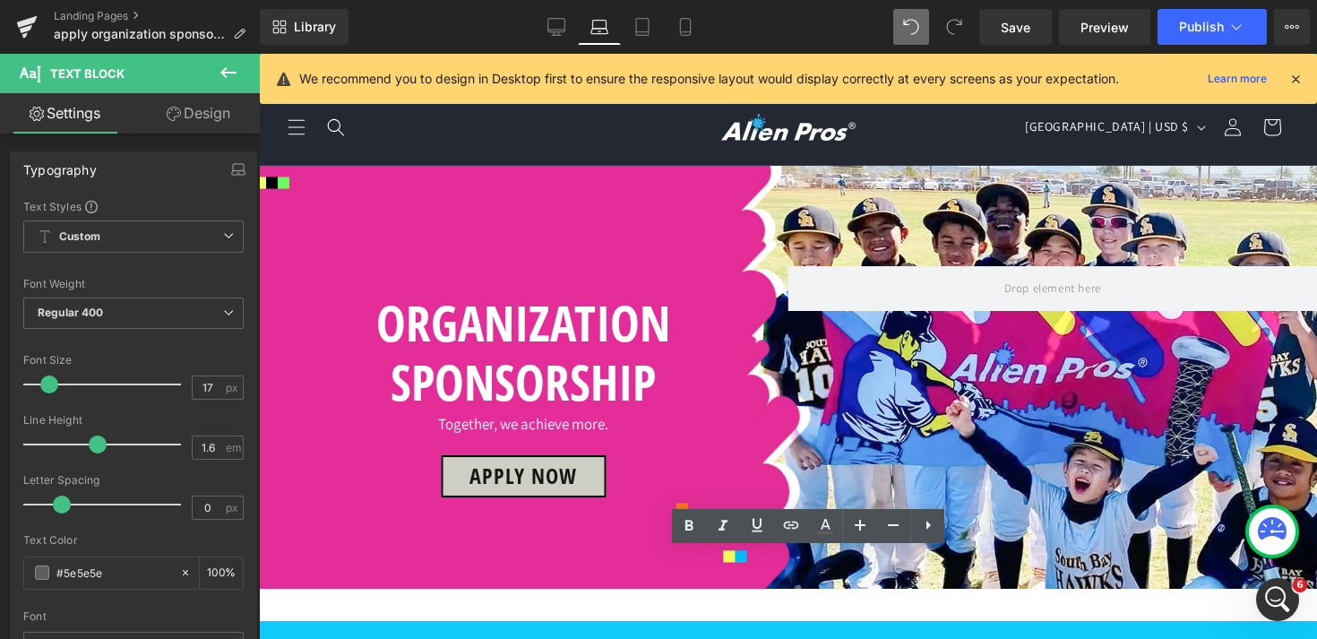
drag, startPoint x: 508, startPoint y: 564, endPoint x: 347, endPoint y: 567, distance: 161.3
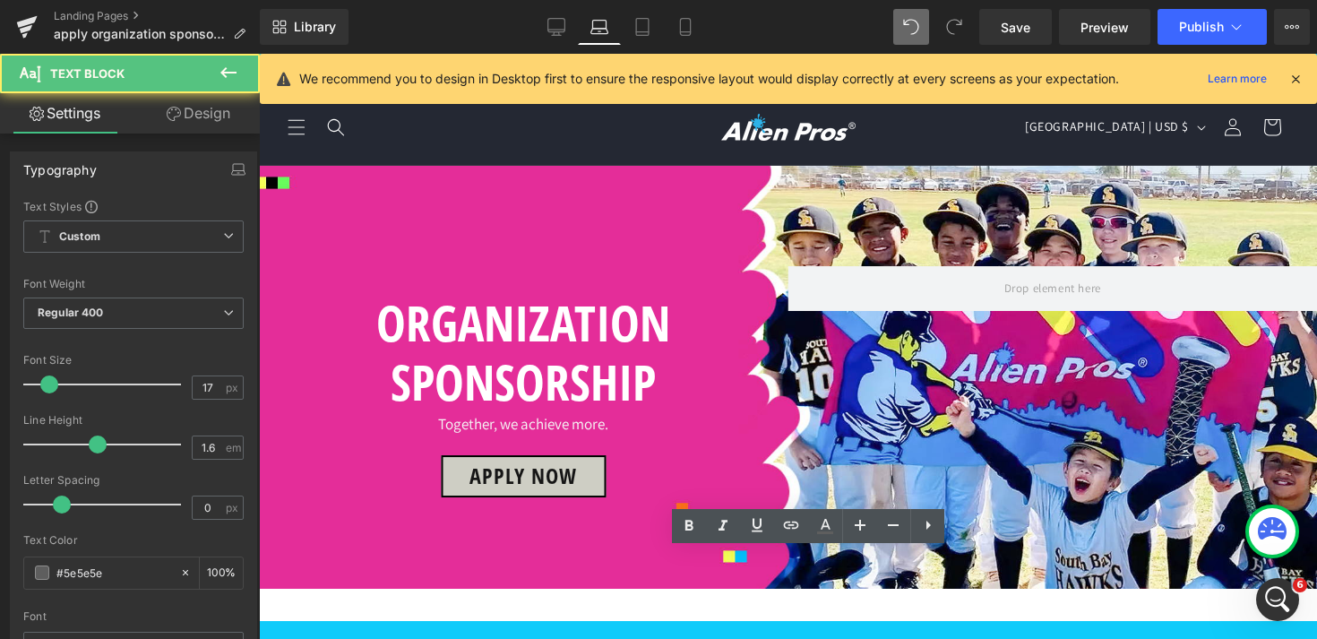
drag, startPoint x: 352, startPoint y: 565, endPoint x: 498, endPoint y: 565, distance: 146.0
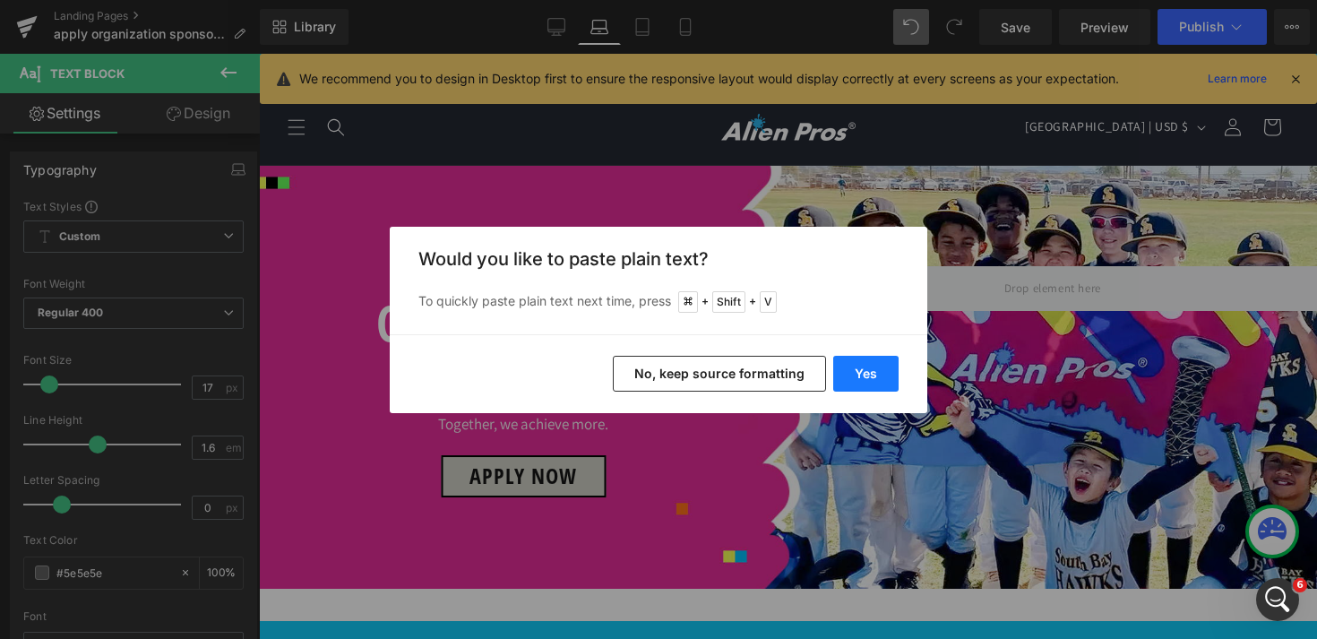
click at [870, 379] on button "Yes" at bounding box center [865, 374] width 65 height 36
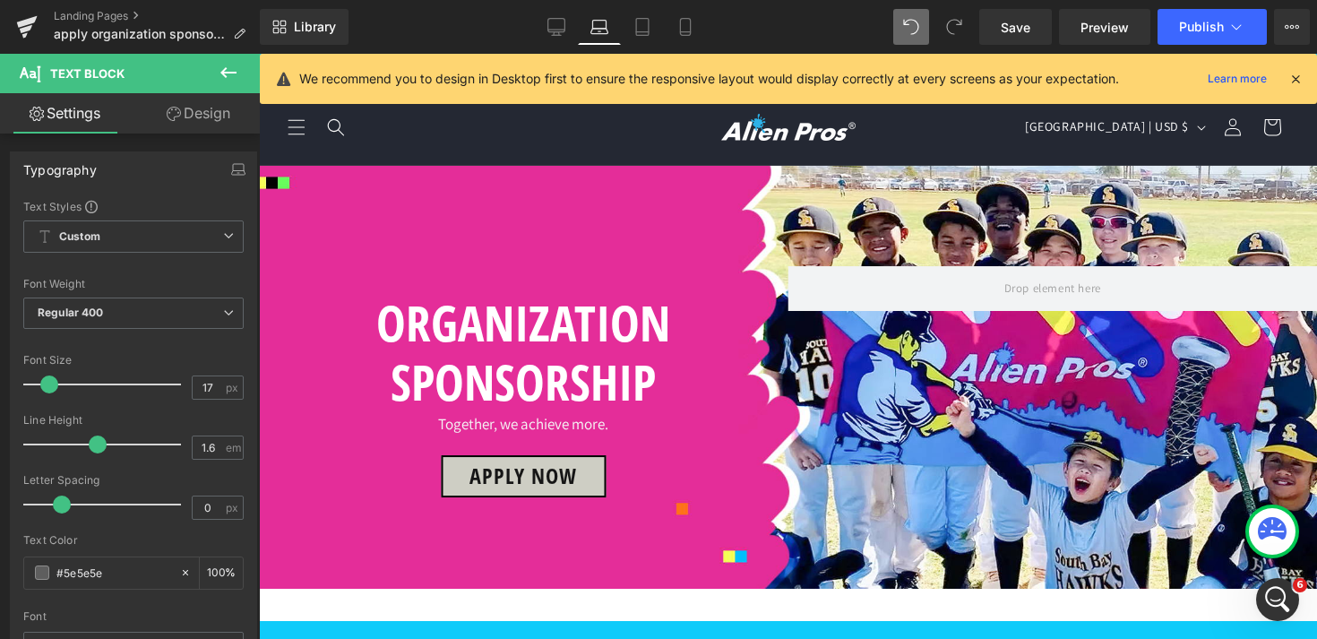
click at [200, 114] on link "Design" at bounding box center [198, 113] width 130 height 40
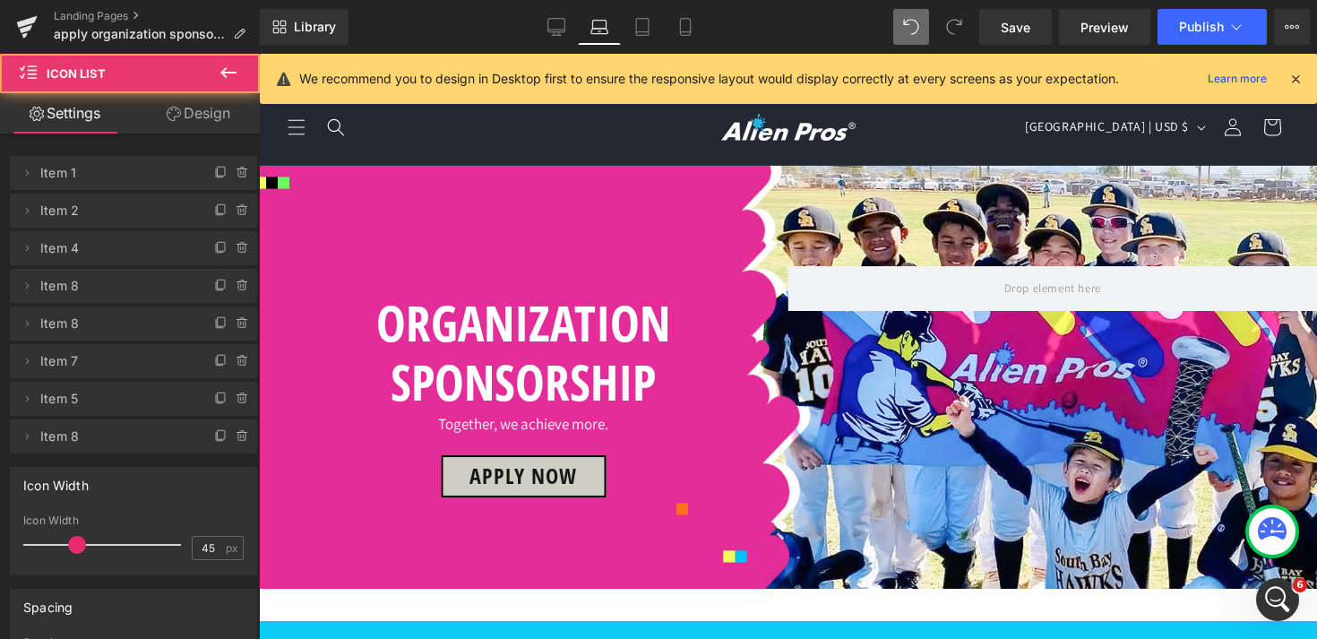
click at [211, 121] on link "Design" at bounding box center [198, 113] width 130 height 40
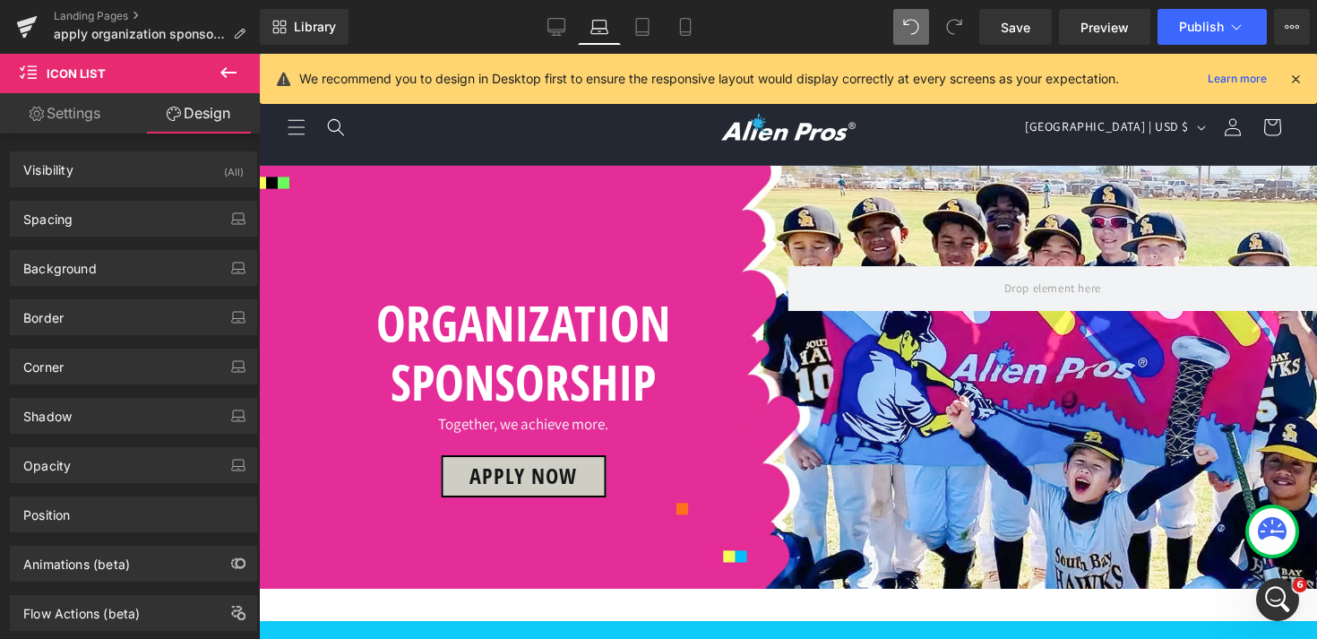
click at [100, 125] on link "Settings" at bounding box center [65, 113] width 130 height 40
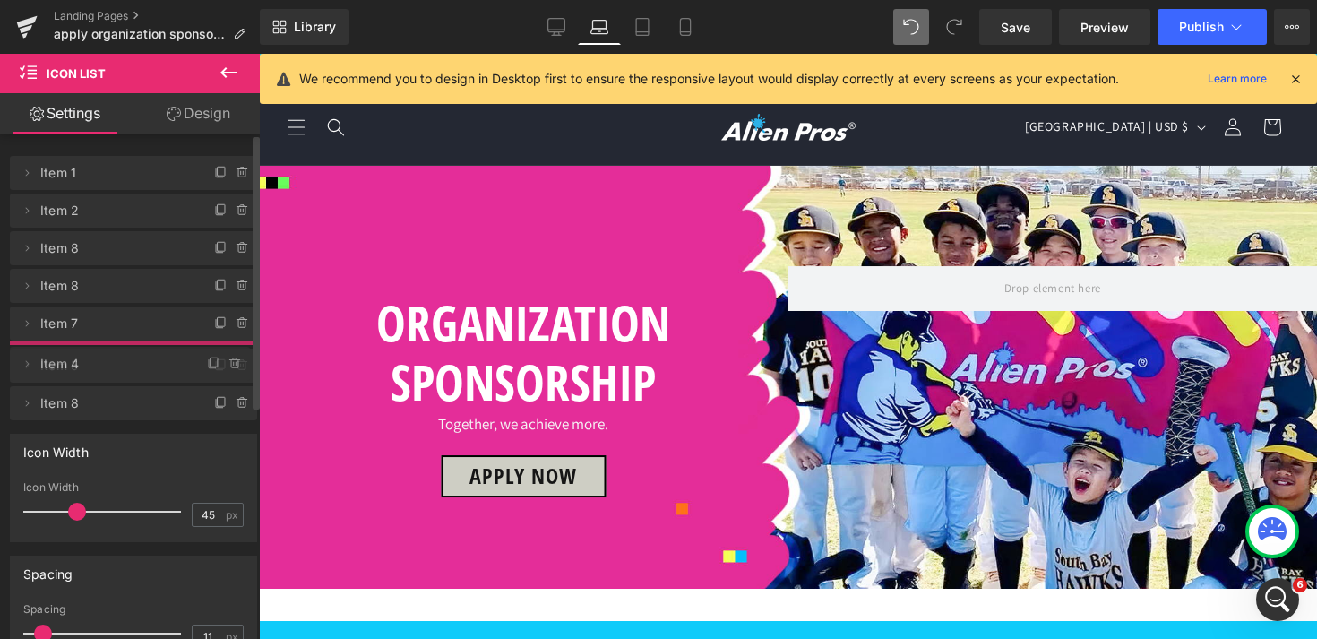
drag, startPoint x: 73, startPoint y: 254, endPoint x: 79, endPoint y: 369, distance: 115.7
drag, startPoint x: 96, startPoint y: 398, endPoint x: 107, endPoint y: 239, distance: 158.9
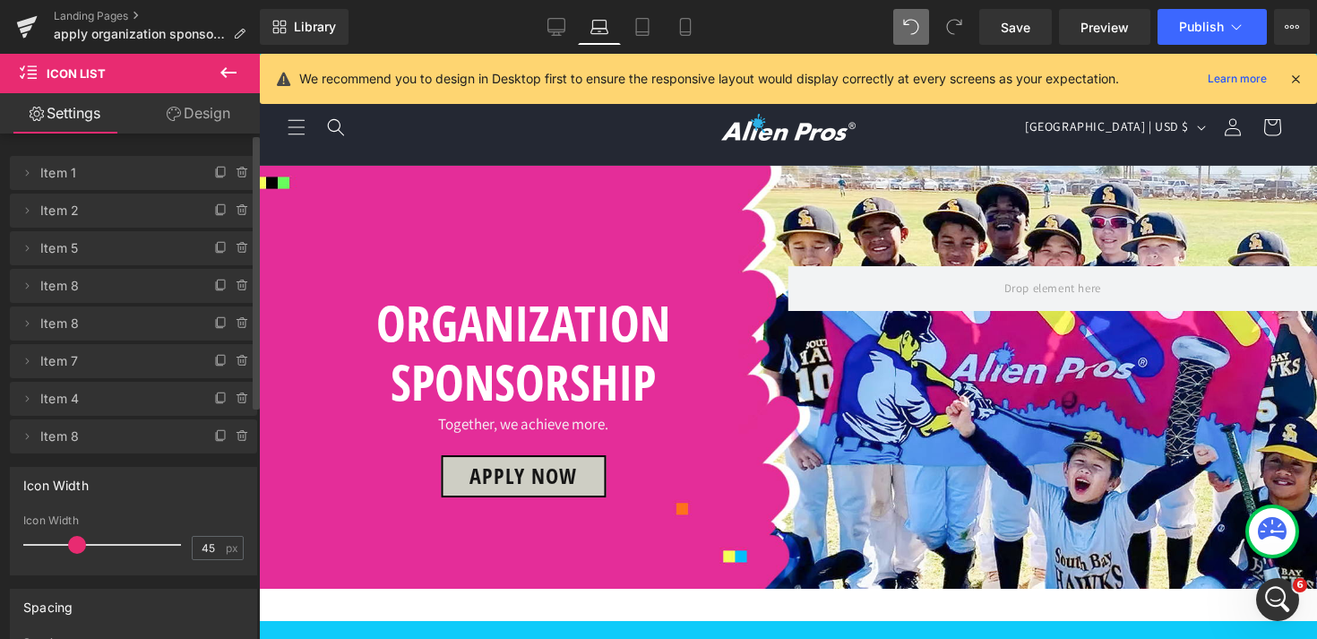
scroll to position [0, 0]
click at [1018, 21] on span "Save" at bounding box center [1016, 27] width 30 height 19
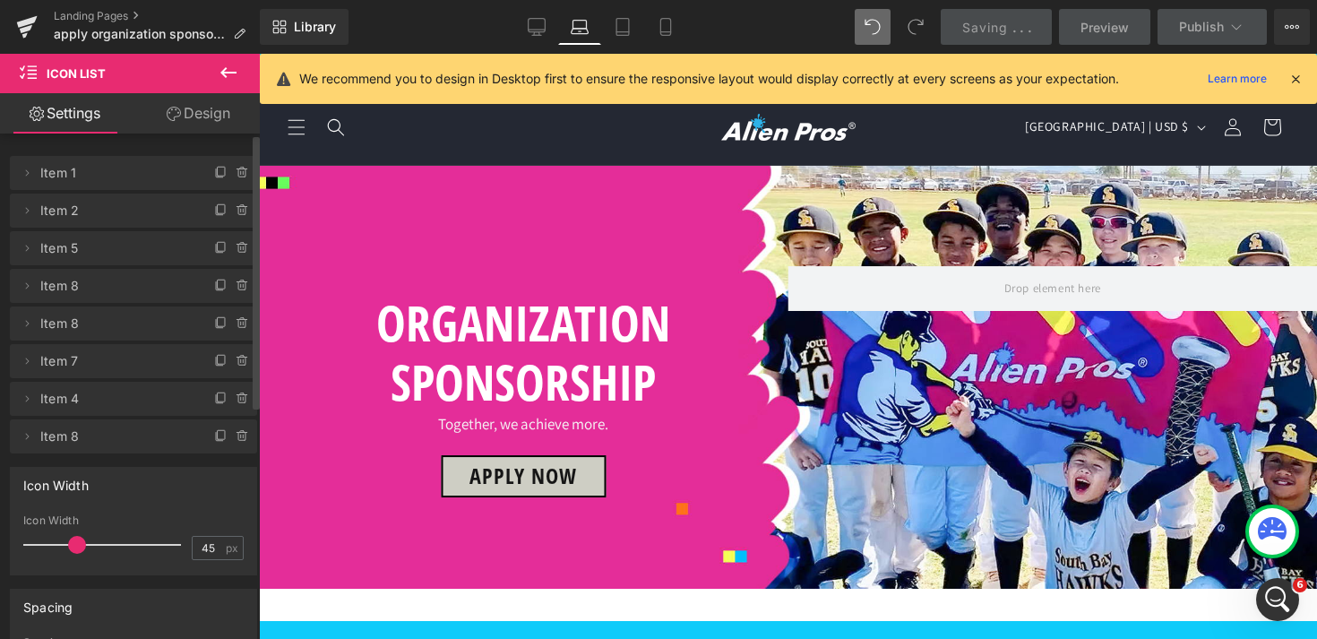
scroll to position [1337, 0]
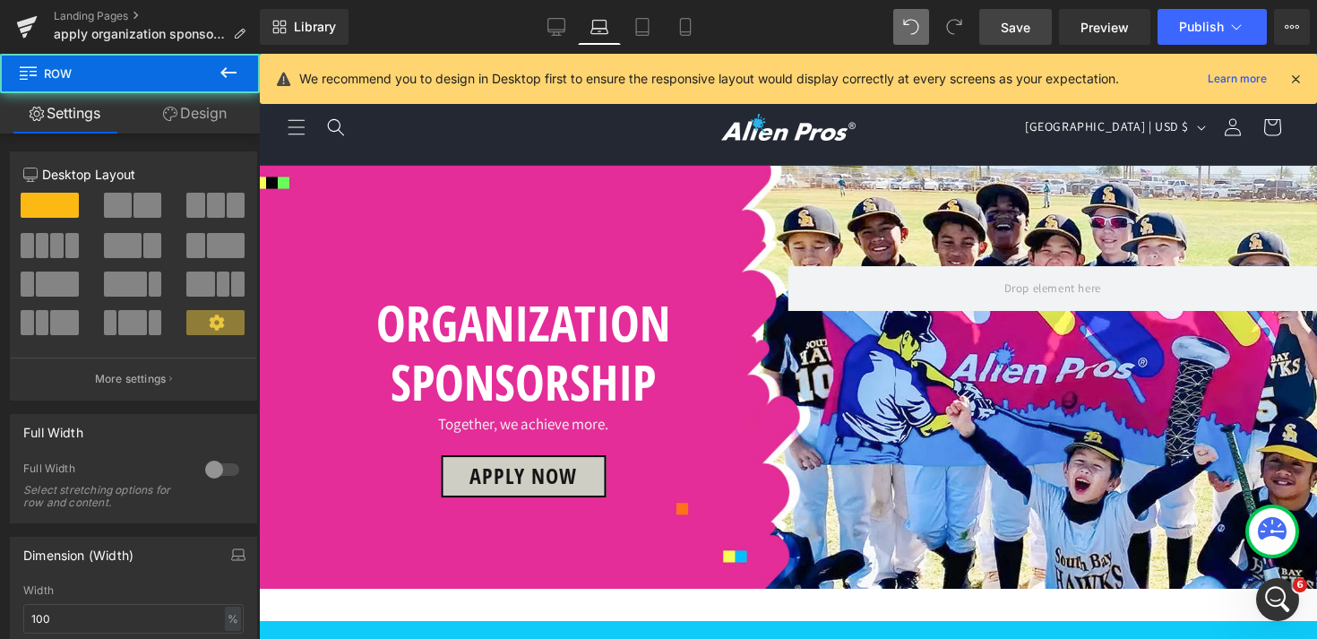
drag, startPoint x: 200, startPoint y: 116, endPoint x: 188, endPoint y: 131, distance: 18.5
click at [200, 116] on link "Design" at bounding box center [195, 113] width 130 height 40
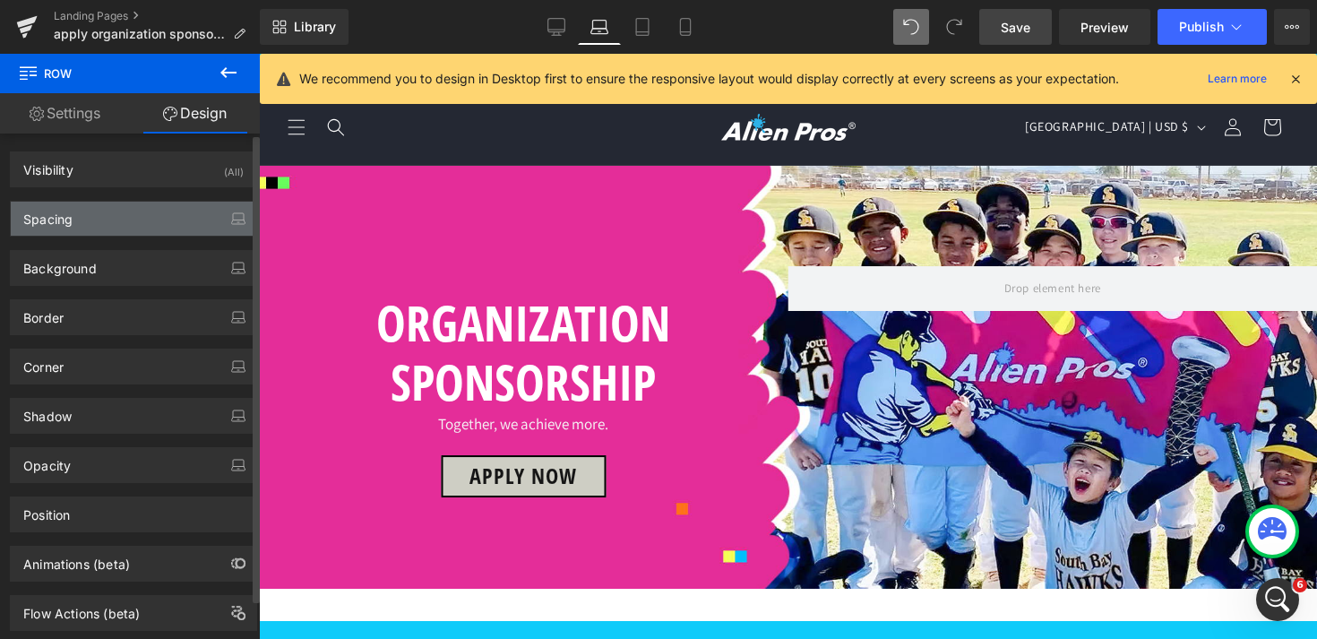
click at [69, 225] on div "Spacing" at bounding box center [47, 214] width 49 height 25
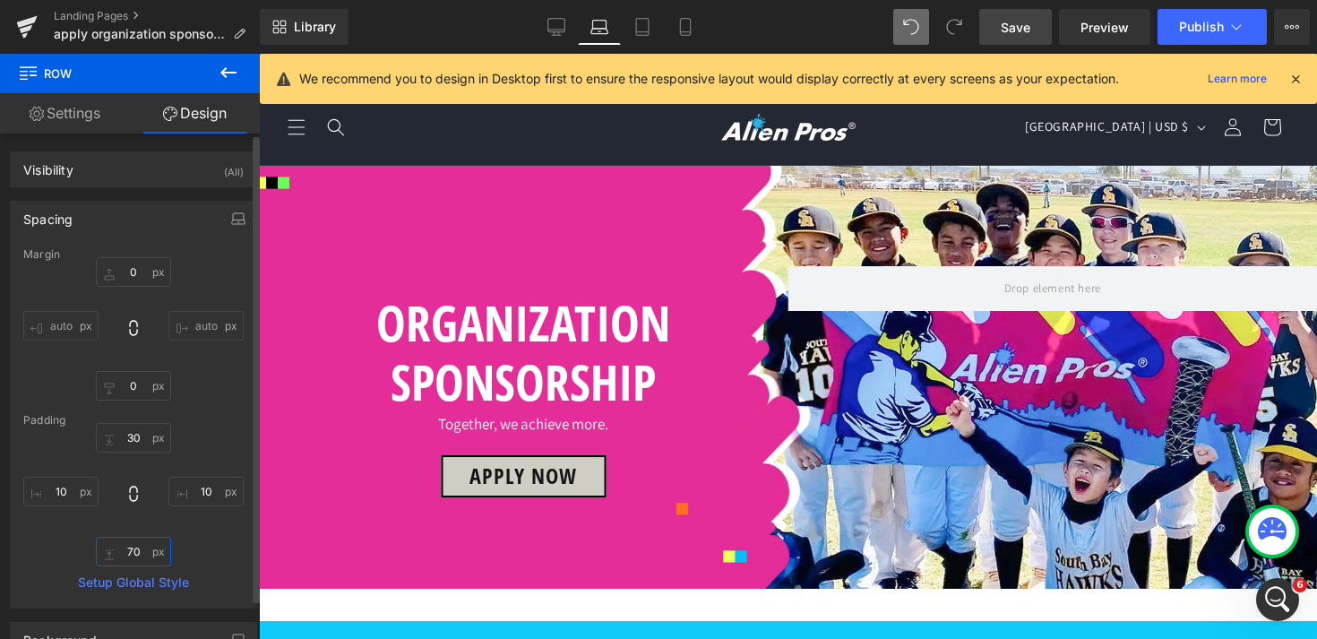
click at [126, 548] on input "70" at bounding box center [133, 552] width 75 height 30
type input "0"
click at [640, 13] on link "Tablet" at bounding box center [642, 27] width 43 height 36
type input "0"
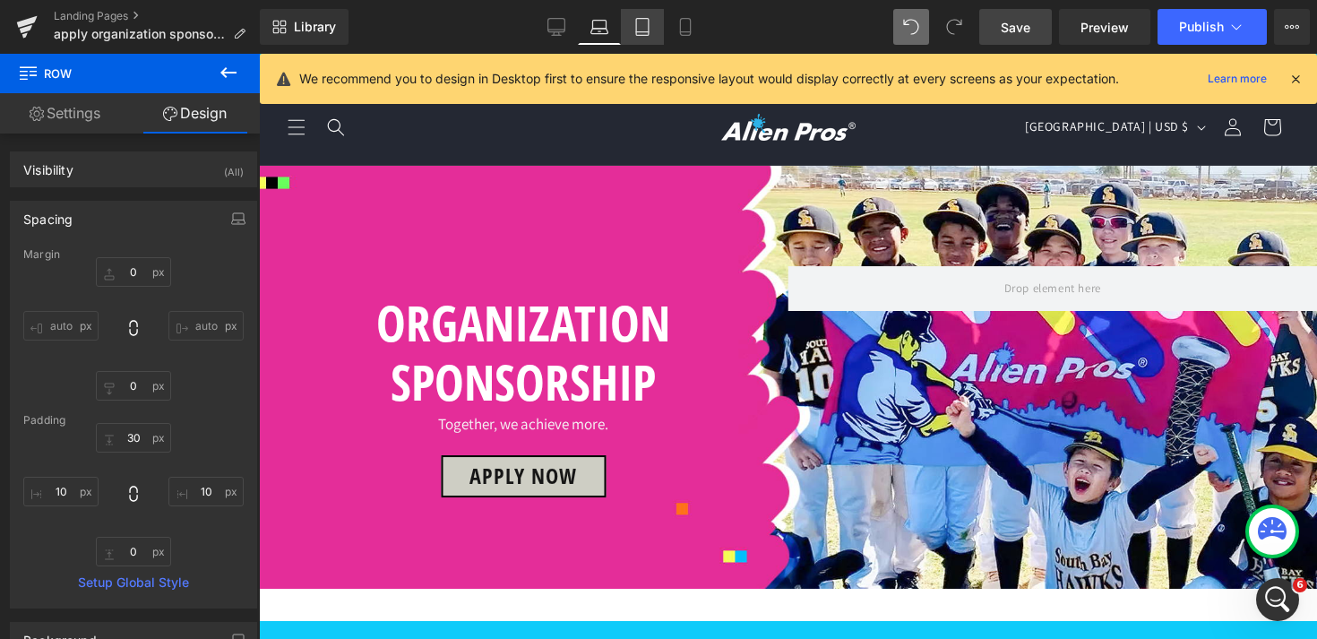
type input "0"
type input "2"
type input "90"
type input "2"
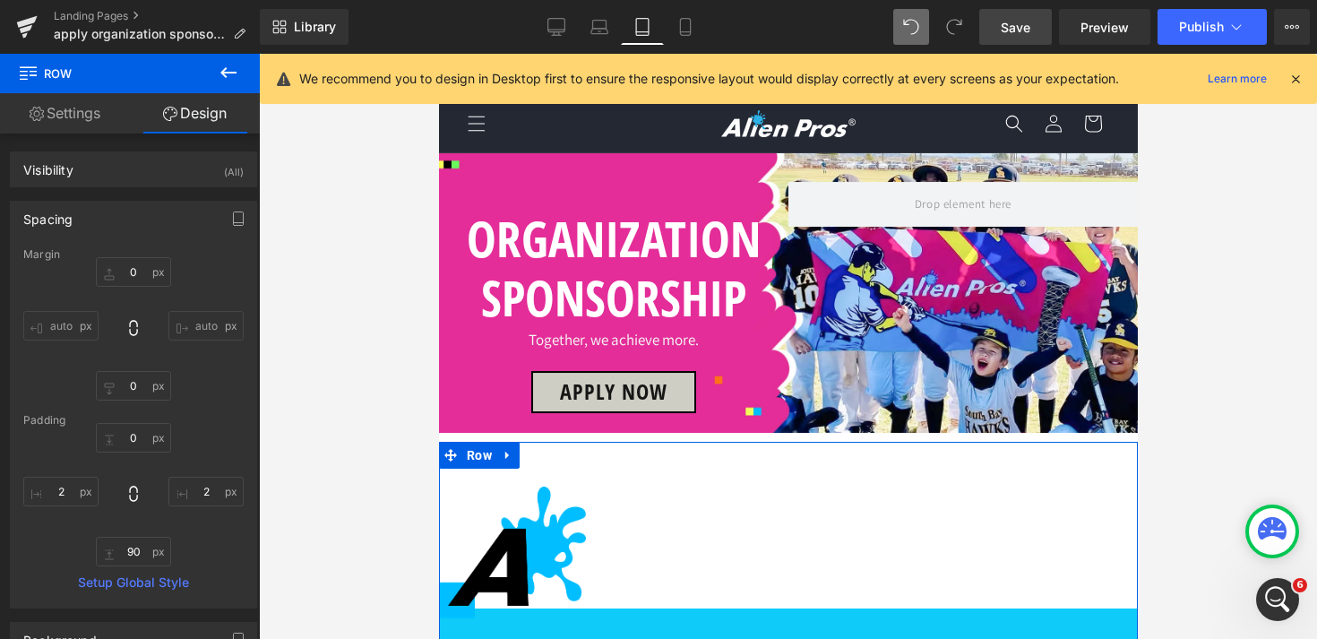
scroll to position [1133, 0]
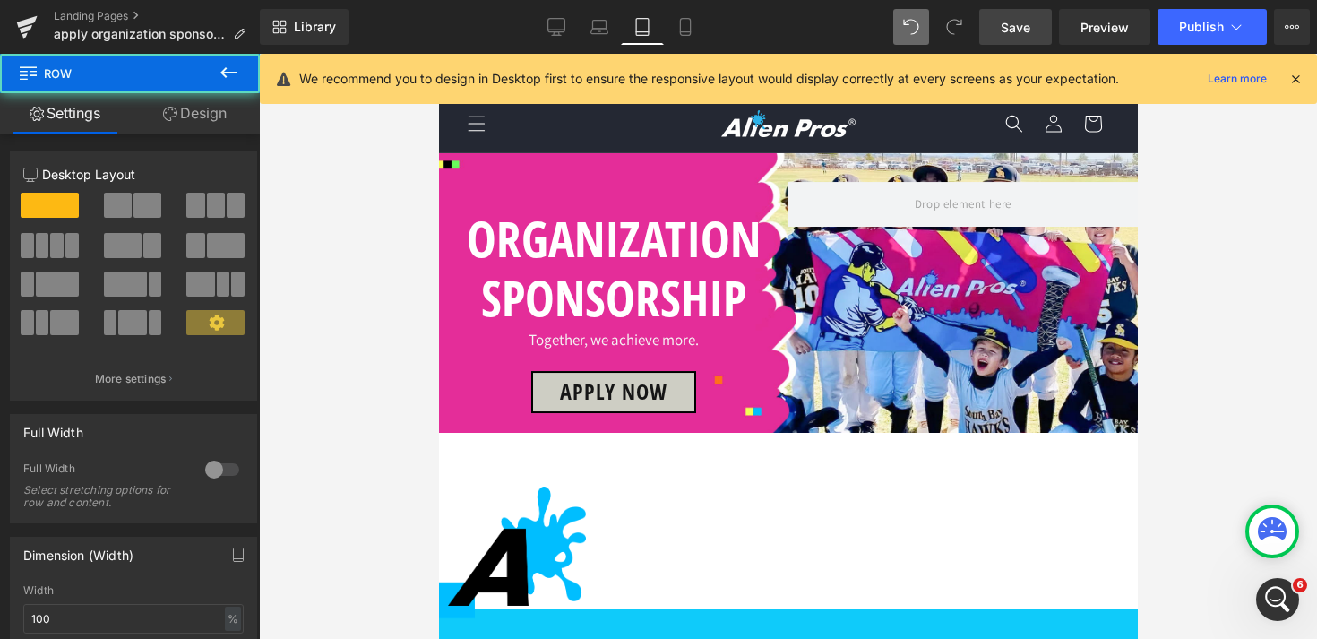
click at [207, 112] on link "Design" at bounding box center [195, 113] width 130 height 40
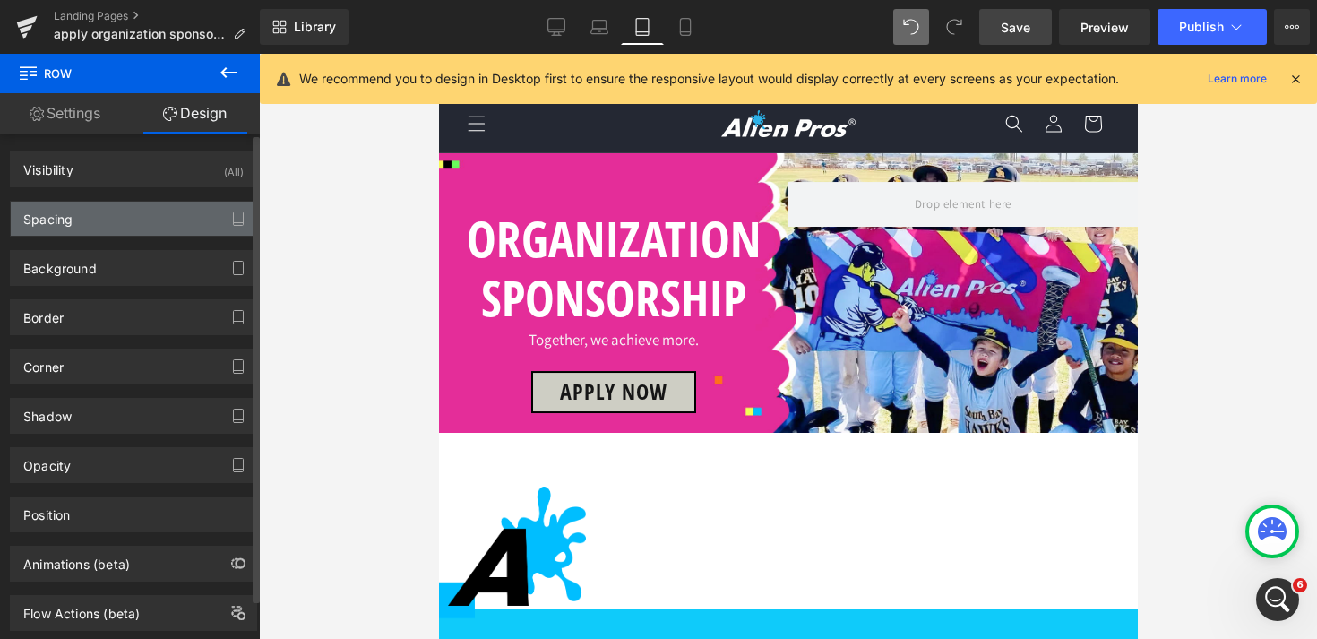
click at [95, 219] on div "Spacing" at bounding box center [133, 219] width 245 height 34
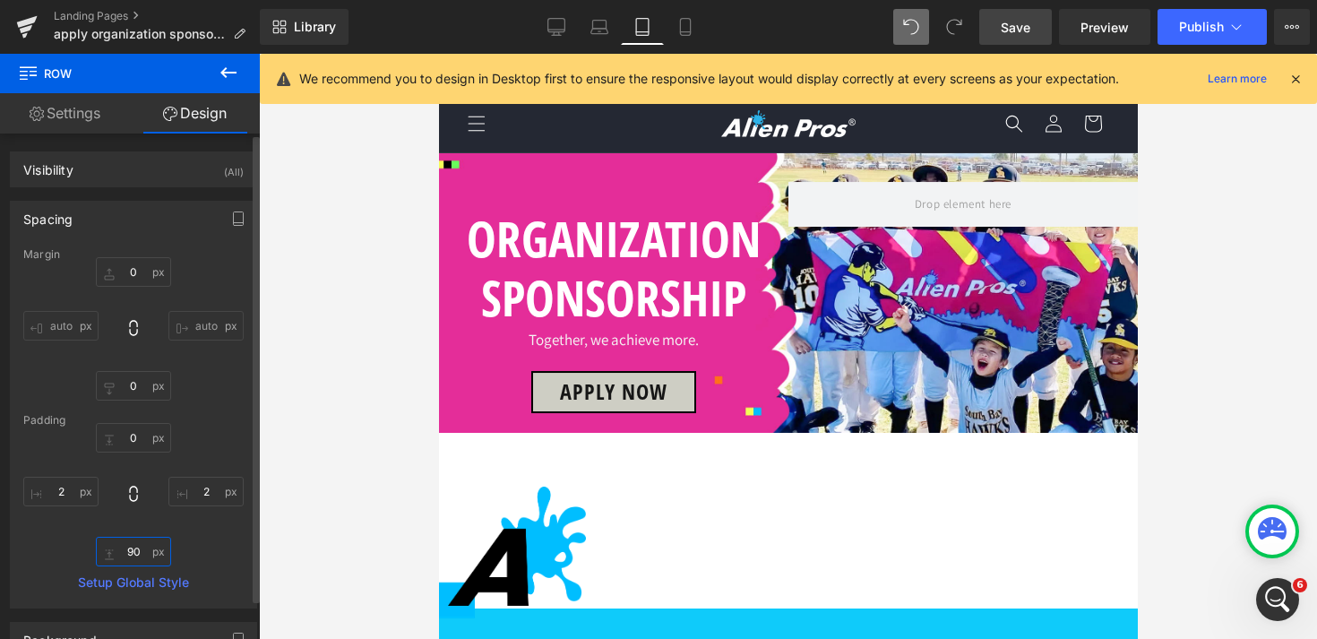
click at [130, 551] on input "90" at bounding box center [133, 552] width 75 height 30
type input "0"
click at [598, 42] on link "Laptop" at bounding box center [599, 27] width 43 height 36
type input "0"
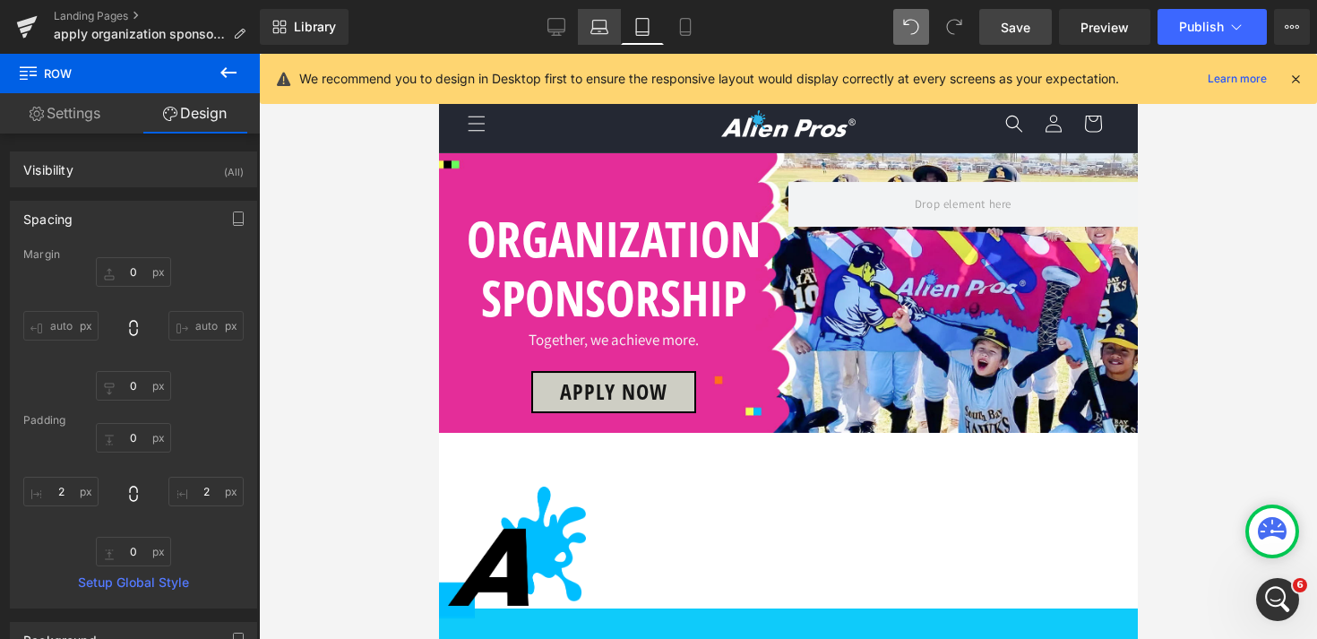
type input "30"
type input "10"
type input "0"
type input "10"
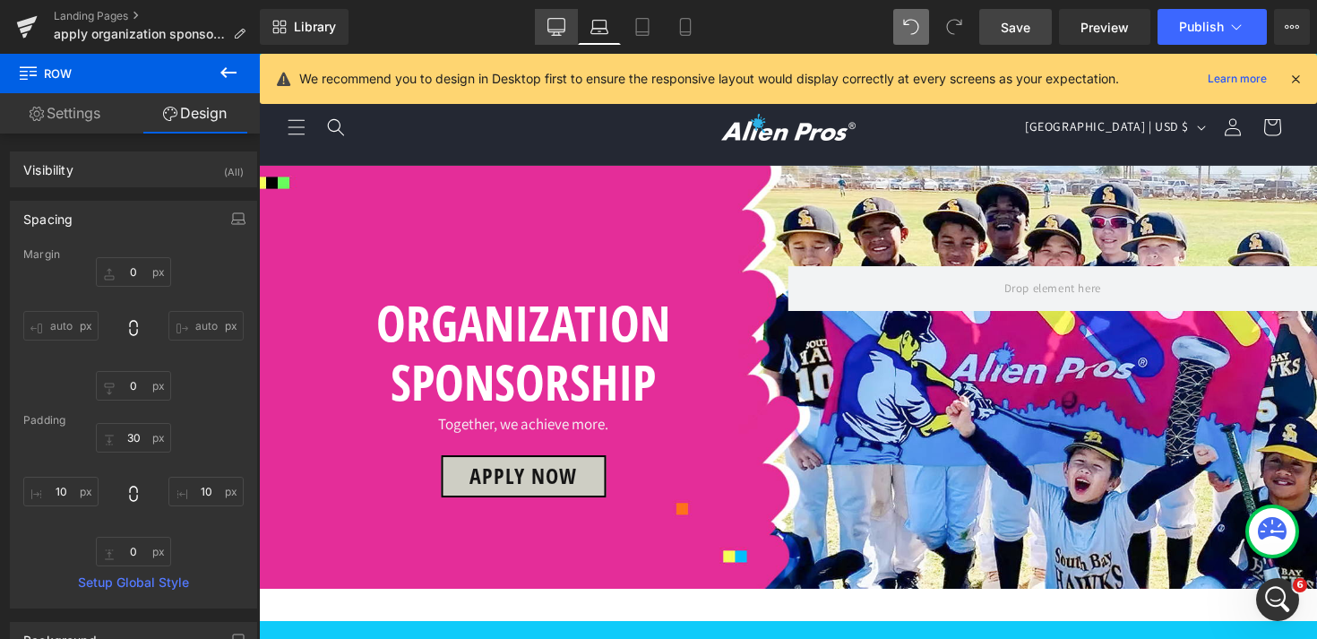
click at [559, 30] on icon at bounding box center [556, 27] width 18 height 18
type input "0"
type input "150"
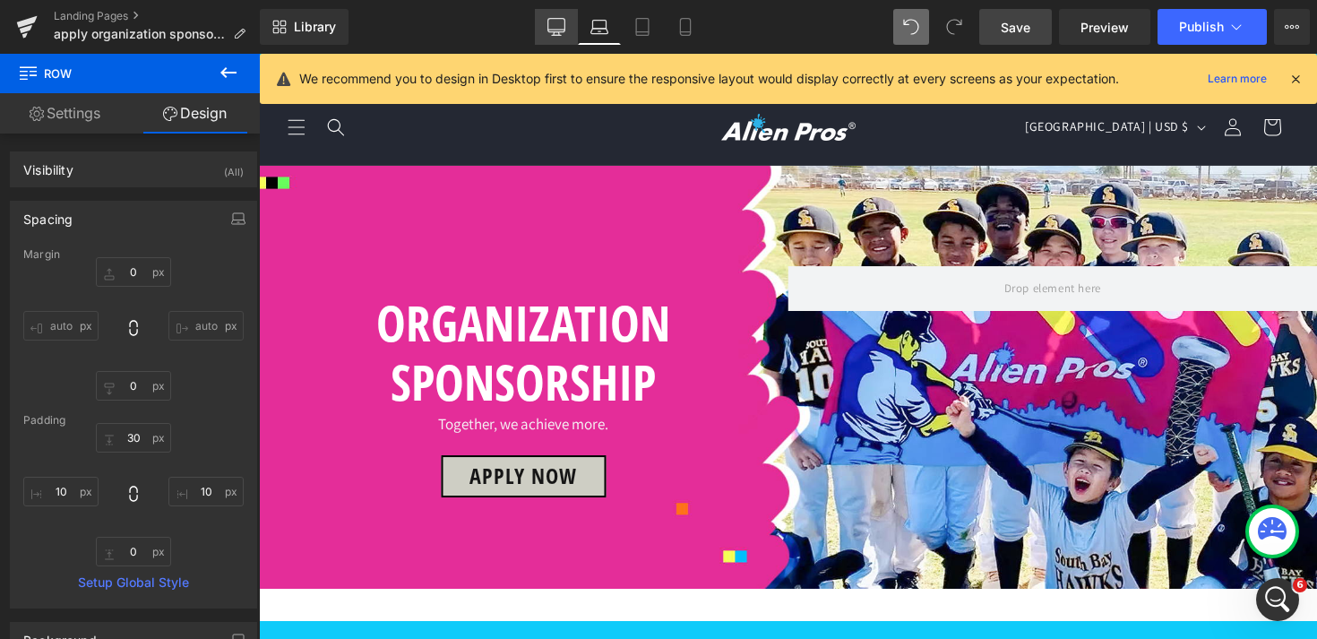
type input "30"
type input "140"
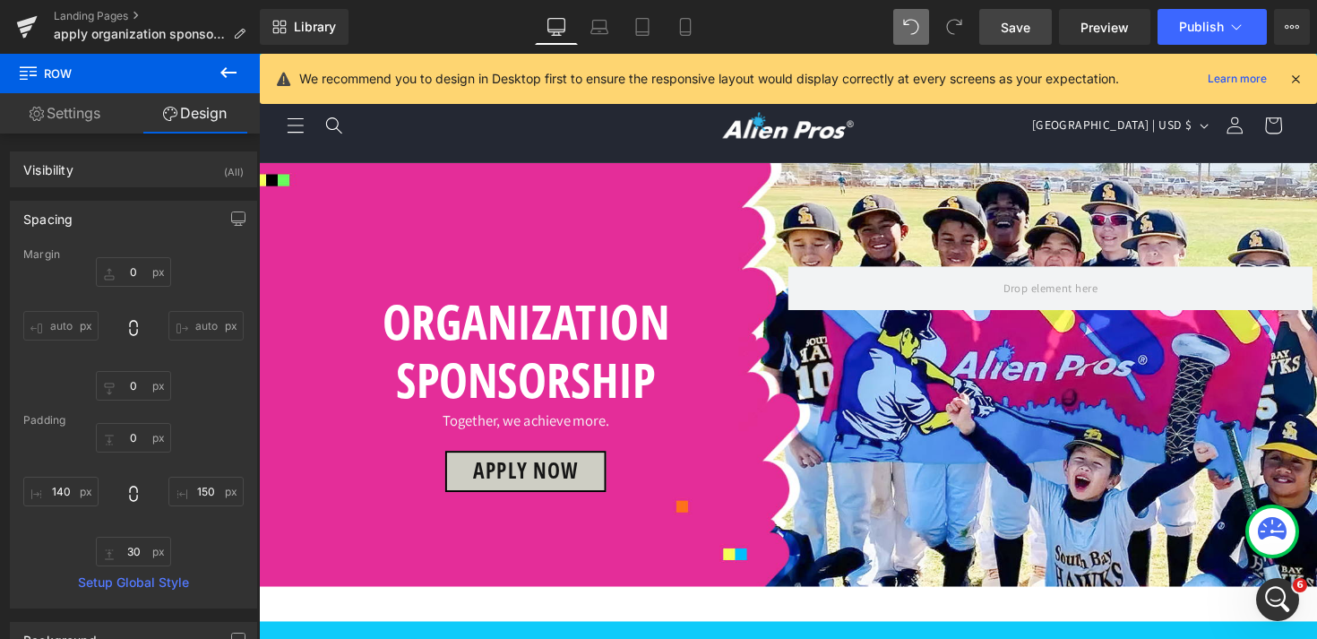
scroll to position [560, 0]
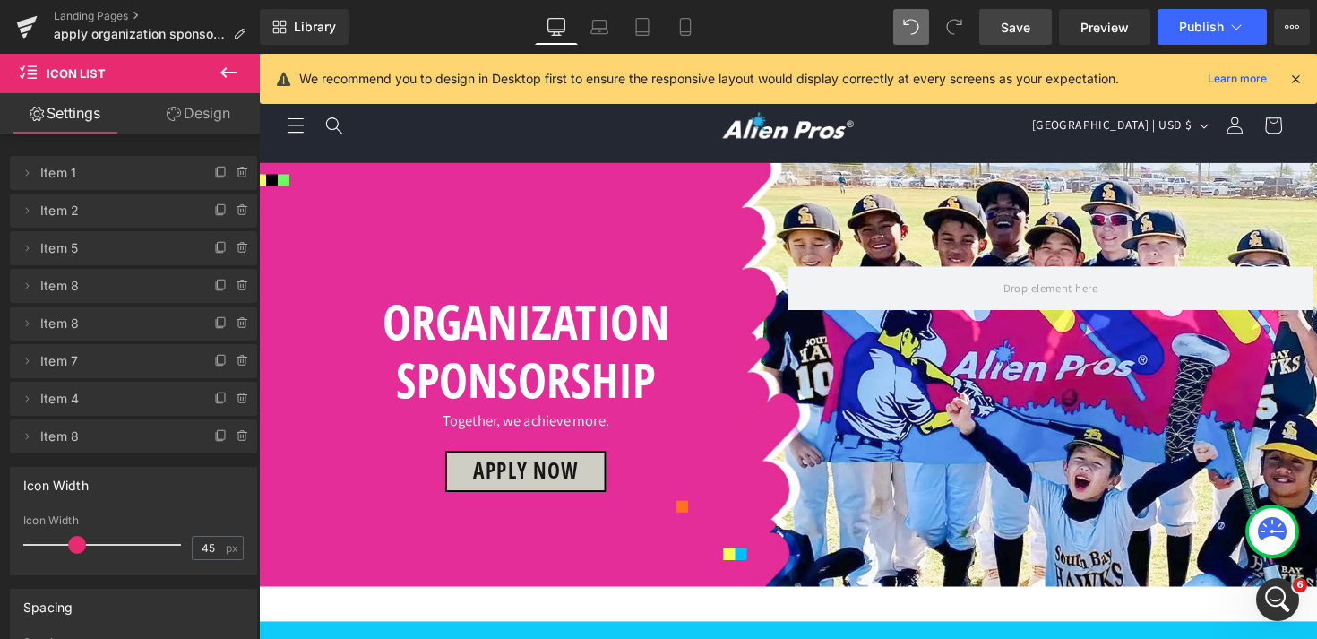
click at [188, 107] on link "Design" at bounding box center [198, 113] width 130 height 40
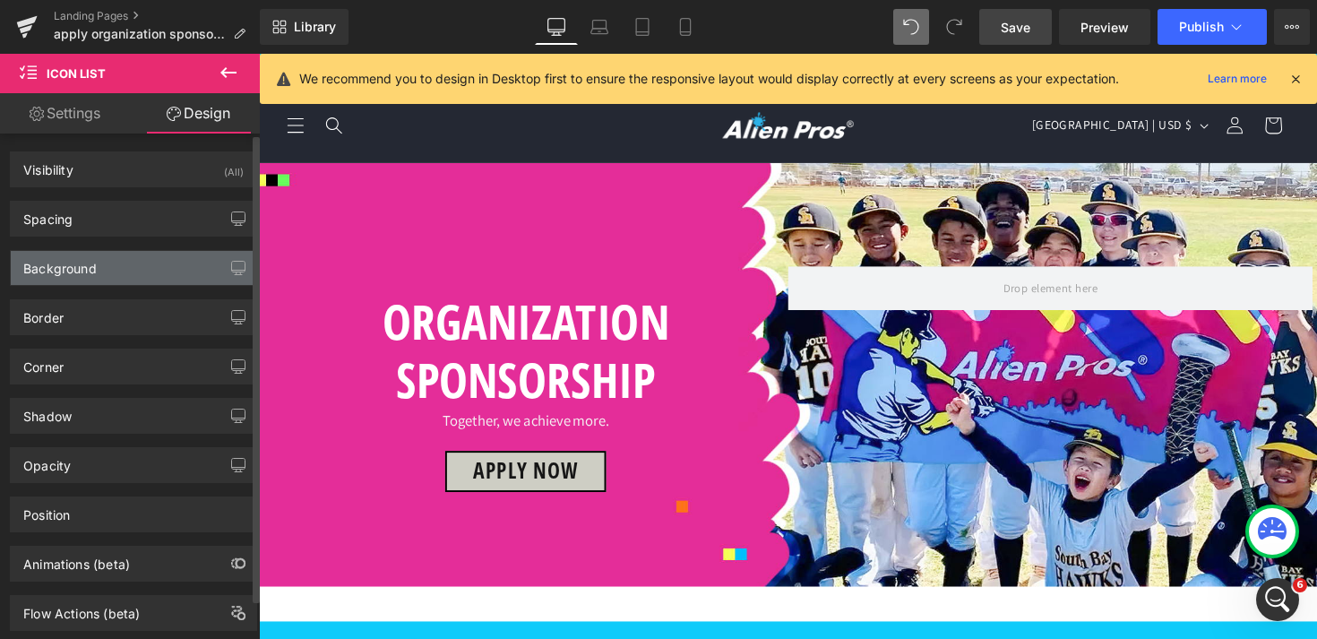
click at [116, 272] on div "Background" at bounding box center [133, 268] width 245 height 34
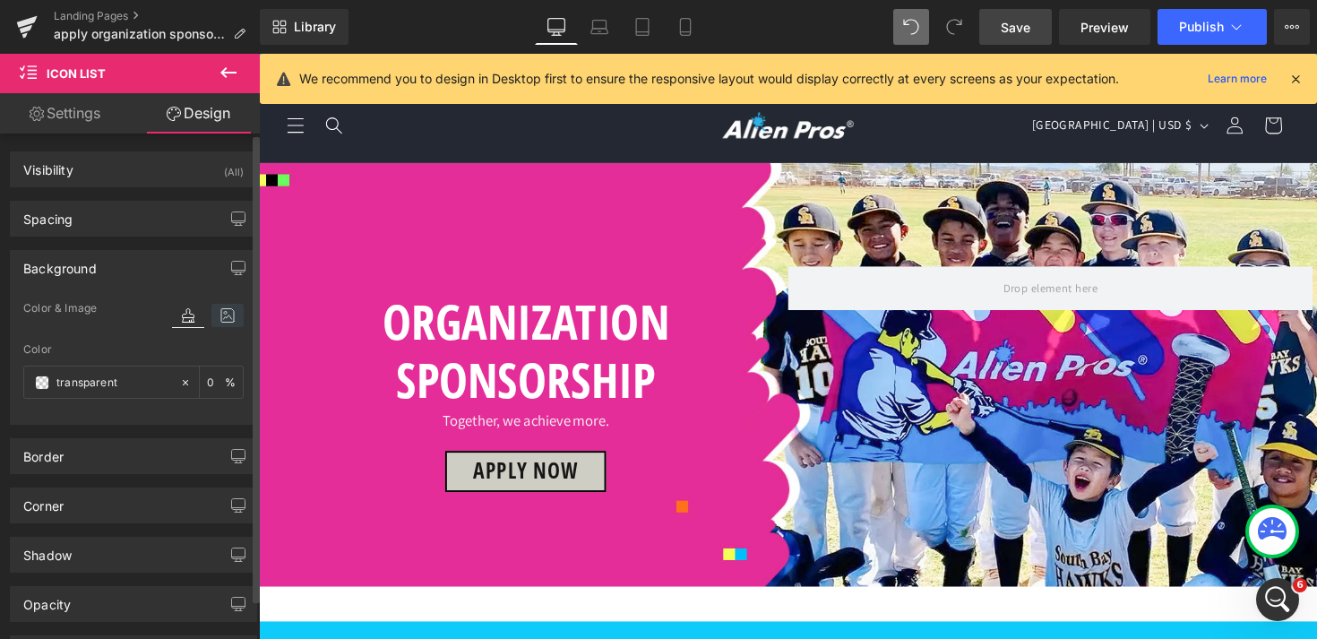
click at [222, 305] on icon at bounding box center [227, 315] width 32 height 23
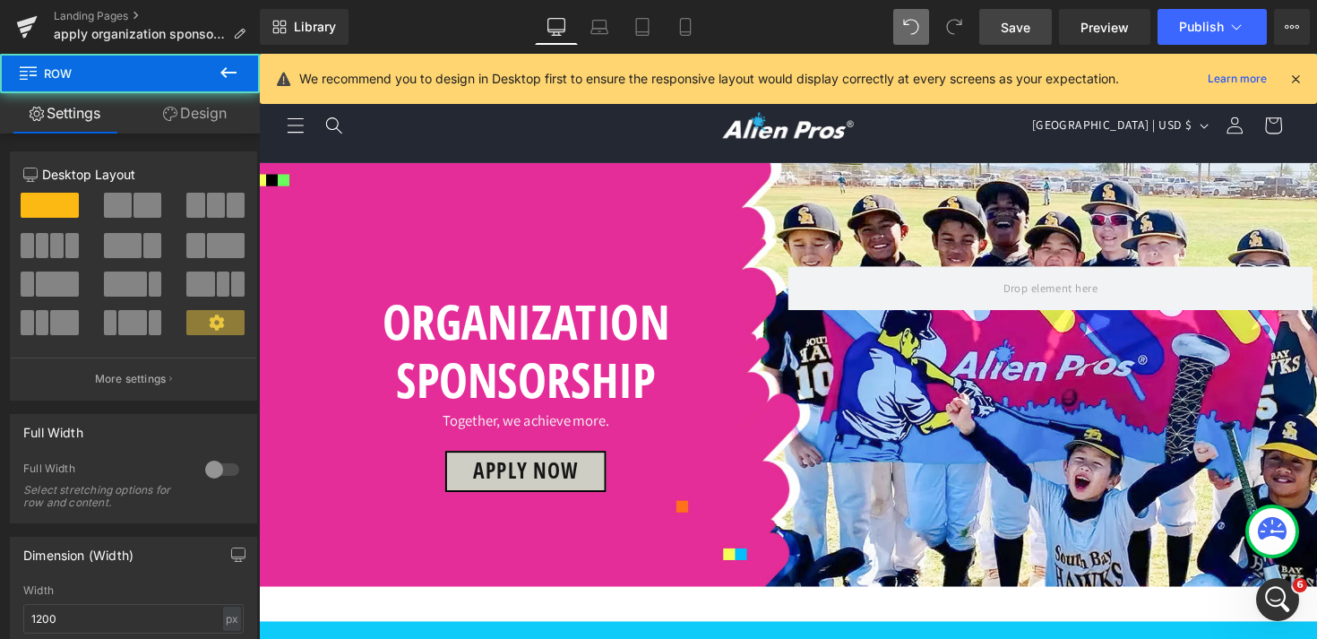
click at [226, 114] on link "Design" at bounding box center [195, 113] width 130 height 40
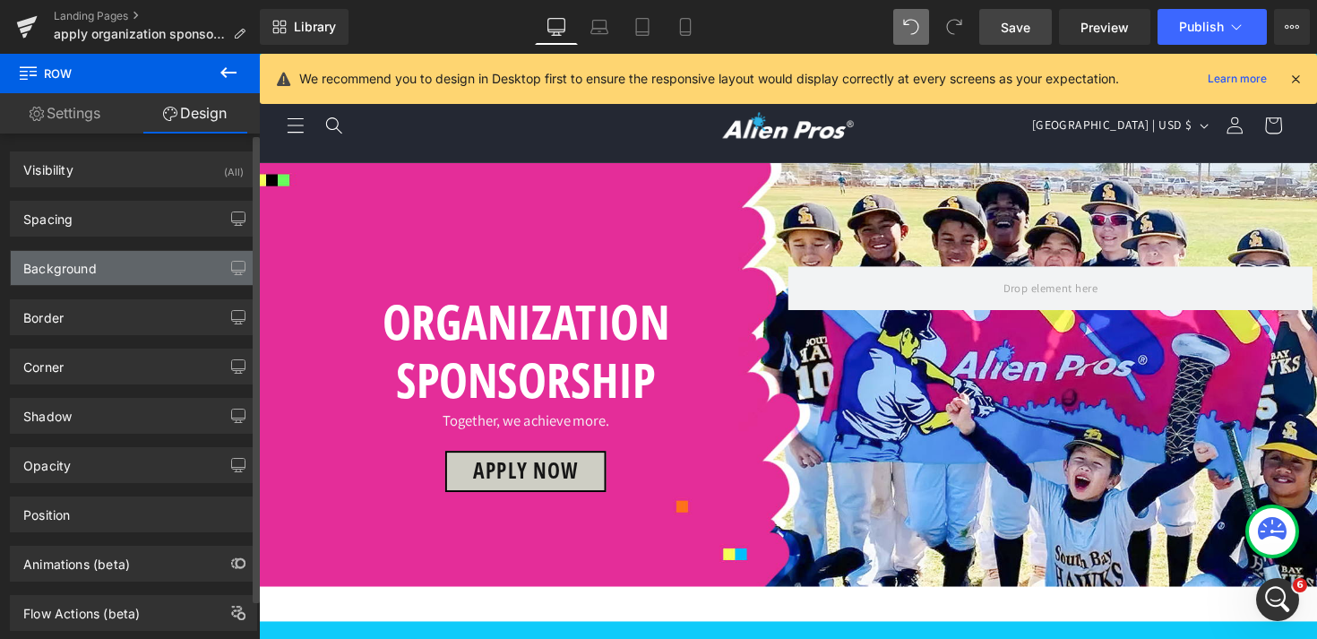
click at [119, 253] on div "Background" at bounding box center [133, 268] width 245 height 34
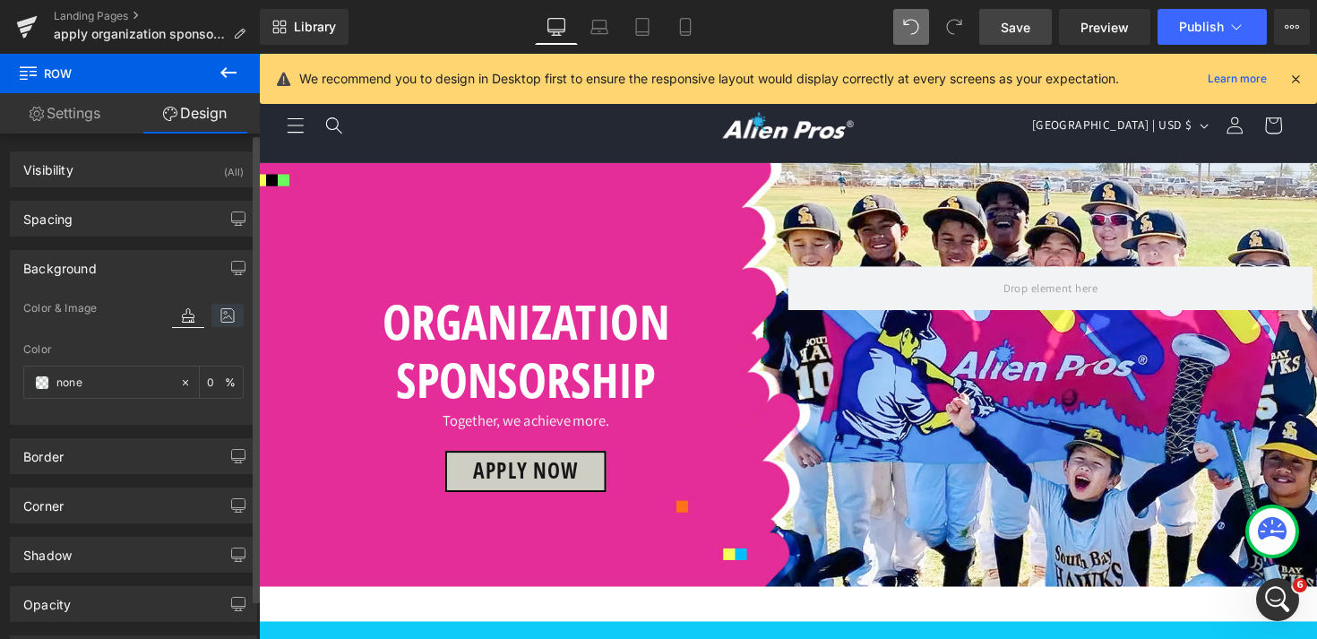
click at [222, 314] on icon at bounding box center [227, 315] width 32 height 23
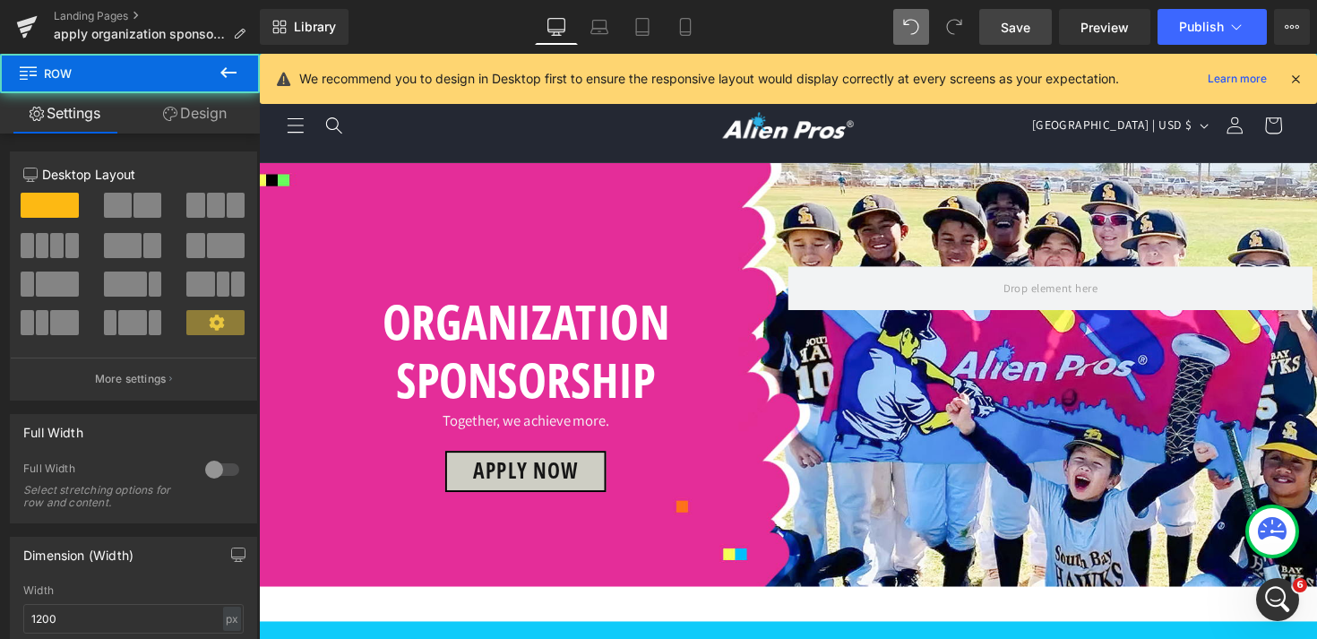
click at [217, 132] on link "Design" at bounding box center [195, 113] width 130 height 40
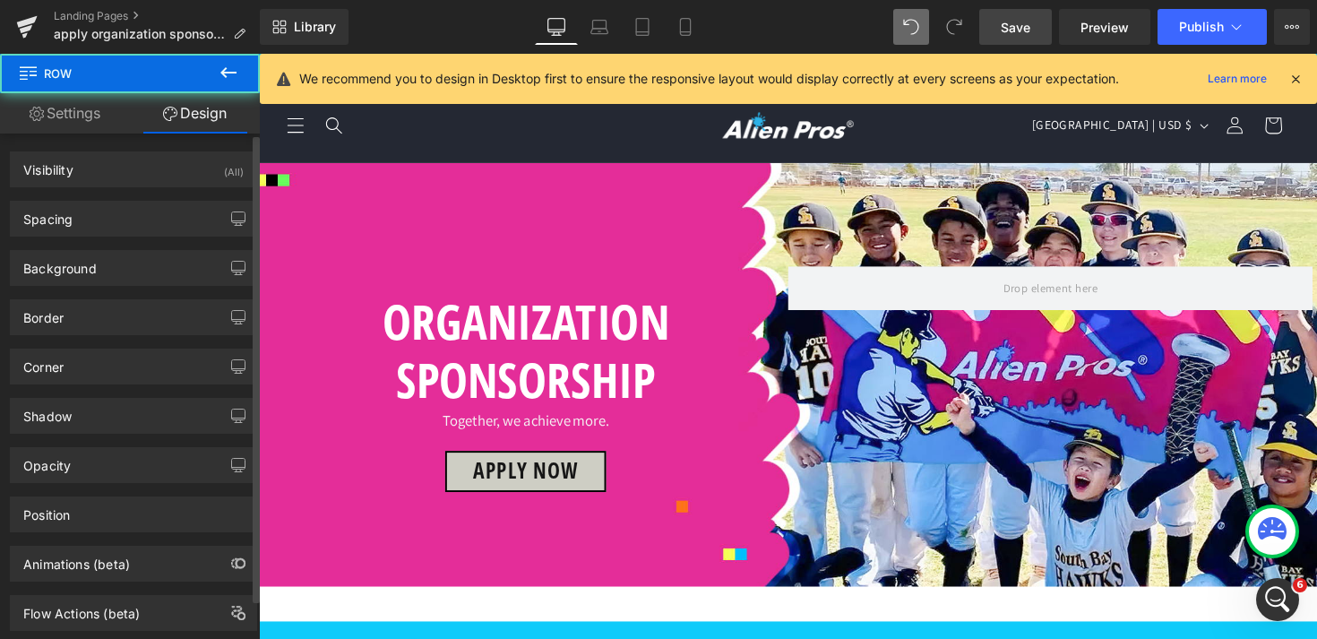
type input "transparent"
type input "0"
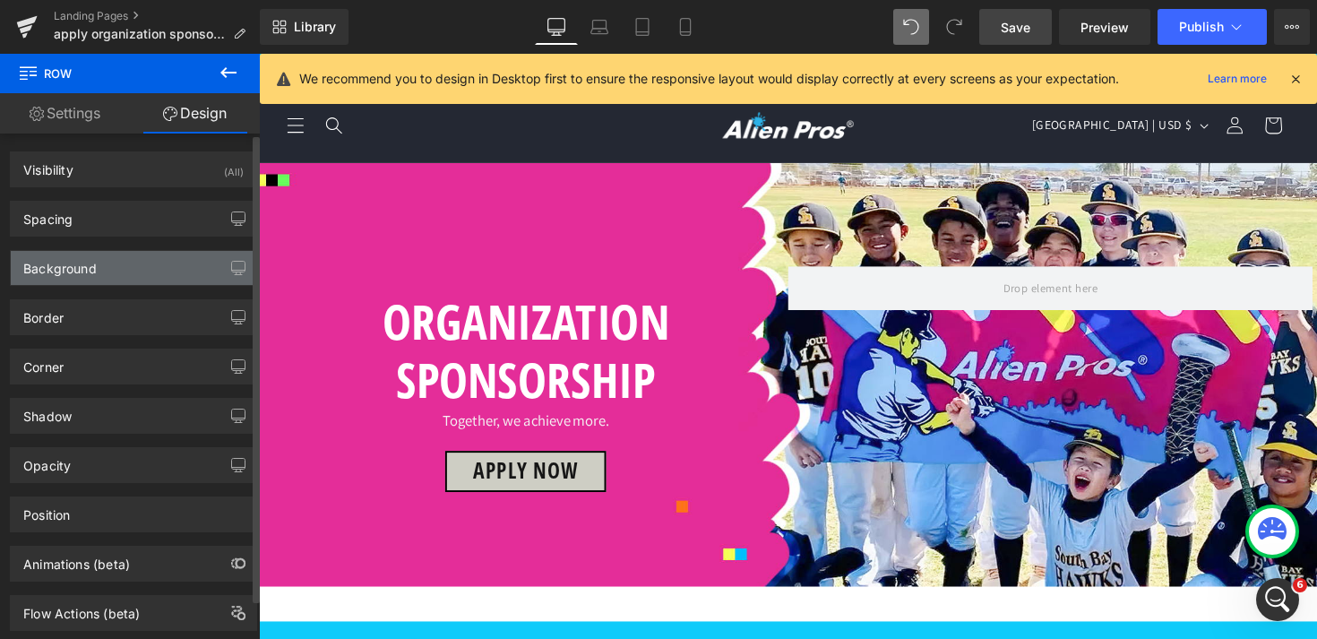
click at [145, 282] on div "Background" at bounding box center [133, 268] width 245 height 34
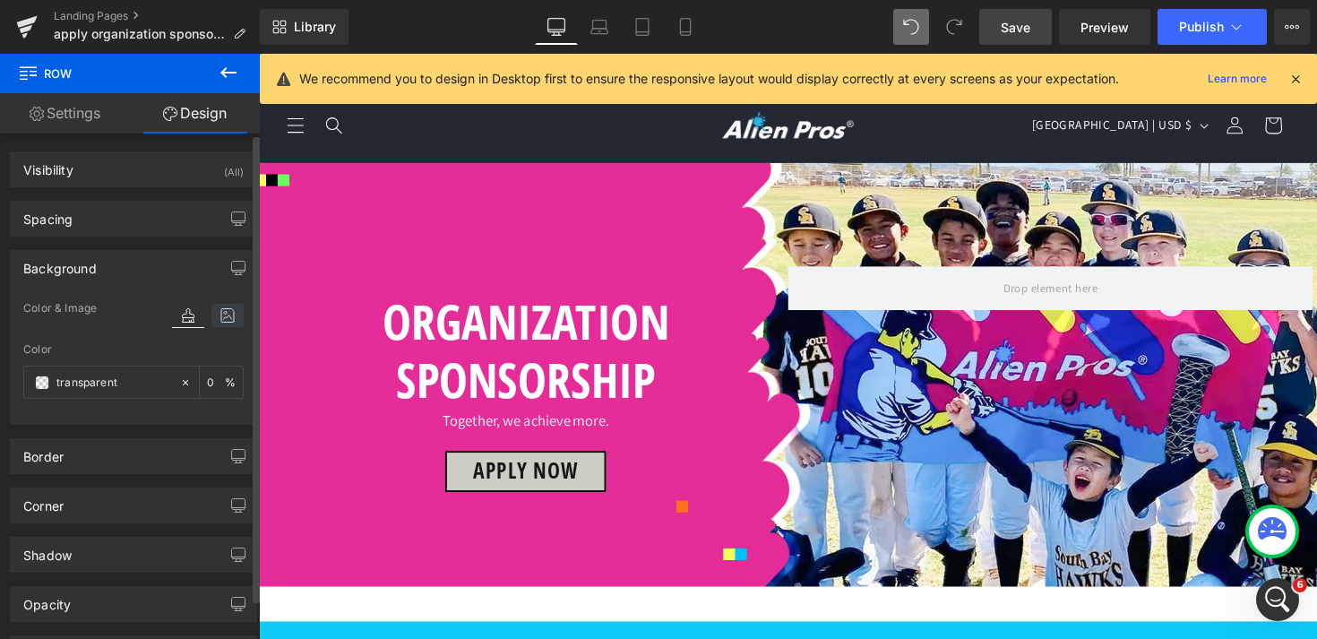
click at [225, 319] on icon at bounding box center [227, 315] width 32 height 23
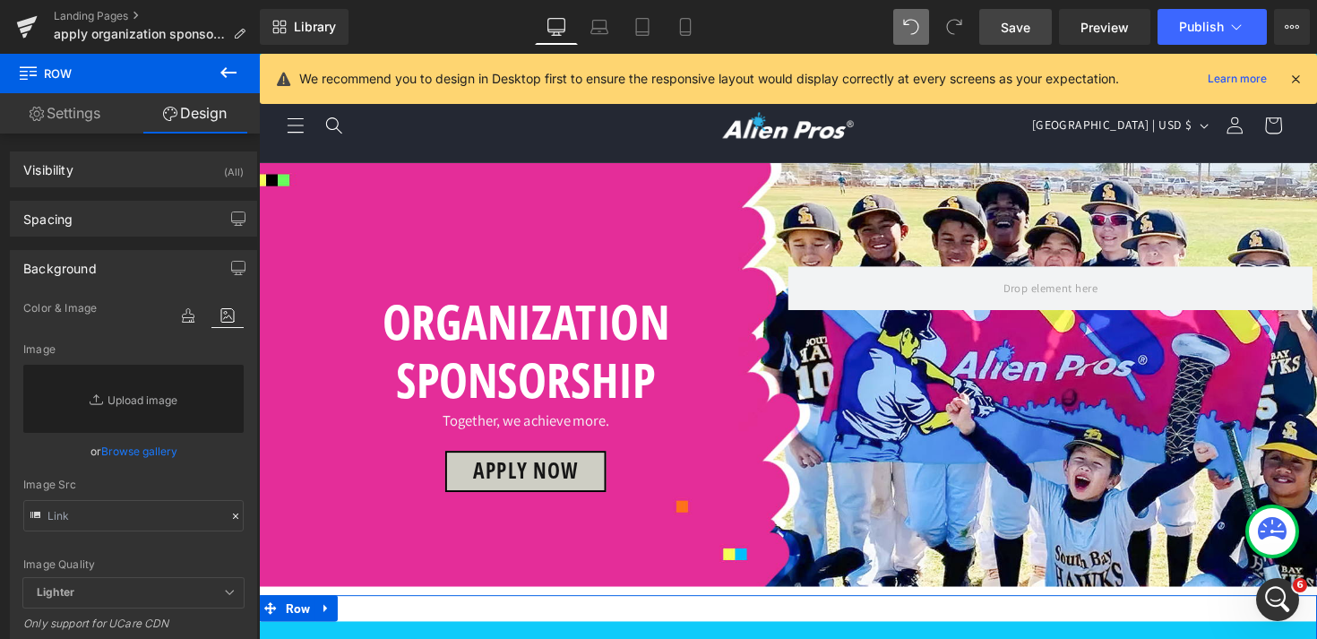
scroll to position [817, 0]
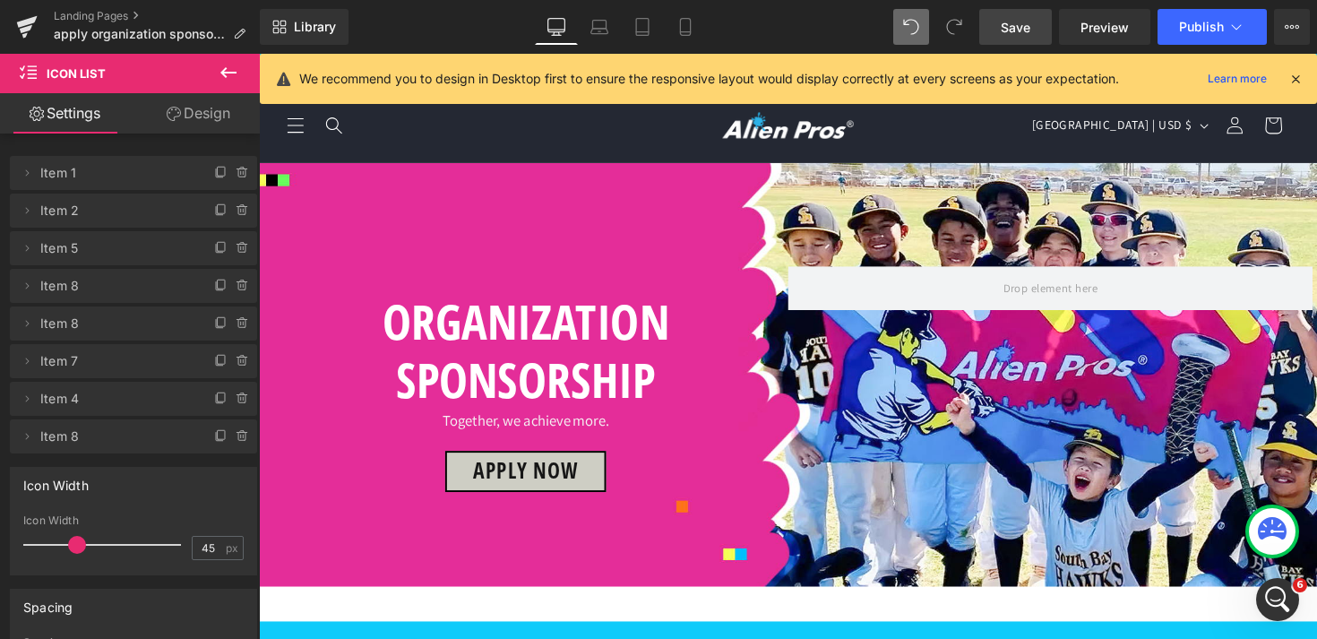
click at [193, 107] on link "Design" at bounding box center [198, 113] width 130 height 40
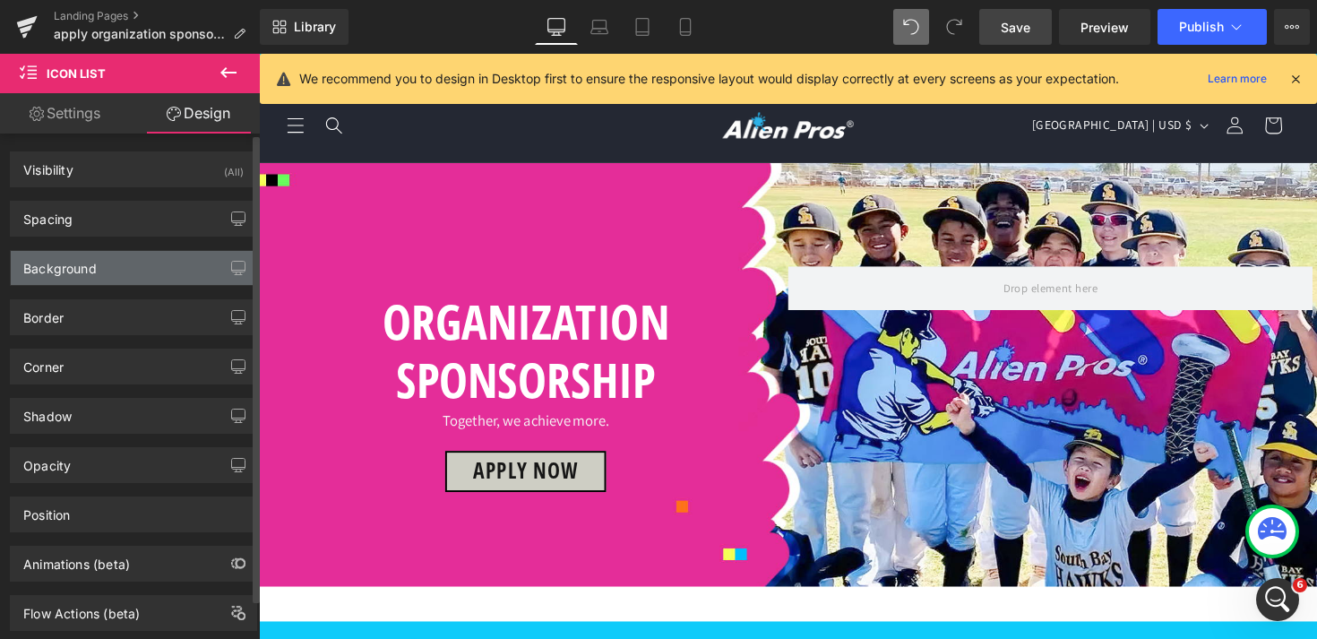
click at [126, 278] on div "Background" at bounding box center [133, 268] width 245 height 34
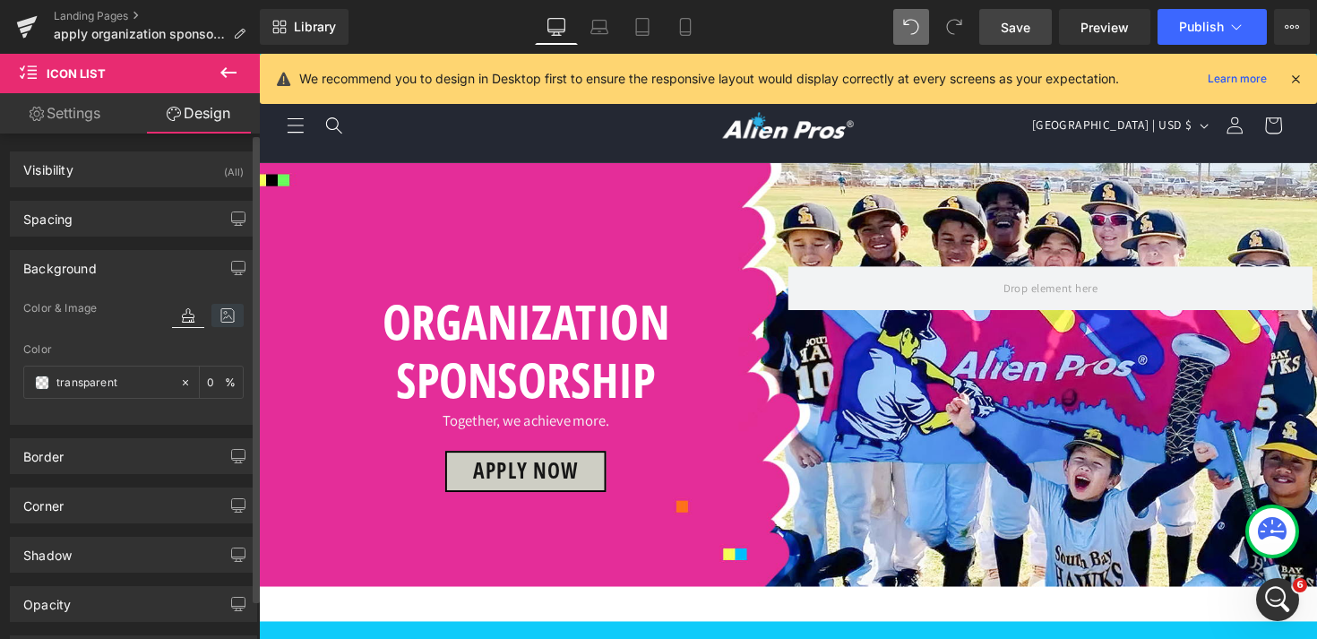
click at [231, 317] on icon at bounding box center [227, 315] width 32 height 23
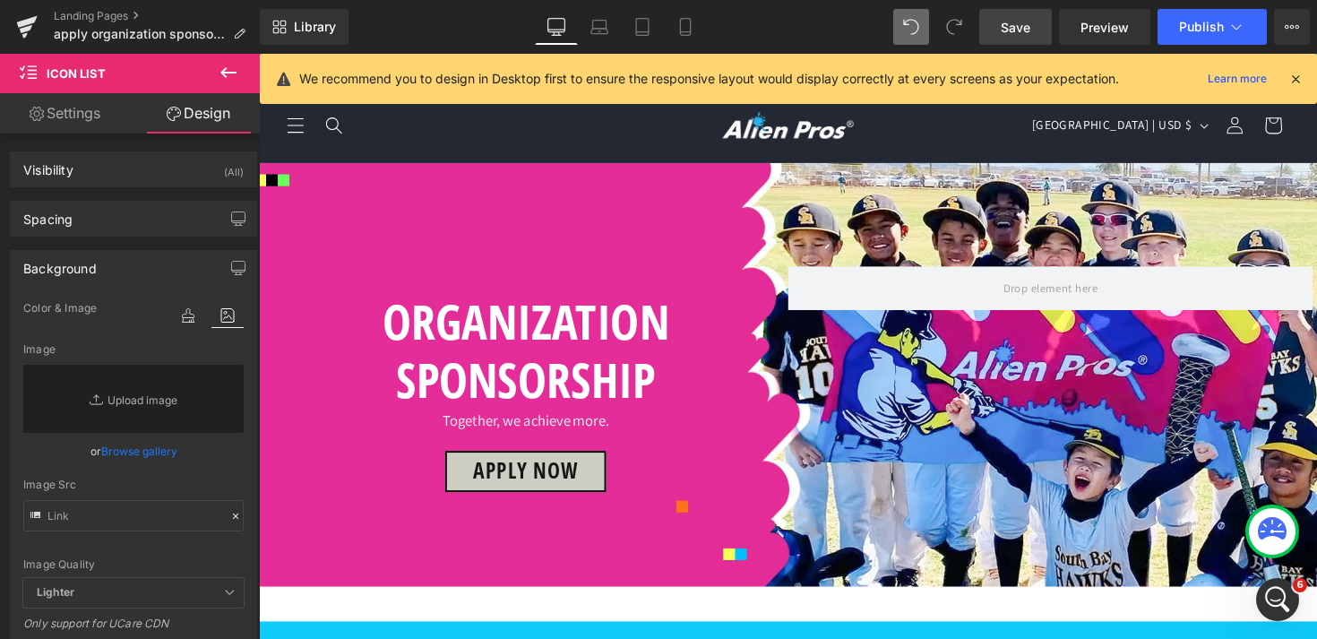
scroll to position [634, 0]
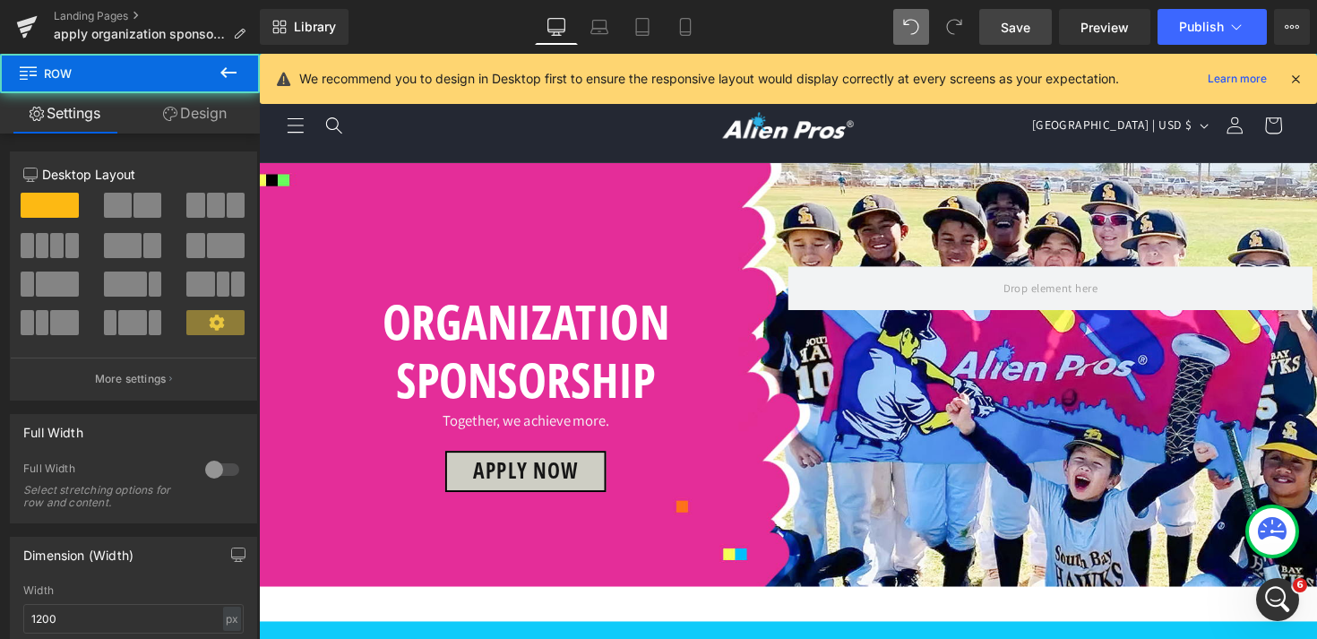
click at [190, 123] on link "Design" at bounding box center [195, 113] width 130 height 40
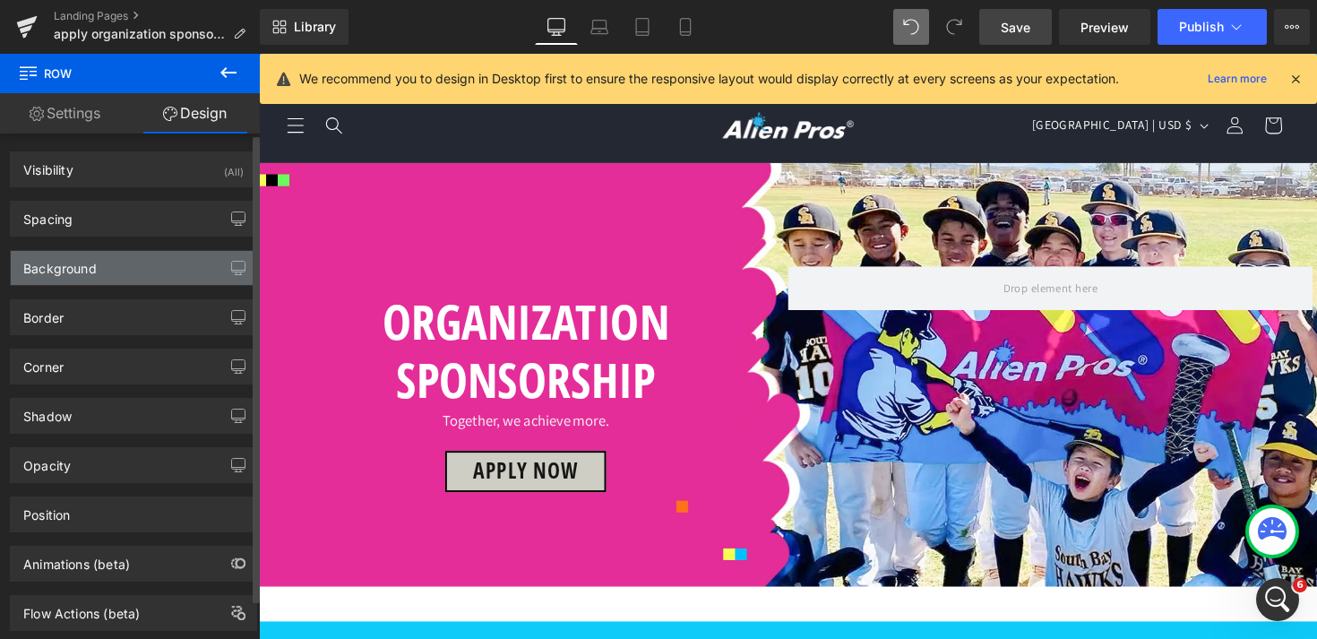
click at [117, 267] on div "Background" at bounding box center [133, 268] width 245 height 34
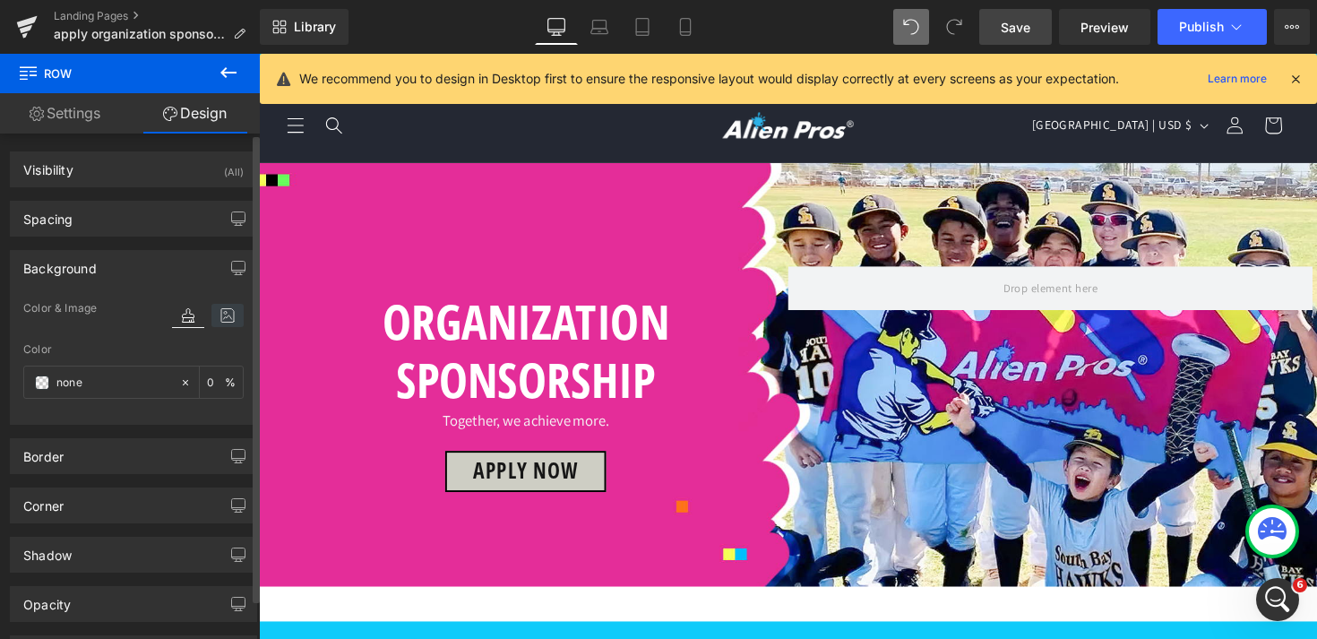
click at [230, 317] on icon at bounding box center [227, 315] width 32 height 23
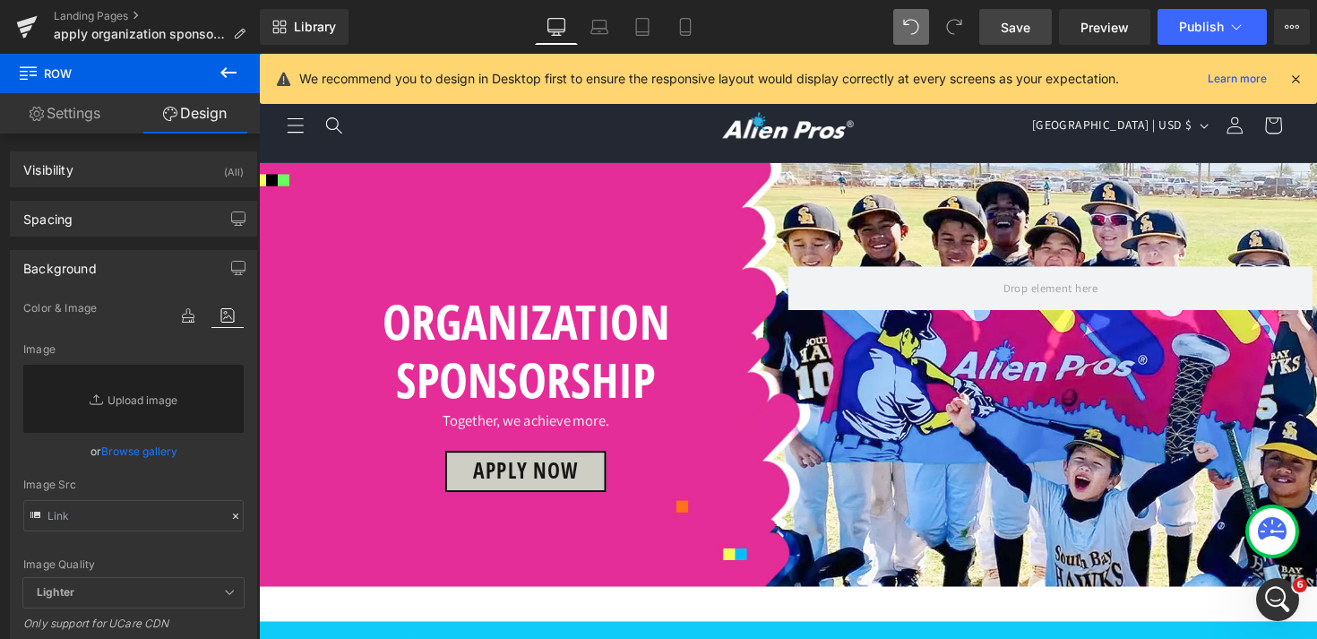
scroll to position [863, 0]
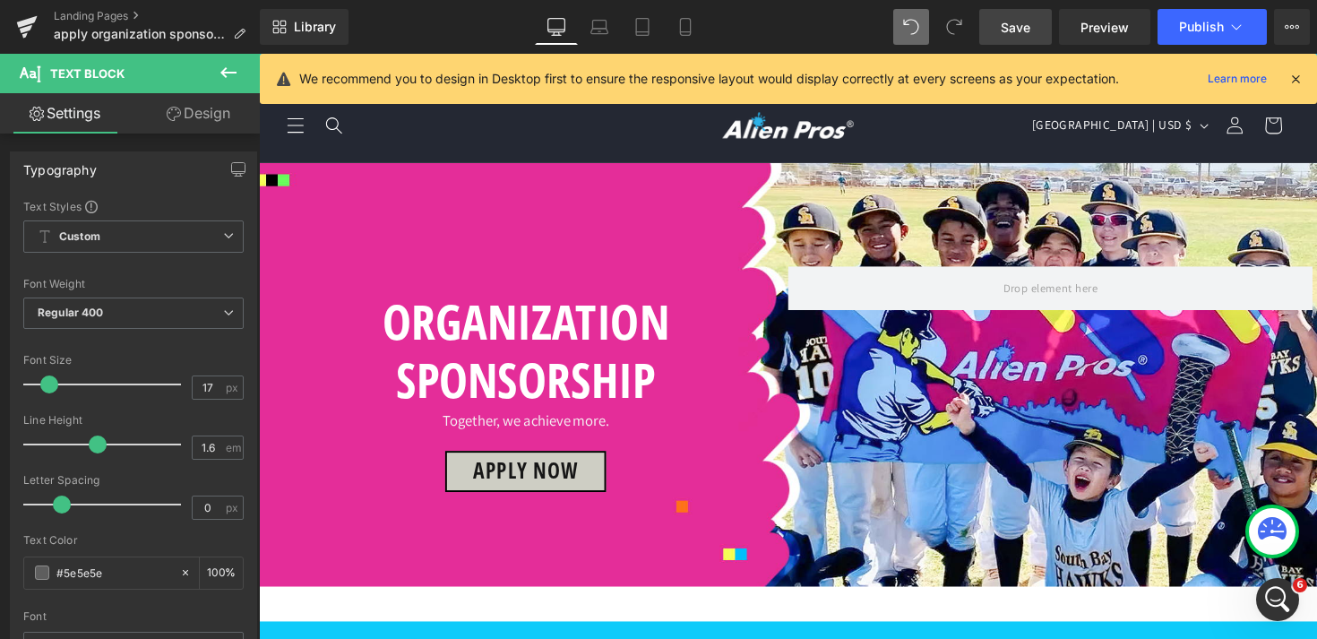
click at [223, 117] on link "Design" at bounding box center [198, 113] width 130 height 40
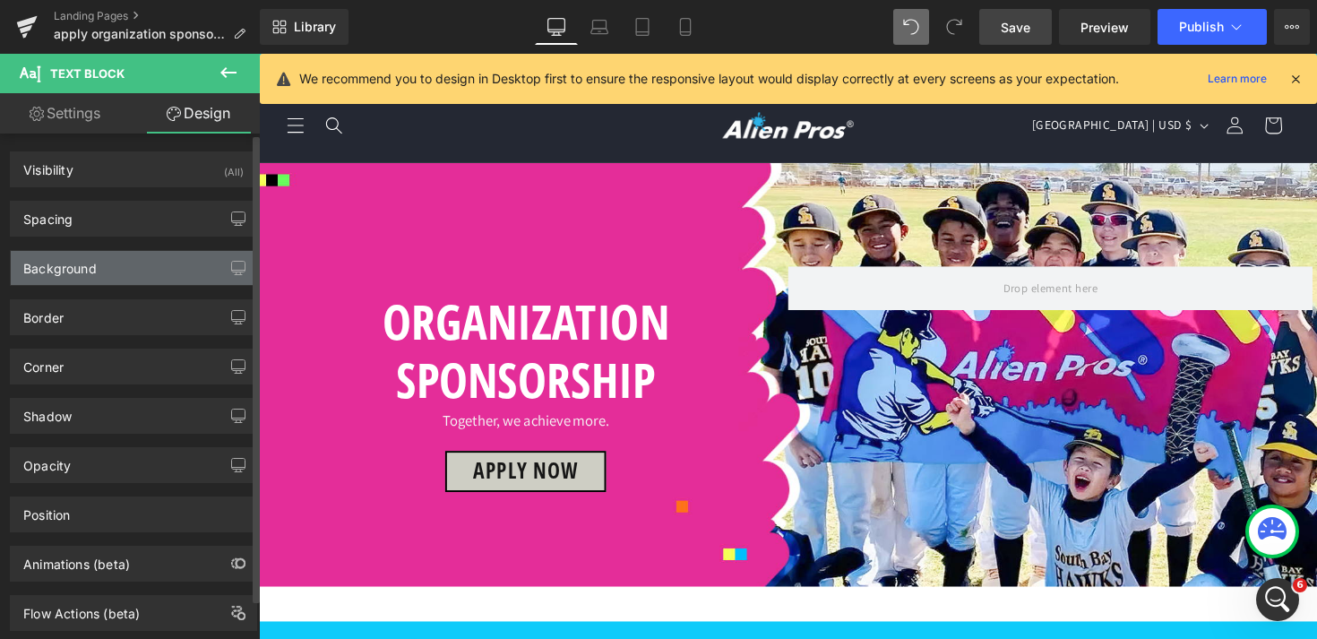
click at [121, 280] on div "Background" at bounding box center [133, 268] width 245 height 34
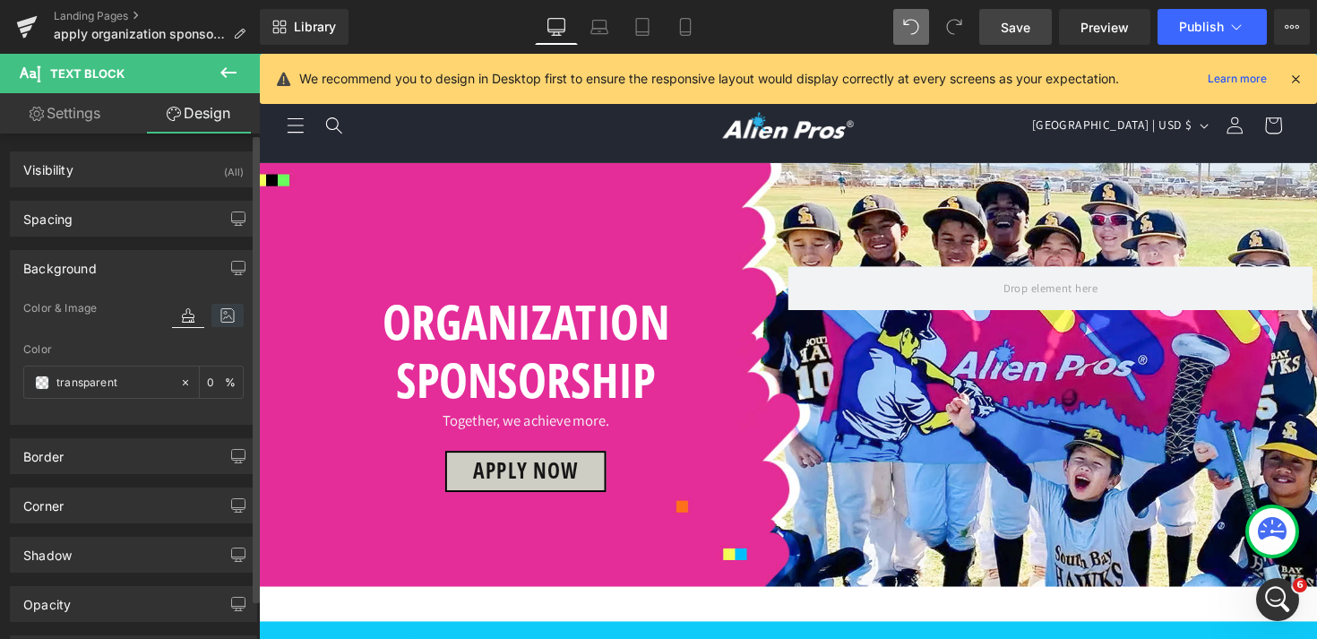
click at [232, 320] on icon at bounding box center [227, 315] width 32 height 23
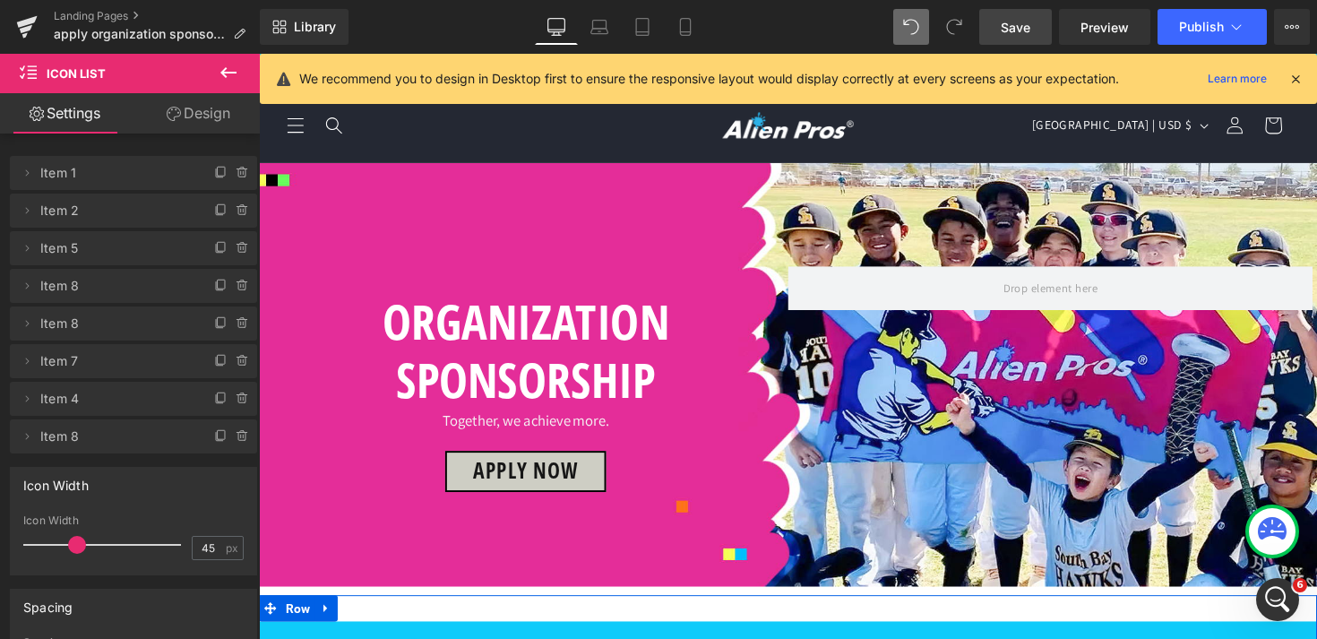
scroll to position [577, 0]
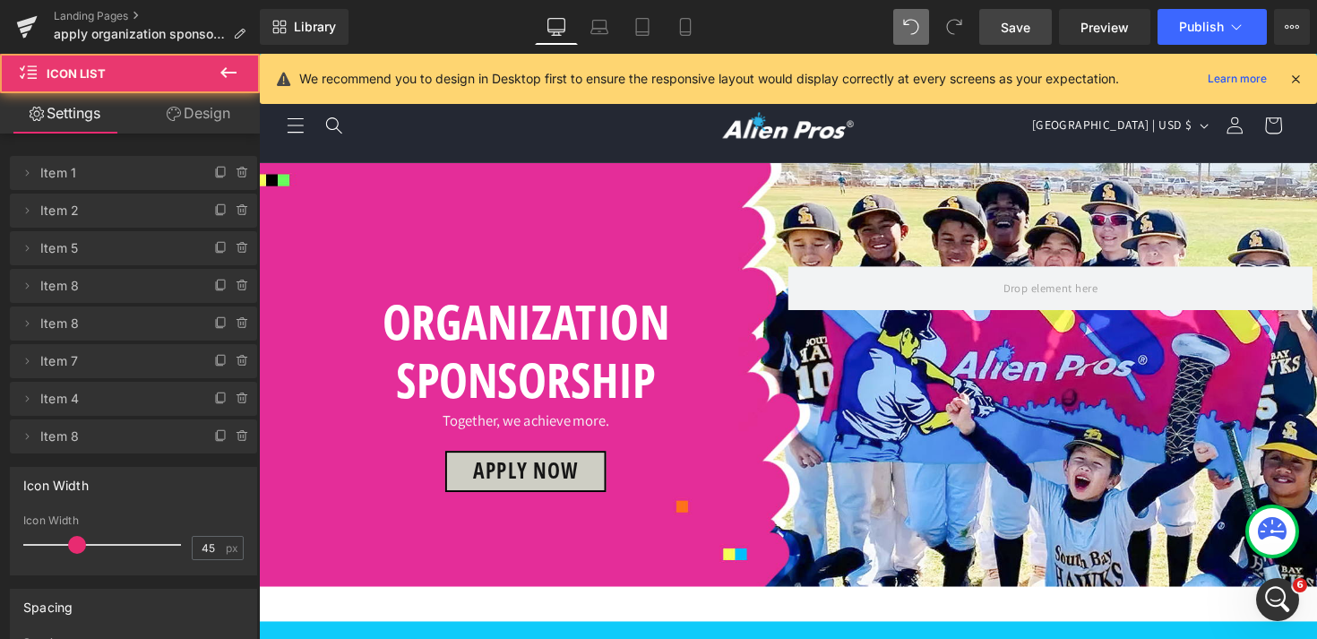
click at [178, 107] on icon at bounding box center [174, 114] width 14 height 14
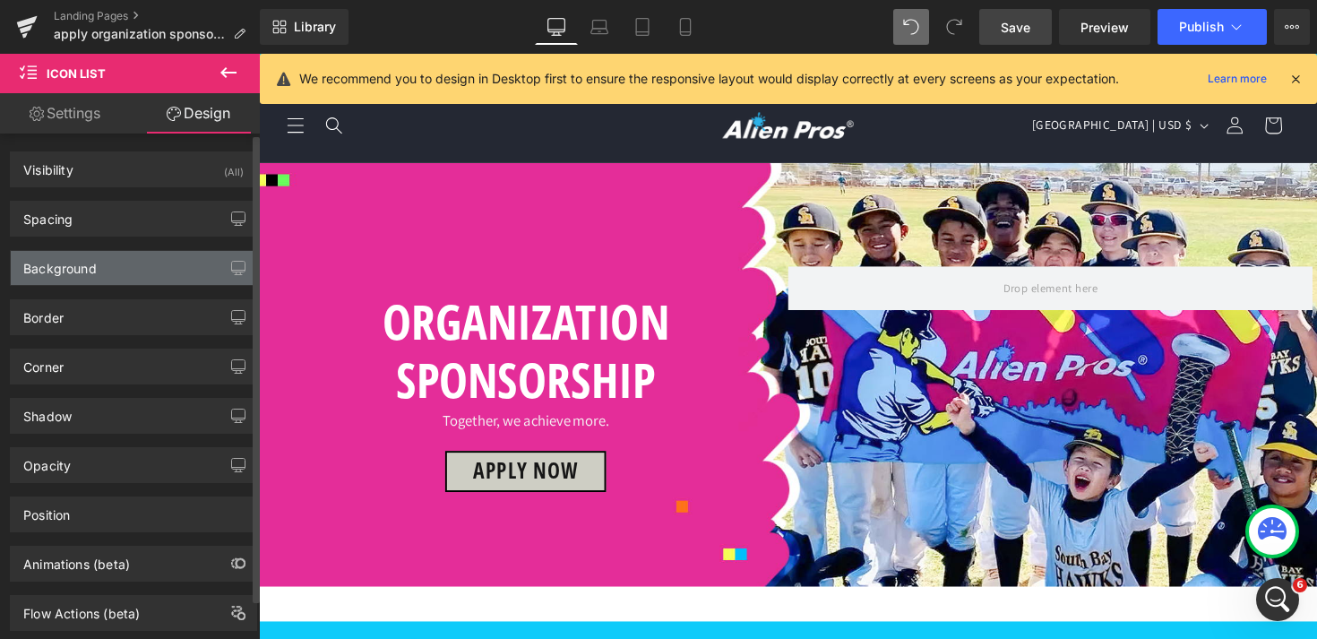
click at [106, 267] on div "Background" at bounding box center [133, 268] width 245 height 34
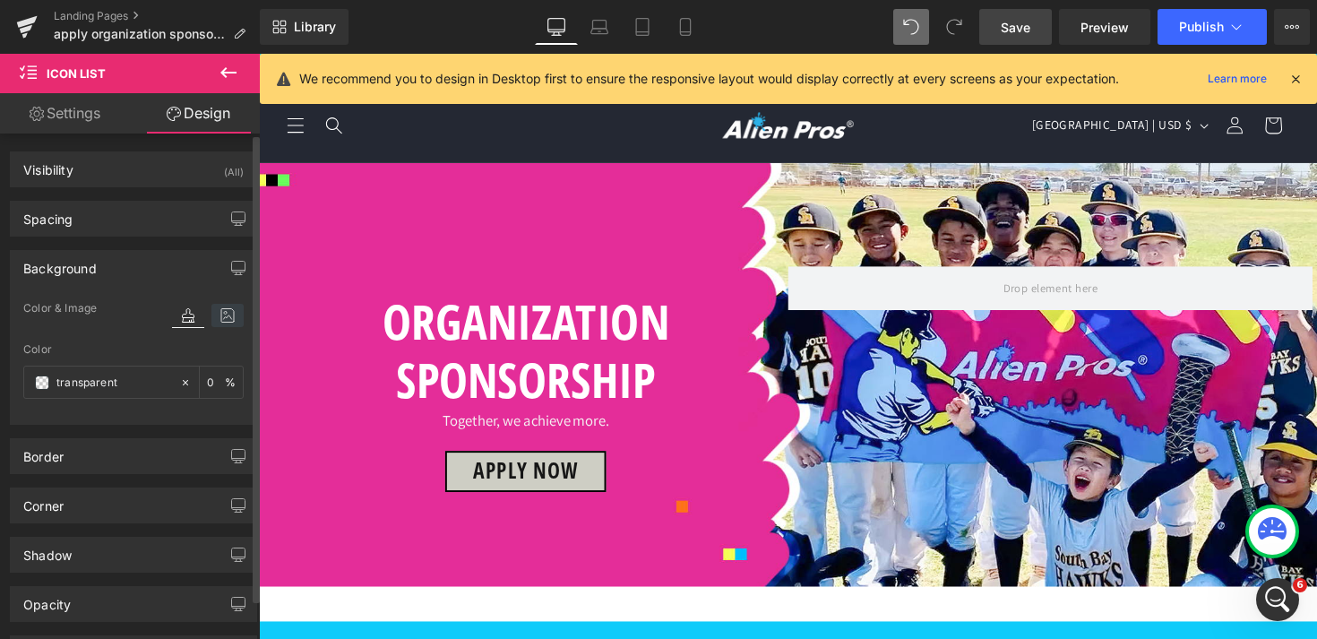
click at [211, 315] on icon at bounding box center [227, 315] width 32 height 23
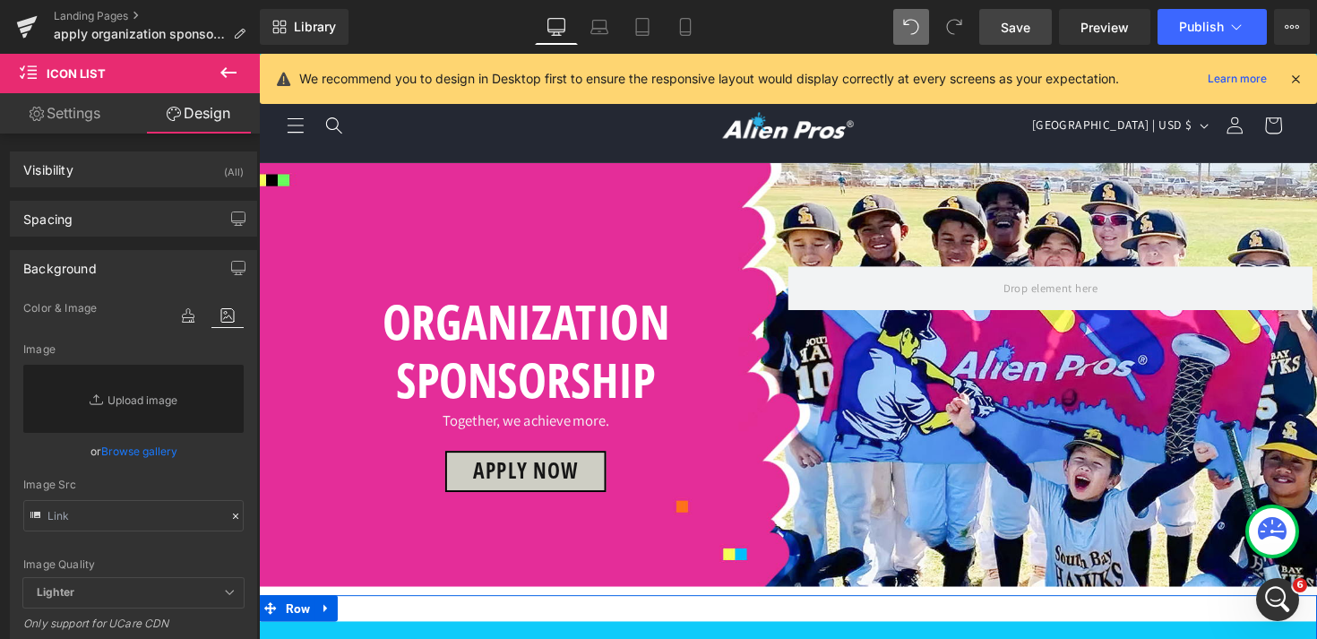
scroll to position [924, 0]
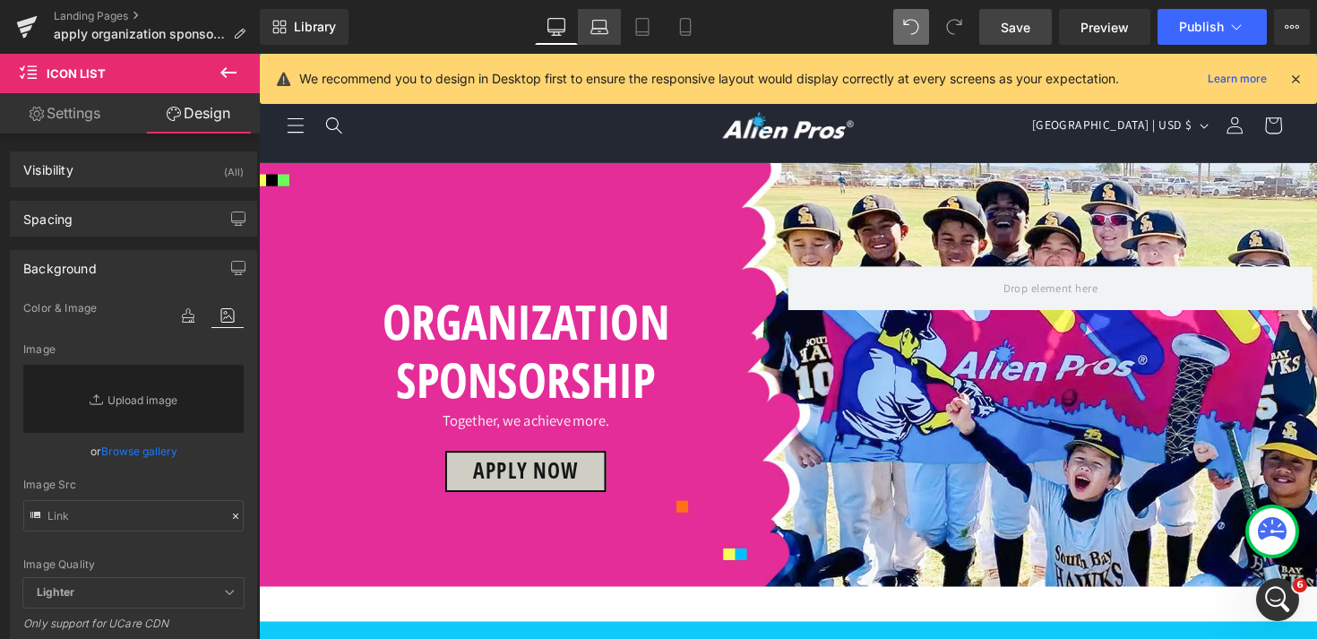
click at [602, 35] on icon at bounding box center [599, 27] width 18 height 18
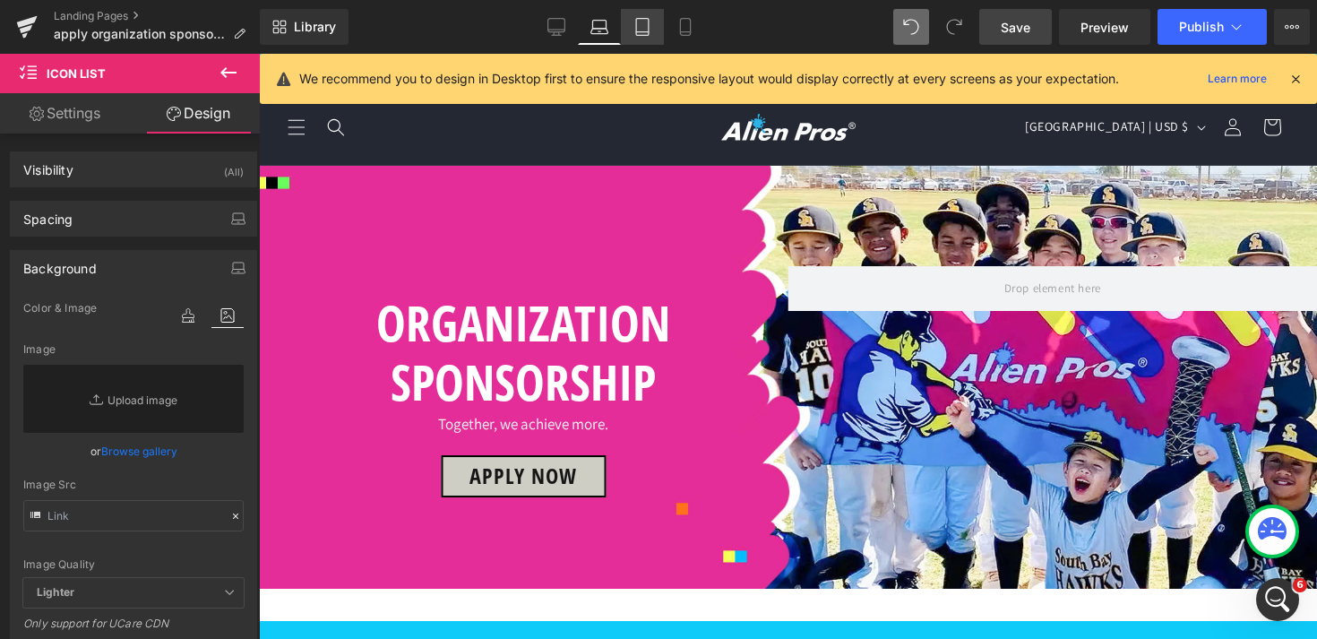
click at [631, 36] on link "Tablet" at bounding box center [642, 27] width 43 height 36
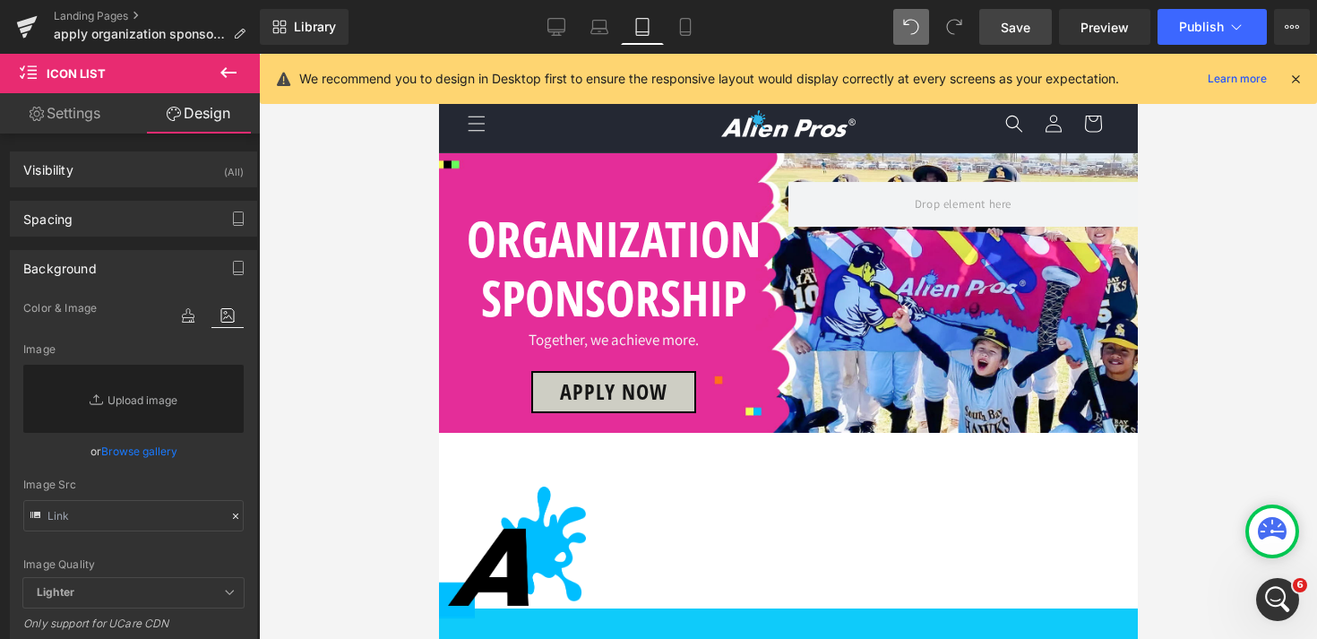
scroll to position [1120, 0]
click at [546, 22] on link "Desktop" at bounding box center [556, 27] width 43 height 36
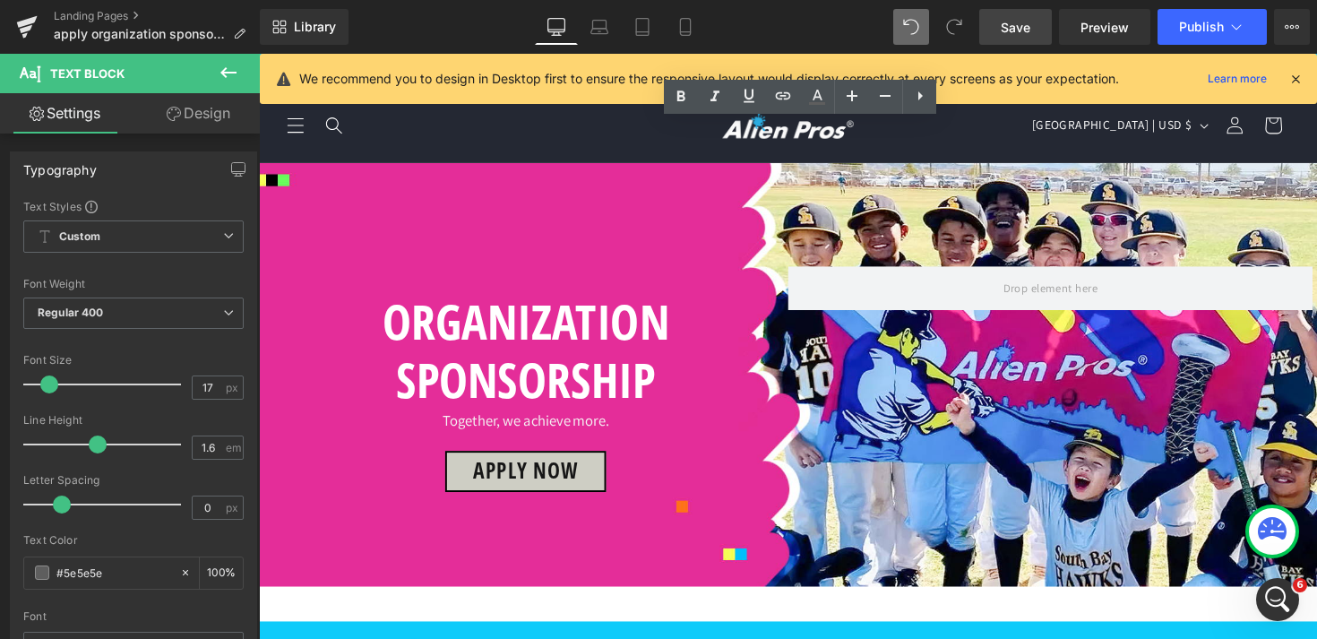
scroll to position [916, 0]
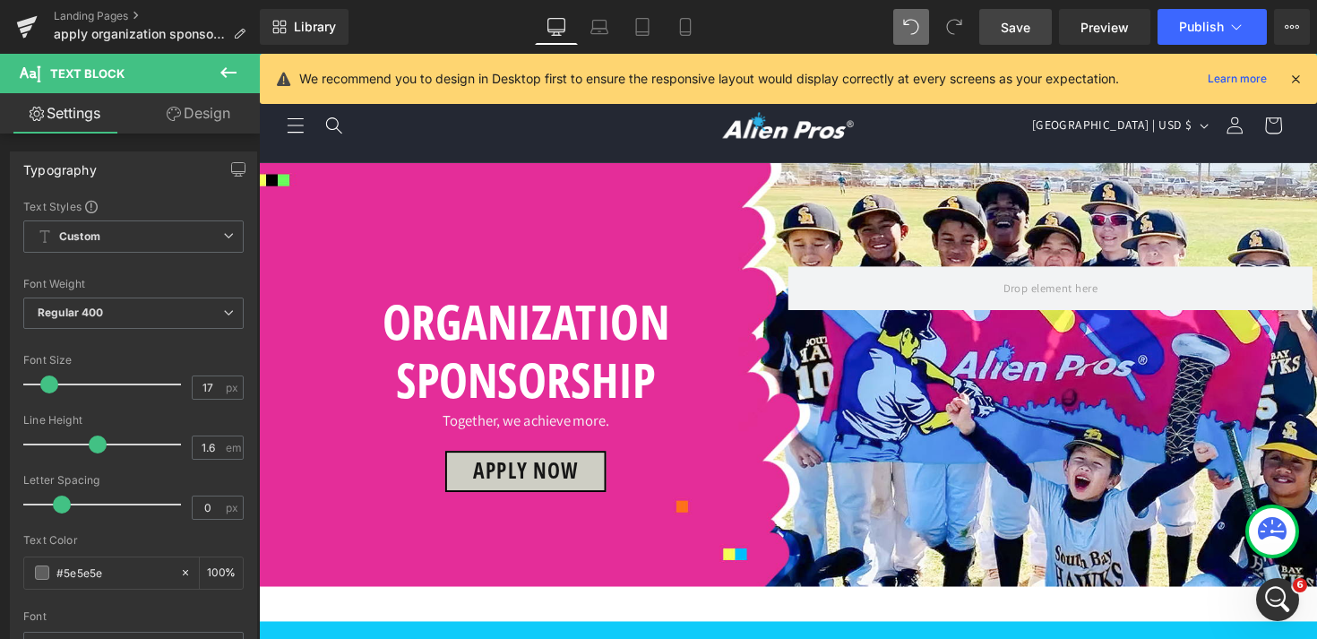
click at [193, 124] on link "Design" at bounding box center [198, 113] width 130 height 40
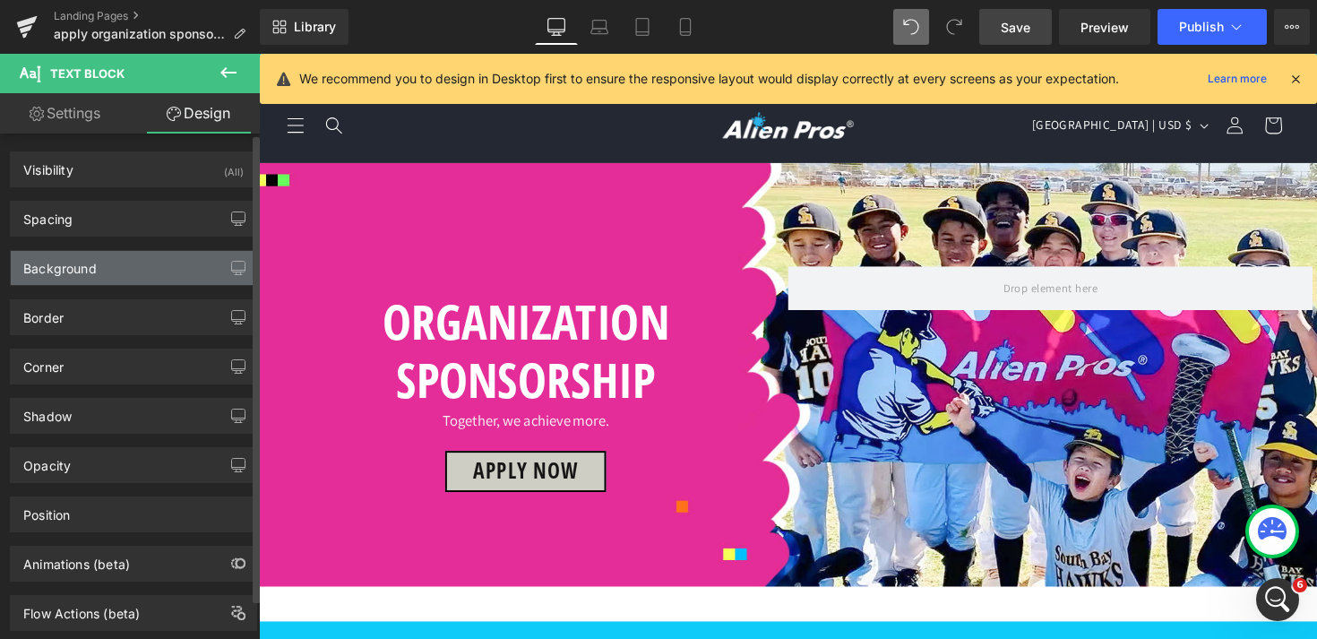
click at [135, 268] on div "Background" at bounding box center [133, 268] width 245 height 34
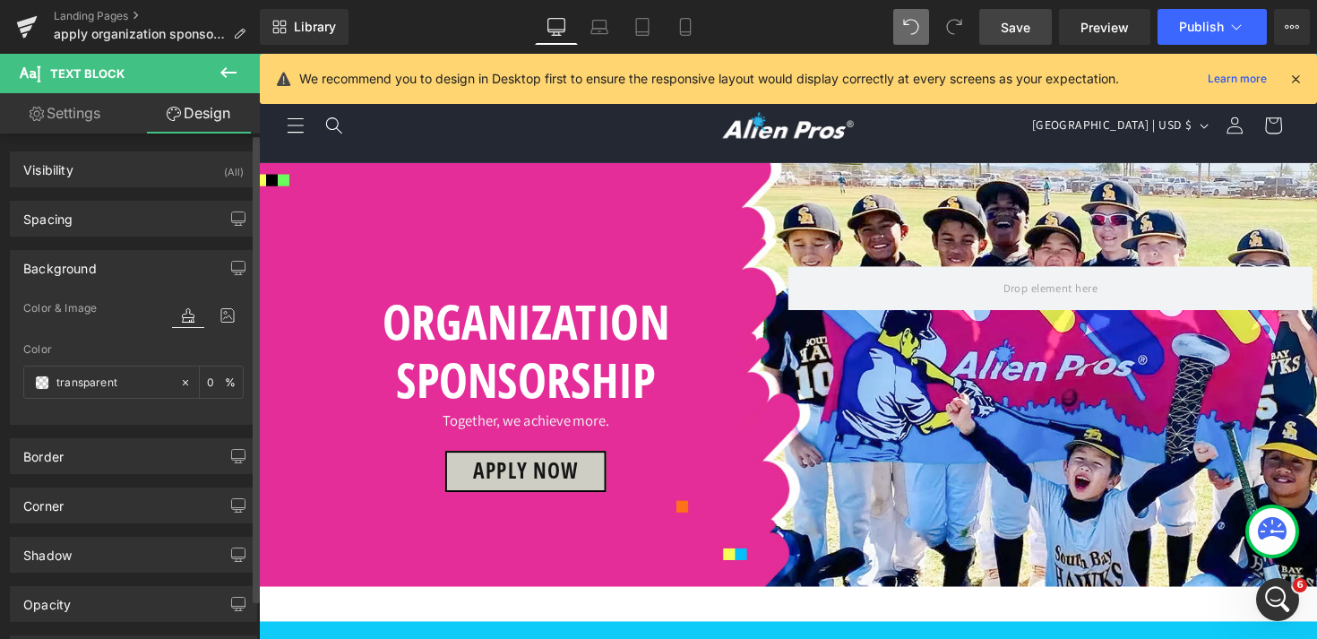
click at [231, 331] on div at bounding box center [208, 333] width 72 height 12
click at [223, 321] on icon at bounding box center [227, 315] width 32 height 23
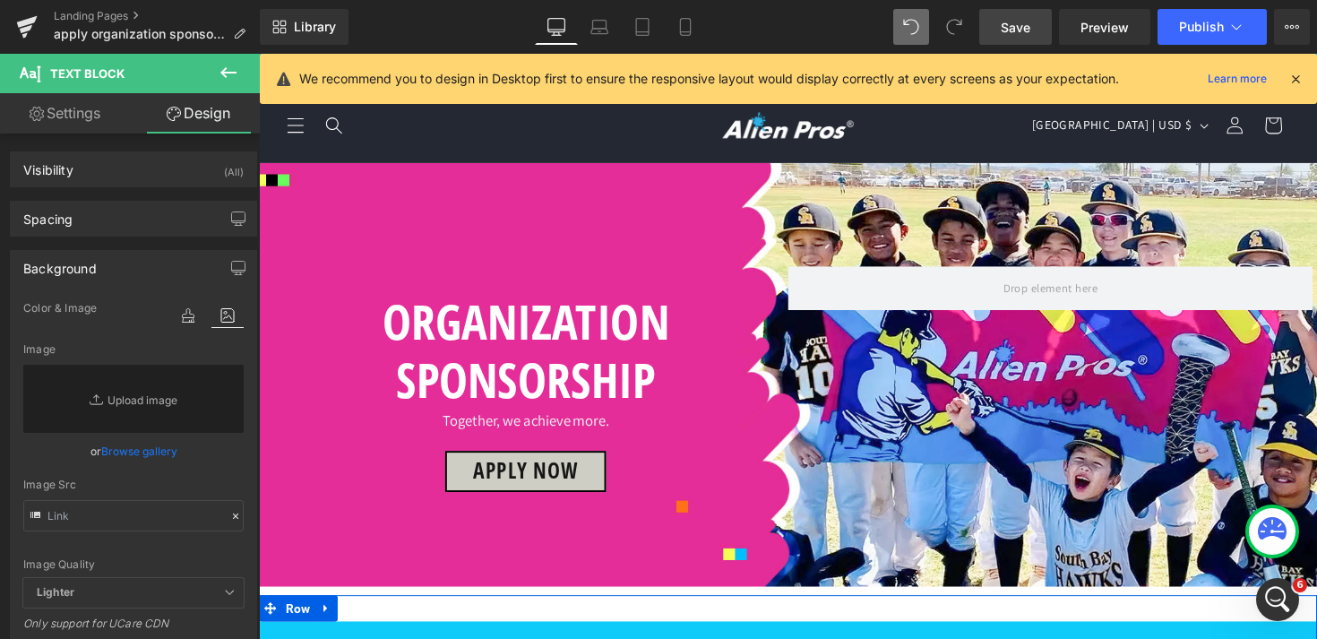
scroll to position [810, 0]
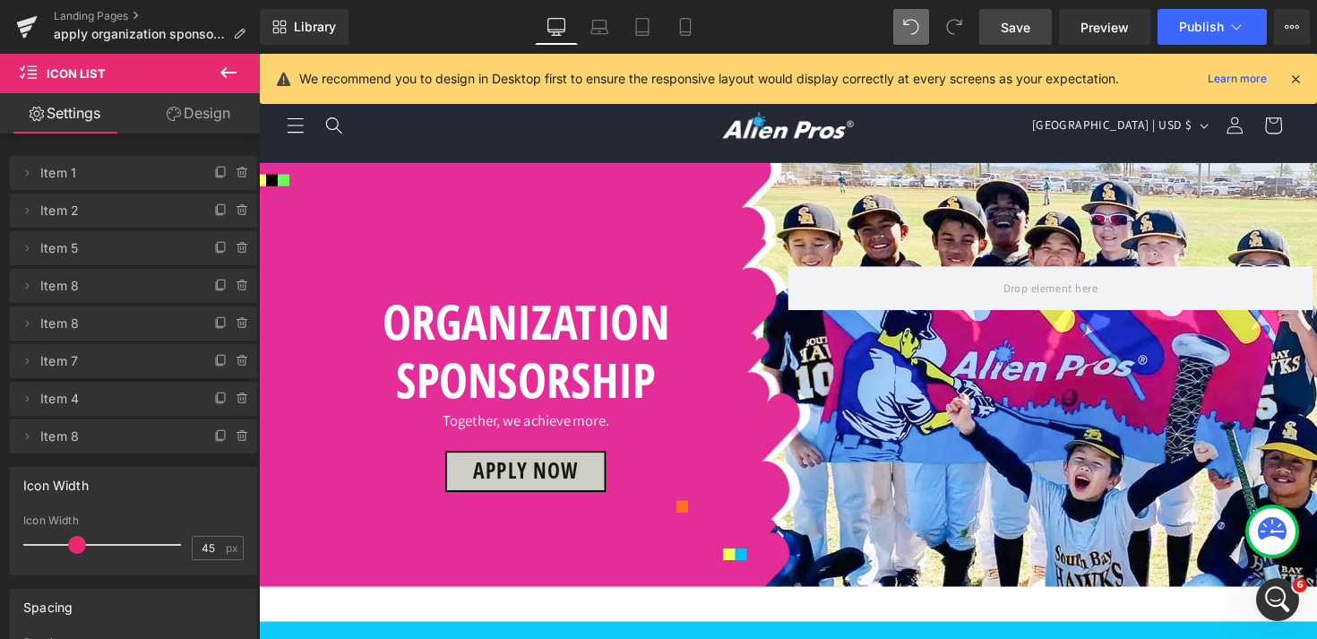
click at [222, 123] on link "Design" at bounding box center [198, 113] width 130 height 40
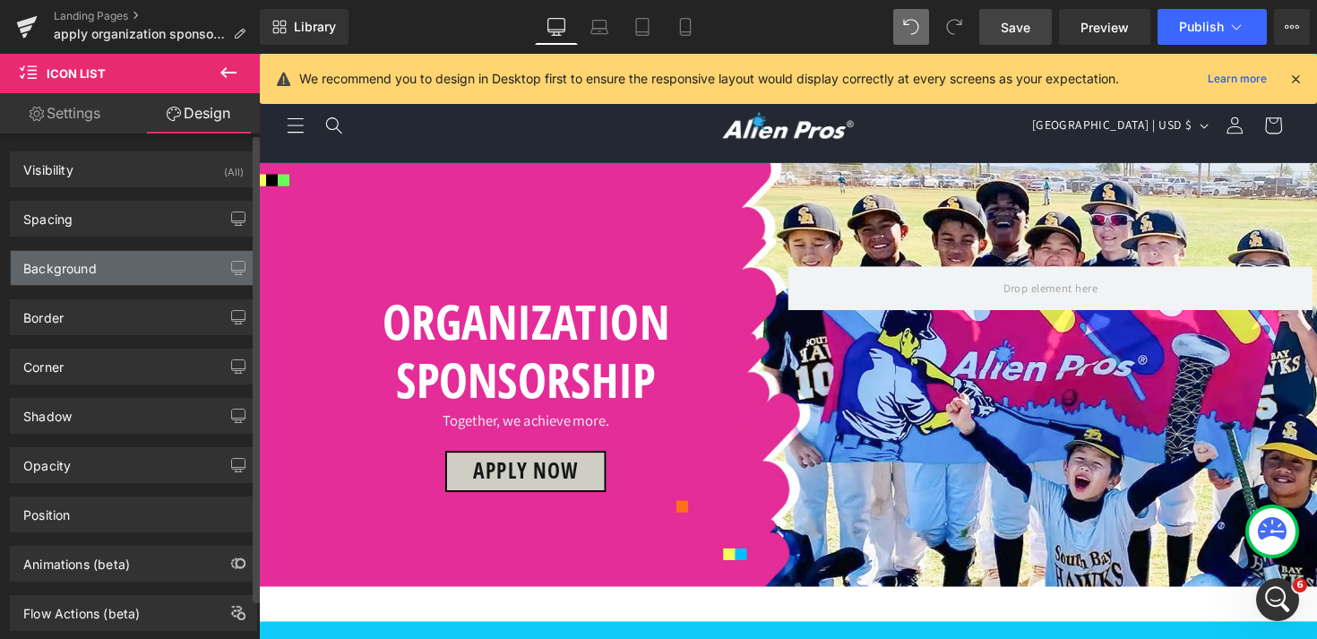
click at [128, 270] on div "Background" at bounding box center [133, 268] width 245 height 34
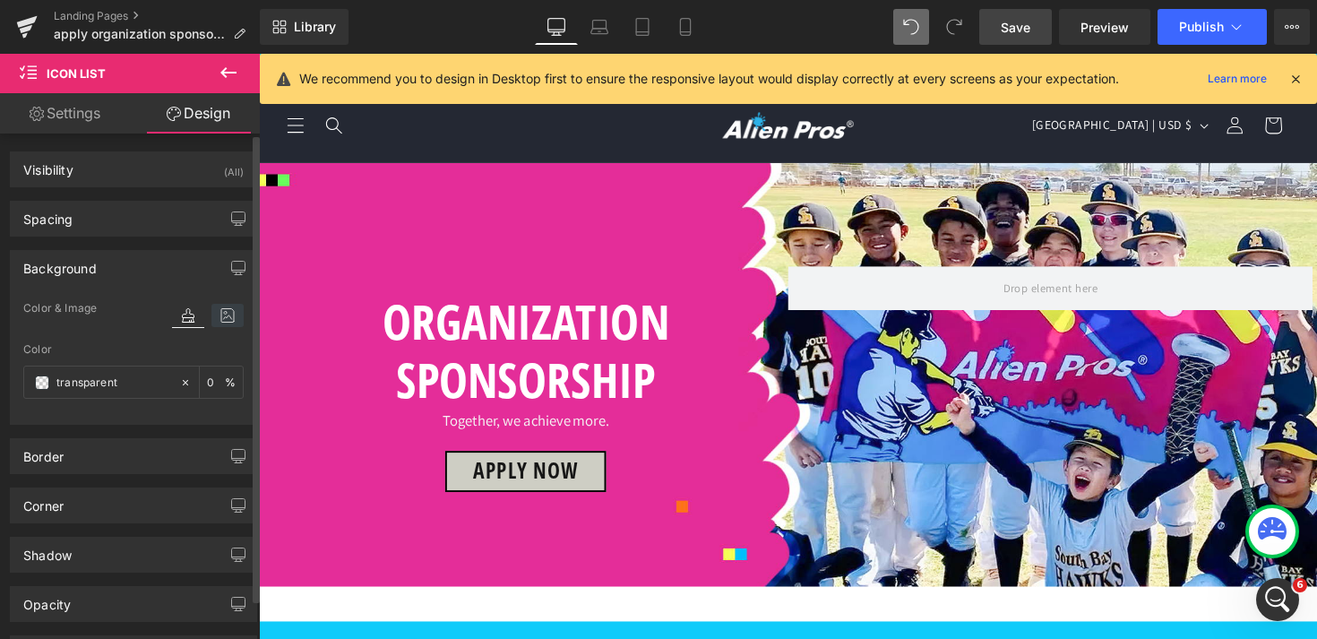
click at [212, 315] on icon at bounding box center [227, 315] width 32 height 23
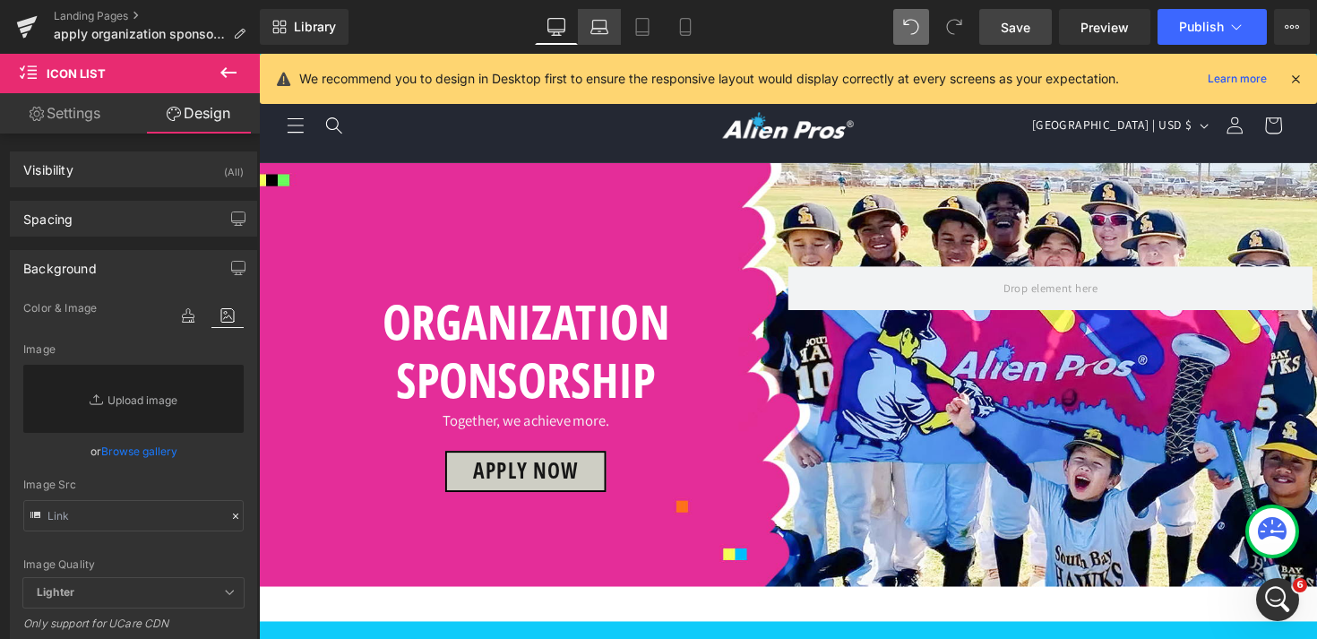
click at [601, 31] on icon at bounding box center [599, 31] width 3 height 0
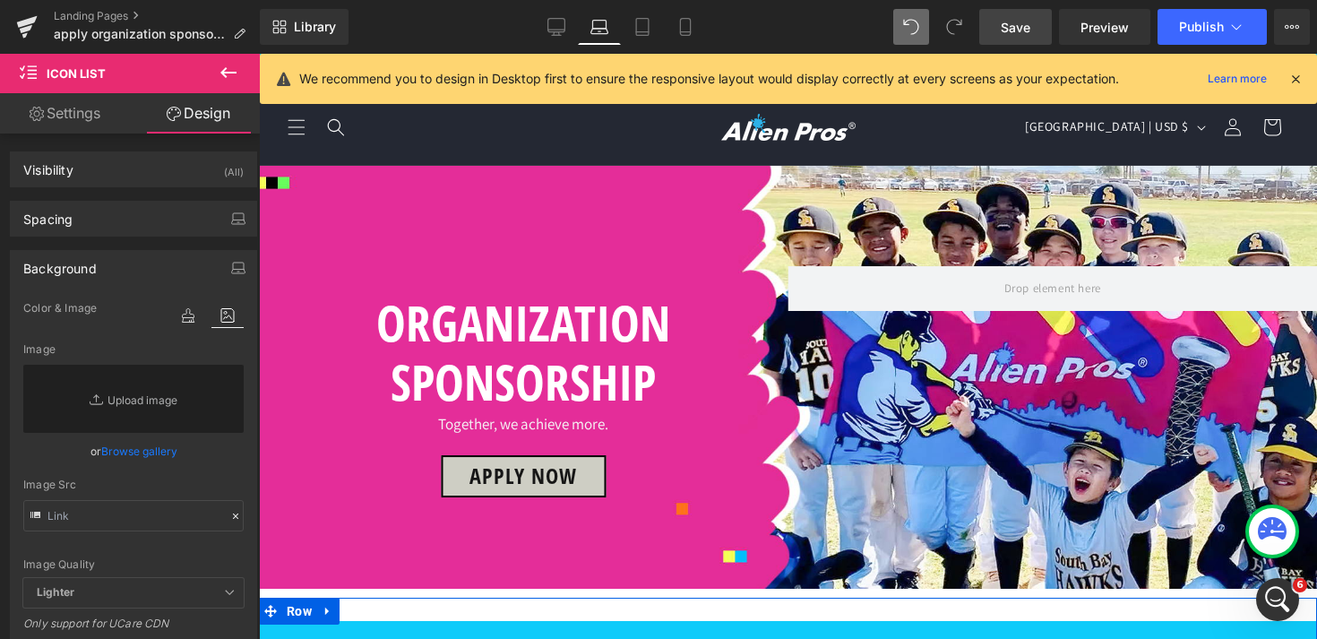
scroll to position [689, 0]
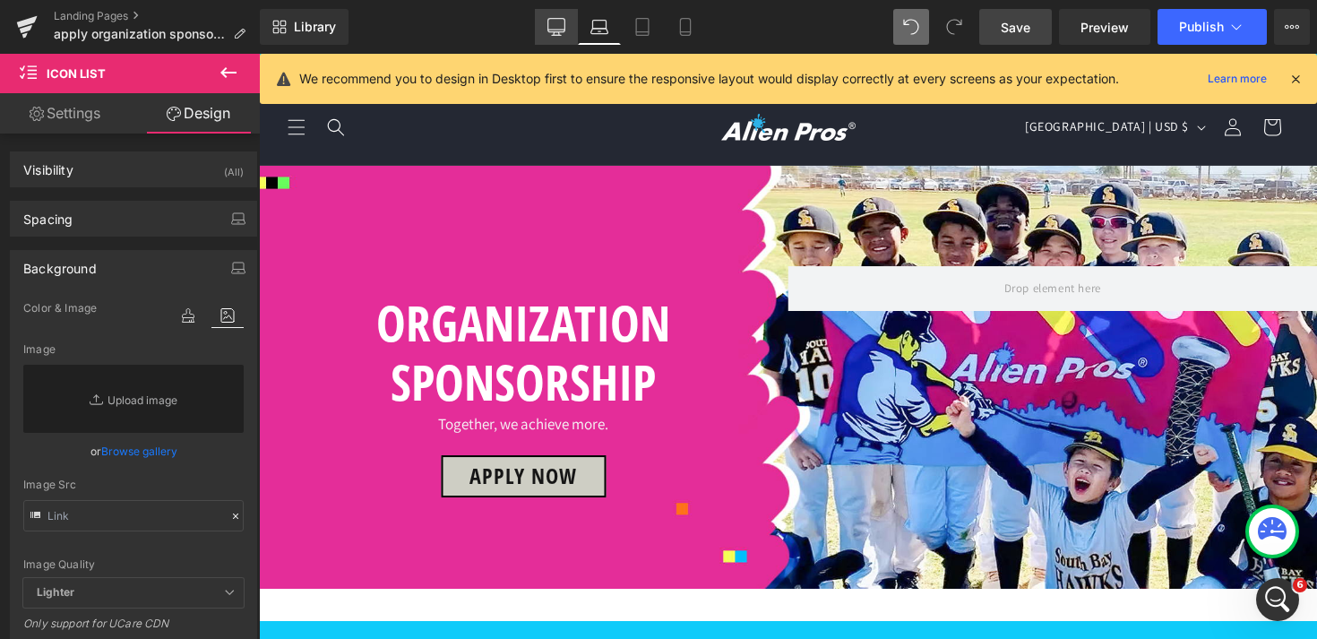
click at [564, 27] on icon at bounding box center [556, 27] width 18 height 18
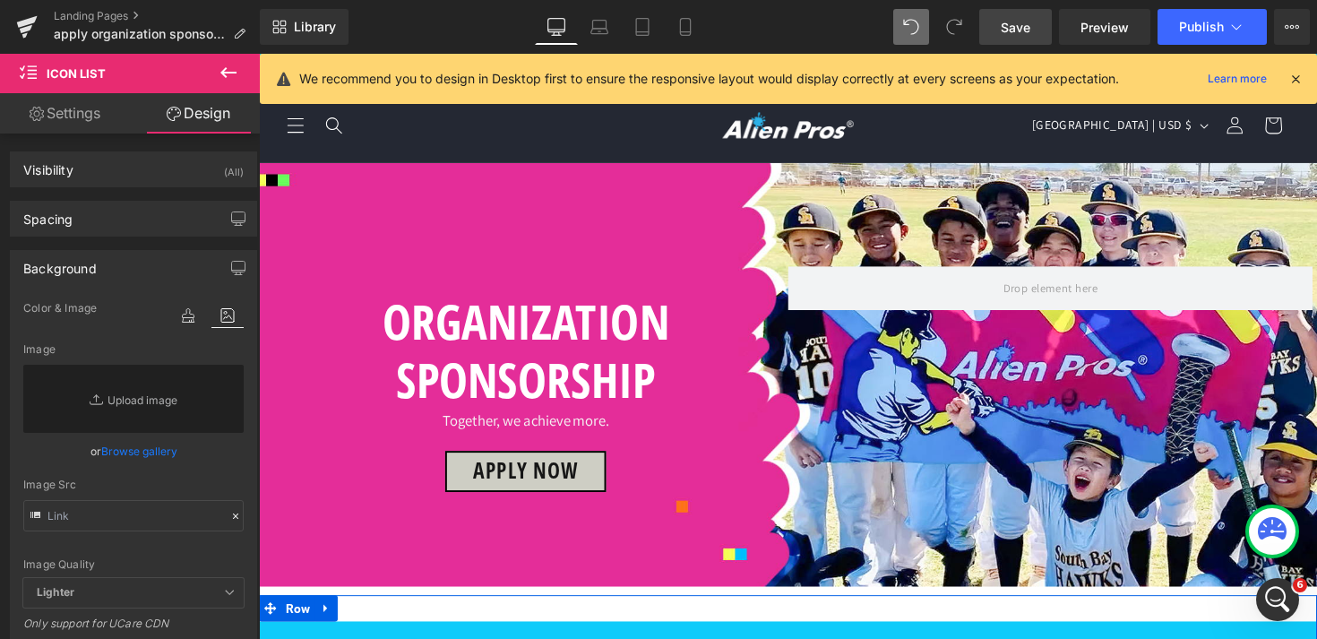
scroll to position [703, 0]
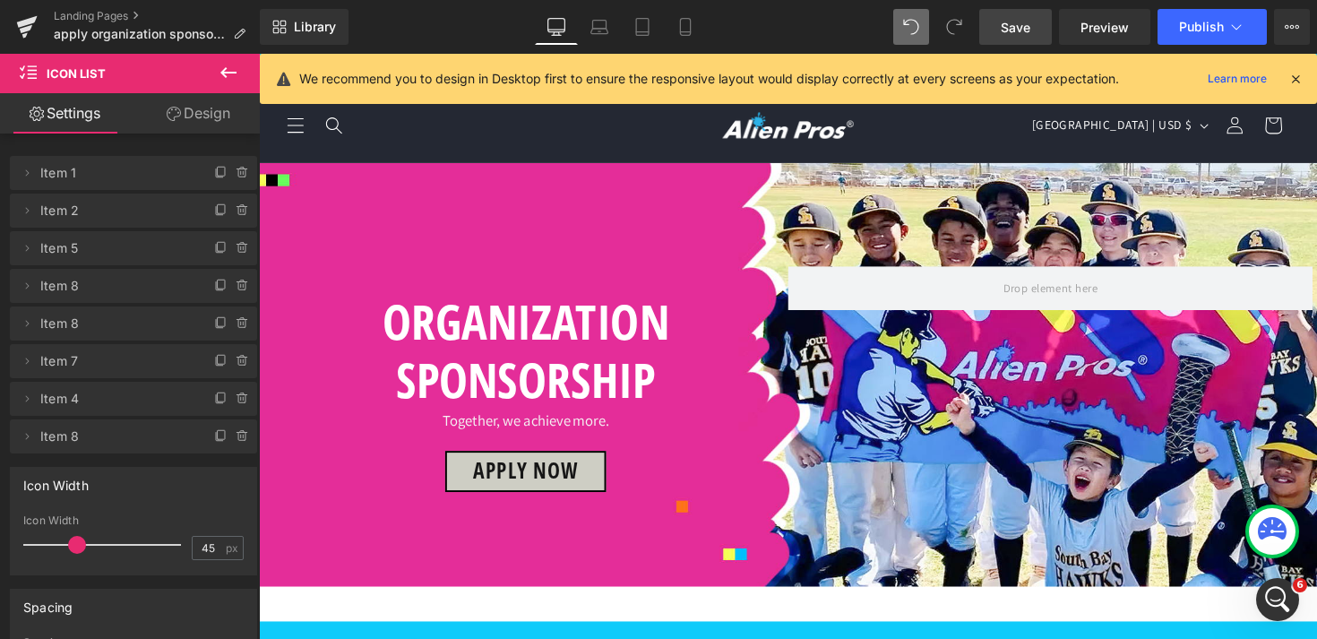
click at [204, 125] on link "Design" at bounding box center [198, 113] width 130 height 40
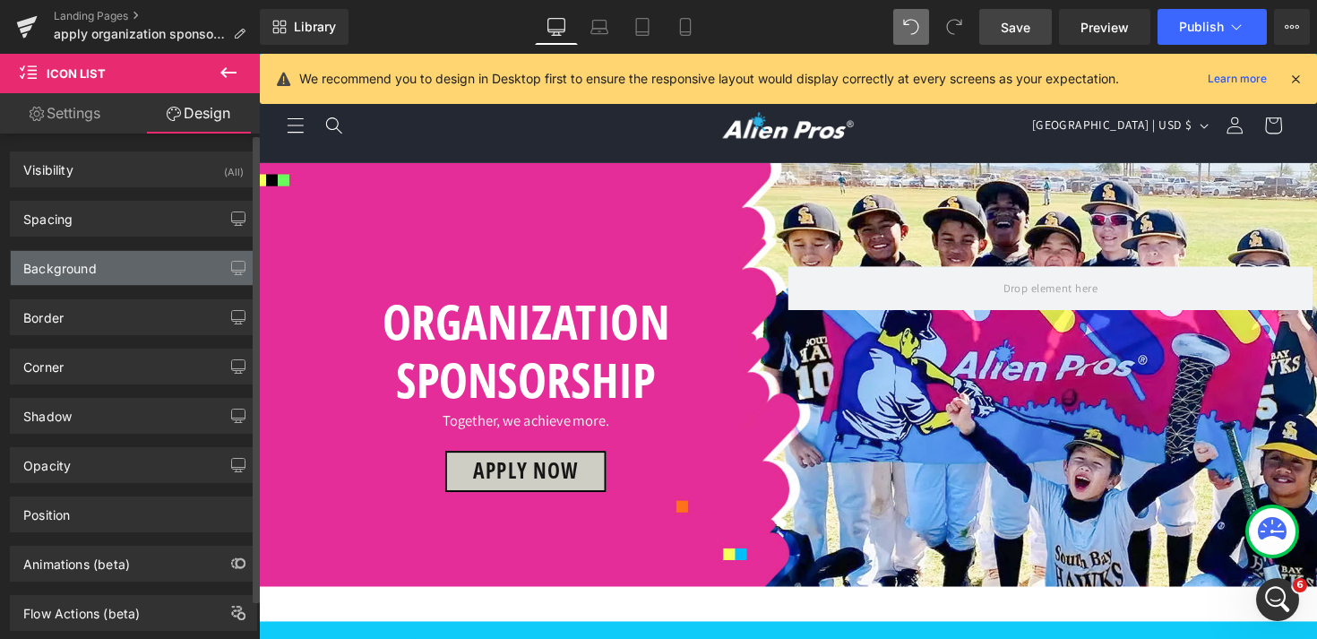
click at [107, 262] on div "Background" at bounding box center [133, 268] width 245 height 34
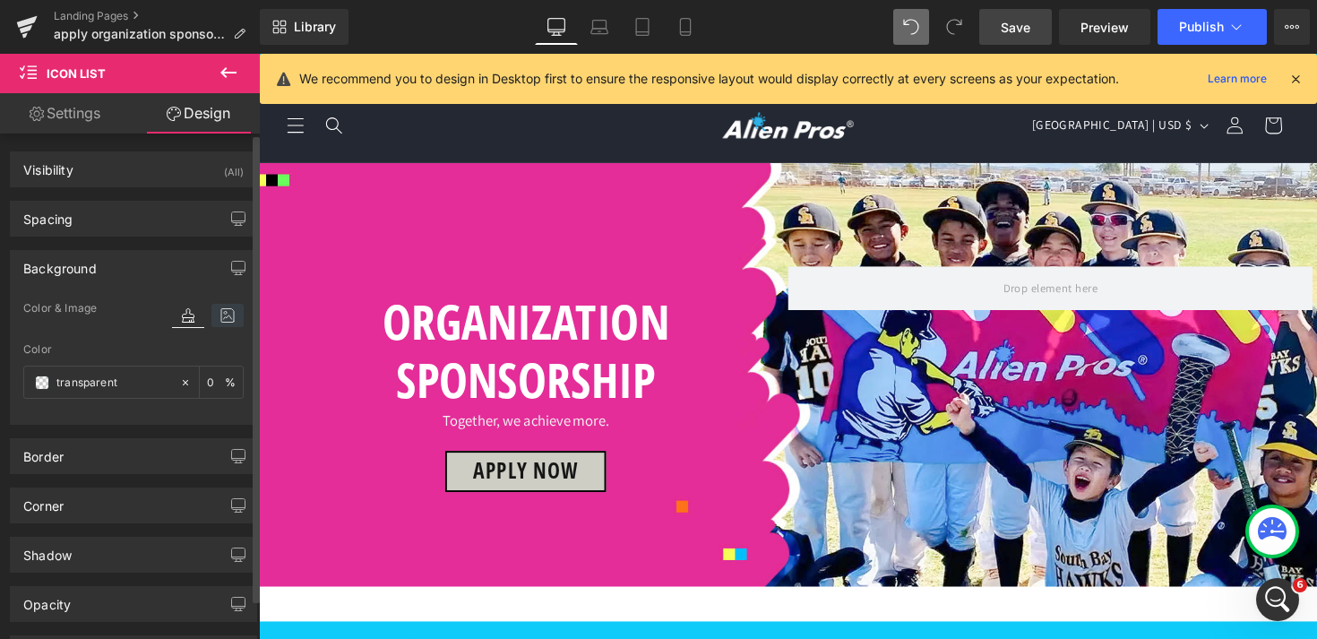
click at [229, 318] on icon at bounding box center [227, 315] width 32 height 23
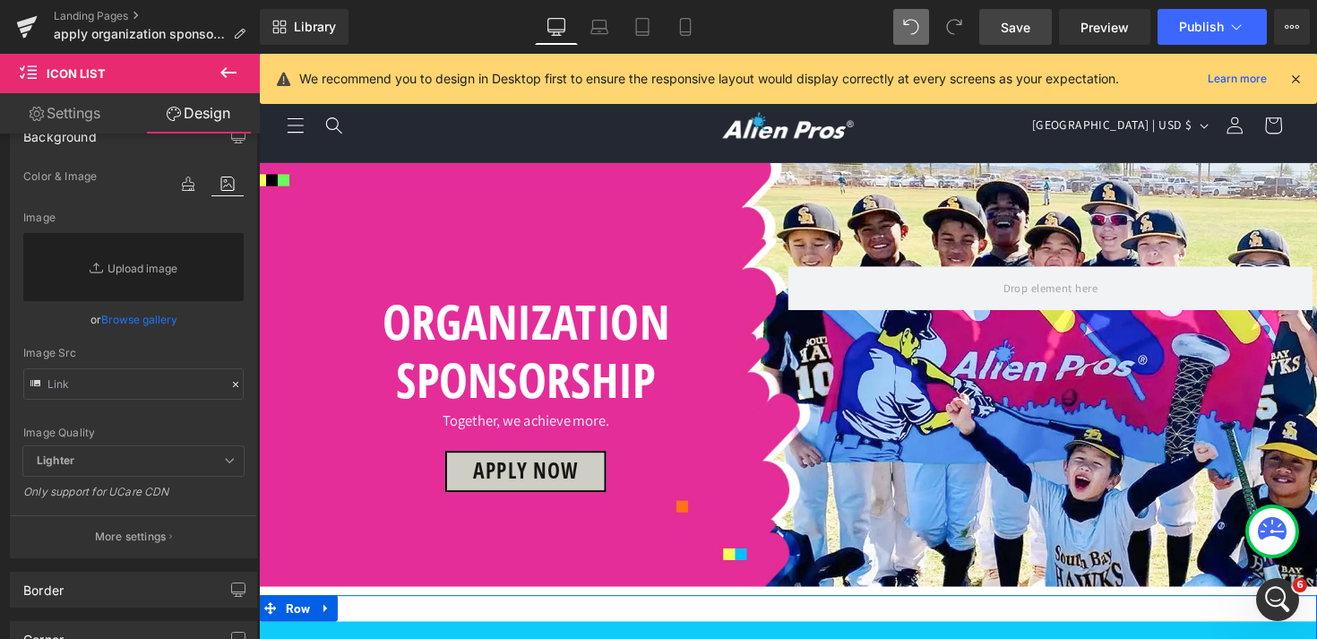
scroll to position [471, 0]
click at [288, 609] on span "Row" at bounding box center [299, 622] width 34 height 27
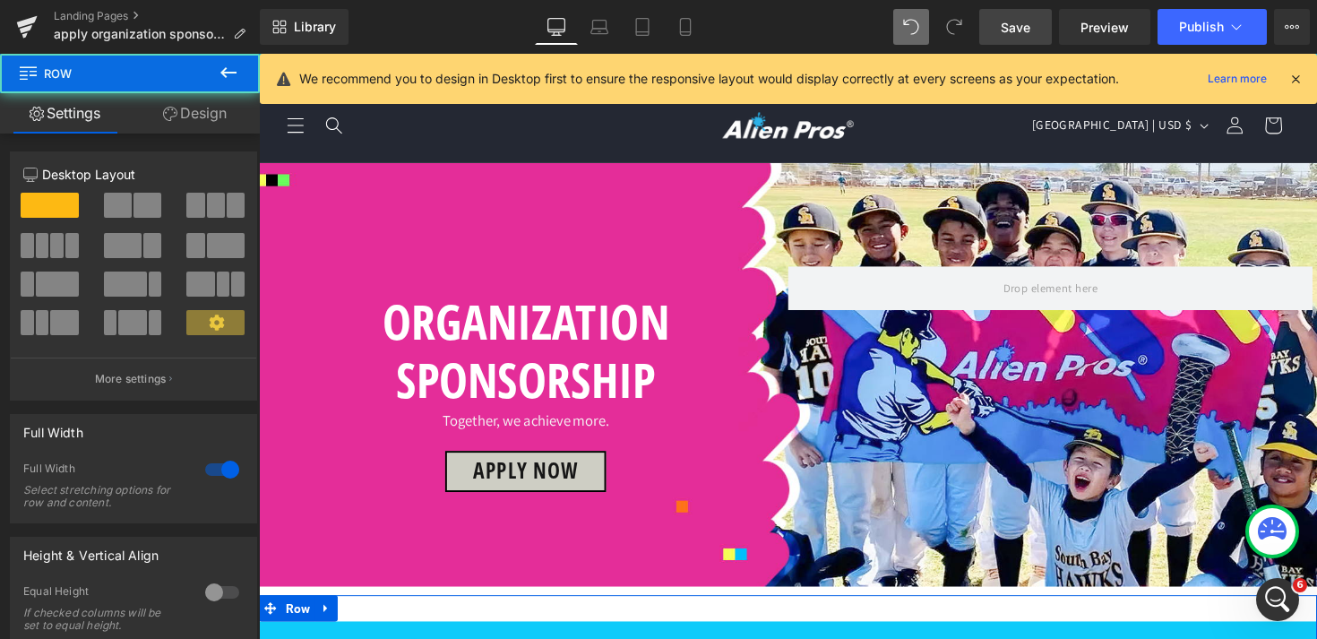
click at [188, 113] on link "Design" at bounding box center [195, 113] width 130 height 40
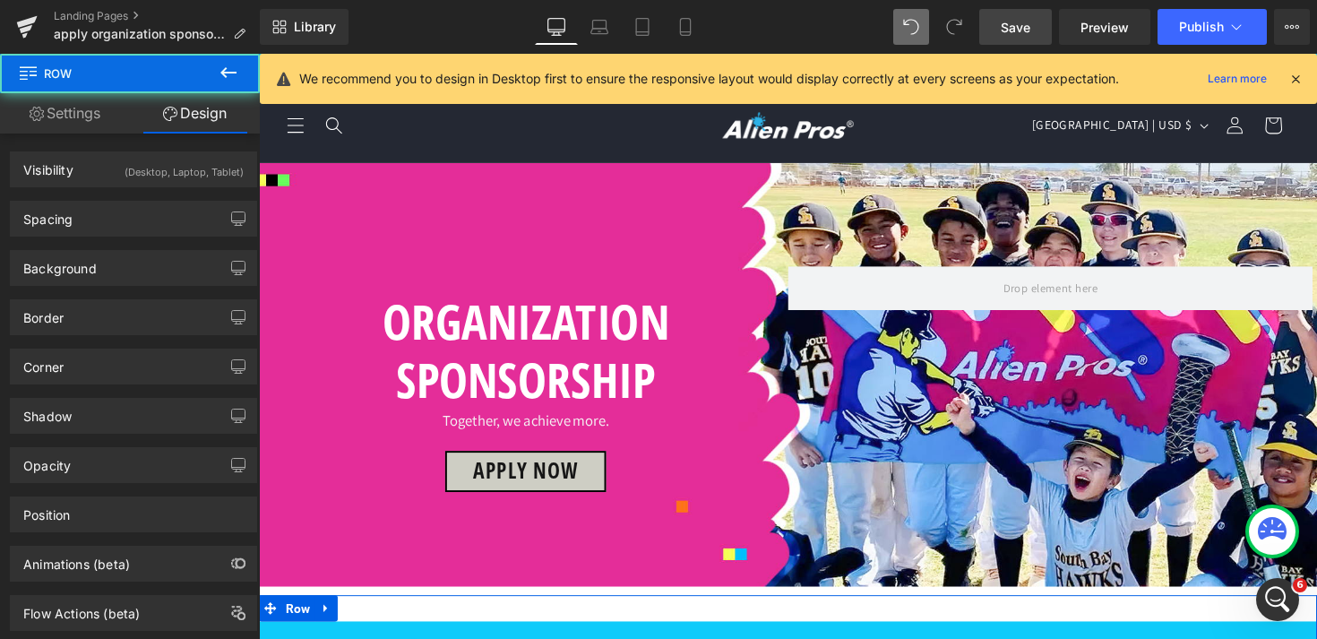
type input "transparent"
type input "0"
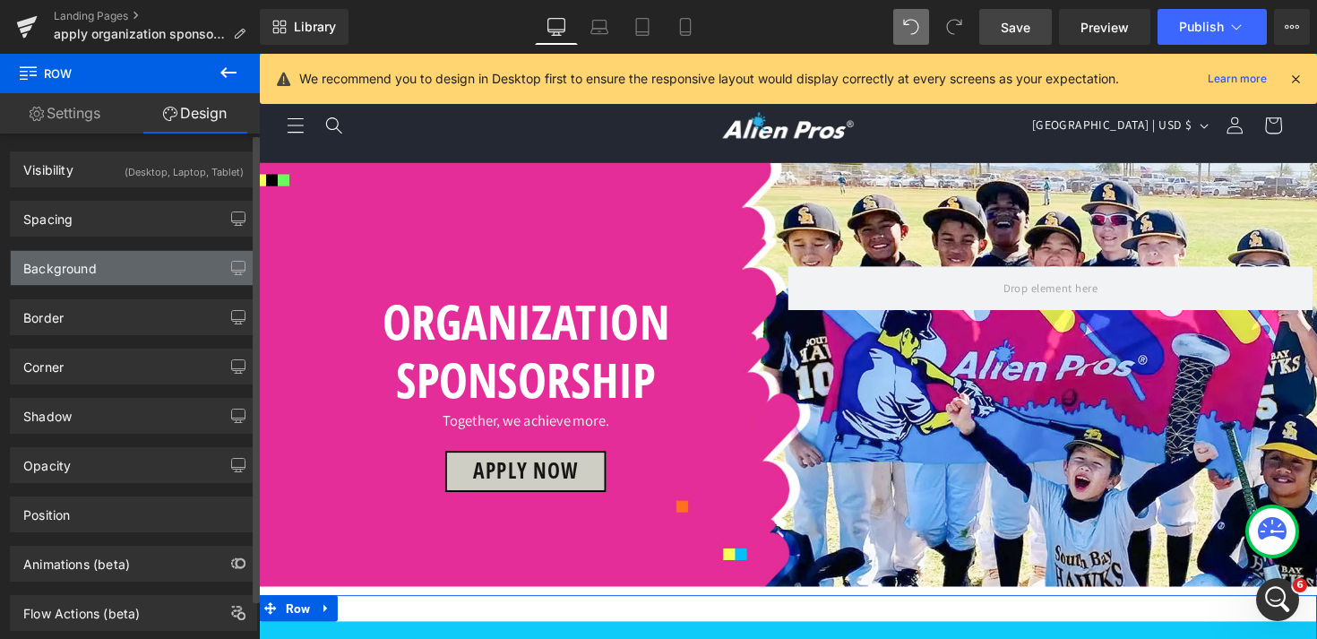
click at [142, 266] on div "Background" at bounding box center [133, 268] width 245 height 34
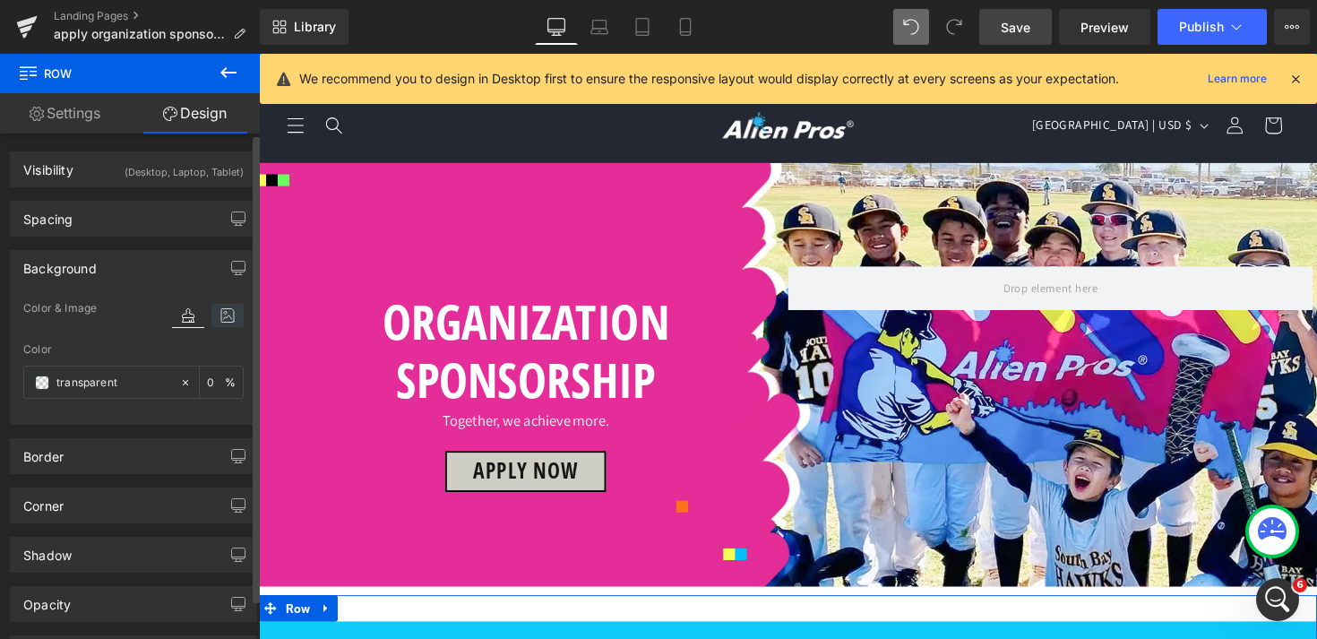
click at [226, 326] on icon at bounding box center [227, 315] width 32 height 23
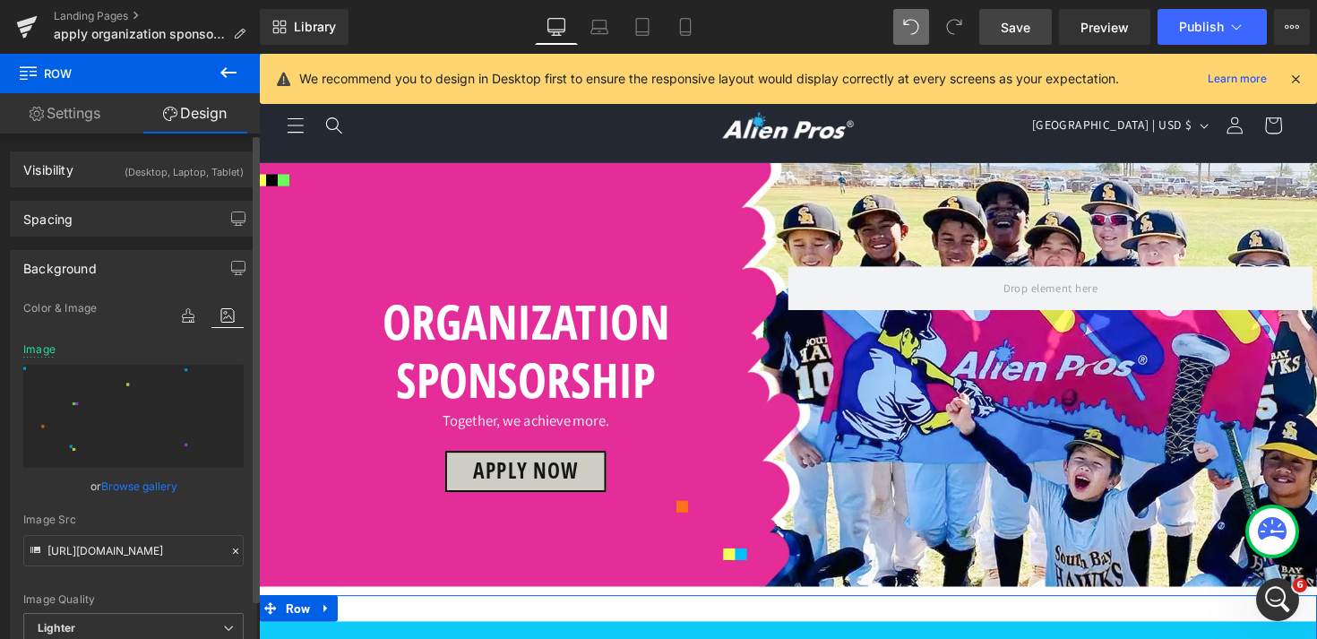
click at [233, 553] on icon at bounding box center [235, 550] width 5 height 5
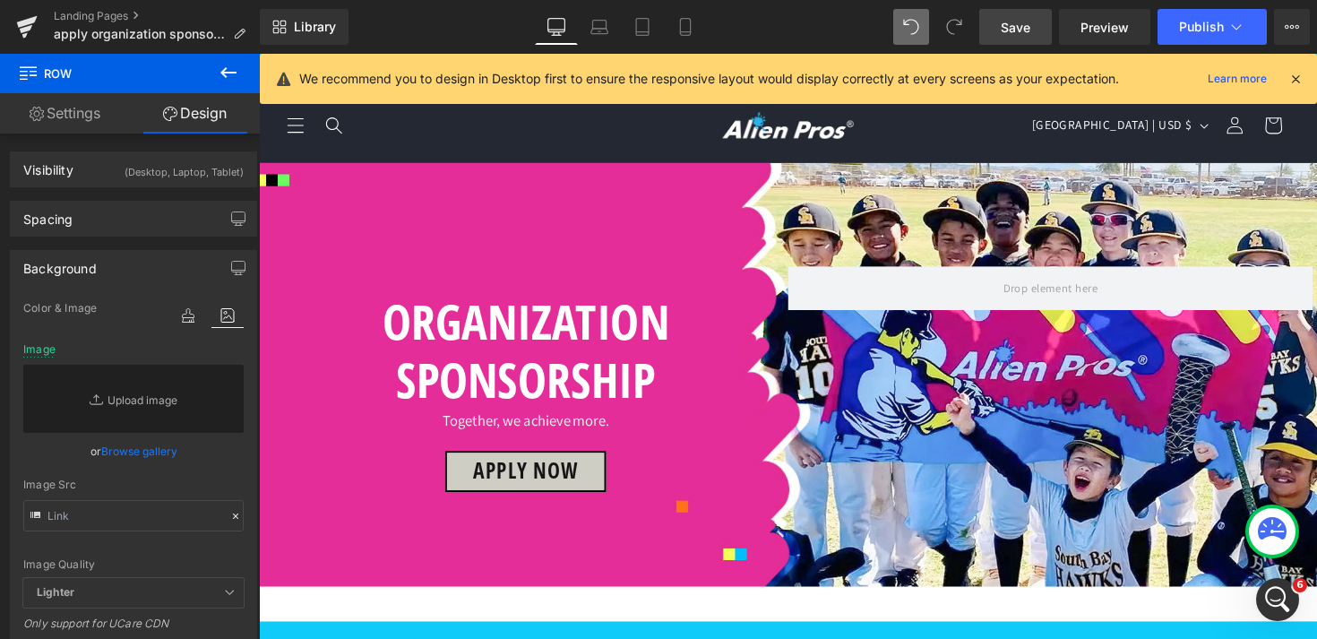
click at [1020, 32] on span "Save" at bounding box center [1016, 27] width 30 height 19
